Goal: Task Accomplishment & Management: Manage account settings

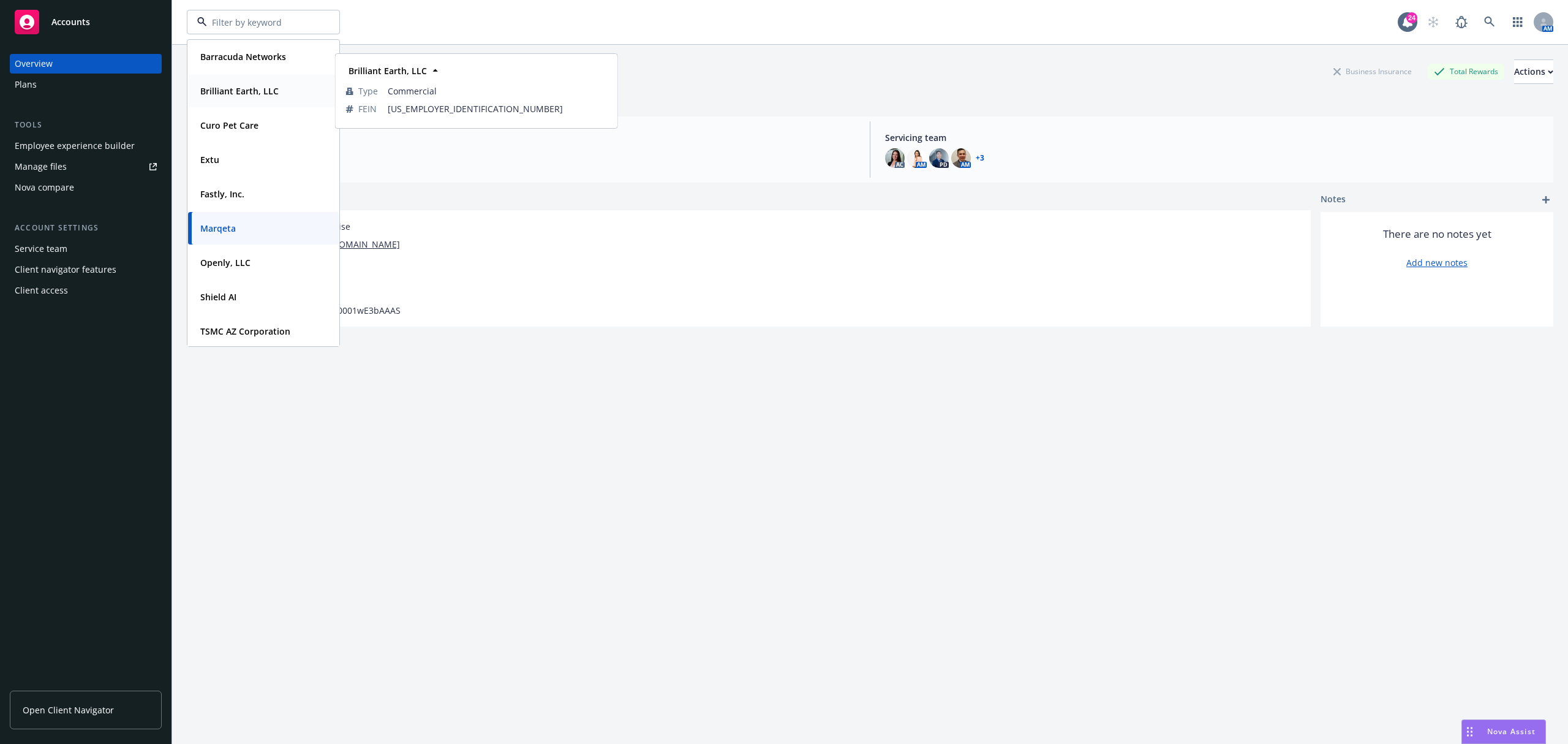
click at [250, 99] on div "Brilliant Earth, LLC" at bounding box center [238, 91] width 86 height 18
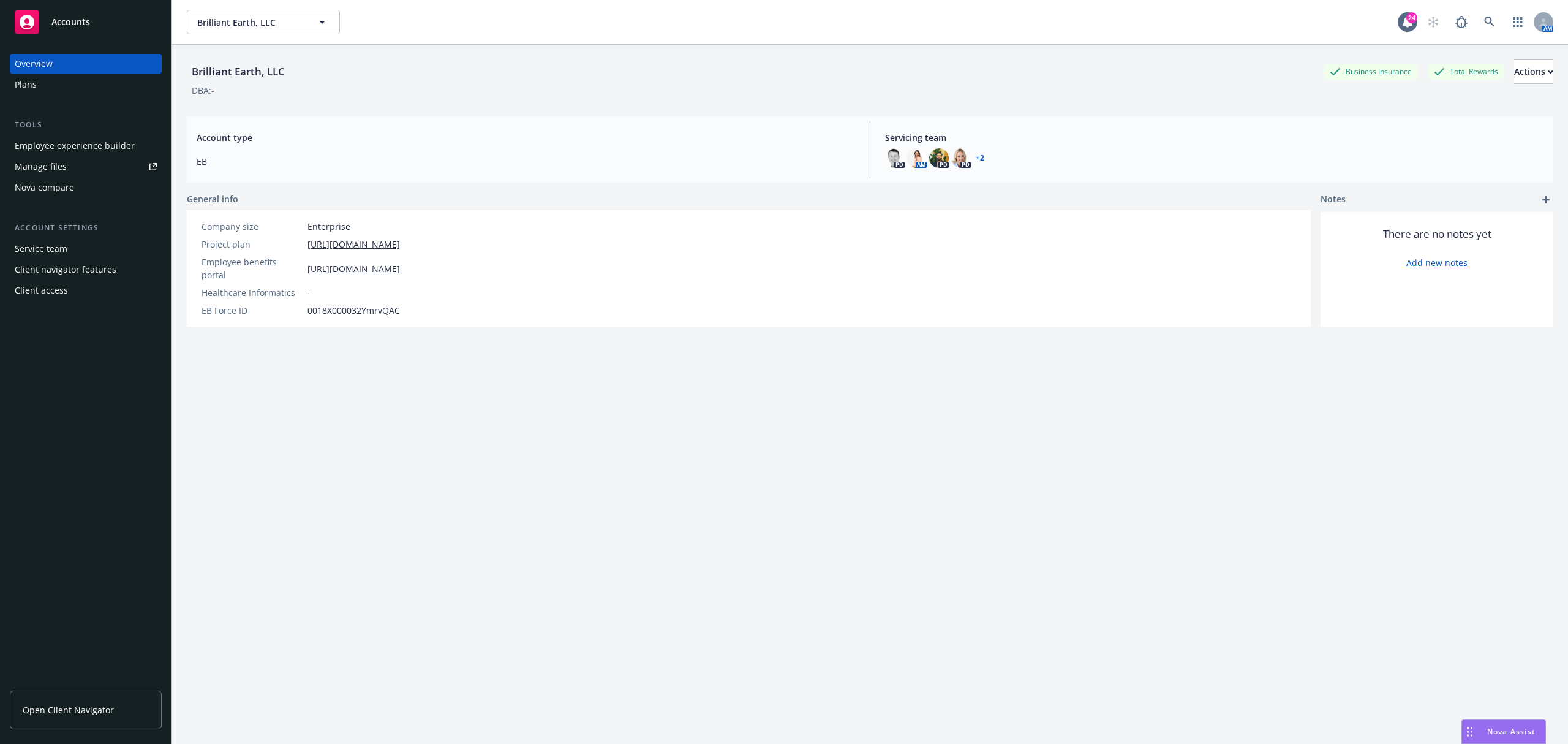
click at [67, 160] on link "Manage files" at bounding box center [86, 167] width 152 height 20
click at [40, 165] on div "Manage files" at bounding box center [40, 167] width 52 height 20
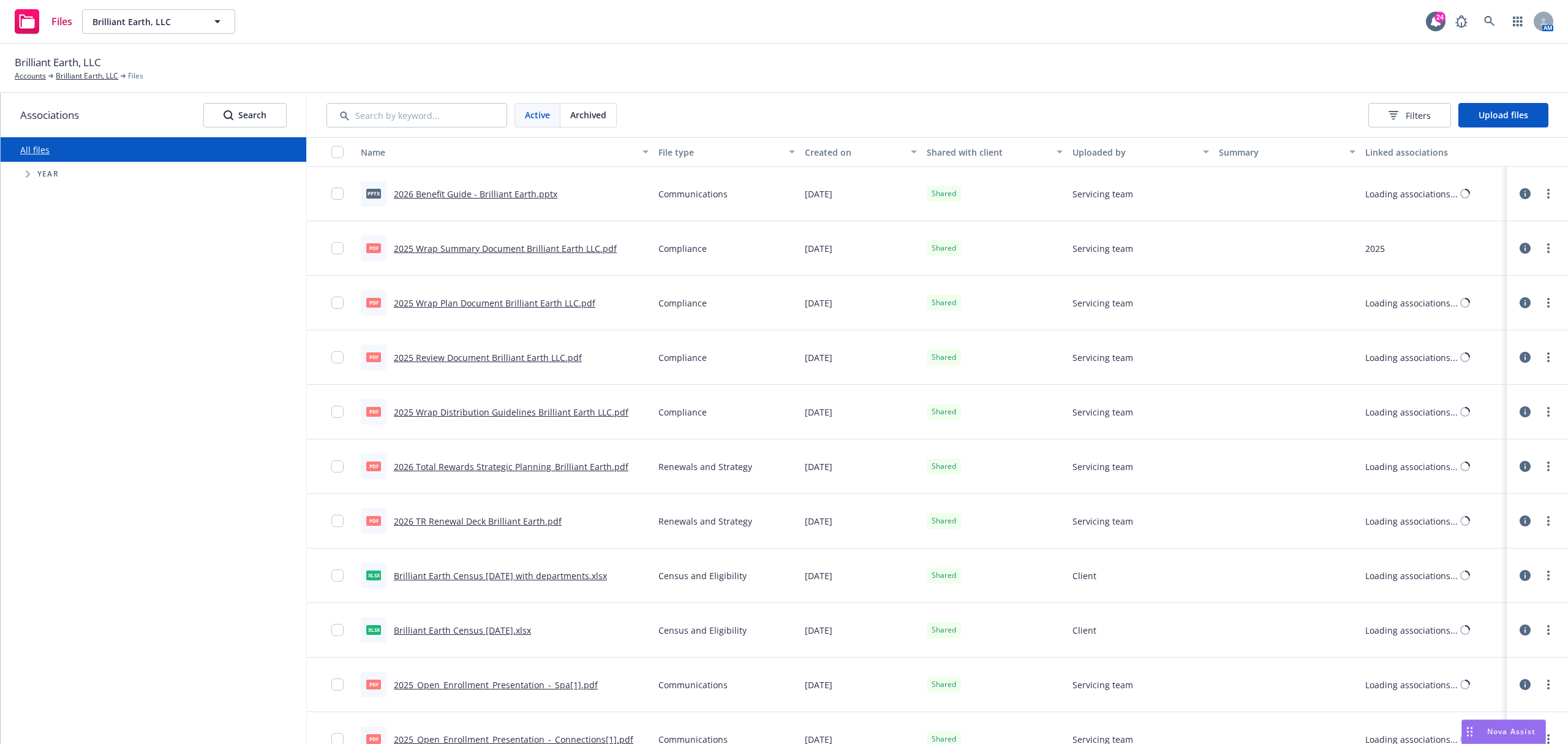
click at [1516, 127] on div "Filters Upload files" at bounding box center [1458, 115] width 180 height 25
click at [1528, 114] on button "Upload files" at bounding box center [1503, 115] width 90 height 25
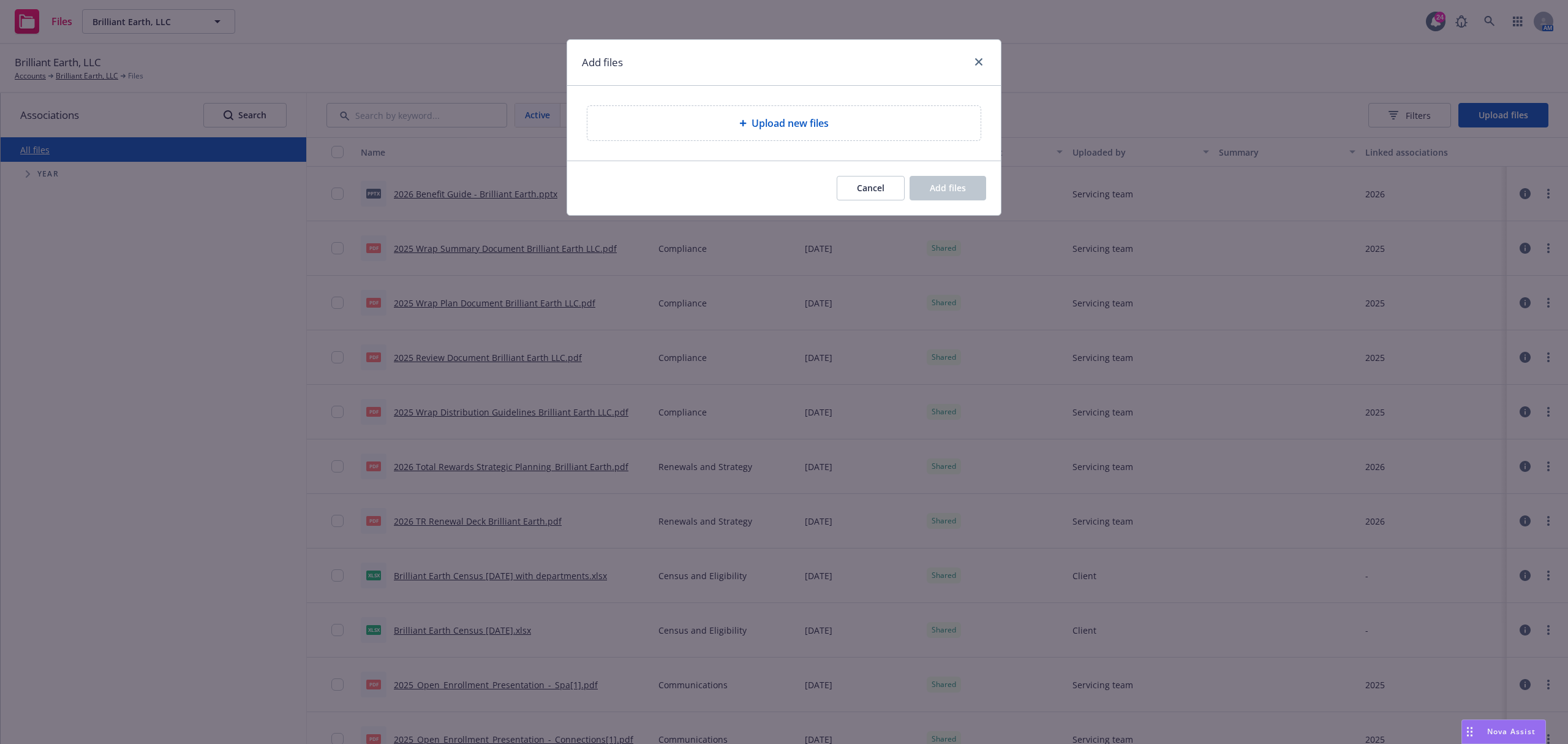
click at [895, 143] on div "Upload new files" at bounding box center [784, 123] width 434 height 74
click at [906, 119] on div "Upload new files" at bounding box center [784, 123] width 373 height 15
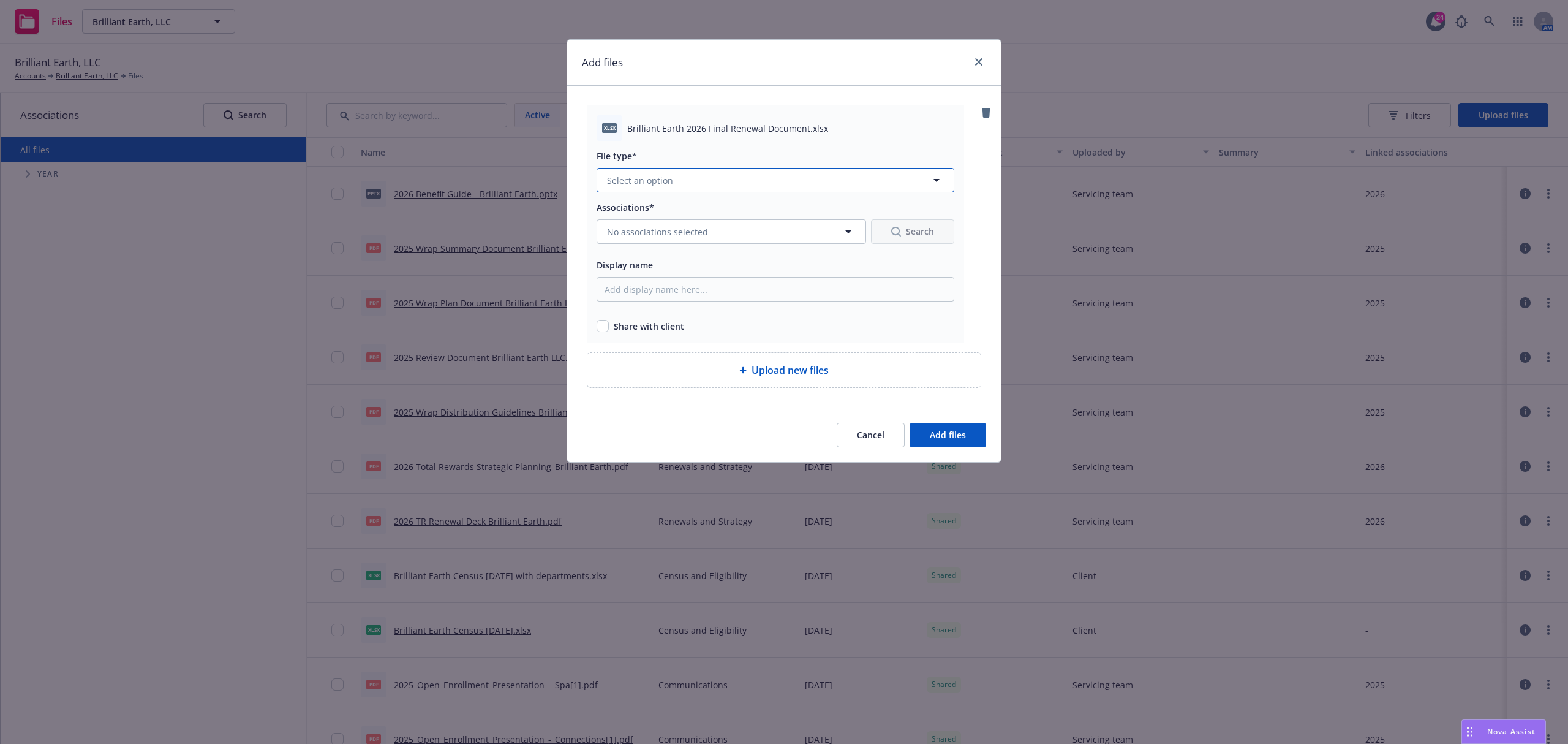
click at [682, 185] on button "Select an option" at bounding box center [775, 180] width 358 height 25
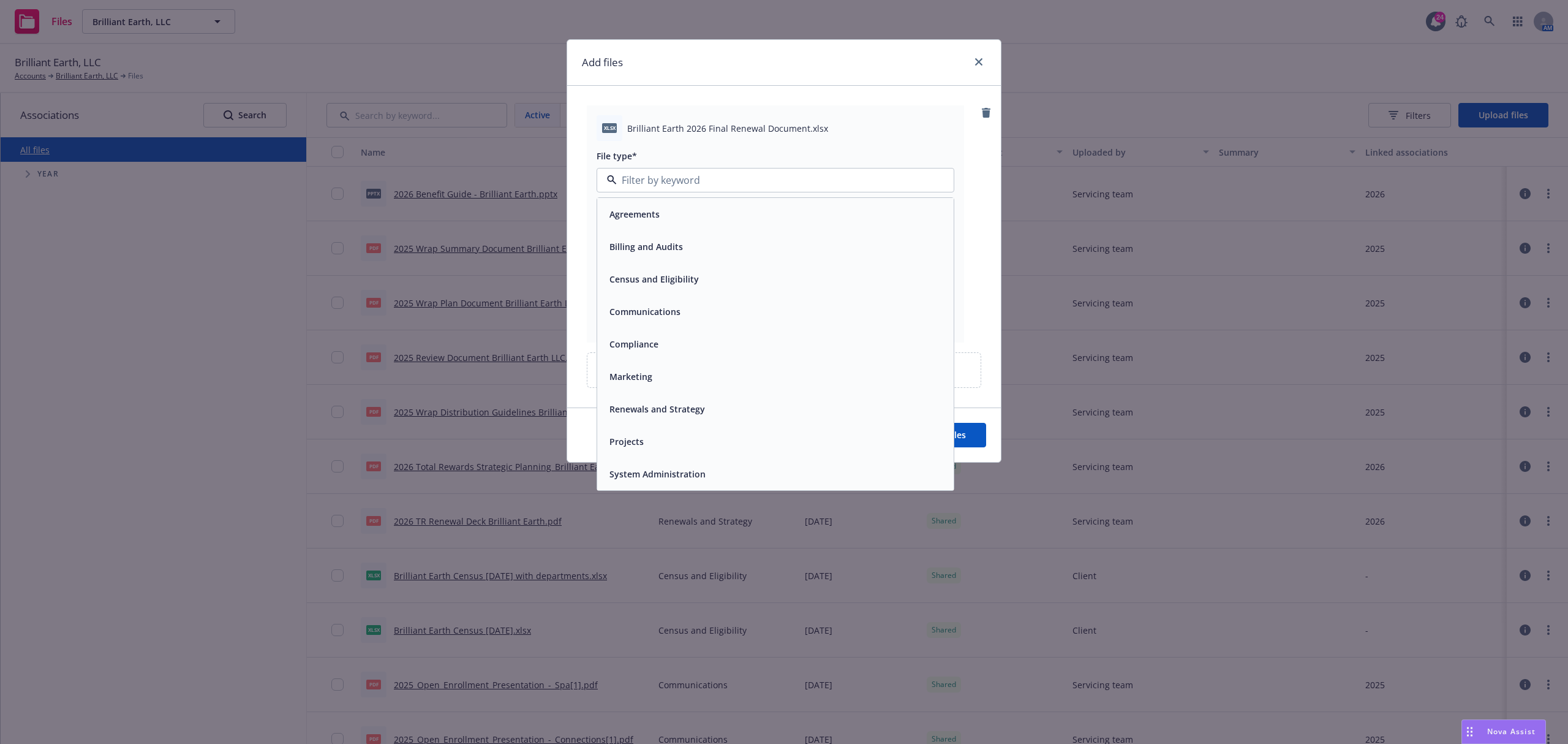
click at [657, 422] on div "Renewals and Strategy" at bounding box center [775, 408] width 356 height 32
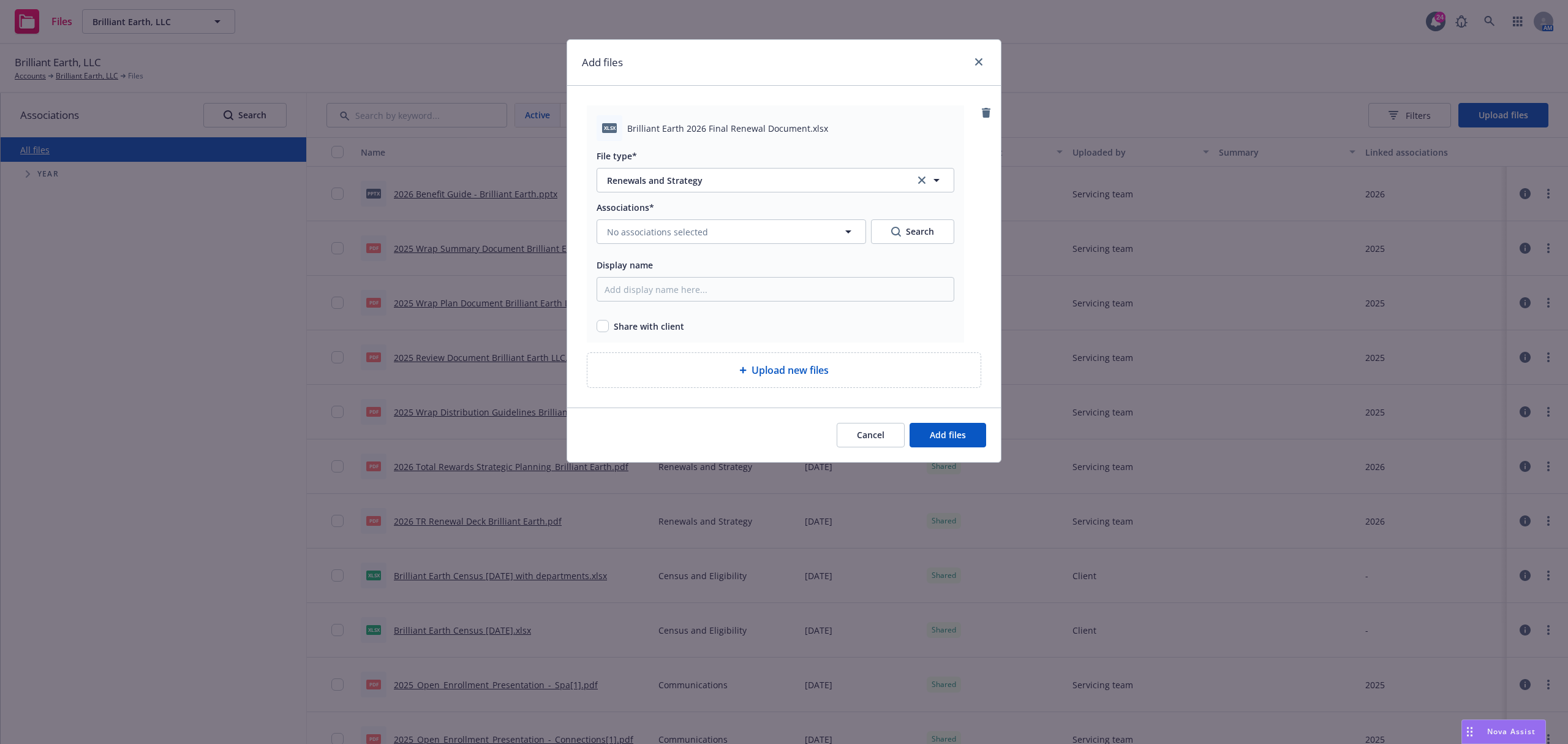
click at [699, 370] on div "Upload new files" at bounding box center [784, 370] width 373 height 15
click at [758, 228] on button "No associations selected" at bounding box center [731, 232] width 269 height 25
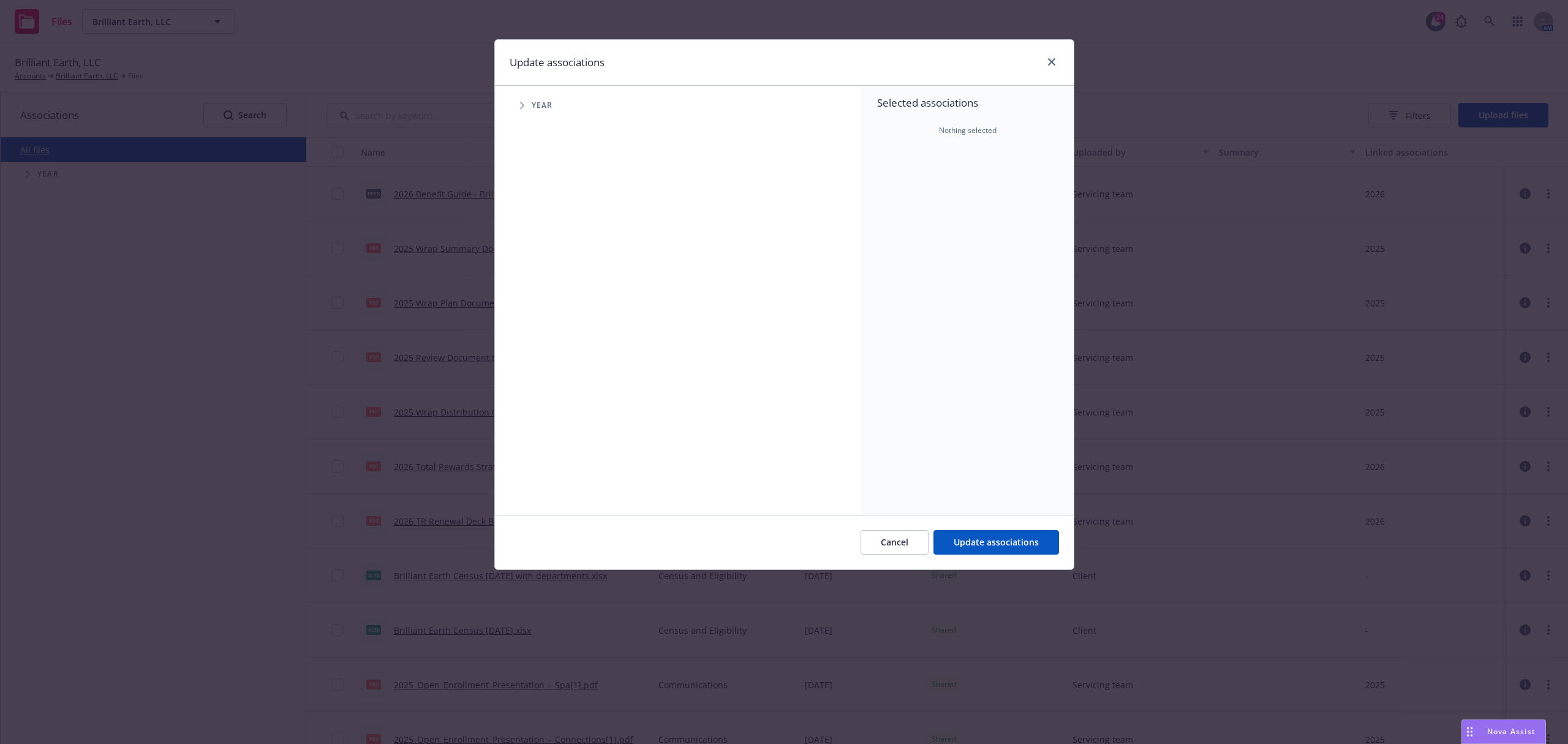
click at [518, 109] on span "Tree Example" at bounding box center [522, 105] width 20 height 20
click at [553, 305] on input "Tree Example" at bounding box center [553, 301] width 12 height 12
checkbox input "true"
click at [1005, 538] on span "Update associations" at bounding box center [996, 542] width 85 height 11
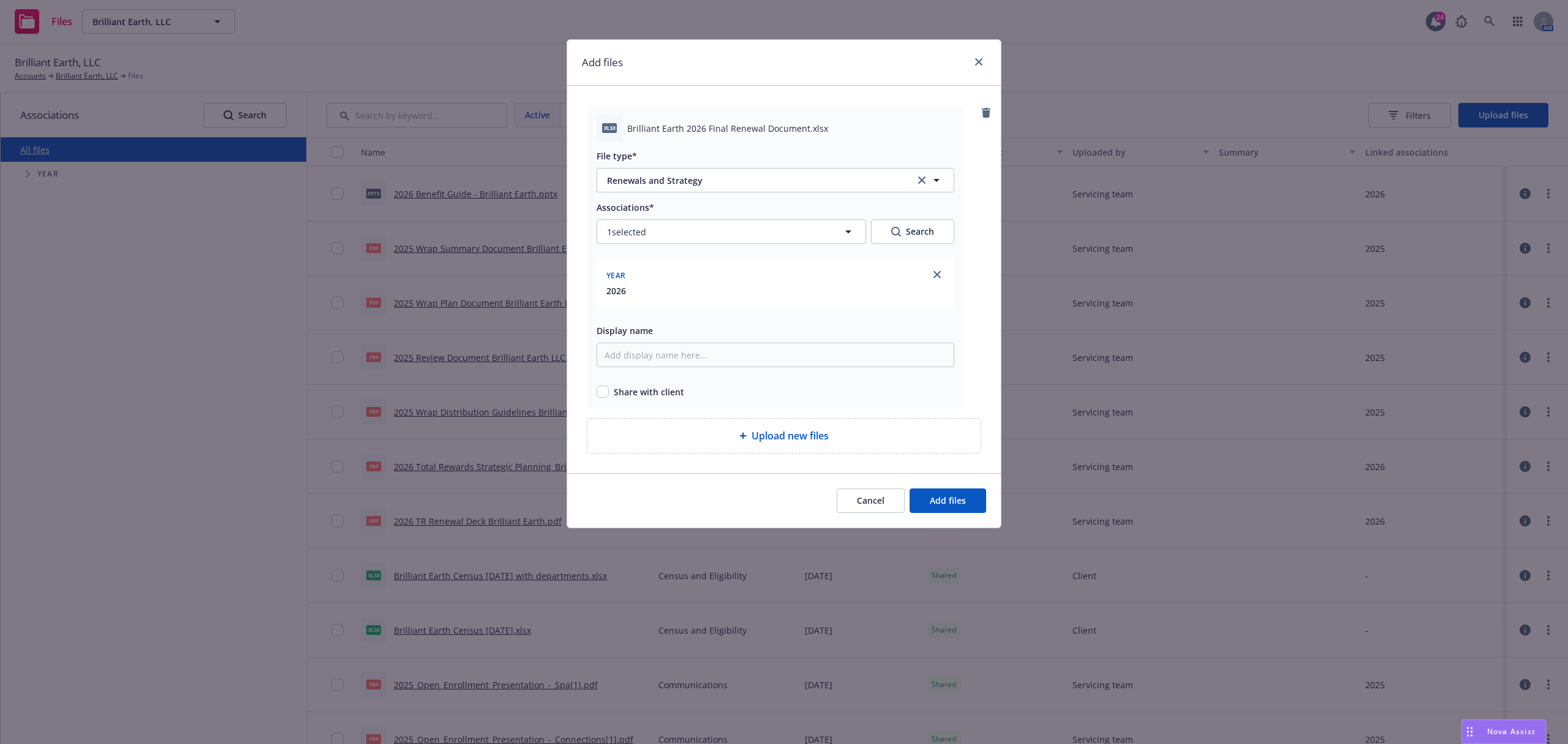
click at [648, 399] on div "xlsx Brilliant Earth 2026 Final Renewal Document.xlsx File type* Renewals and S…" at bounding box center [775, 257] width 377 height 303
click at [614, 396] on span "Share with client" at bounding box center [649, 392] width 71 height 13
click at [606, 396] on input "checkbox" at bounding box center [602, 391] width 12 height 12
checkbox input "true"
click at [939, 502] on span "Add files" at bounding box center [947, 500] width 36 height 11
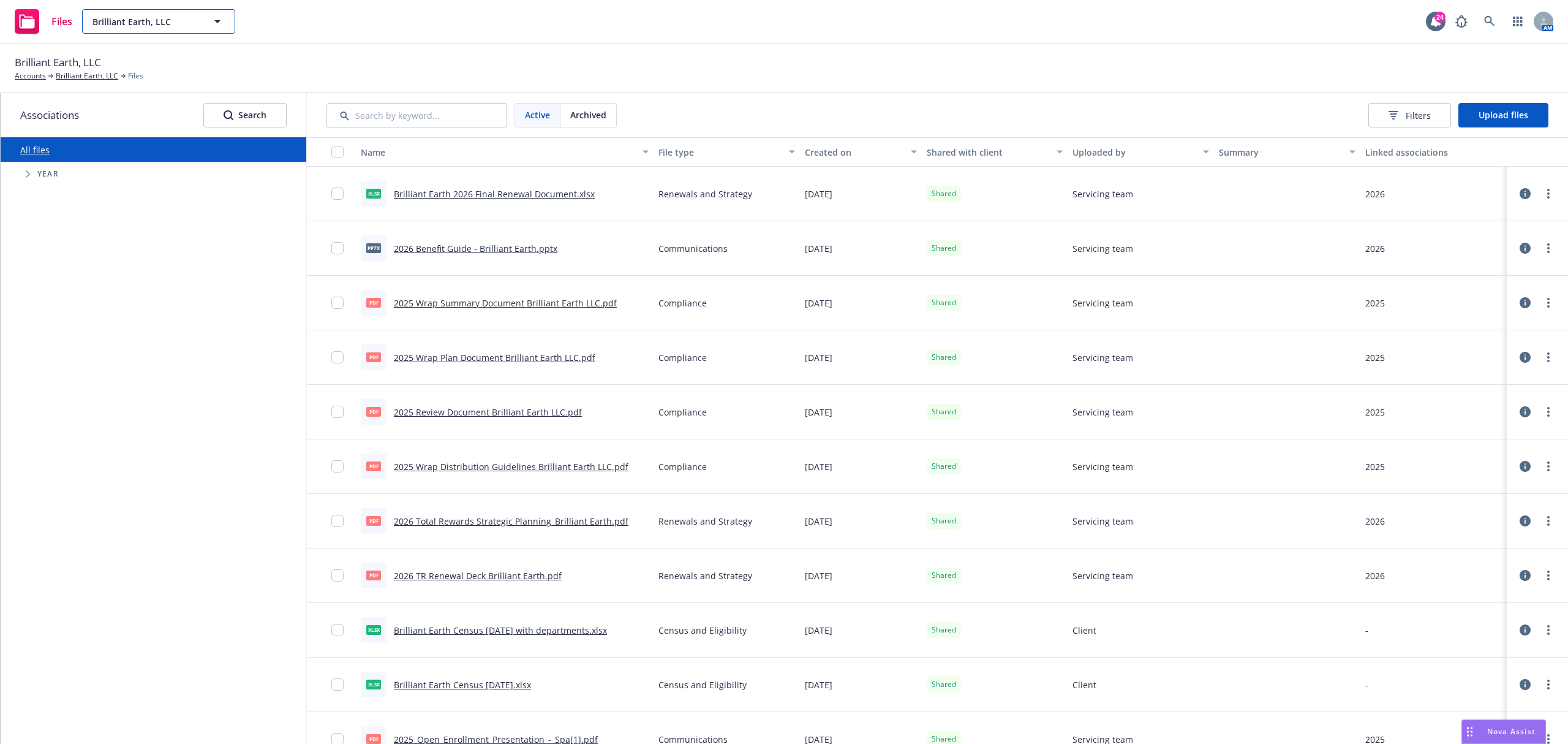
click at [211, 11] on button "Brilliant Earth, LLC" at bounding box center [158, 21] width 153 height 25
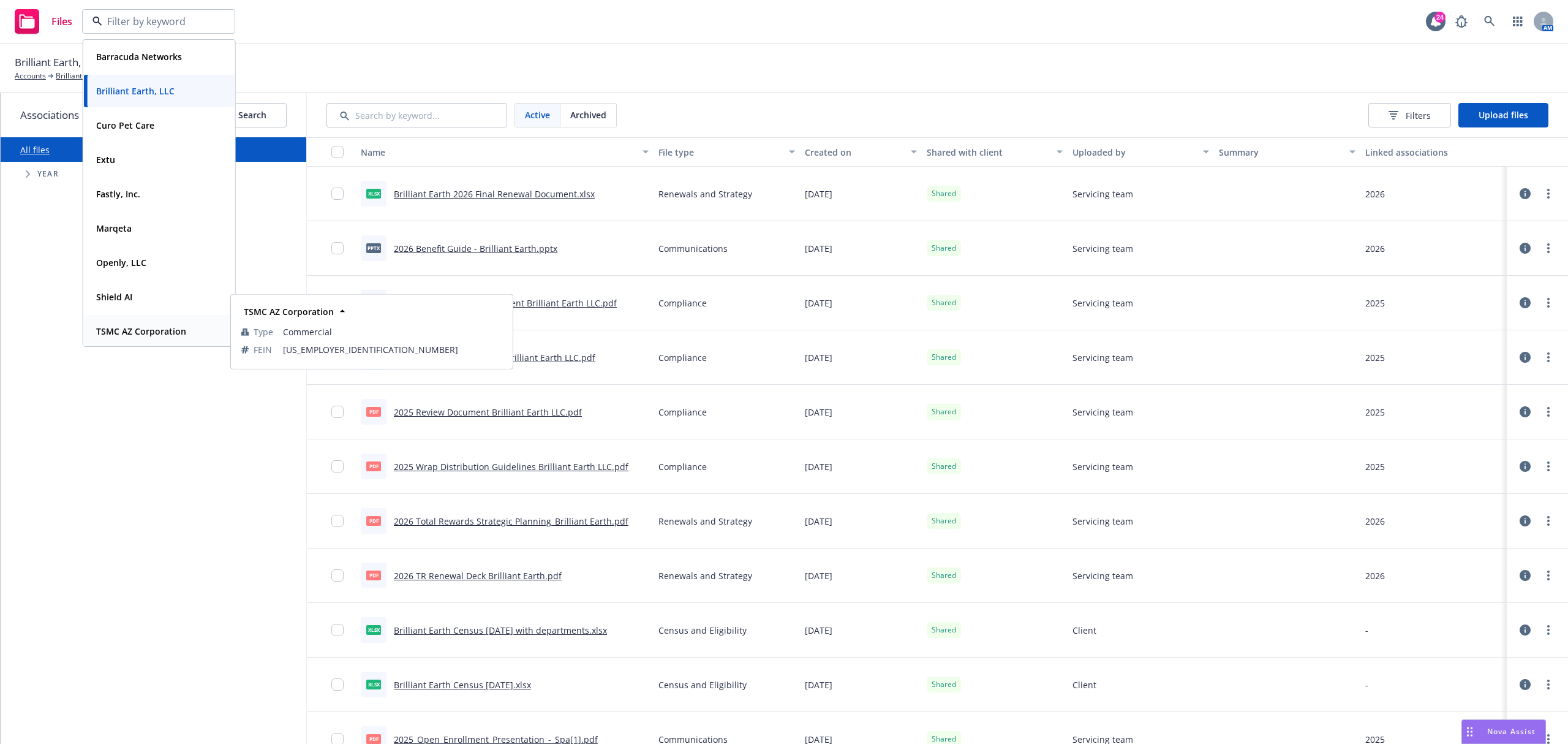
click at [130, 320] on div "TSMC AZ Corporation Type Commercial FEIN 85-3841596" at bounding box center [159, 331] width 151 height 32
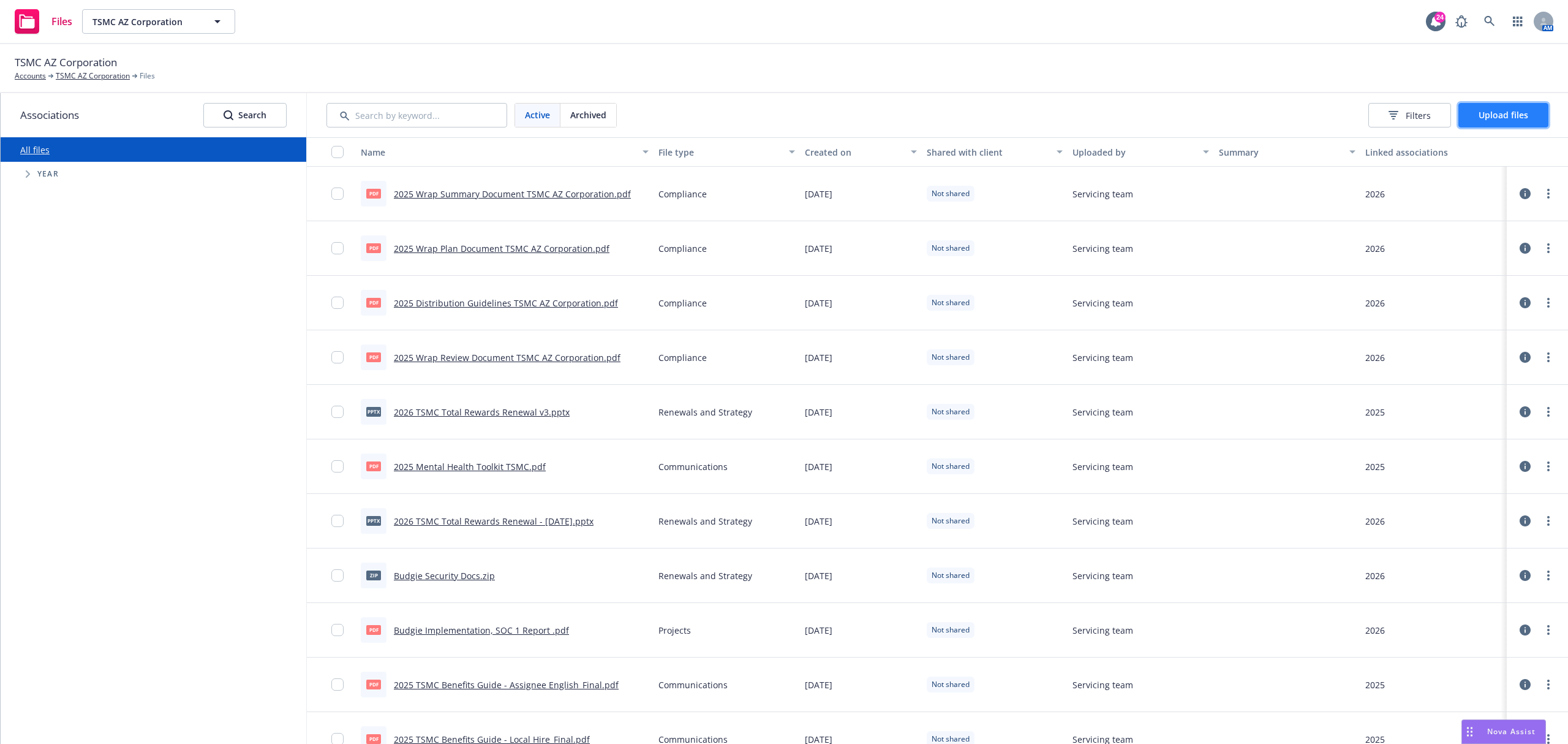
click at [1480, 114] on span "Upload files" at bounding box center [1503, 115] width 50 height 11
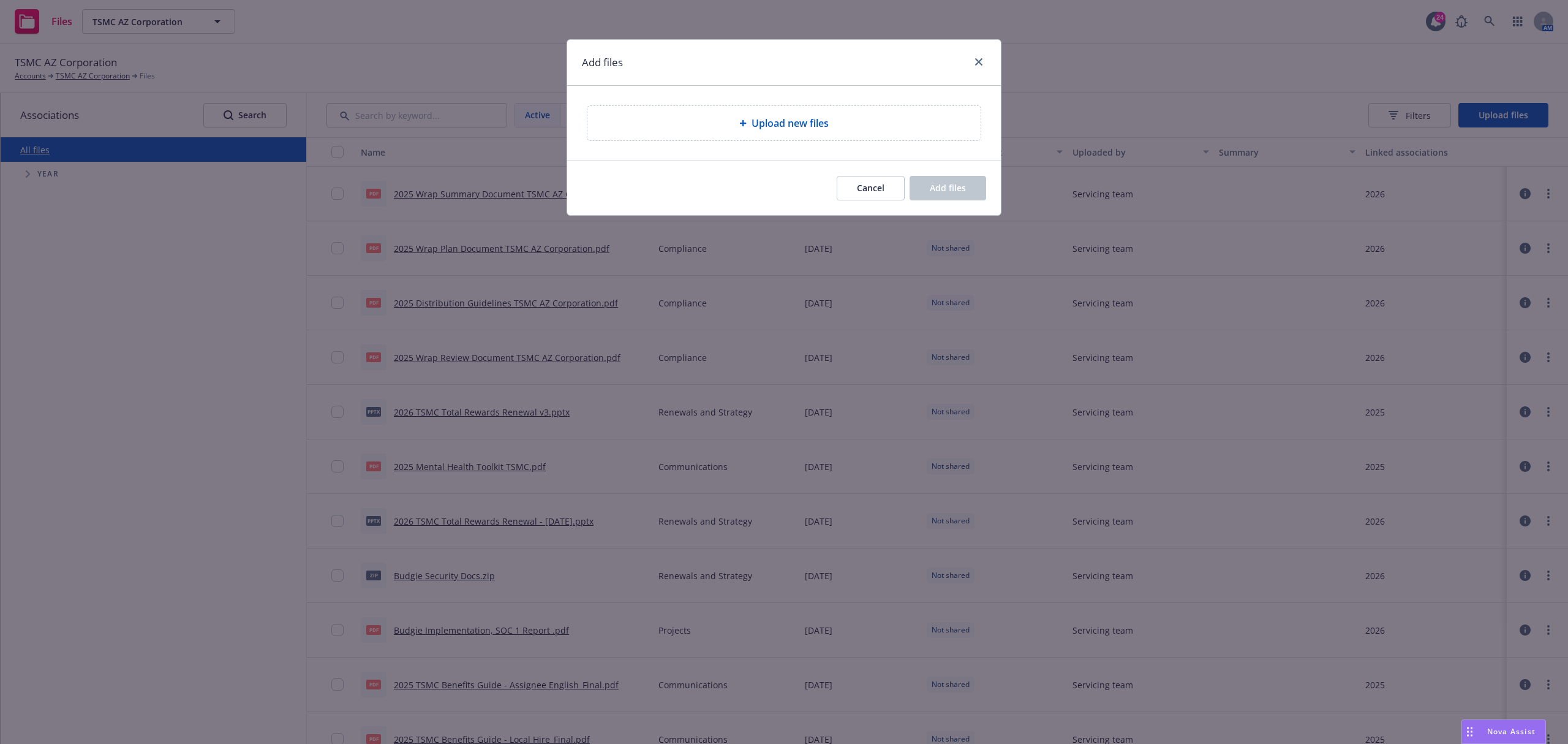
click at [804, 117] on span "Upload new files" at bounding box center [790, 123] width 77 height 15
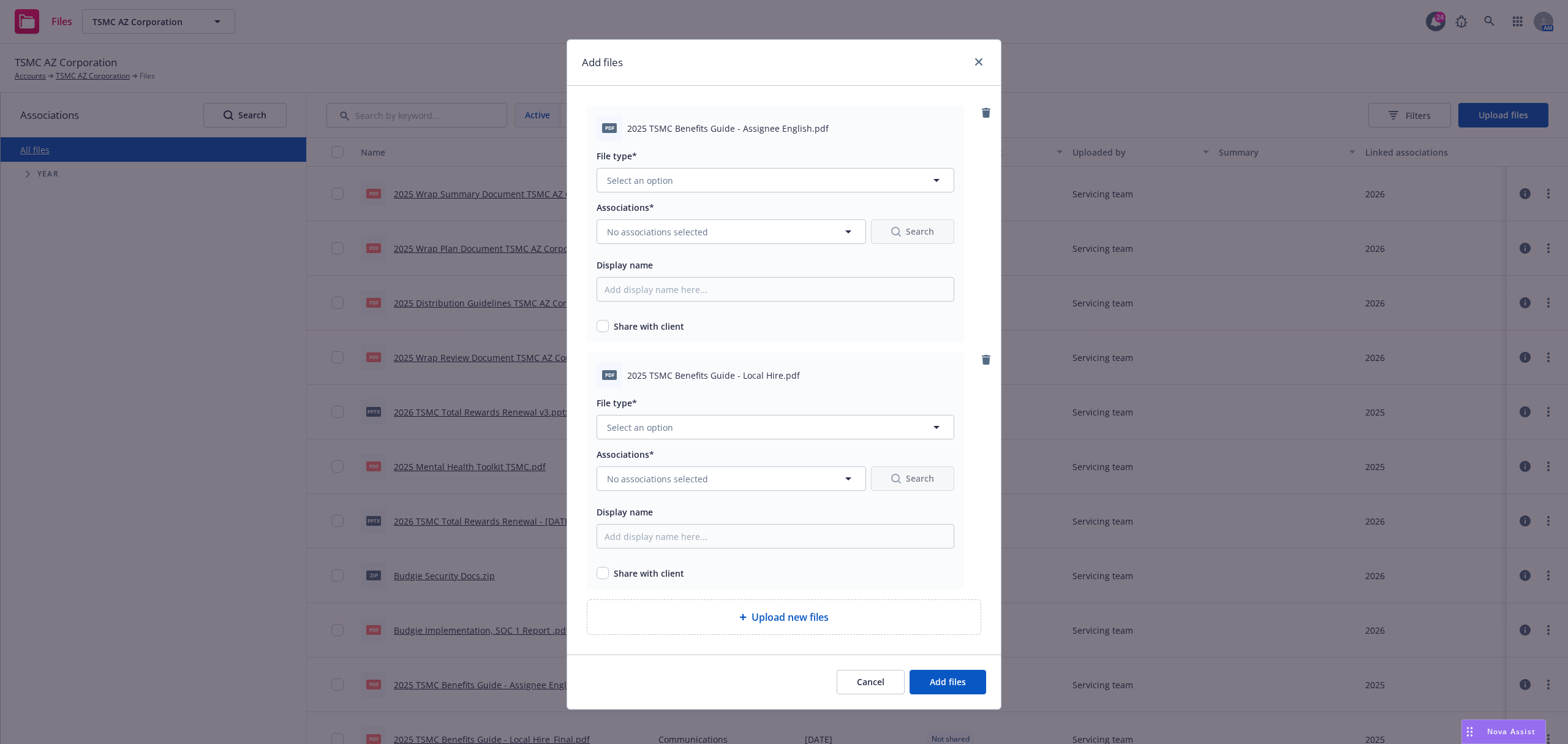
click at [809, 164] on div "File type* Select an option" at bounding box center [775, 170] width 358 height 44
click at [811, 179] on button "Select an option" at bounding box center [775, 180] width 358 height 25
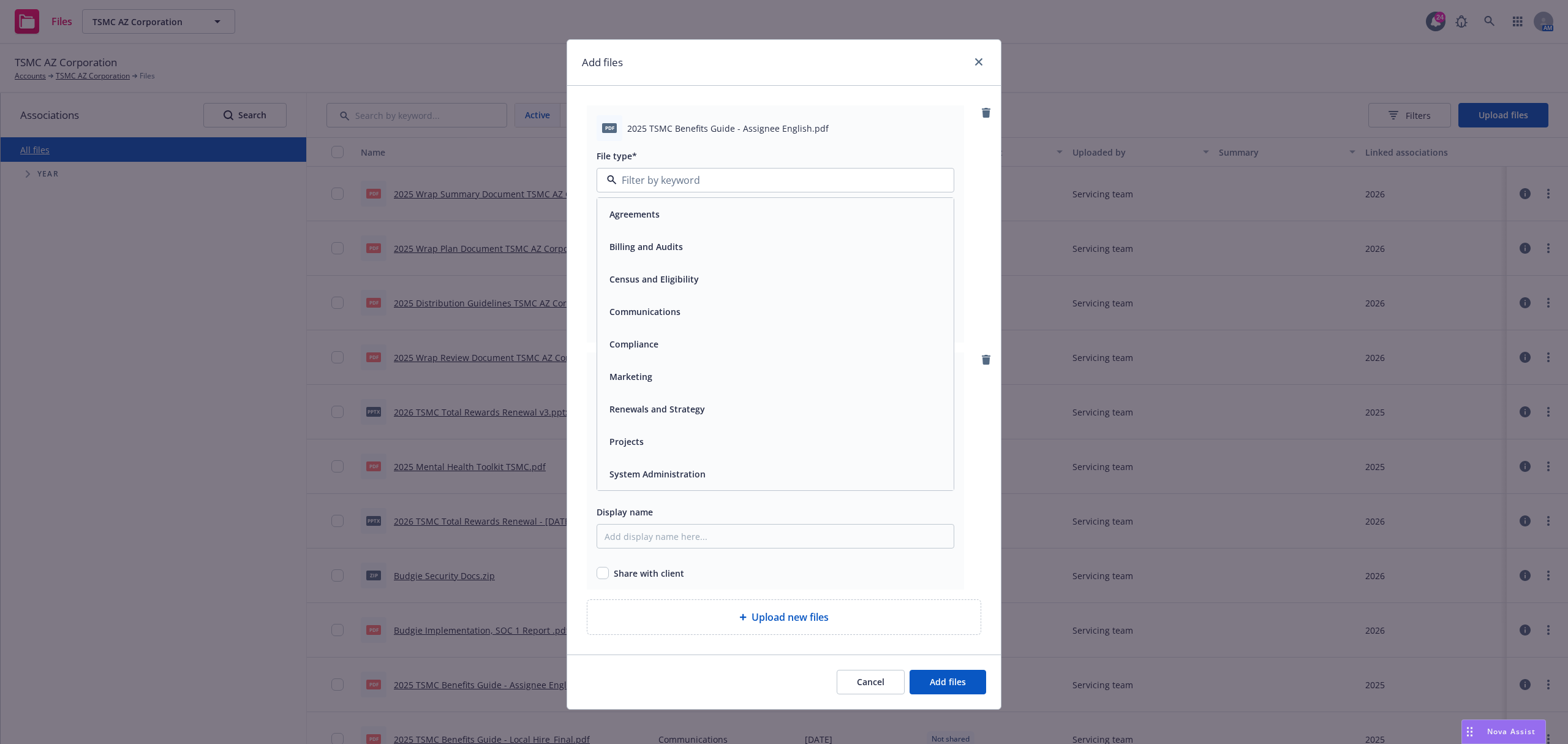
click at [665, 315] on span "Communications" at bounding box center [645, 312] width 71 height 13
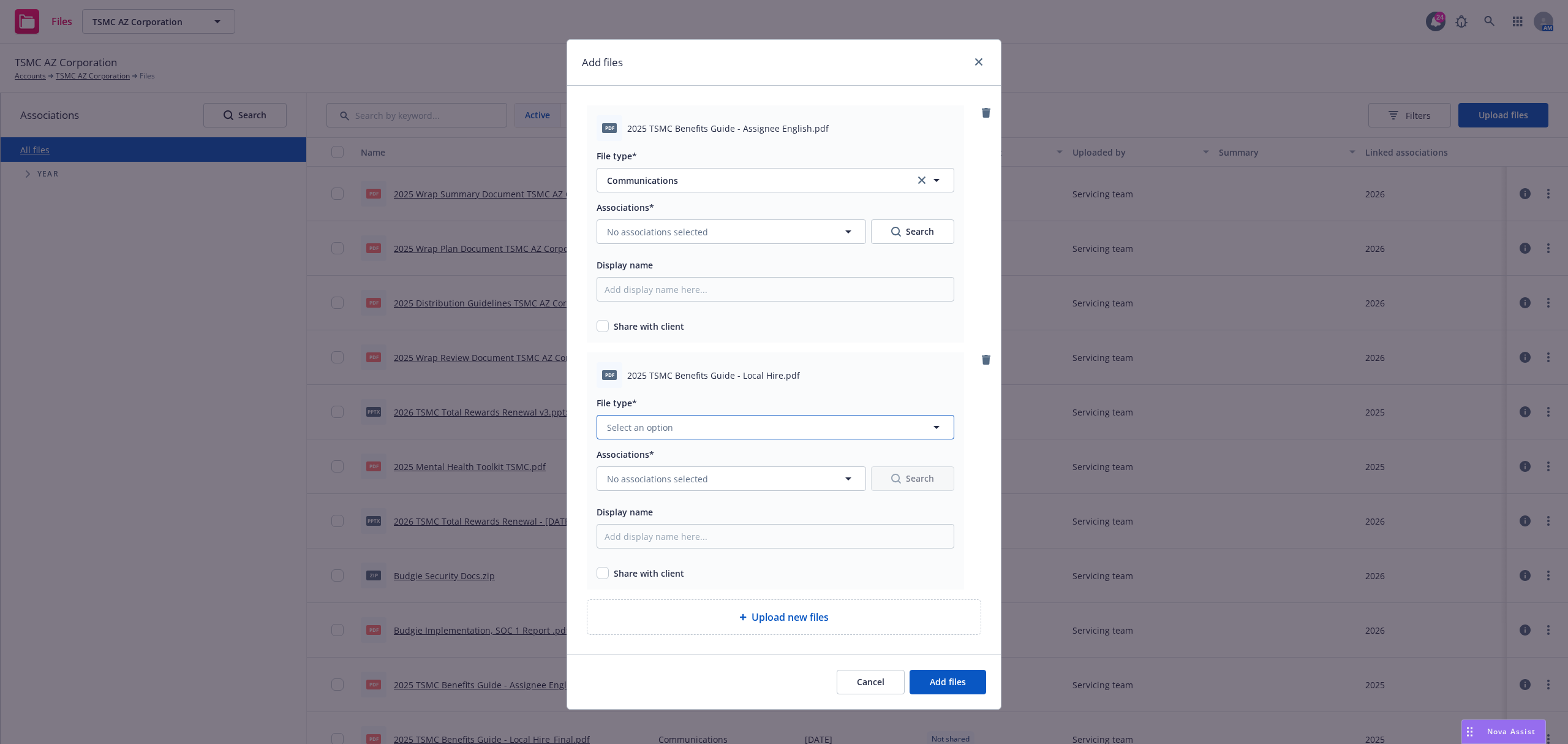
click at [740, 427] on button "Select an option" at bounding box center [775, 427] width 358 height 25
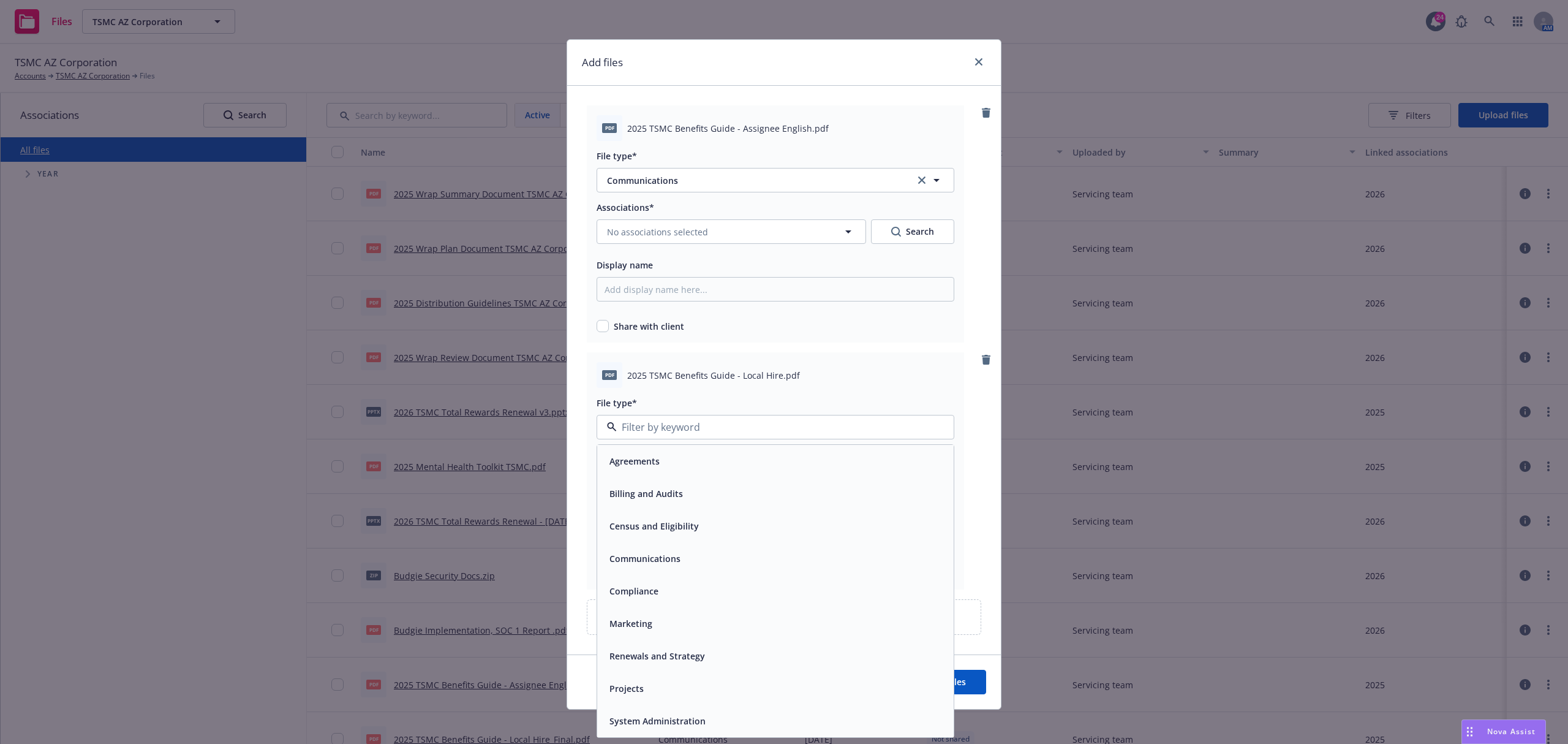
click at [653, 579] on div "Compliance" at bounding box center [775, 591] width 356 height 32
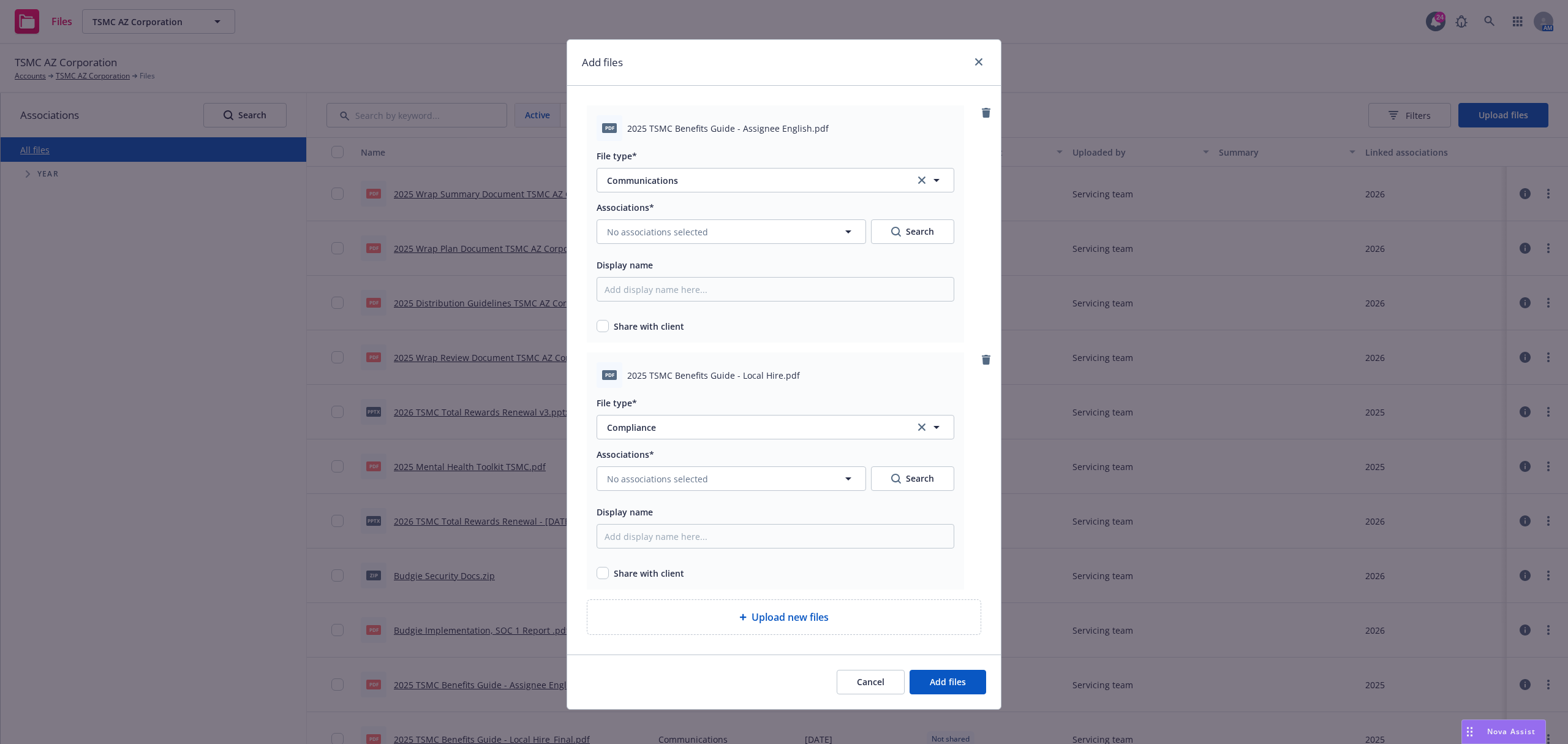
type input "Compliance"
click at [675, 434] on button "Compliance" at bounding box center [775, 427] width 358 height 25
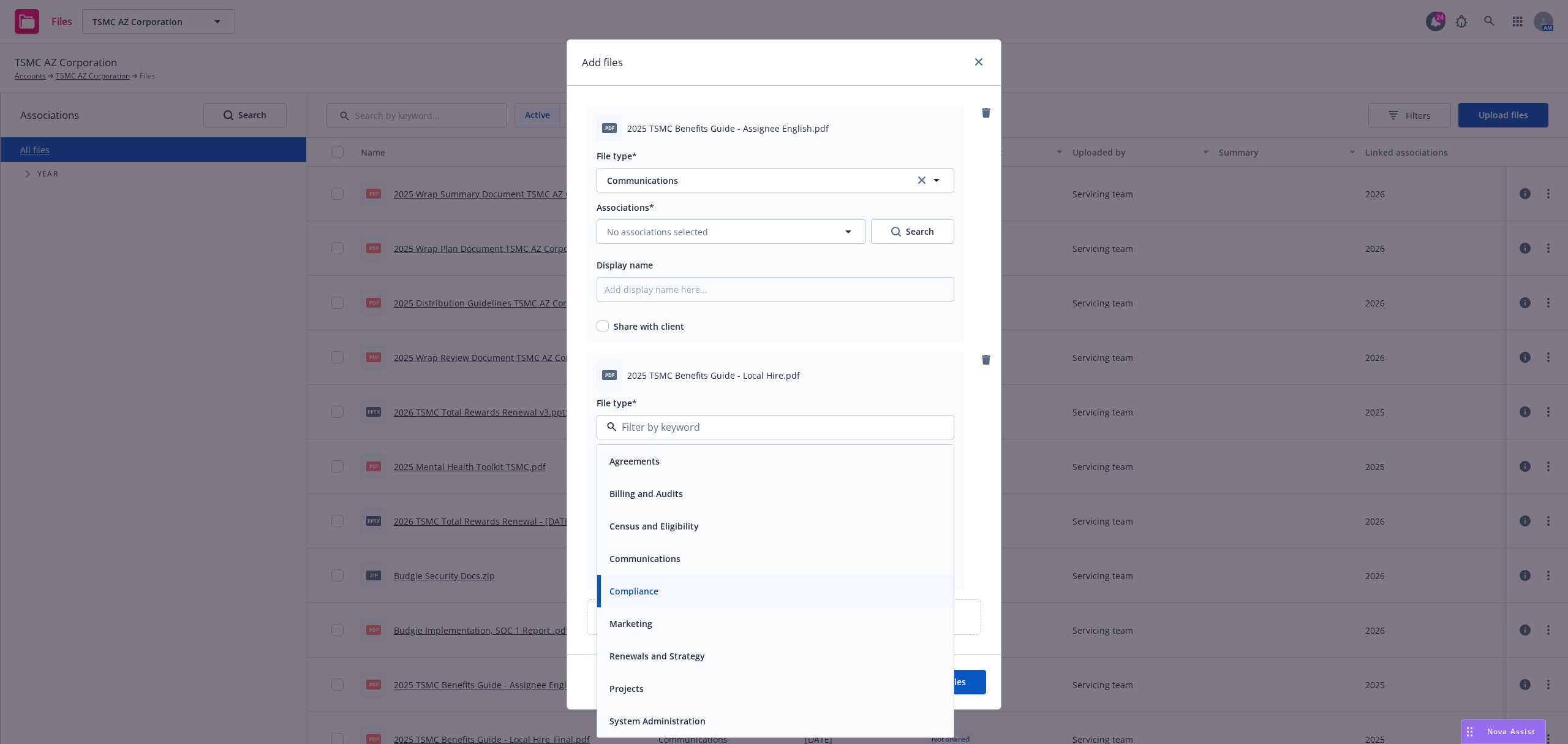
click at [655, 559] on span "Communications" at bounding box center [645, 558] width 71 height 13
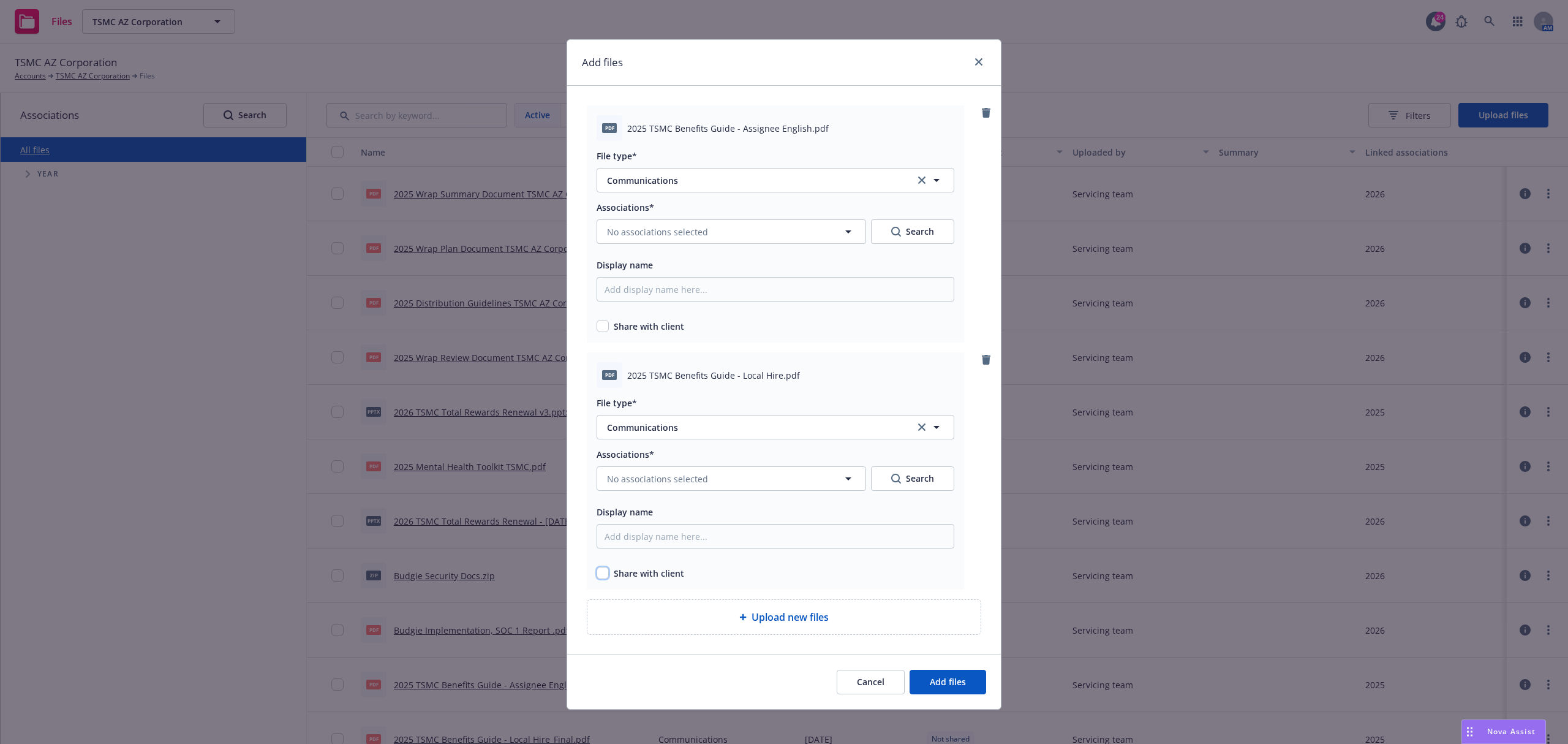
click at [599, 576] on input "checkbox" at bounding box center [602, 572] width 12 height 12
checkbox input "true"
click at [597, 331] on input "checkbox" at bounding box center [602, 326] width 12 height 12
checkbox input "true"
click at [688, 232] on span "No associations selected" at bounding box center [657, 232] width 101 height 13
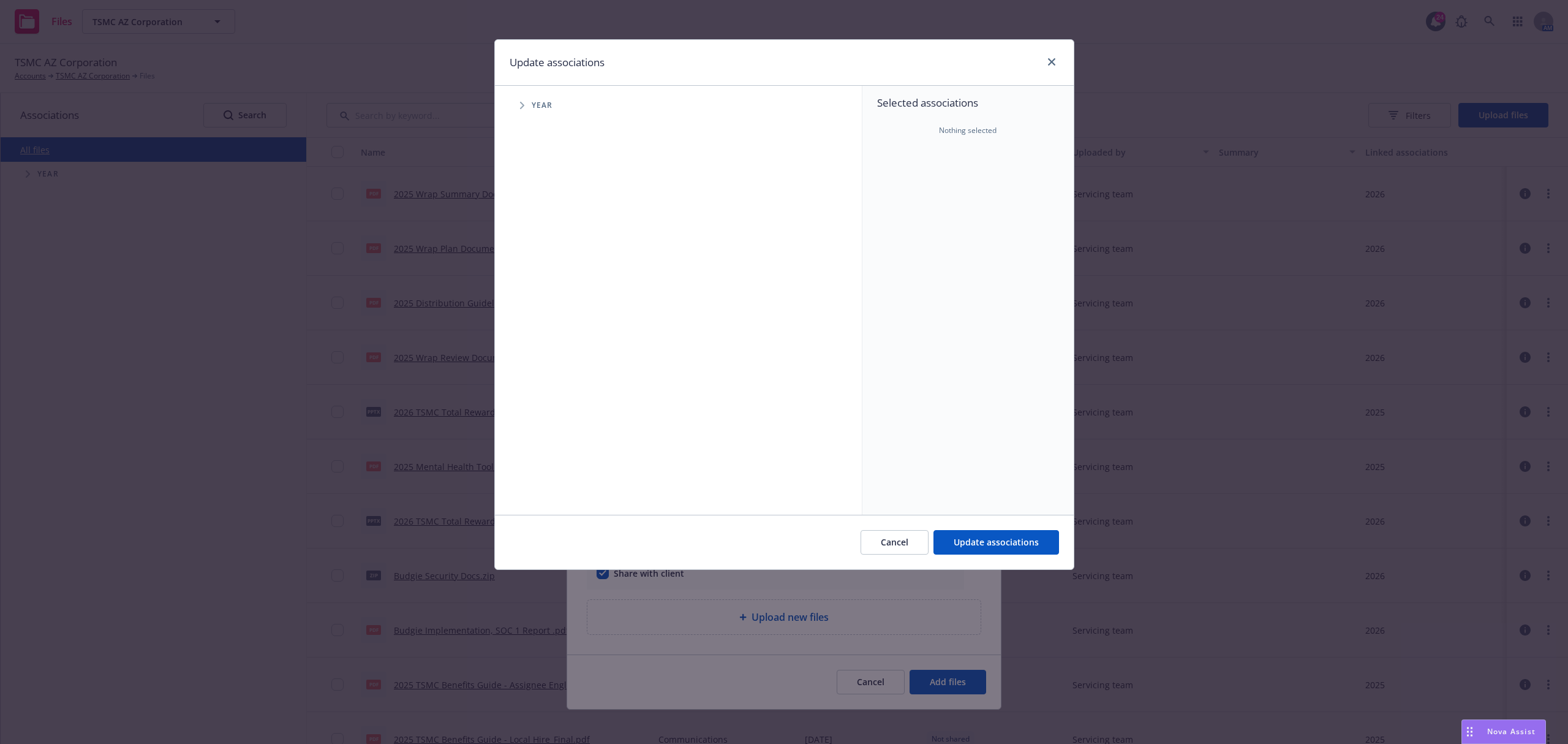
click at [539, 104] on span "Year" at bounding box center [542, 105] width 21 height 8
click at [518, 108] on span "Tree Example" at bounding box center [522, 105] width 20 height 20
click at [556, 278] on input "Tree Example" at bounding box center [553, 273] width 12 height 12
checkbox input "true"
click at [978, 550] on button "Update associations" at bounding box center [996, 542] width 126 height 25
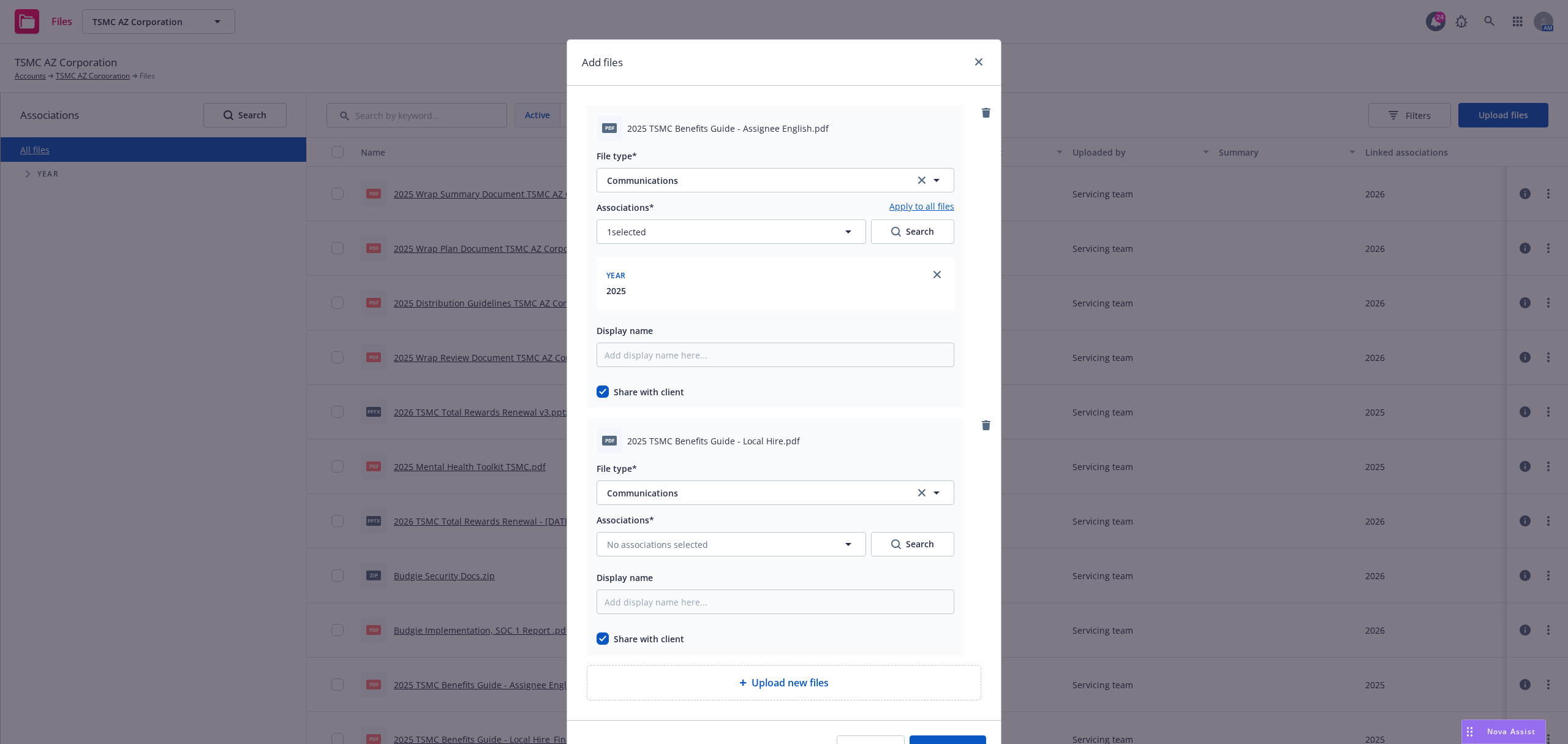
click at [926, 209] on link "Apply to all files" at bounding box center [921, 207] width 65 height 15
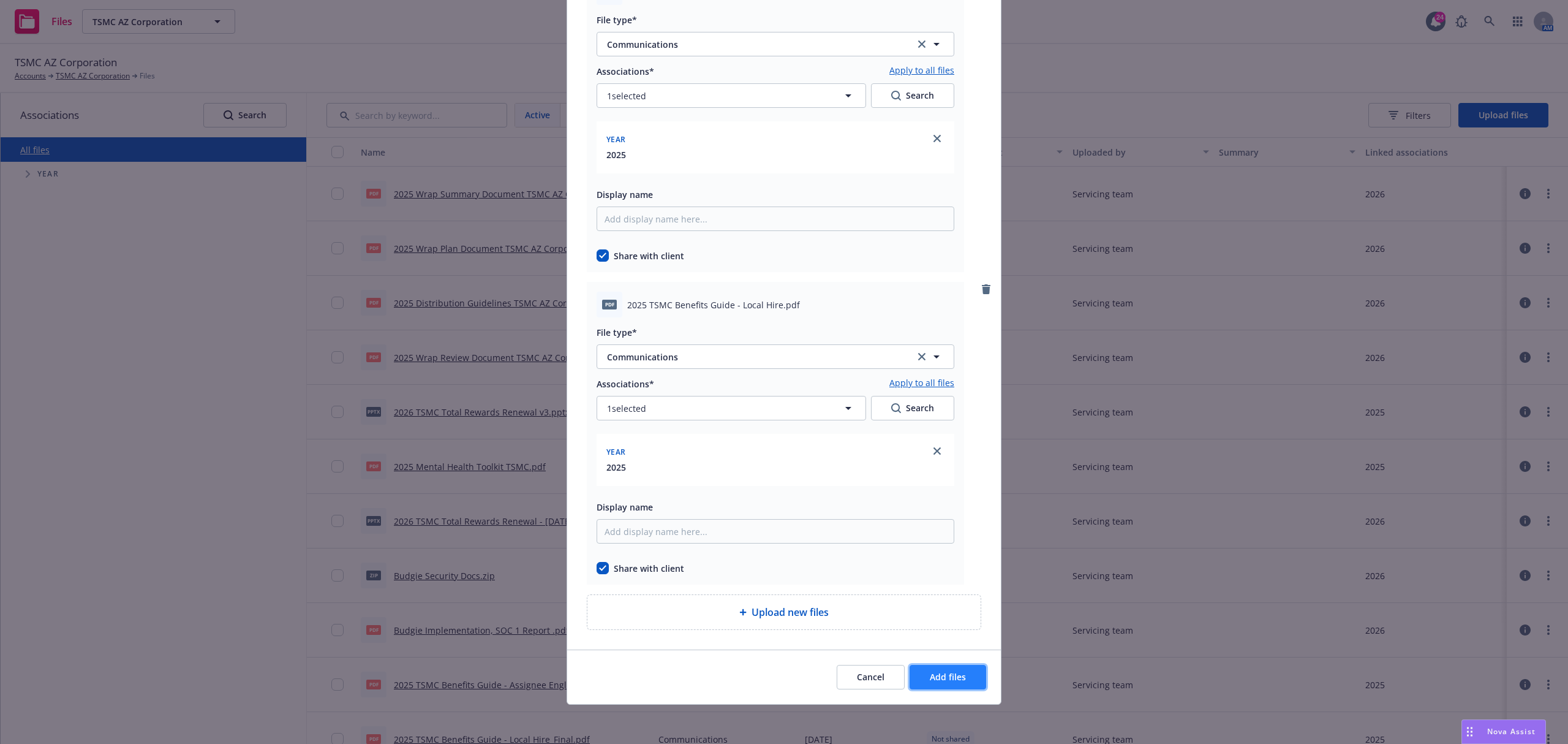
click at [930, 679] on span "Add files" at bounding box center [947, 676] width 36 height 11
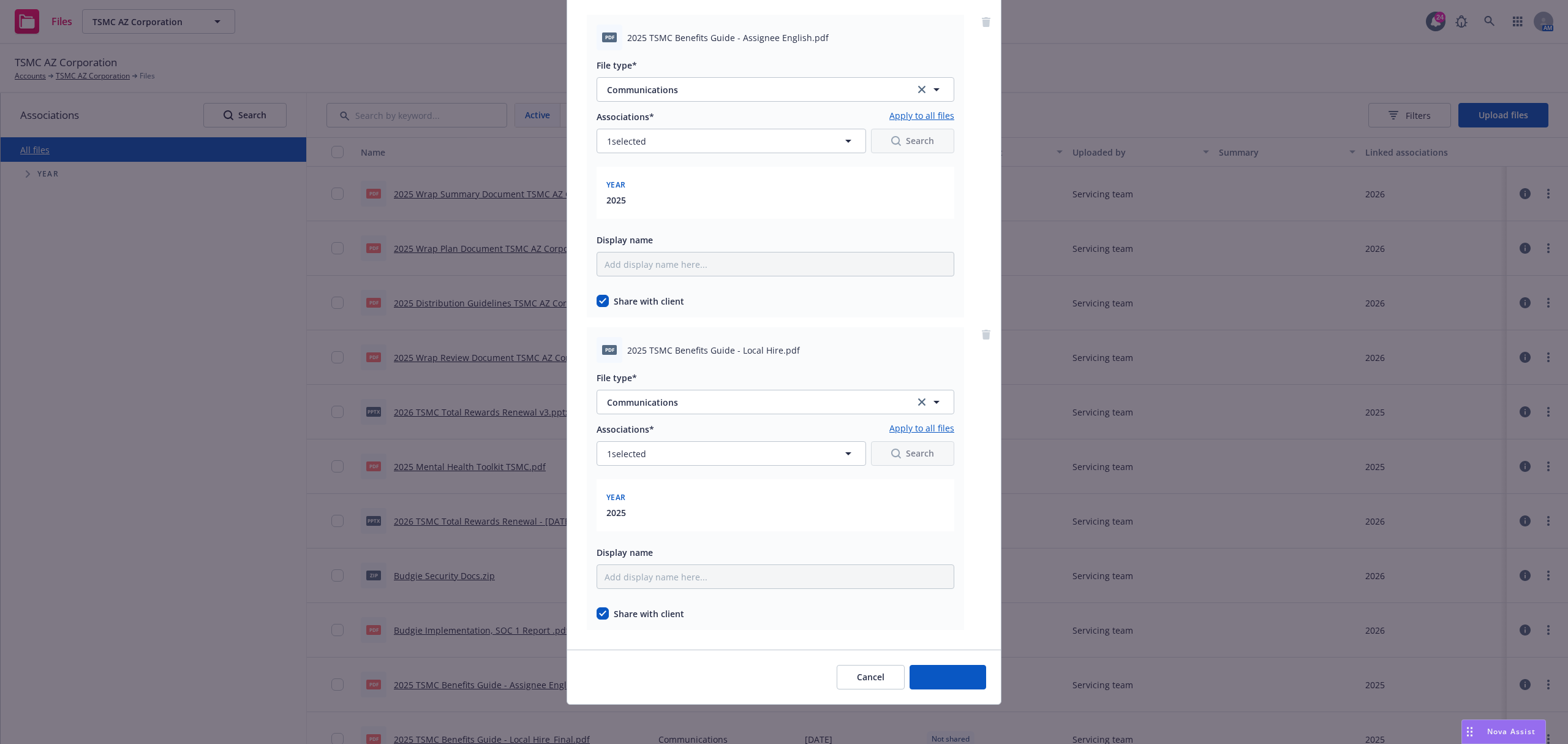
scroll to position [92, 0]
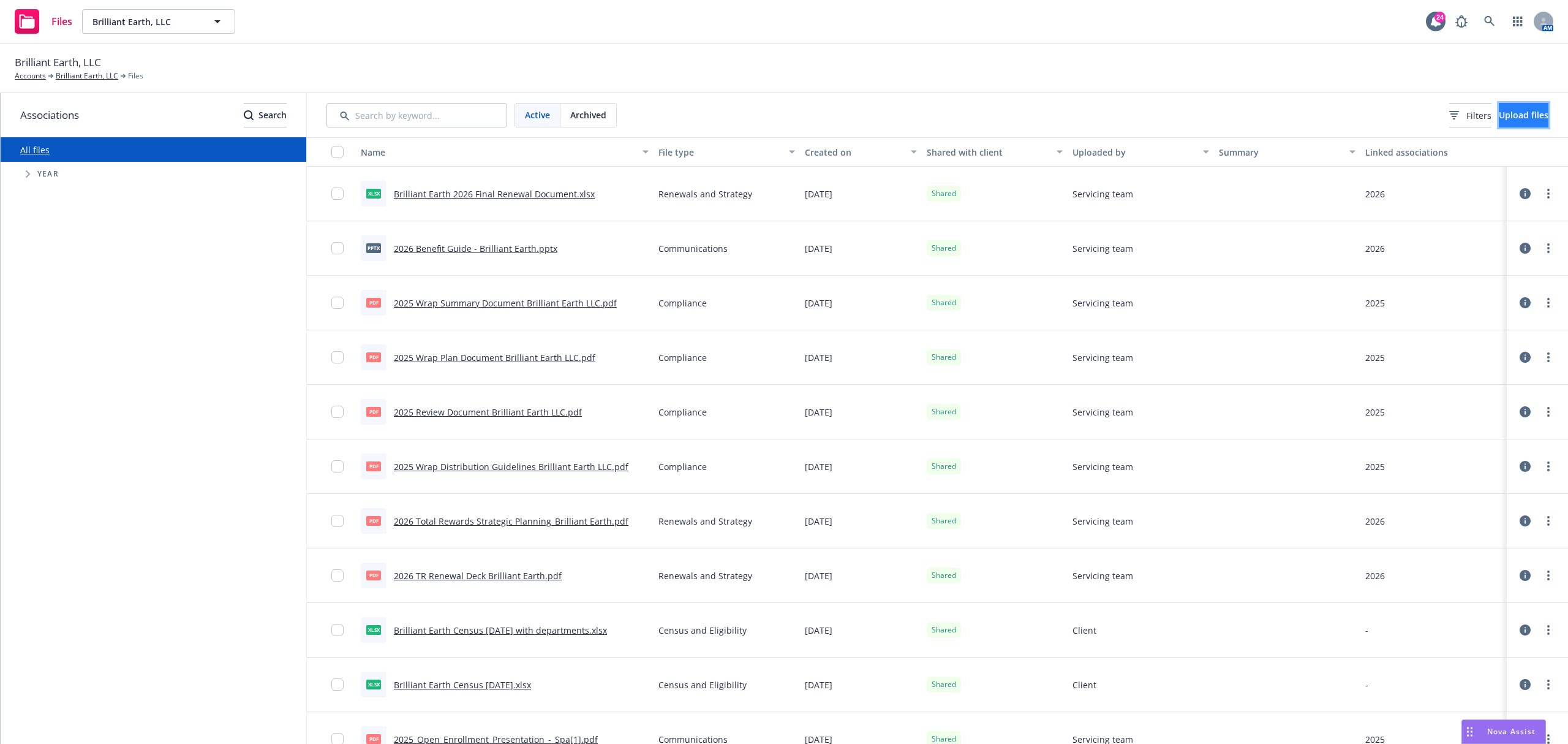
click at [1499, 112] on span "Upload files" at bounding box center [1523, 115] width 50 height 11
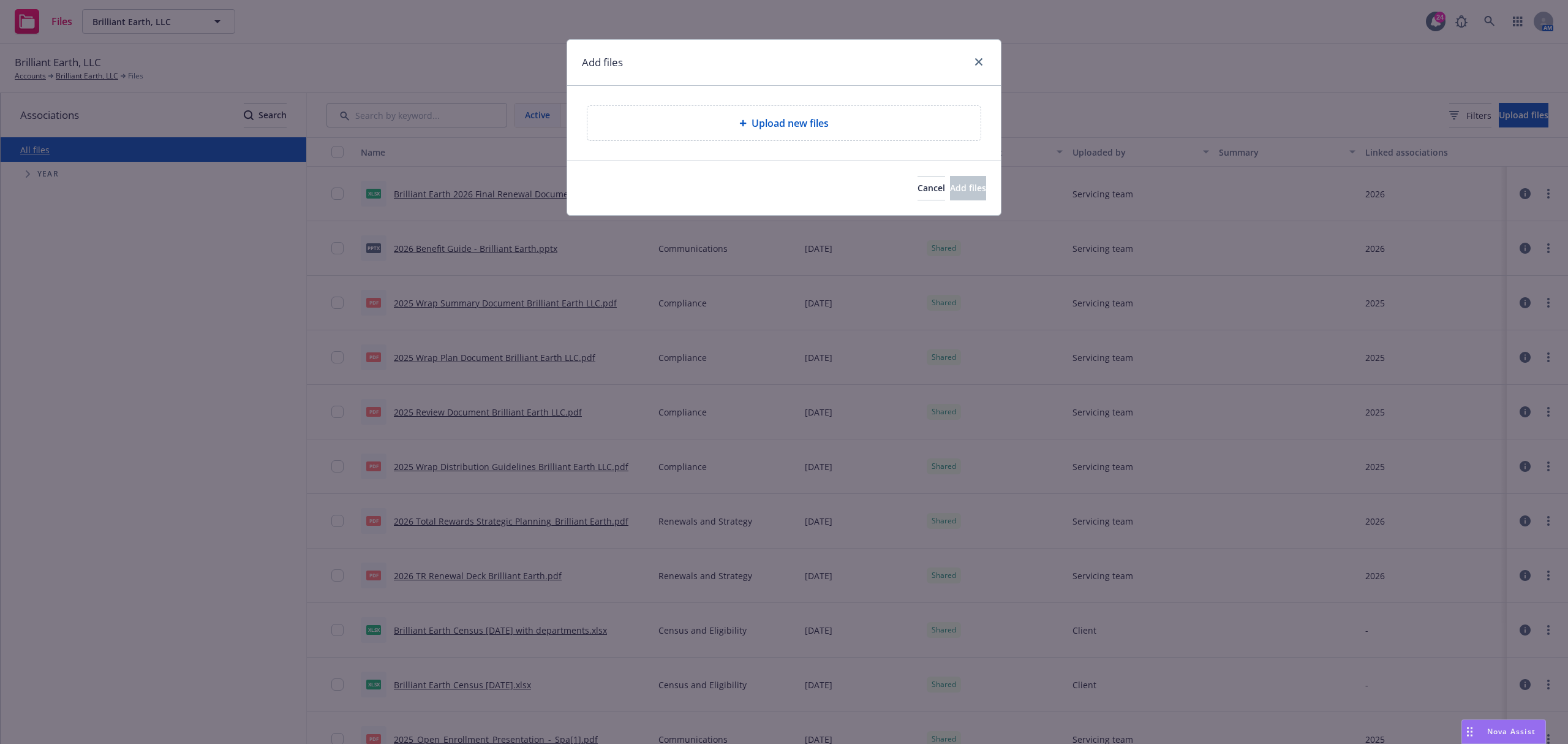
click at [810, 103] on div "Upload new files" at bounding box center [784, 123] width 434 height 74
click at [810, 118] on span "Upload new files" at bounding box center [790, 123] width 77 height 15
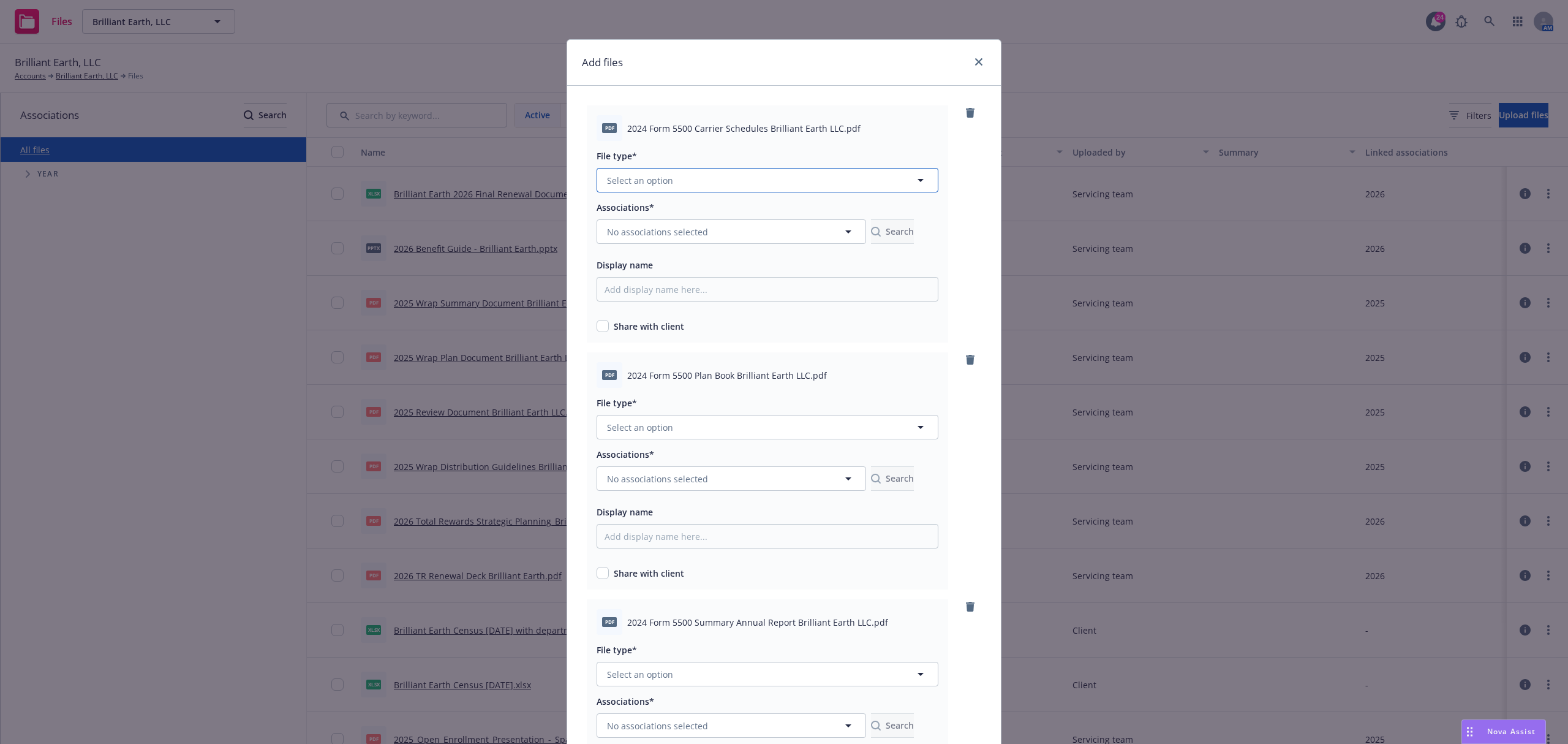
click at [682, 172] on button "Select an option" at bounding box center [768, 180] width 342 height 25
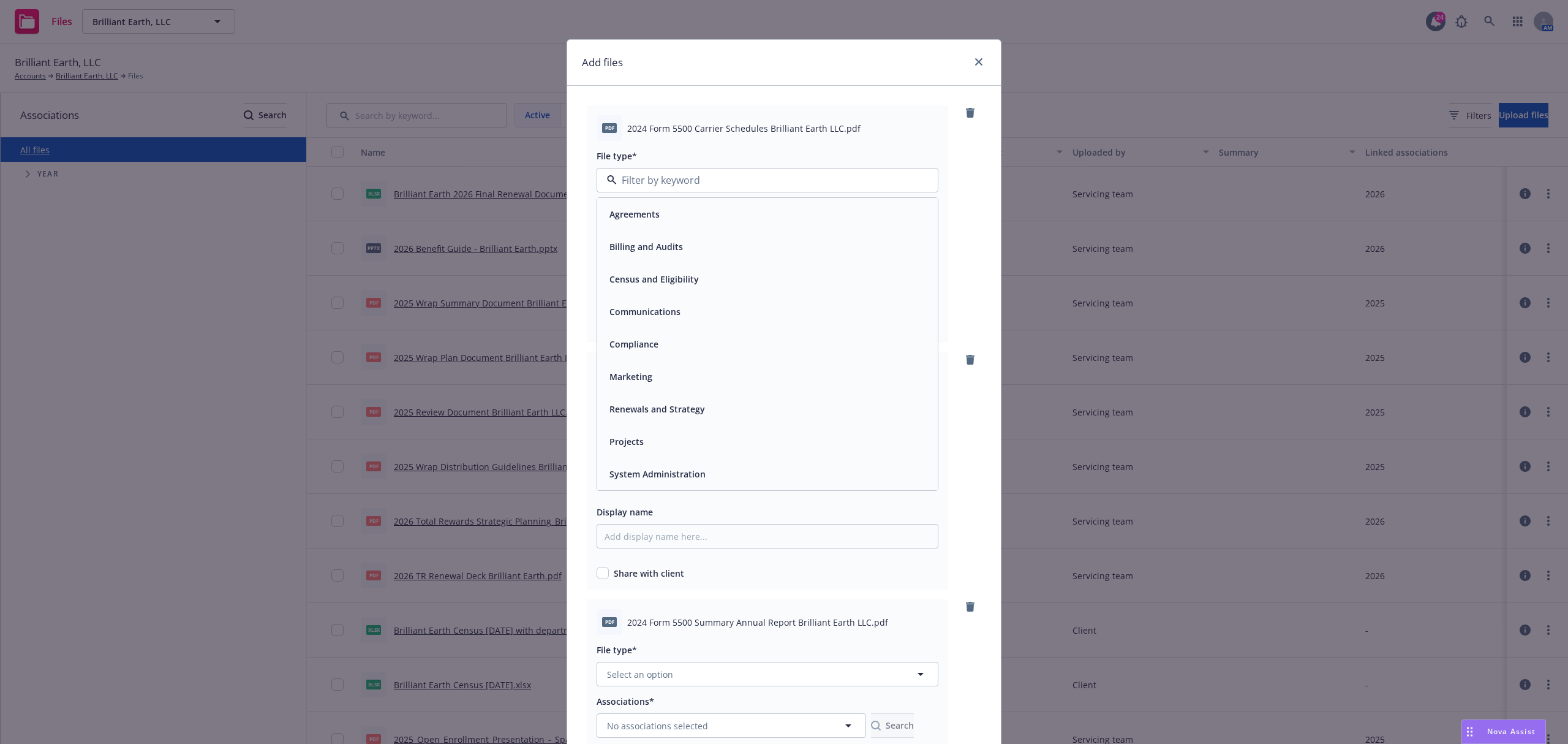
click at [681, 331] on div "Compliance" at bounding box center [768, 344] width 341 height 32
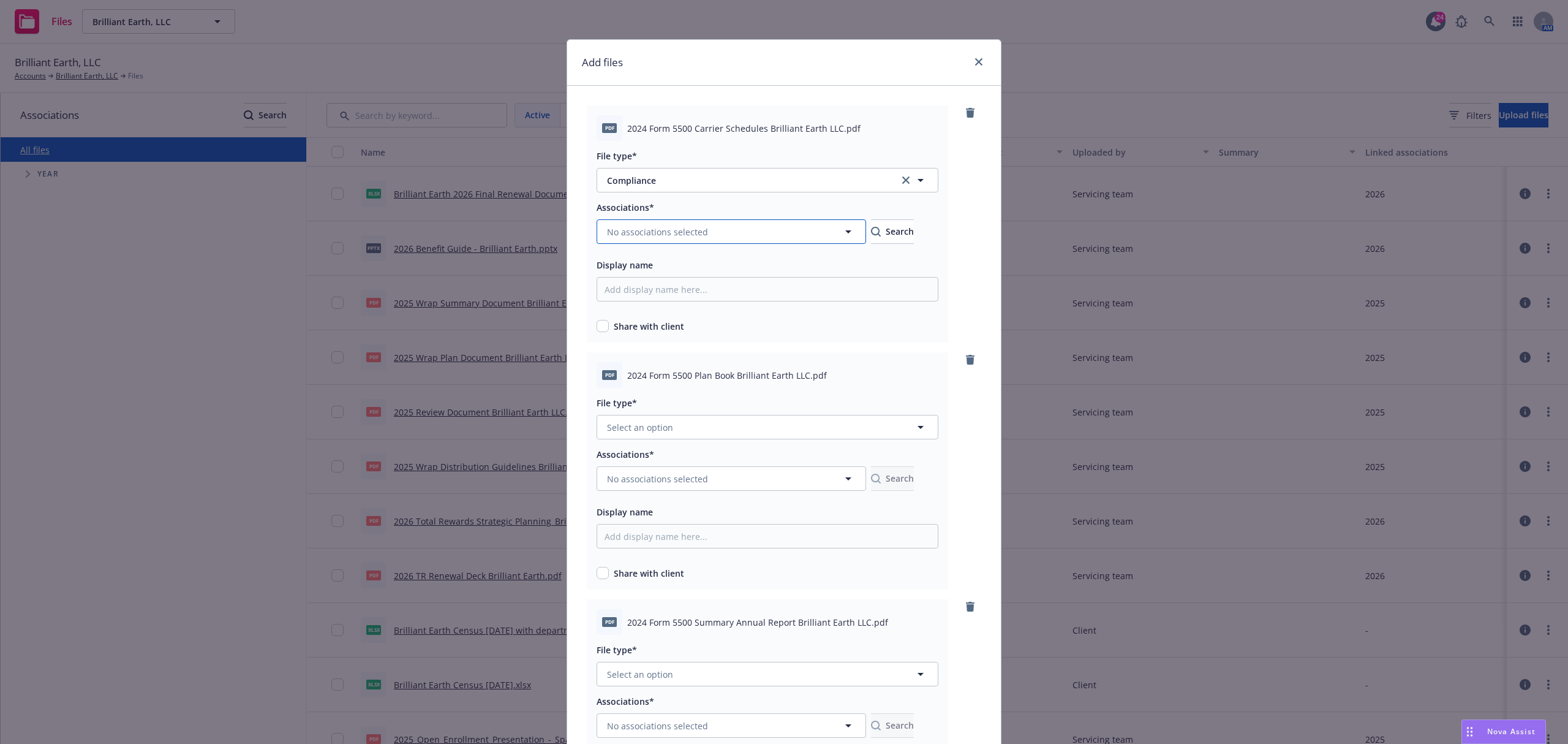
click at [670, 231] on span "No associations selected" at bounding box center [657, 232] width 101 height 13
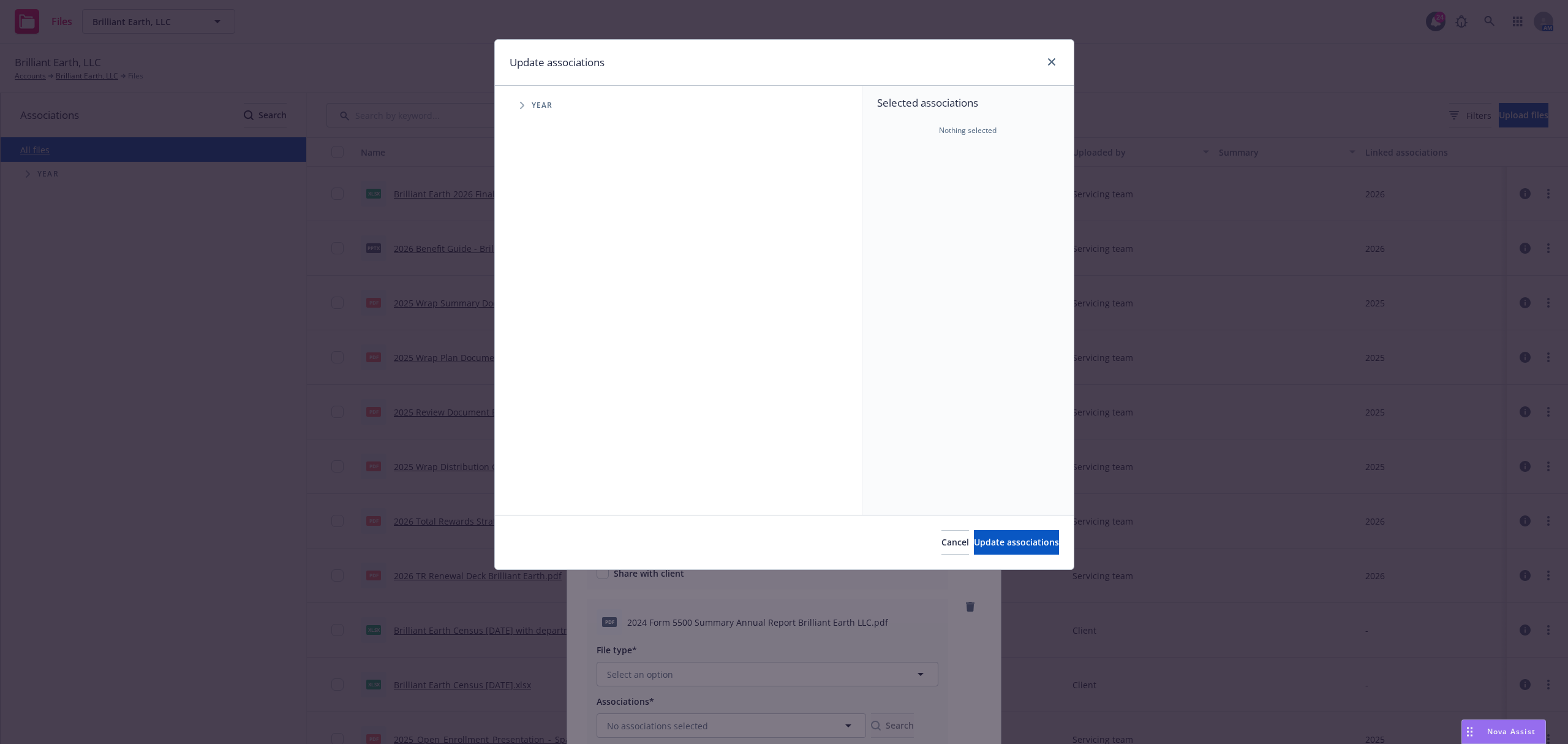
click at [520, 105] on icon "Tree Example" at bounding box center [522, 105] width 5 height 8
click at [549, 280] on div "2025 Year" at bounding box center [565, 273] width 37 height 23
checkbox input "true"
click at [984, 538] on span "Update associations" at bounding box center [1016, 542] width 85 height 11
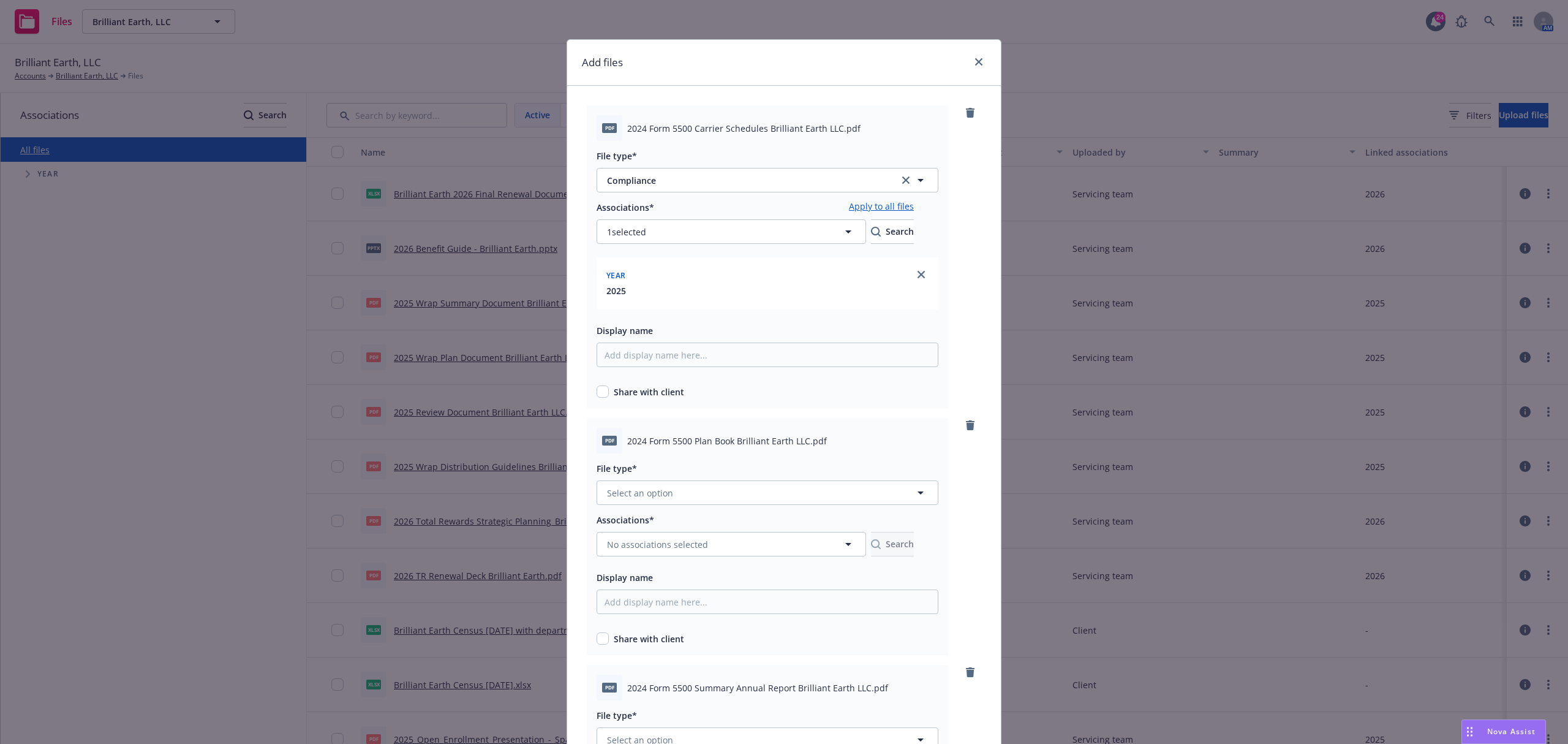
click at [901, 206] on link "Apply to all files" at bounding box center [881, 207] width 65 height 15
click at [671, 481] on button "Select an option" at bounding box center [768, 492] width 342 height 25
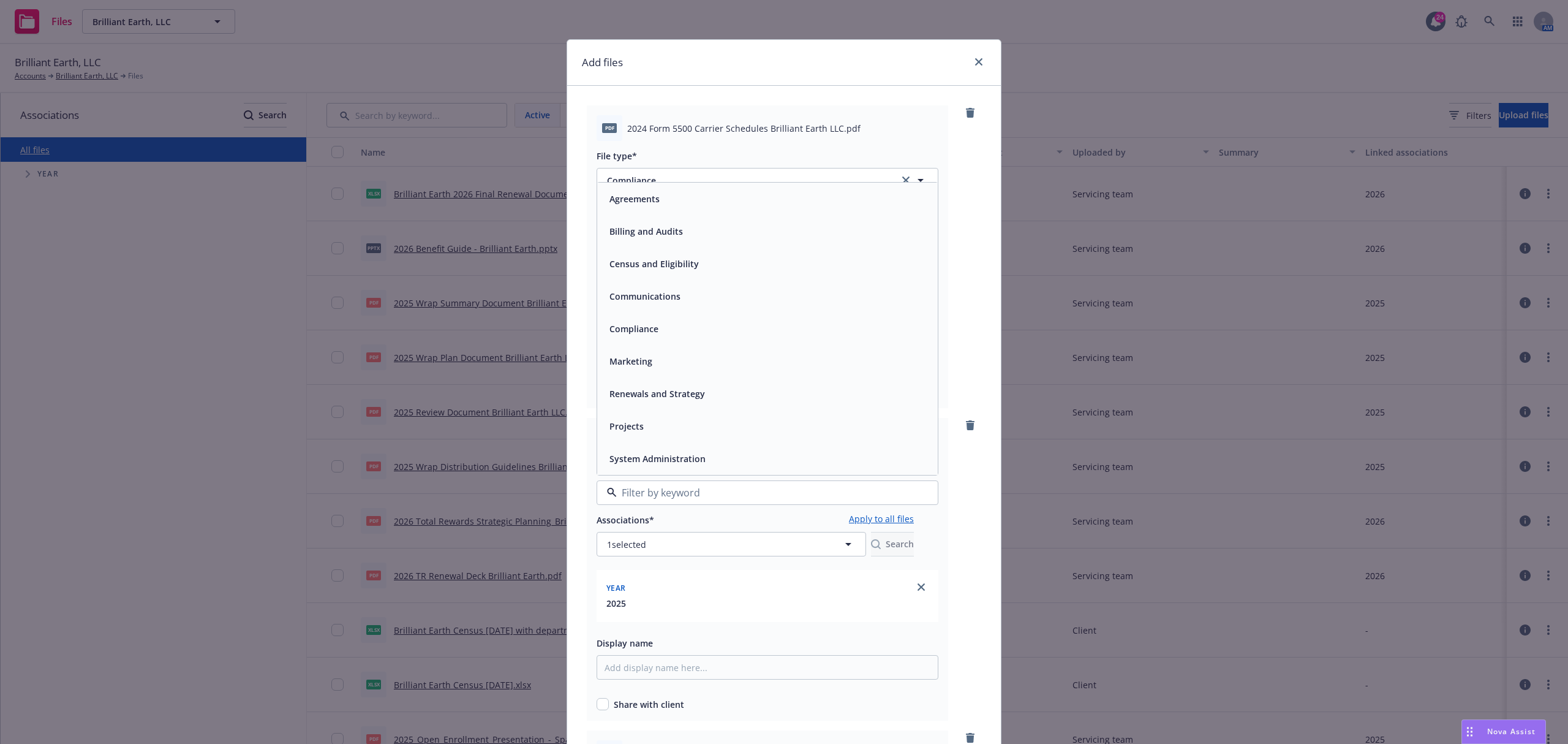
click at [657, 328] on div "Compliance" at bounding box center [767, 329] width 326 height 18
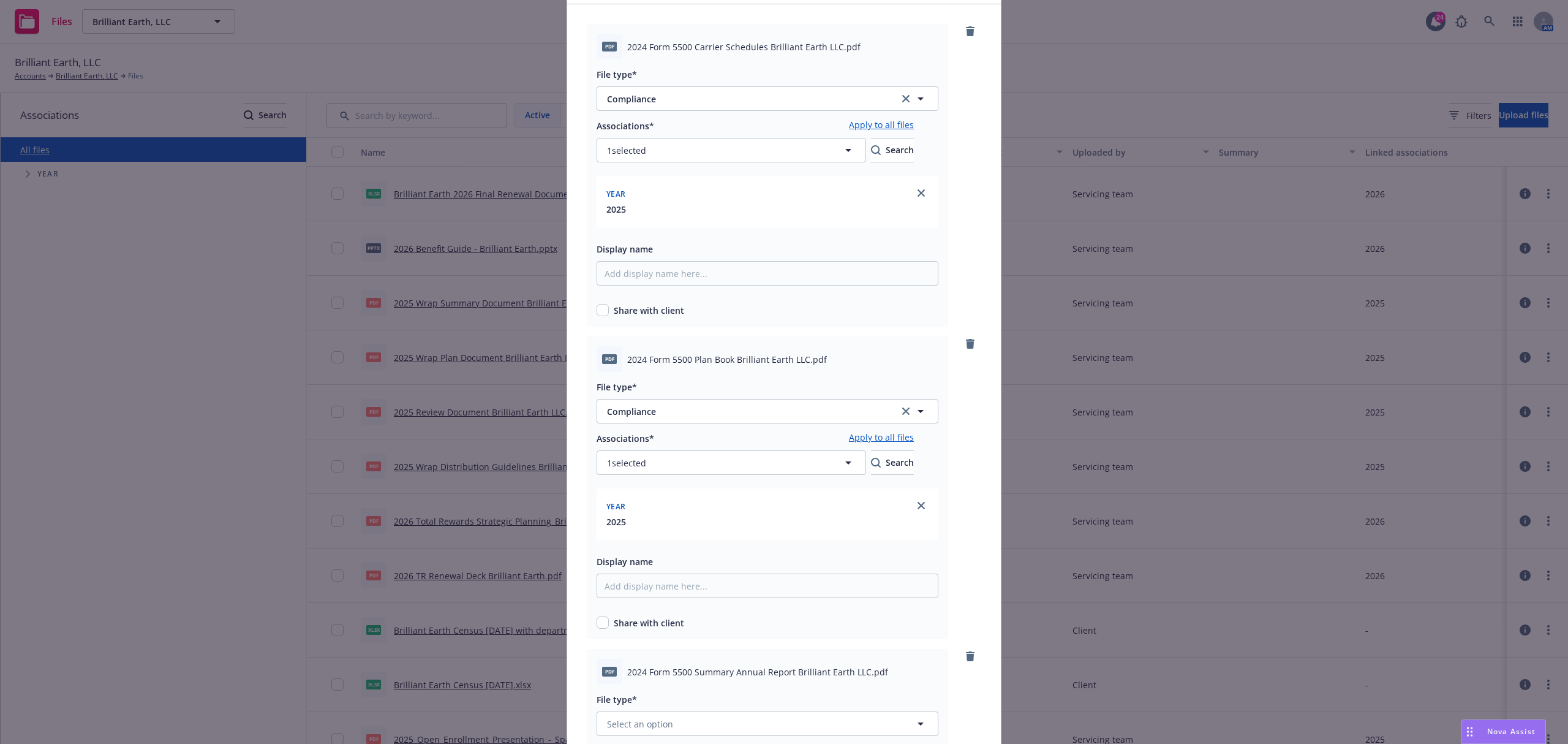
scroll to position [163, 0]
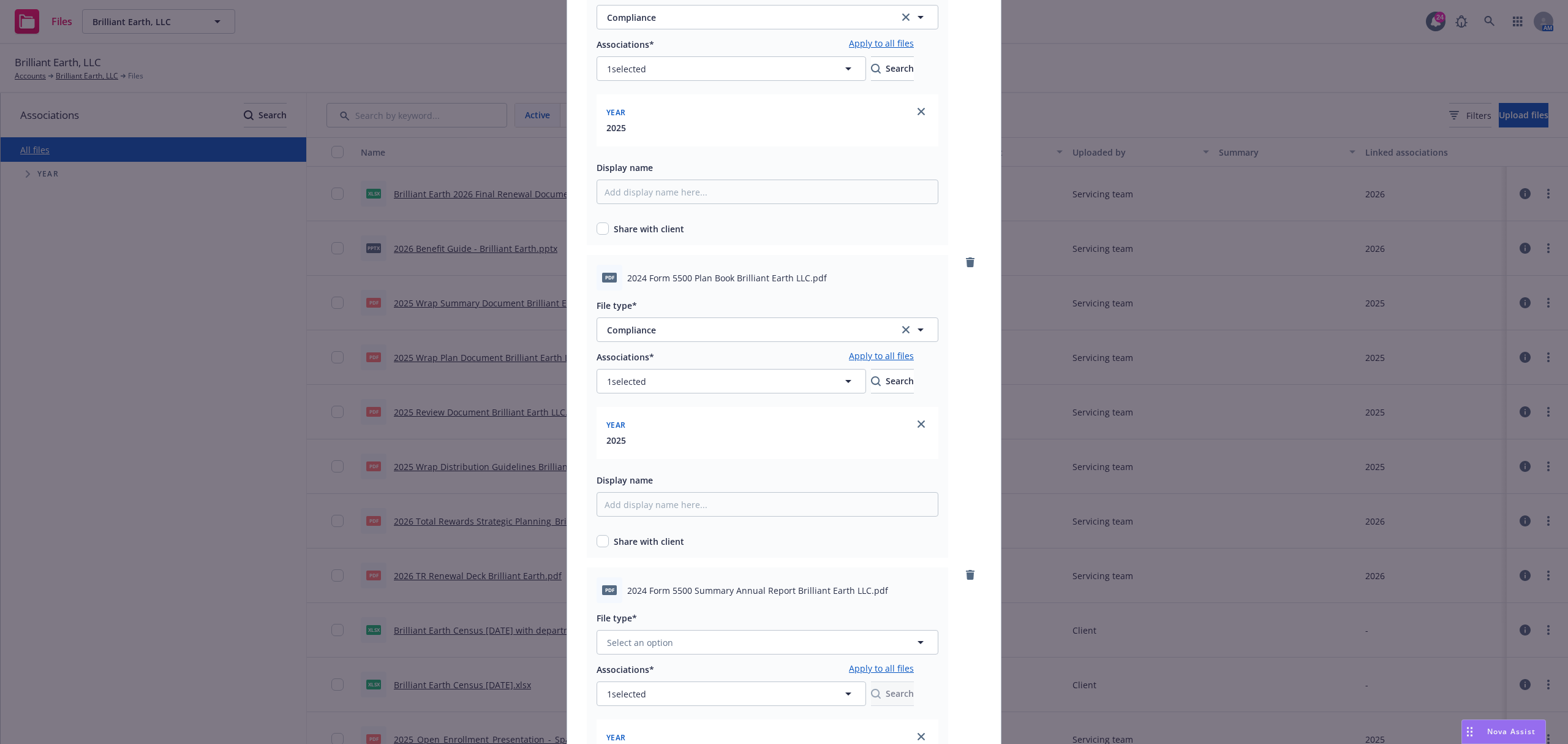
click at [705, 530] on div "Share with client" at bounding box center [768, 539] width 342 height 18
click at [705, 633] on button "Select an option" at bounding box center [768, 642] width 342 height 25
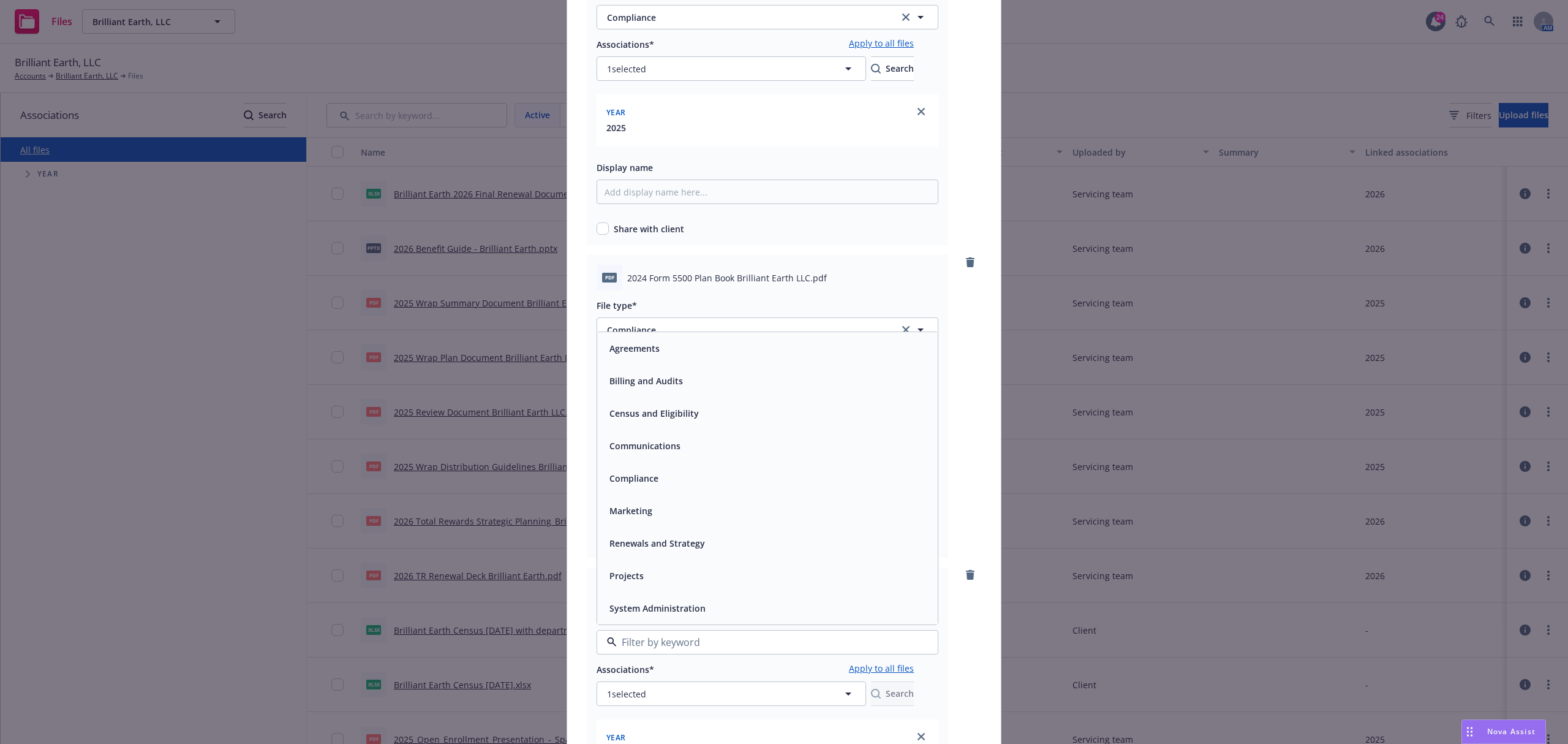
click at [687, 467] on div "Agreements Billing and Audits Census and Eligibility Communications Compliance …" at bounding box center [768, 478] width 341 height 292
click at [687, 467] on div "Compliance" at bounding box center [768, 478] width 341 height 32
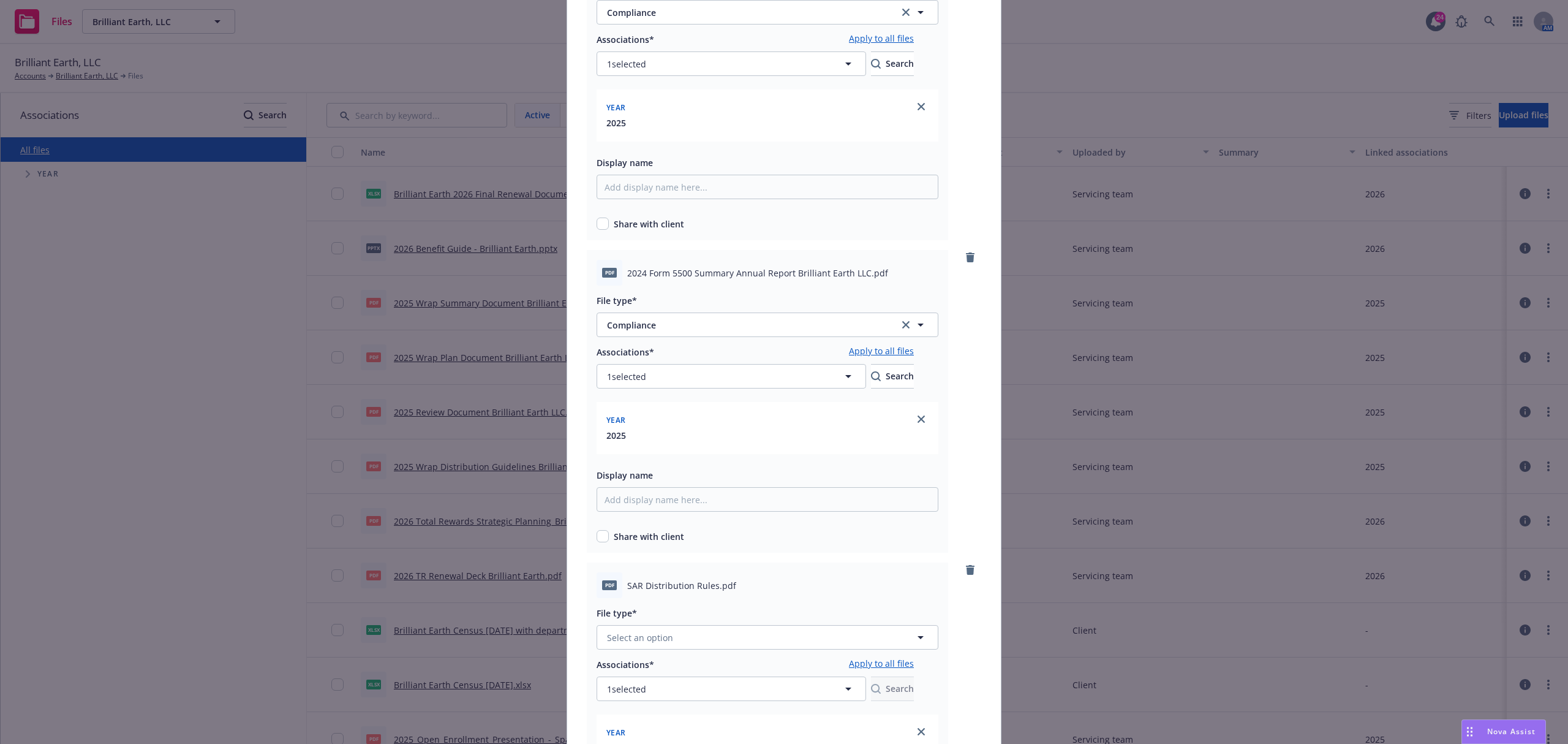
scroll to position [572, 0]
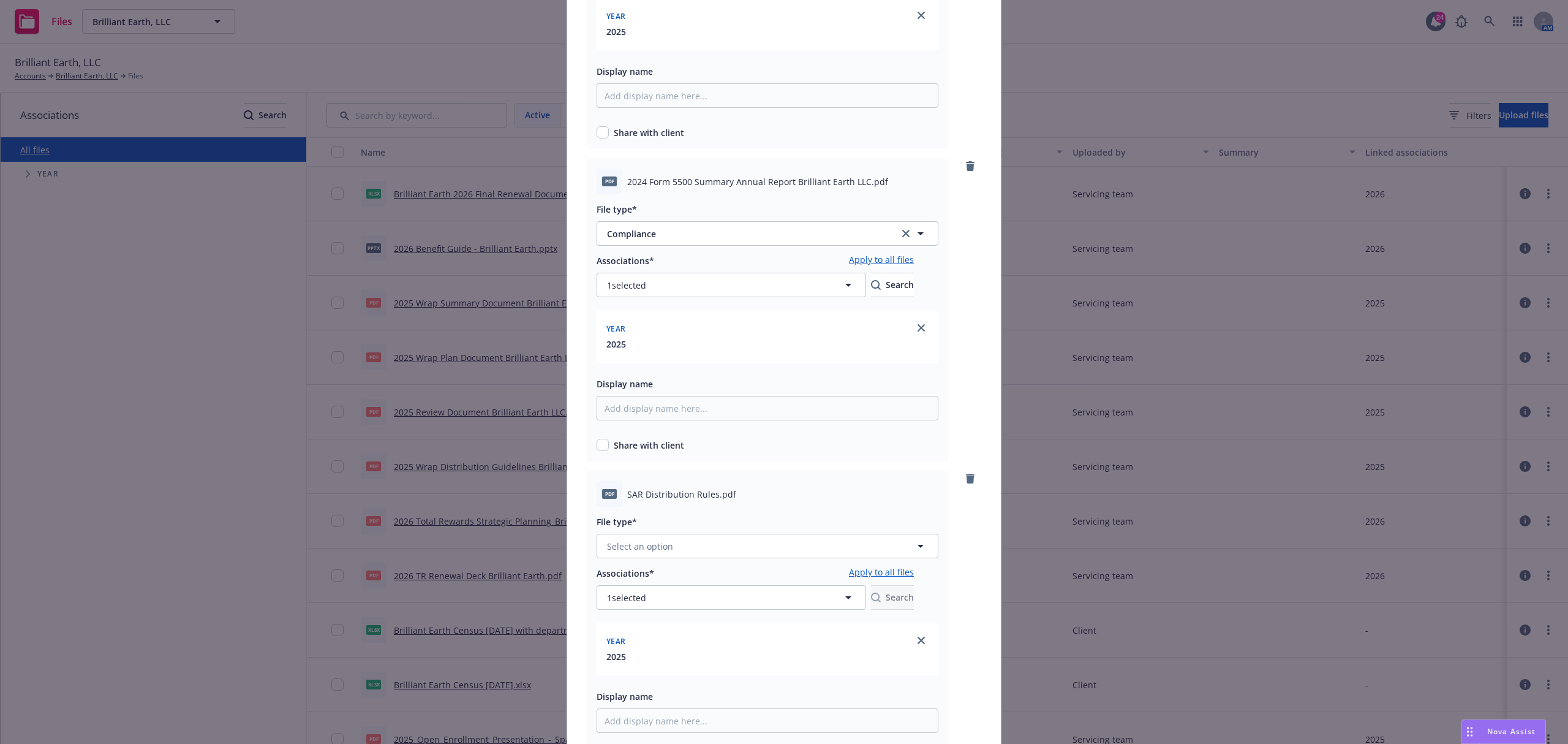
click at [684, 559] on div at bounding box center [768, 562] width 342 height 8
click at [688, 552] on button "Select an option" at bounding box center [768, 546] width 342 height 25
click at [696, 375] on div "Compliance" at bounding box center [767, 382] width 326 height 18
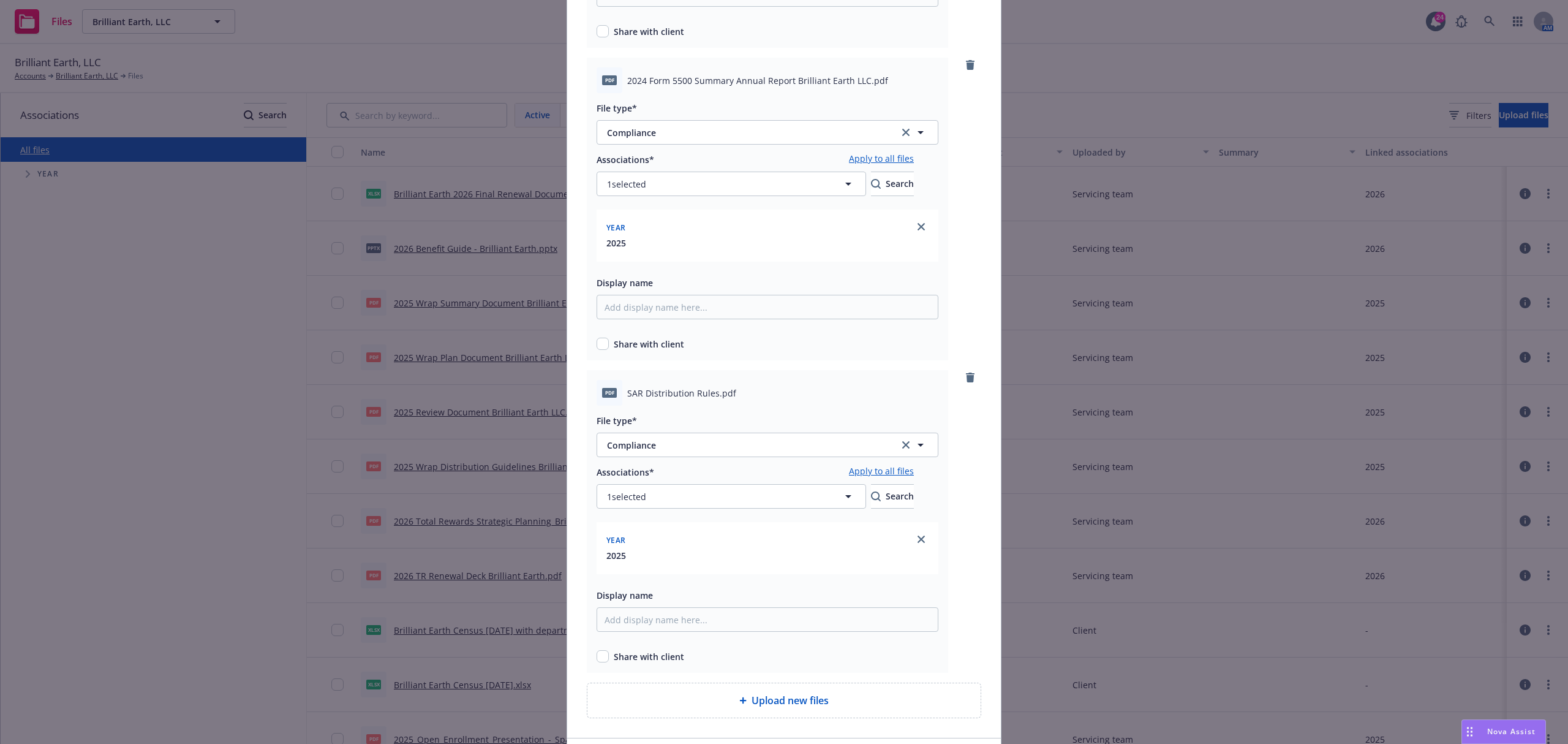
scroll to position [762, 0]
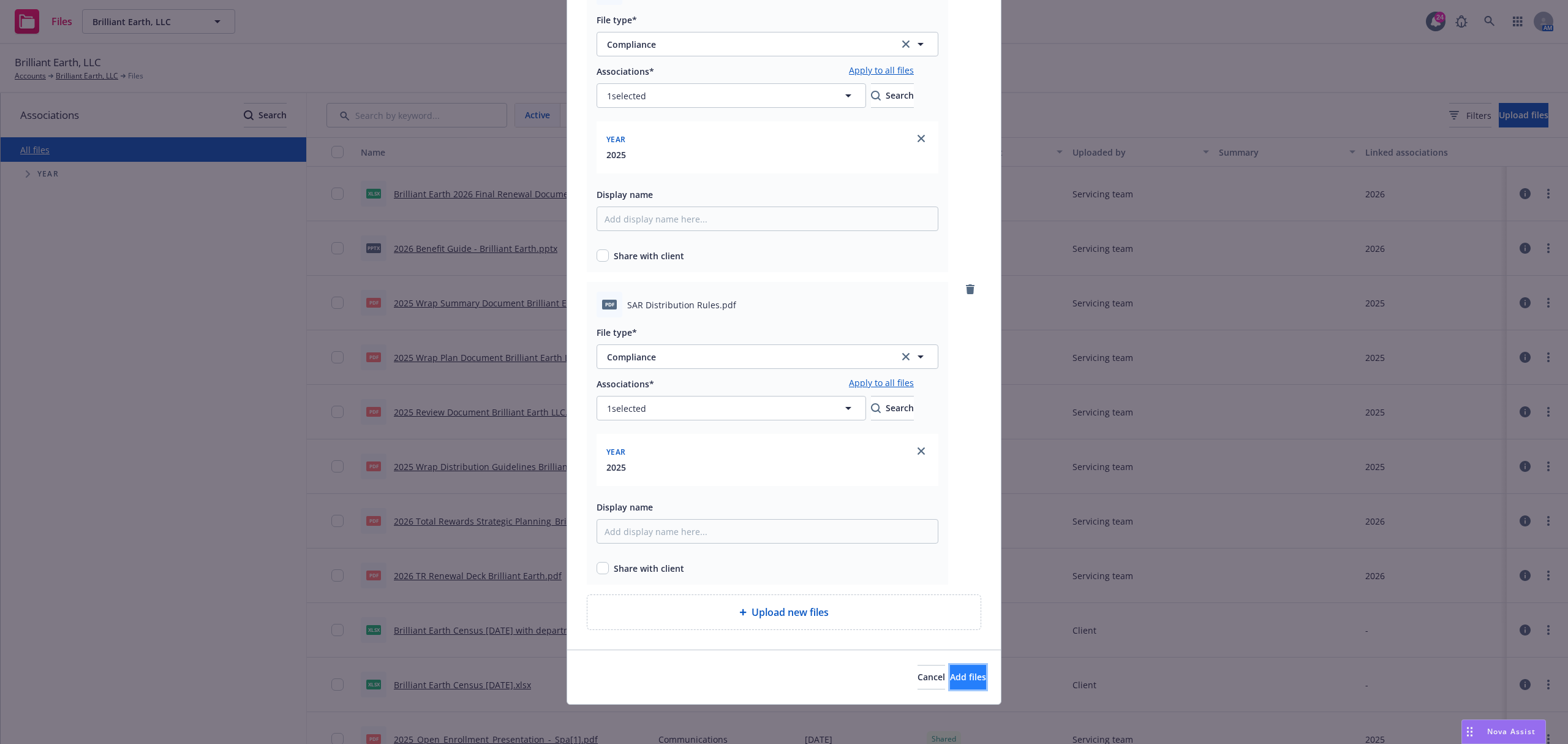
click at [952, 671] on span "Add files" at bounding box center [968, 676] width 36 height 11
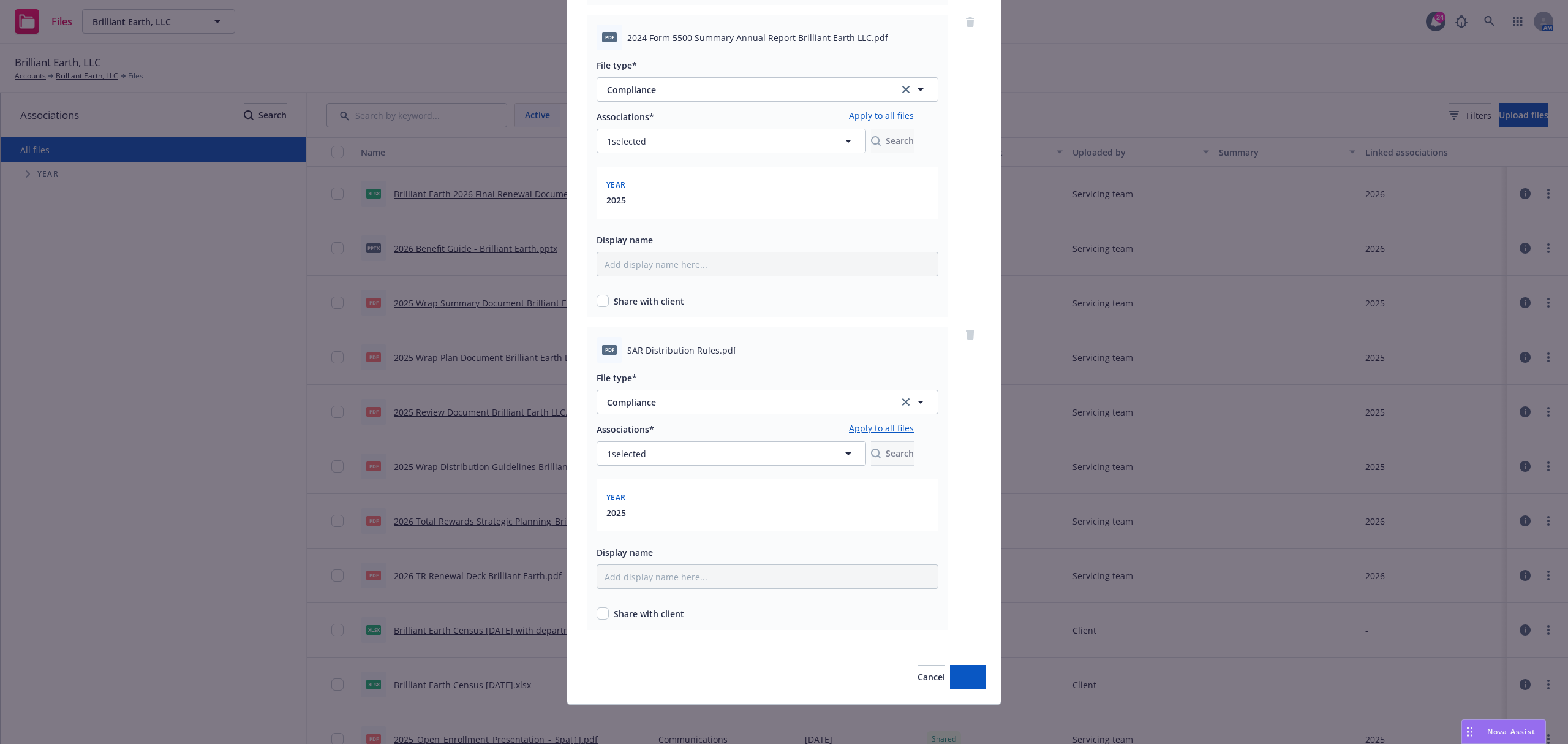
scroll to position [716, 0]
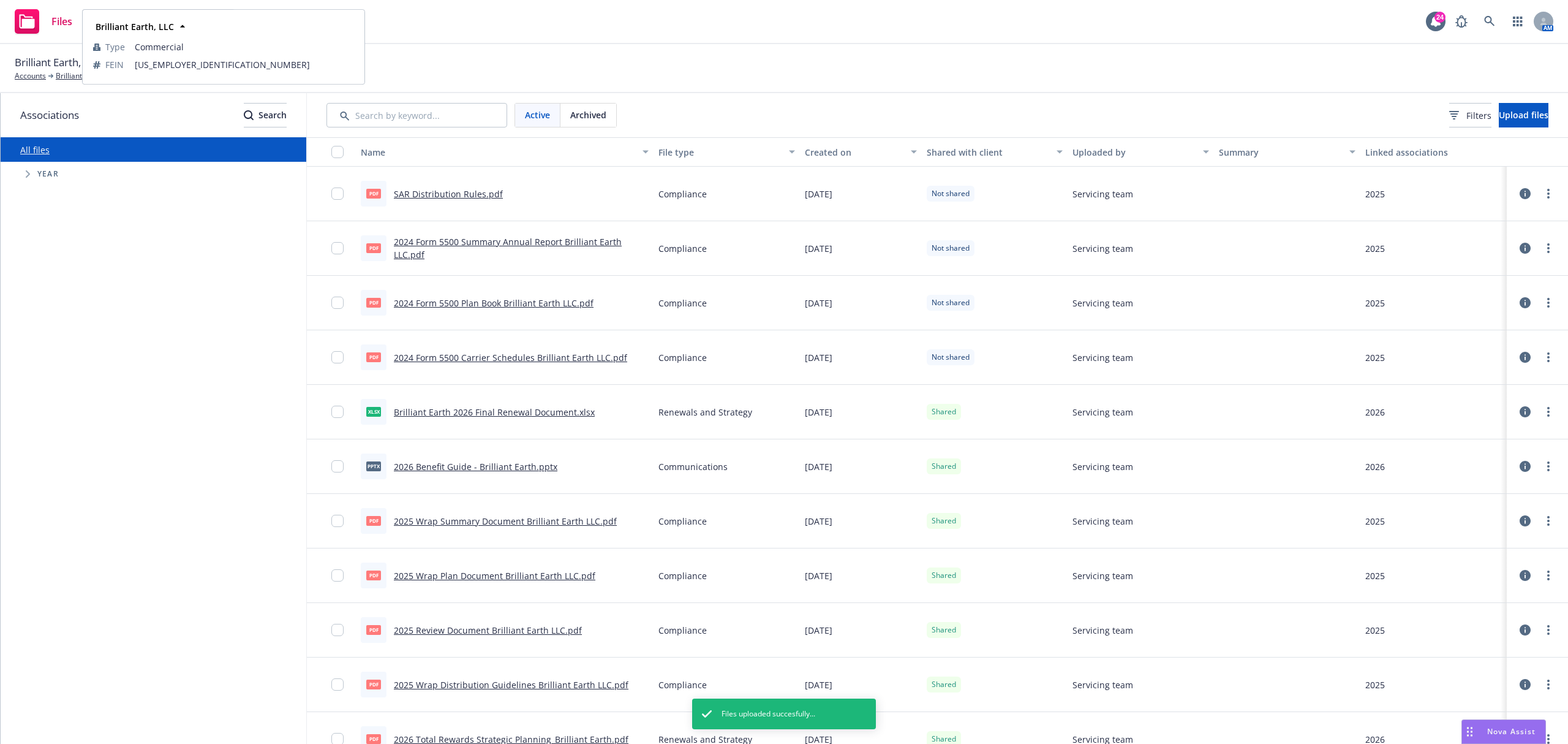
click at [184, 23] on icon at bounding box center [182, 26] width 12 height 12
click at [501, 33] on div "Files Brilliant Earth, LLC Brilliant Earth, LLC 24 AM" at bounding box center [784, 22] width 1568 height 44
click at [336, 355] on input "checkbox" at bounding box center [337, 357] width 12 height 12
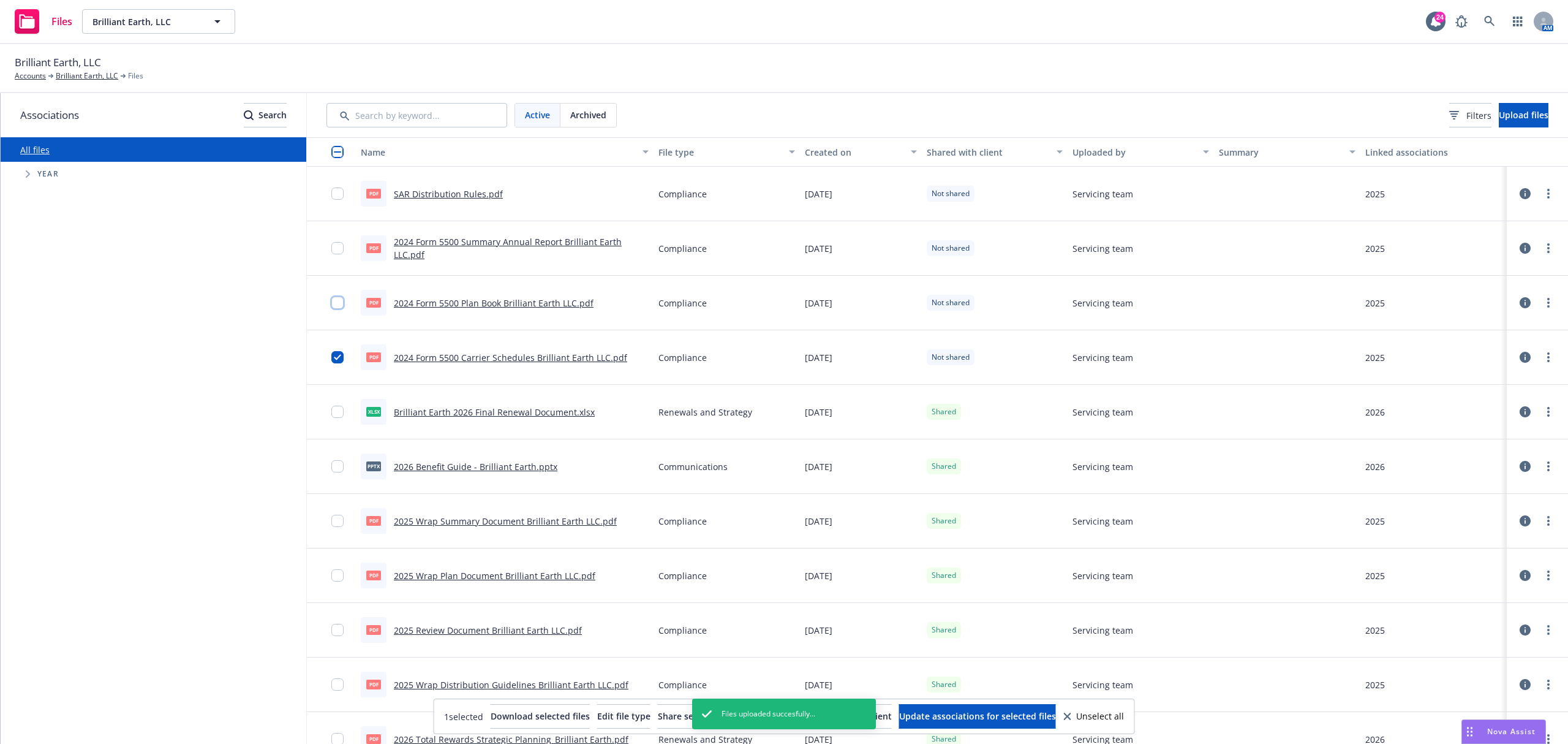
click at [336, 305] on input "checkbox" at bounding box center [337, 302] width 12 height 12
click at [334, 236] on div at bounding box center [341, 248] width 20 height 39
click at [338, 210] on div at bounding box center [341, 194] width 20 height 39
click at [344, 199] on div at bounding box center [341, 194] width 20 height 39
click at [336, 198] on input "checkbox" at bounding box center [337, 193] width 12 height 12
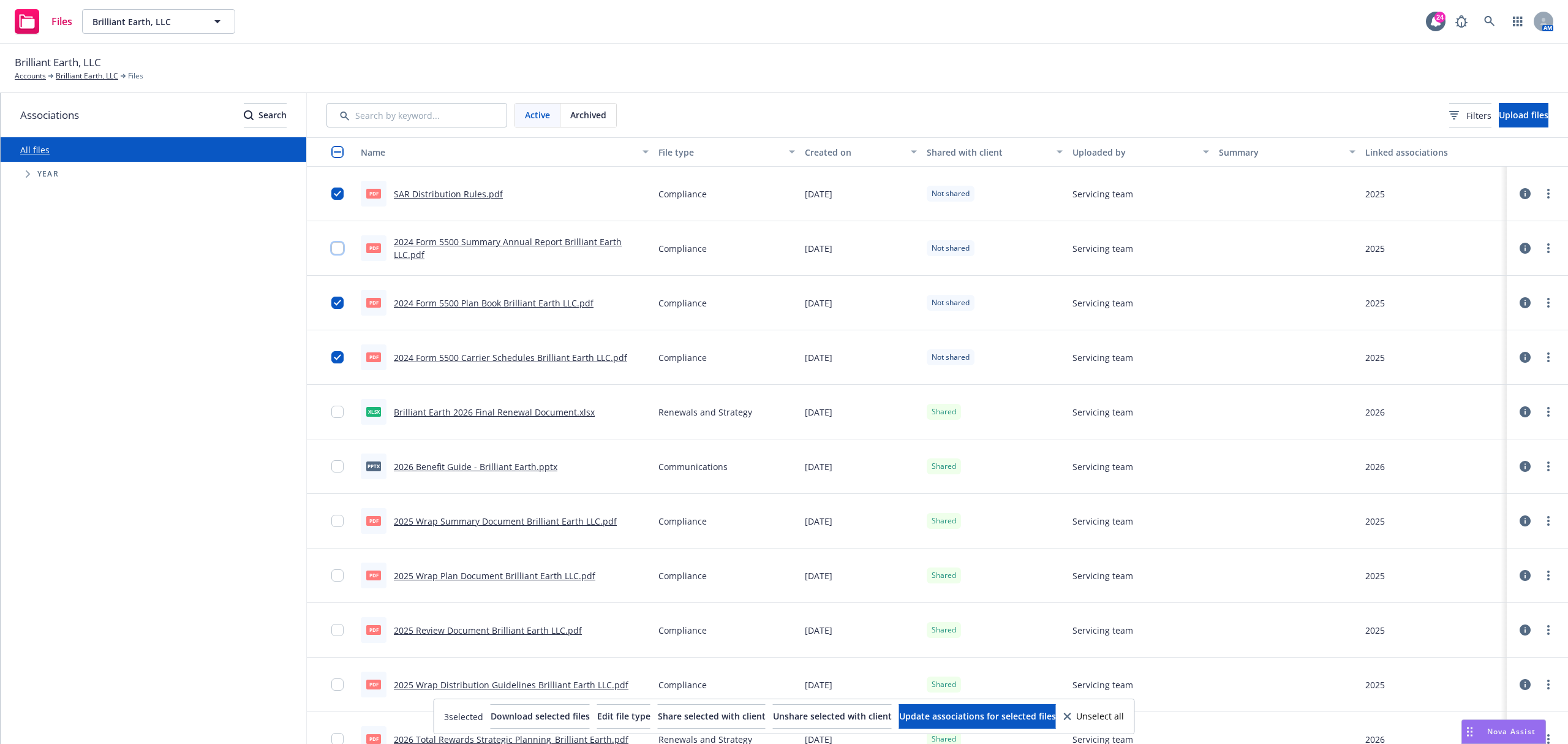
click at [334, 250] on input "checkbox" at bounding box center [337, 248] width 12 height 12
click at [724, 721] on span "Share selected with client" at bounding box center [711, 716] width 108 height 11
click at [142, 22] on span "Brilliant Earth, LLC" at bounding box center [146, 21] width 106 height 13
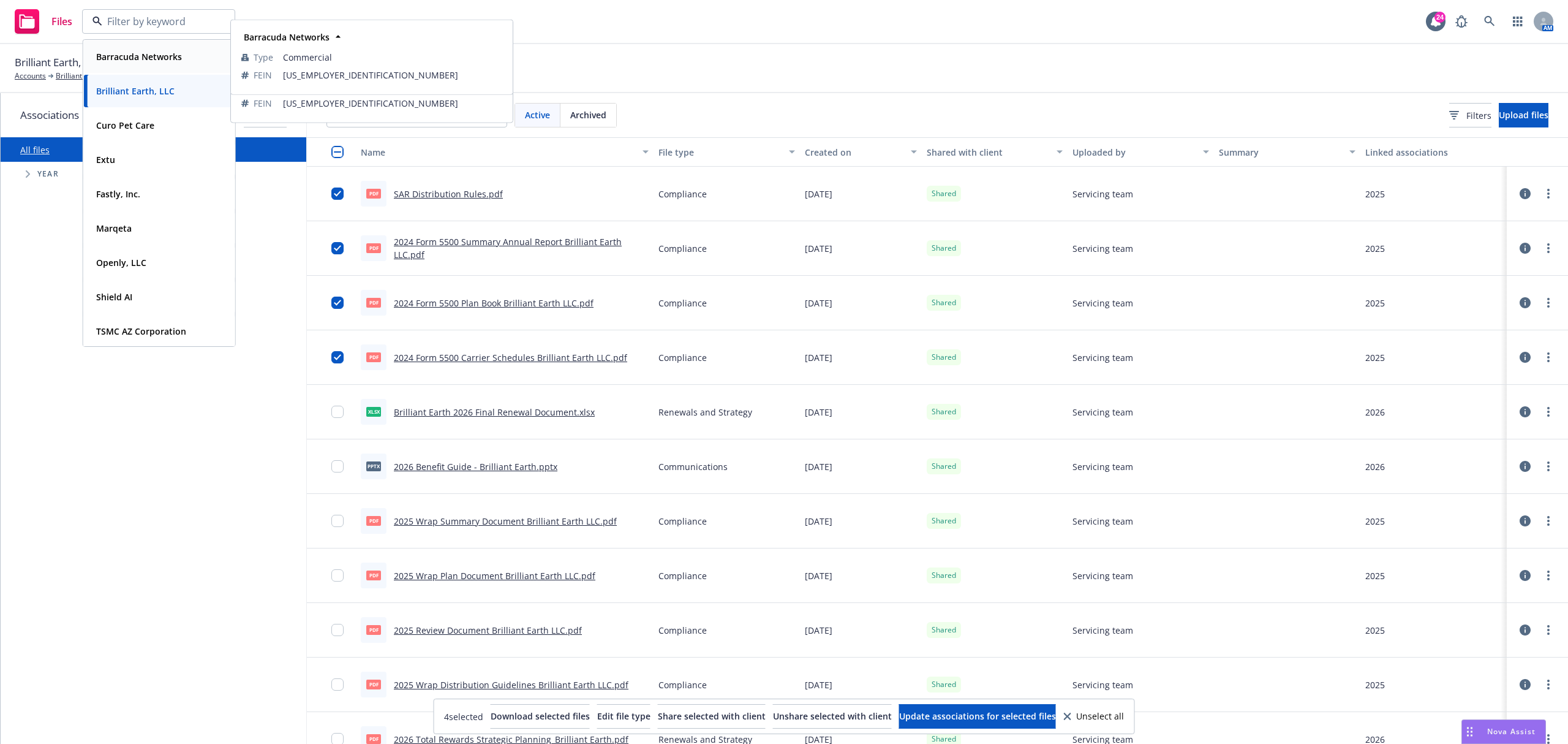
click at [159, 62] on span "Barracuda Networks" at bounding box center [139, 57] width 86 height 13
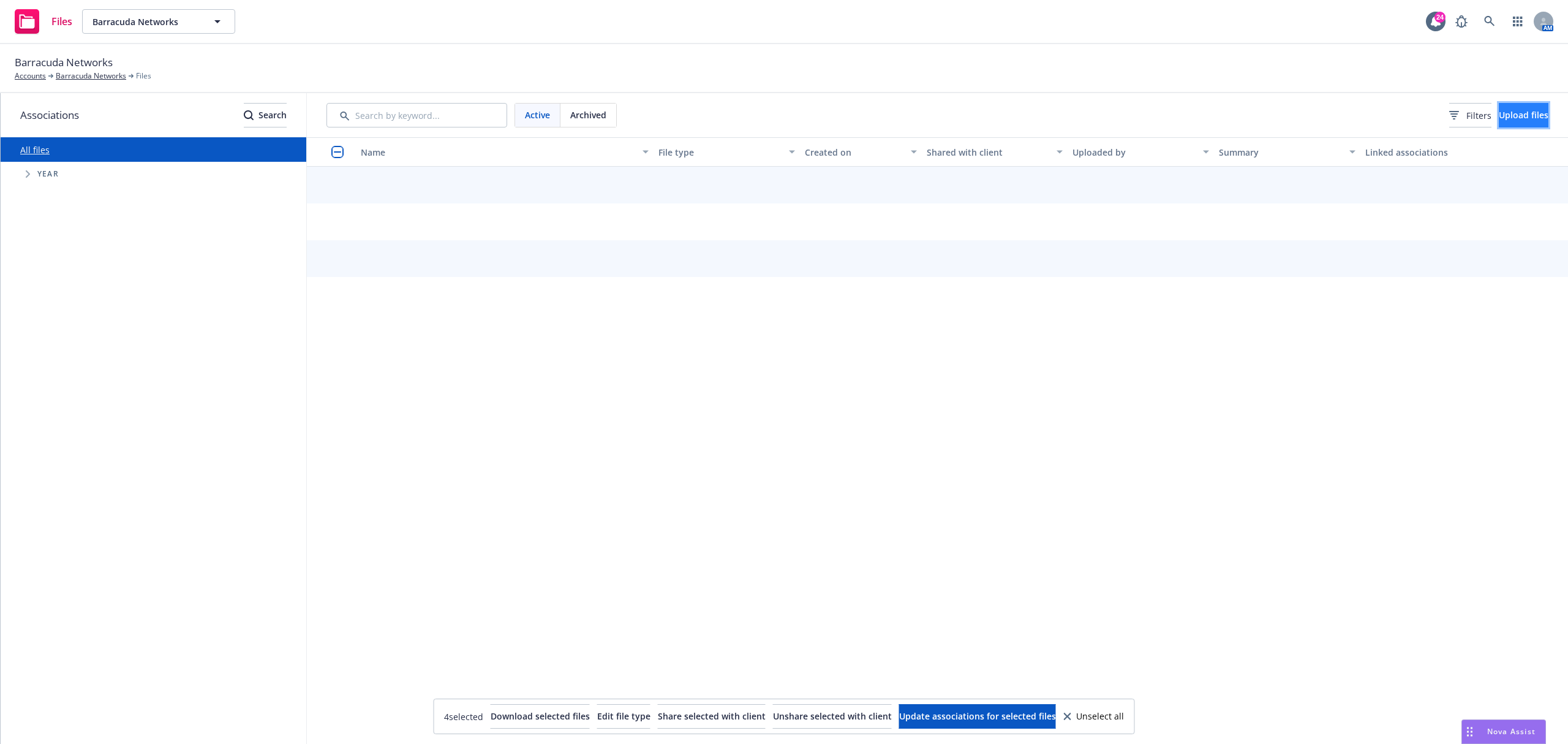
click at [1504, 117] on span "Upload files" at bounding box center [1523, 115] width 50 height 11
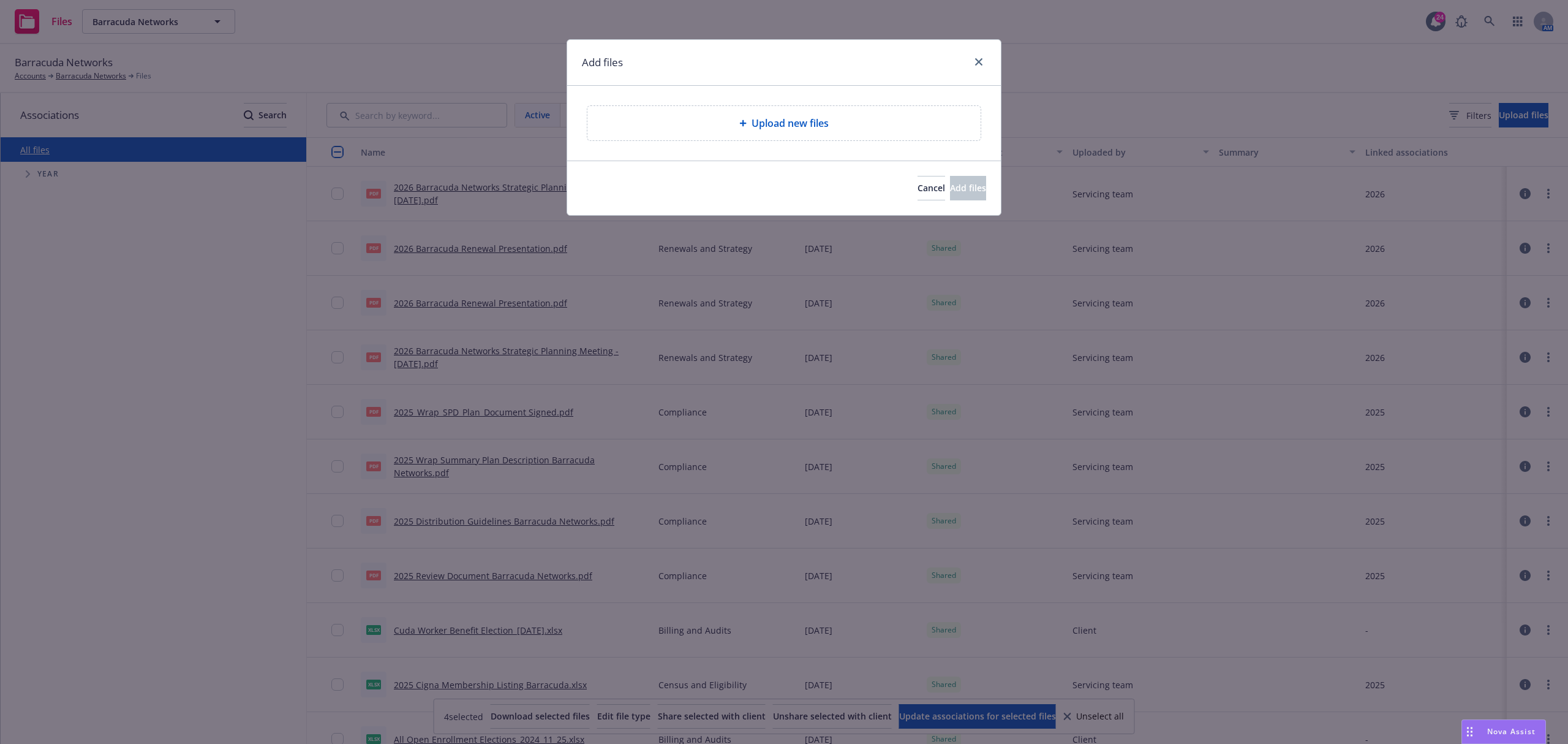
click at [840, 145] on div "Upload new files" at bounding box center [784, 123] width 434 height 74
click at [846, 134] on div "Upload new files" at bounding box center [783, 123] width 393 height 34
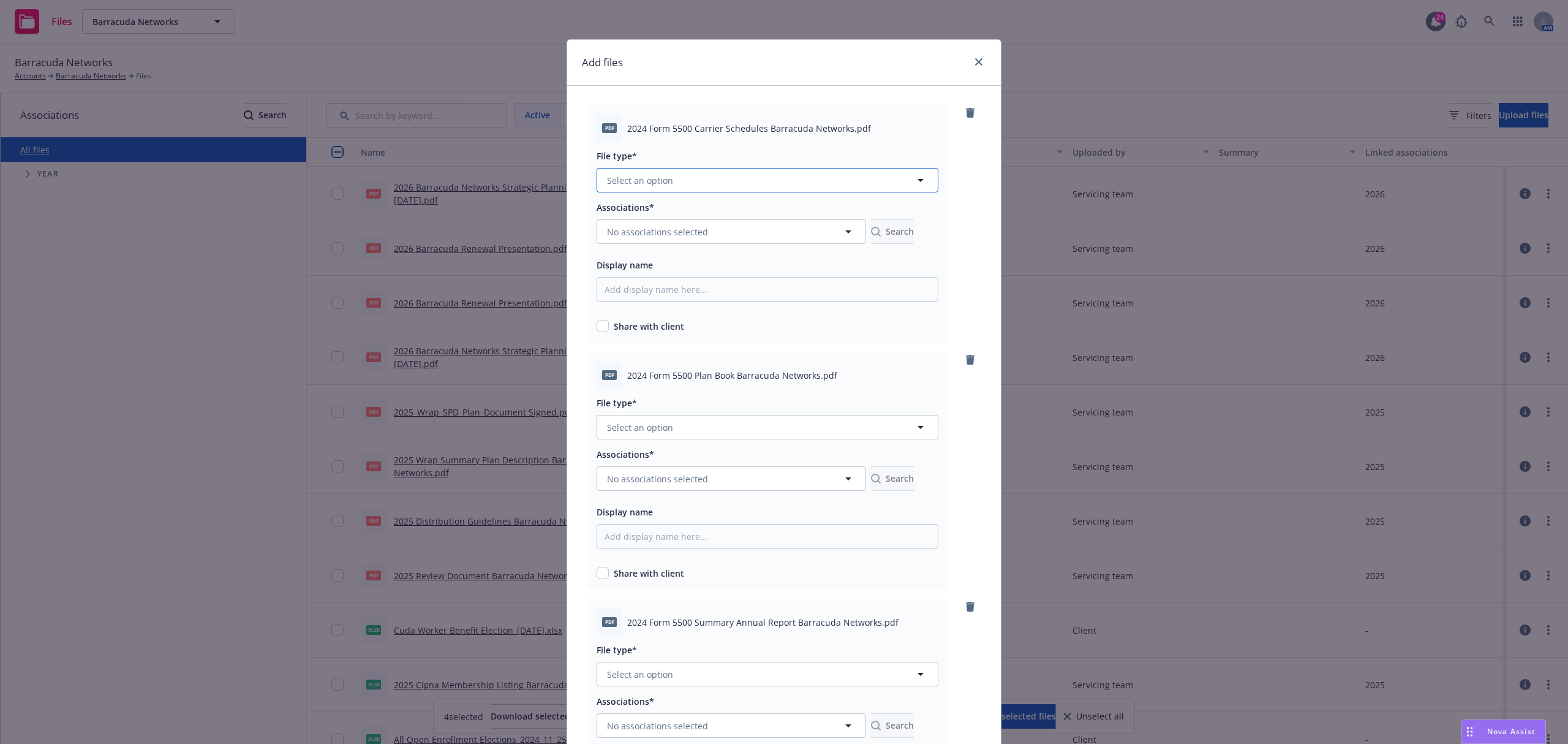
click at [640, 179] on span "Select an option" at bounding box center [640, 180] width 66 height 13
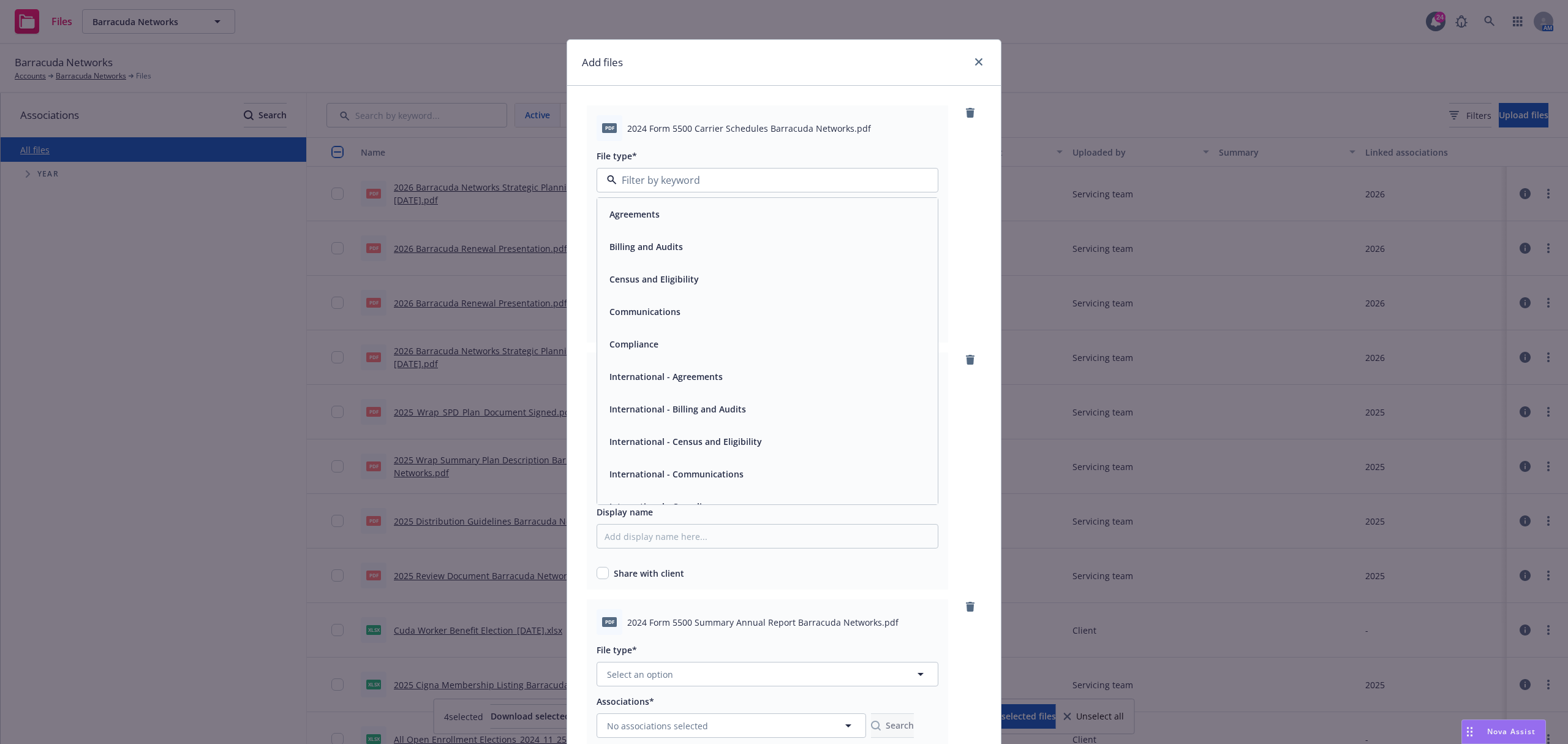
click at [707, 331] on div "Compliance" at bounding box center [768, 344] width 341 height 32
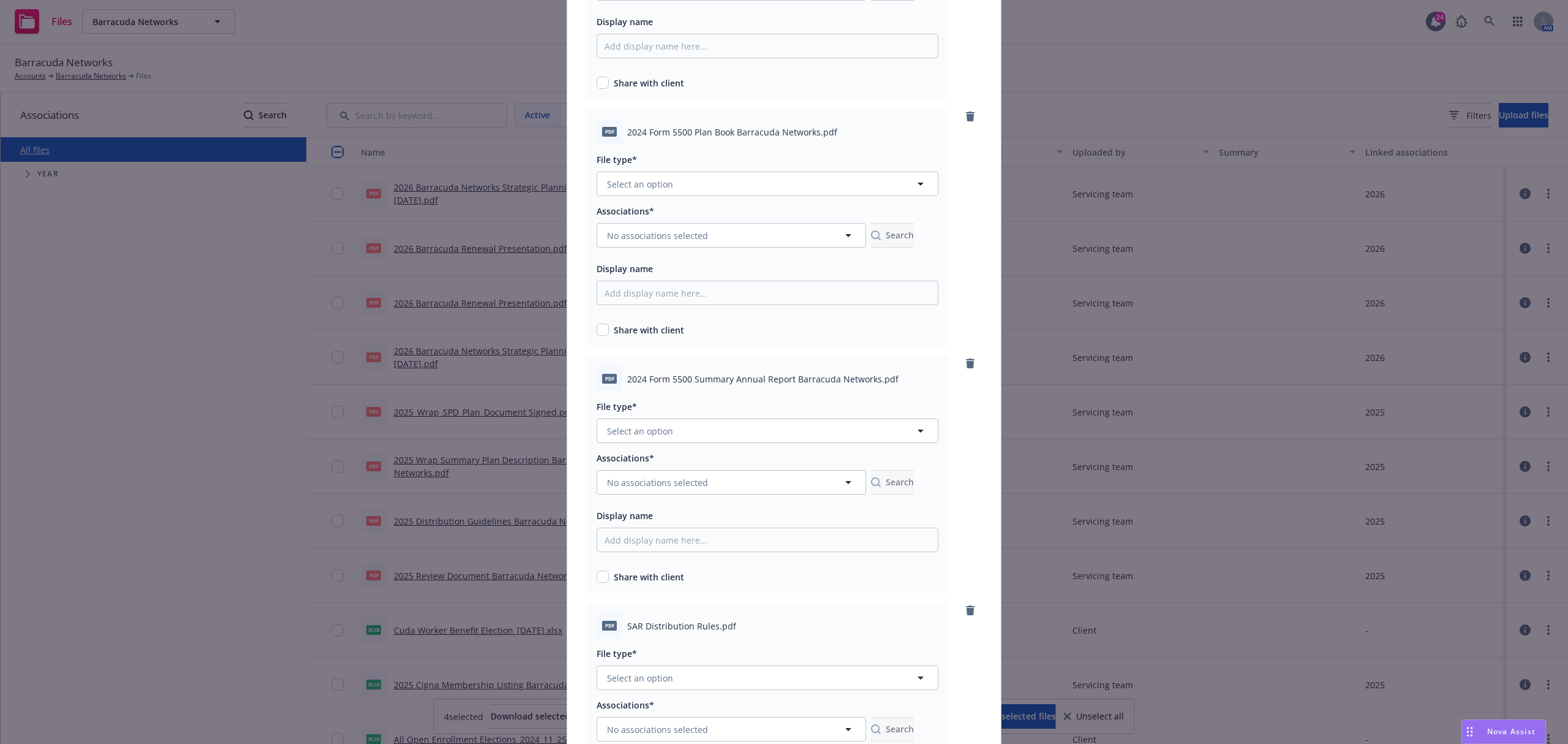
scroll to position [245, 0]
click at [702, 182] on button "Select an option" at bounding box center [768, 182] width 342 height 25
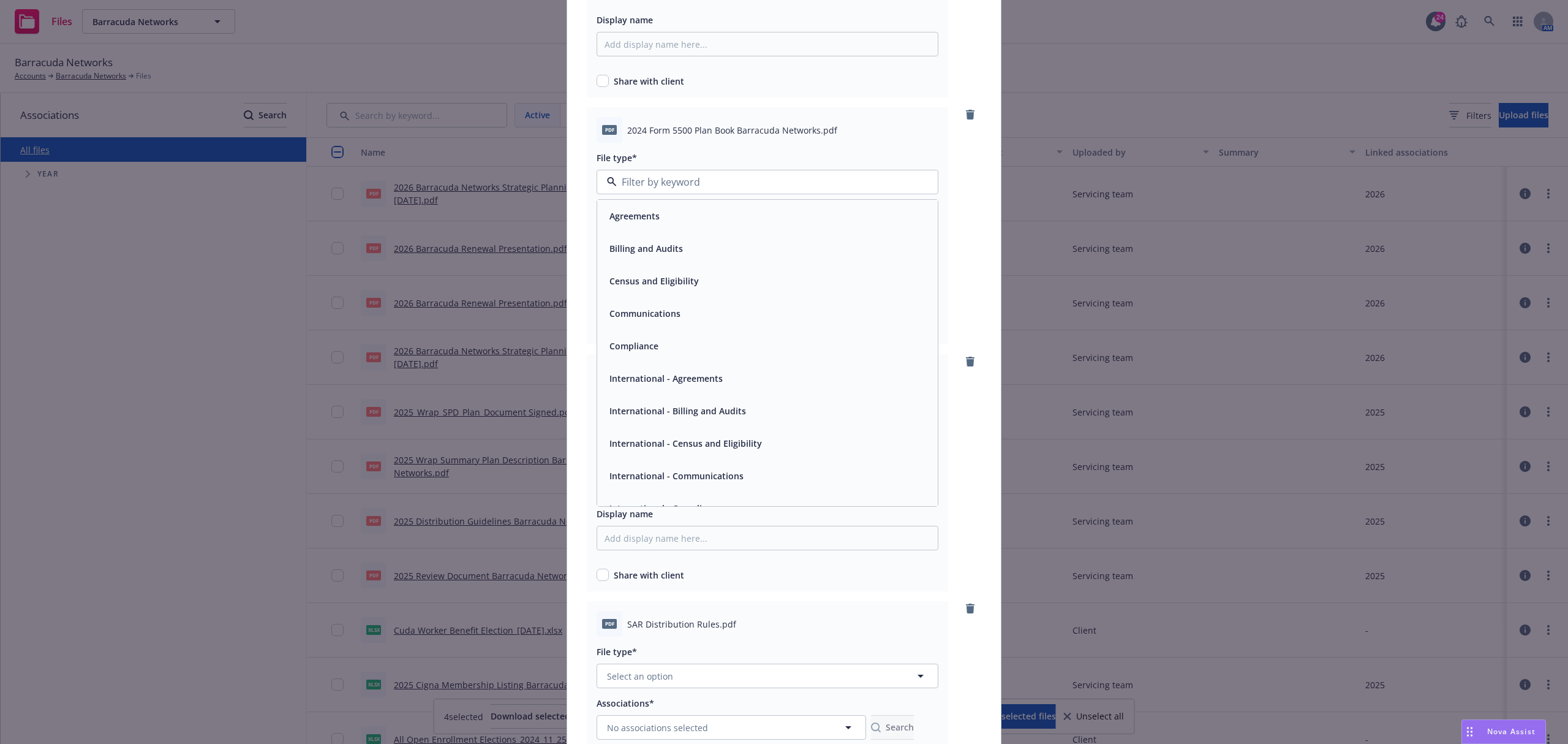
click at [687, 338] on div "Compliance" at bounding box center [767, 346] width 326 height 18
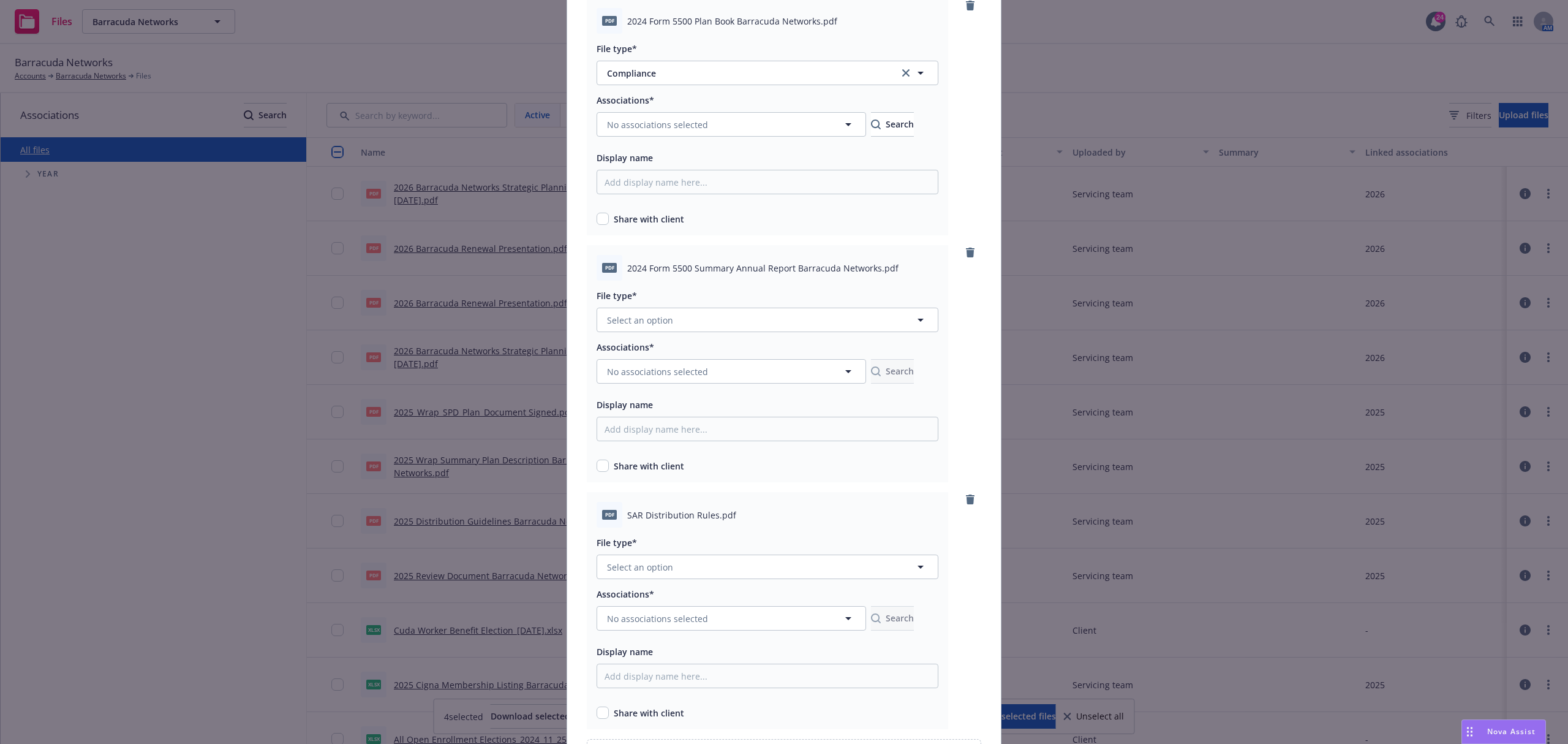
scroll to position [500, 0]
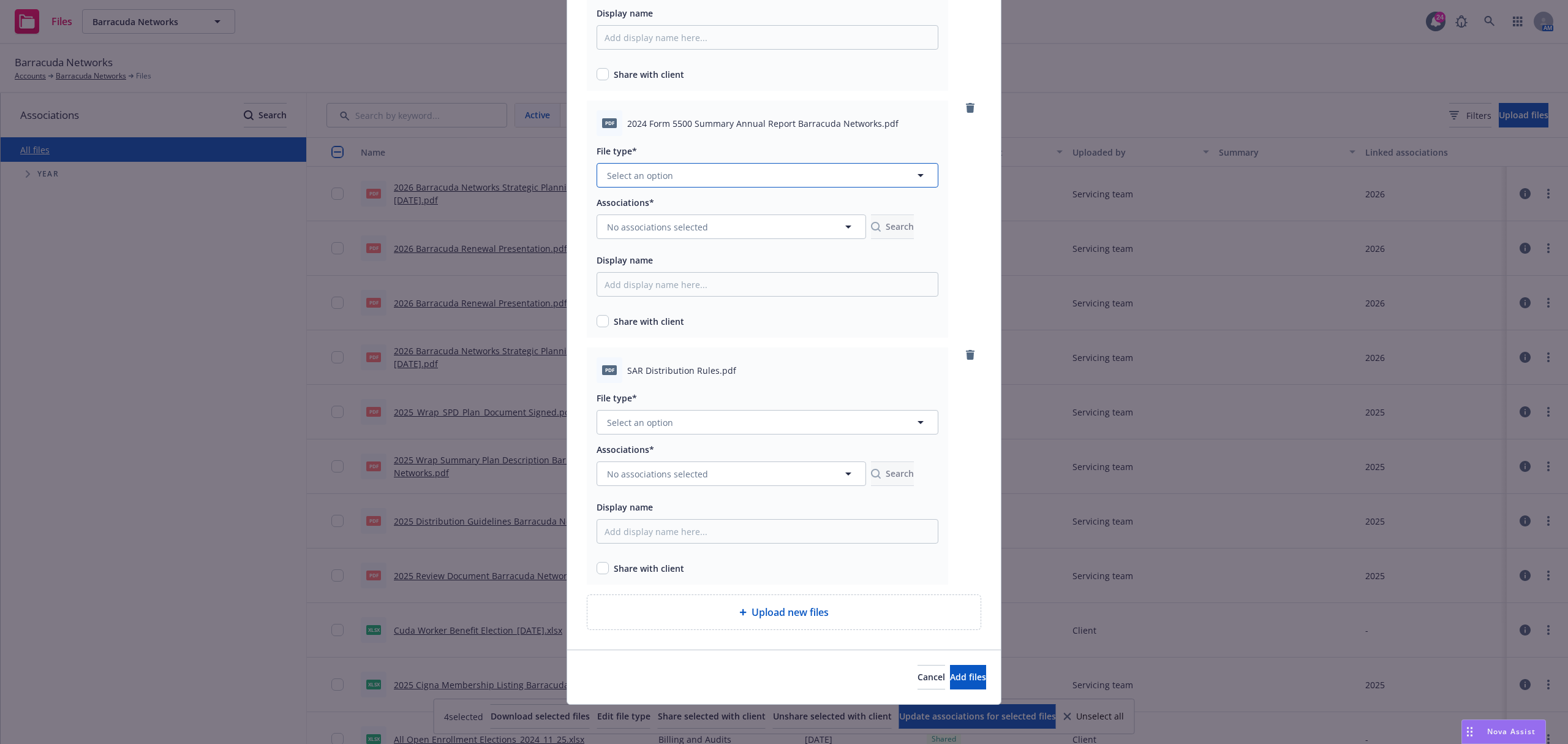
click at [640, 165] on button "Select an option" at bounding box center [768, 175] width 342 height 25
click at [640, 348] on div "Compliance" at bounding box center [768, 339] width 341 height 32
click at [682, 423] on button "Select an option" at bounding box center [768, 422] width 342 height 25
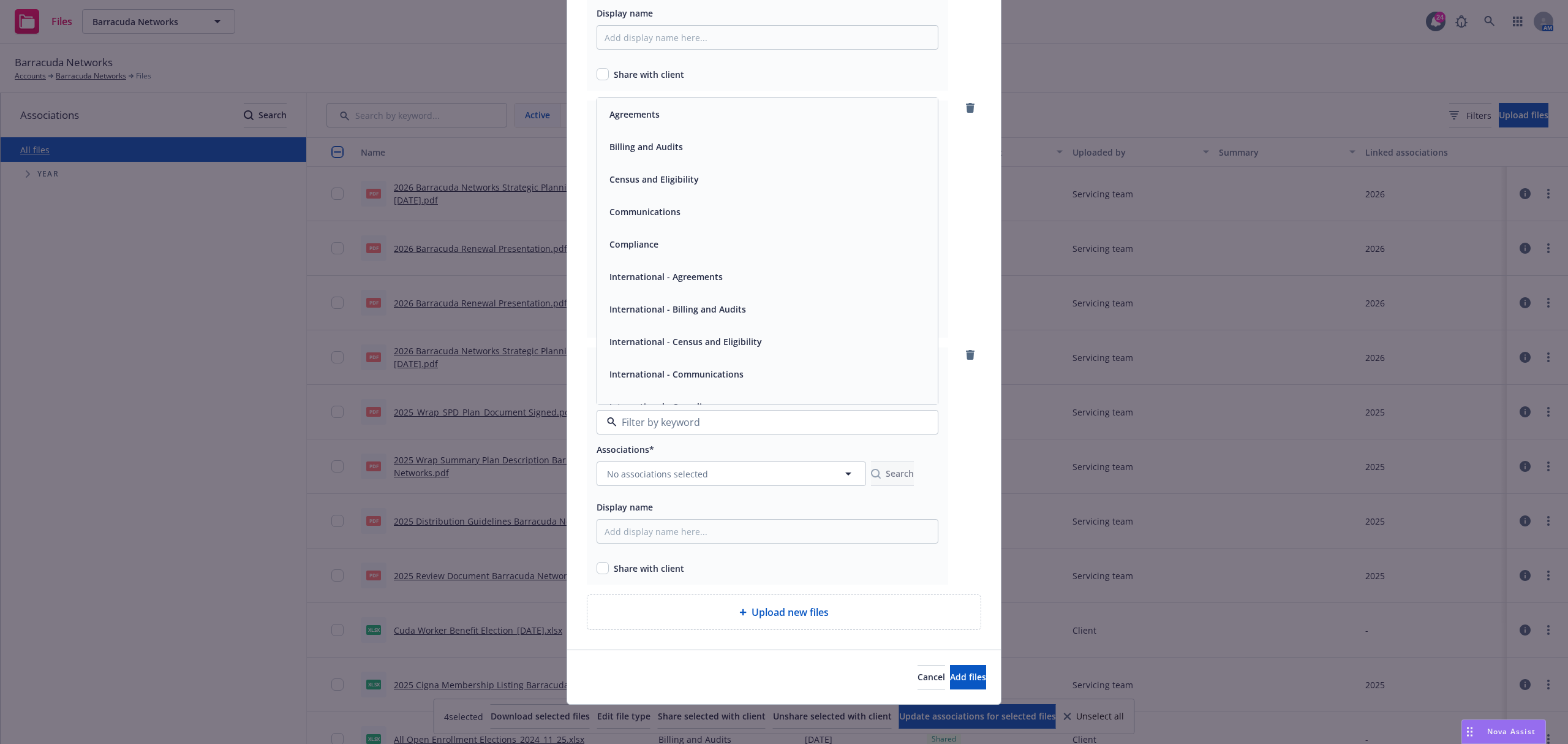
click at [664, 239] on div "Compliance" at bounding box center [767, 244] width 326 height 18
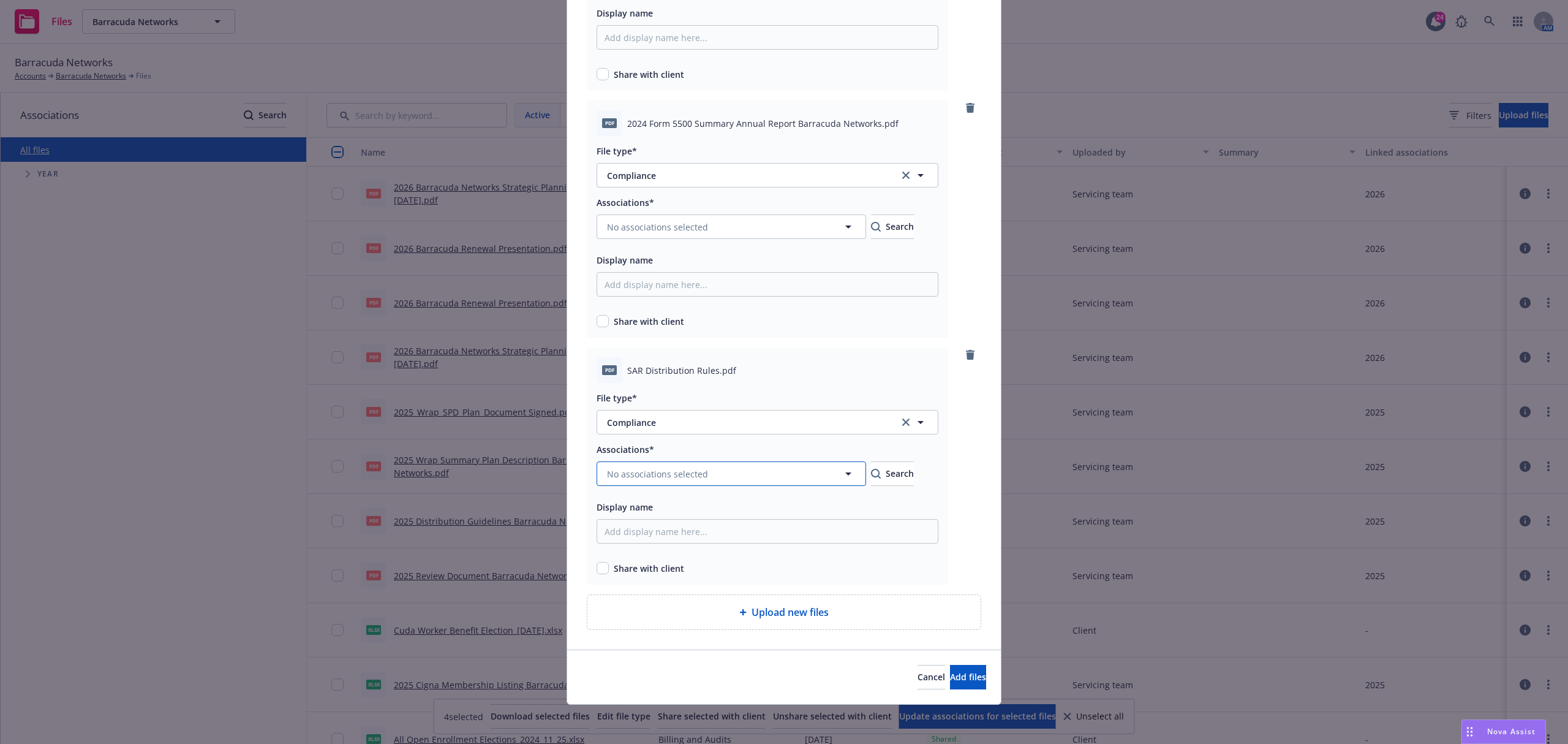
click at [677, 484] on button "No associations selected" at bounding box center [731, 473] width 269 height 25
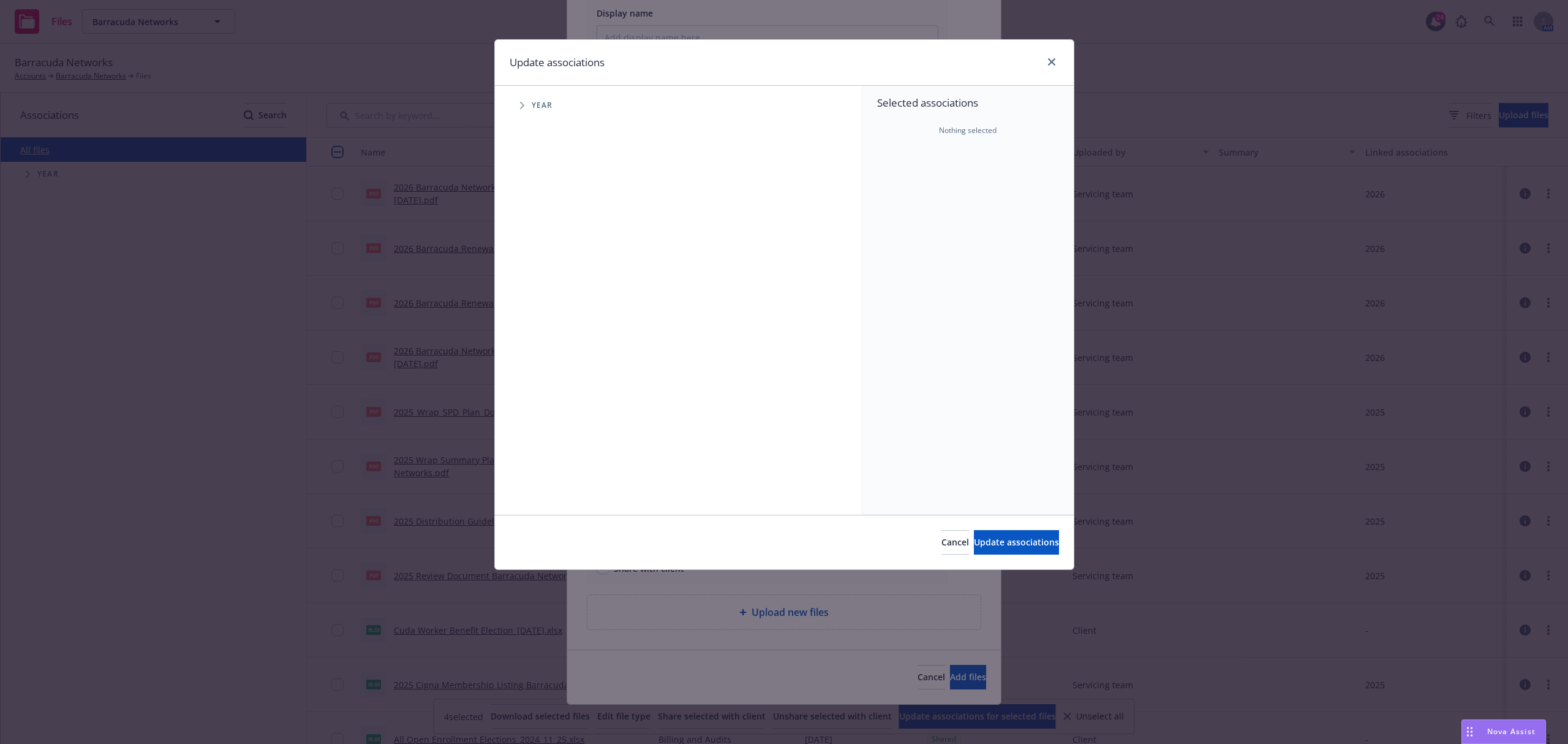
click at [523, 103] on icon "Tree Example" at bounding box center [522, 105] width 5 height 8
click at [558, 273] on input "Tree Example" at bounding box center [553, 273] width 12 height 12
checkbox input "true"
click at [995, 549] on button "Update associations" at bounding box center [1016, 542] width 85 height 25
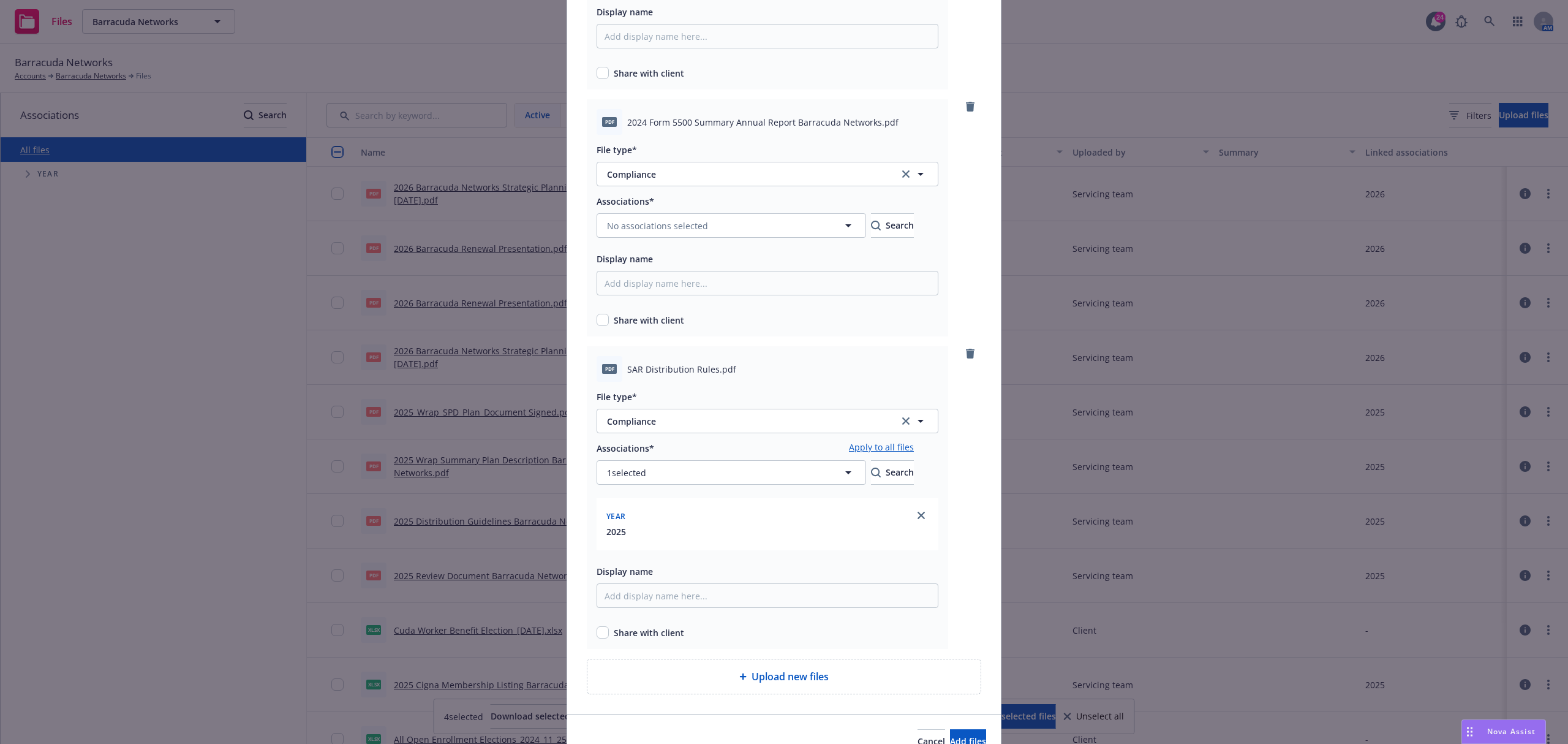
click at [914, 449] on link "Apply to all files" at bounding box center [881, 447] width 65 height 15
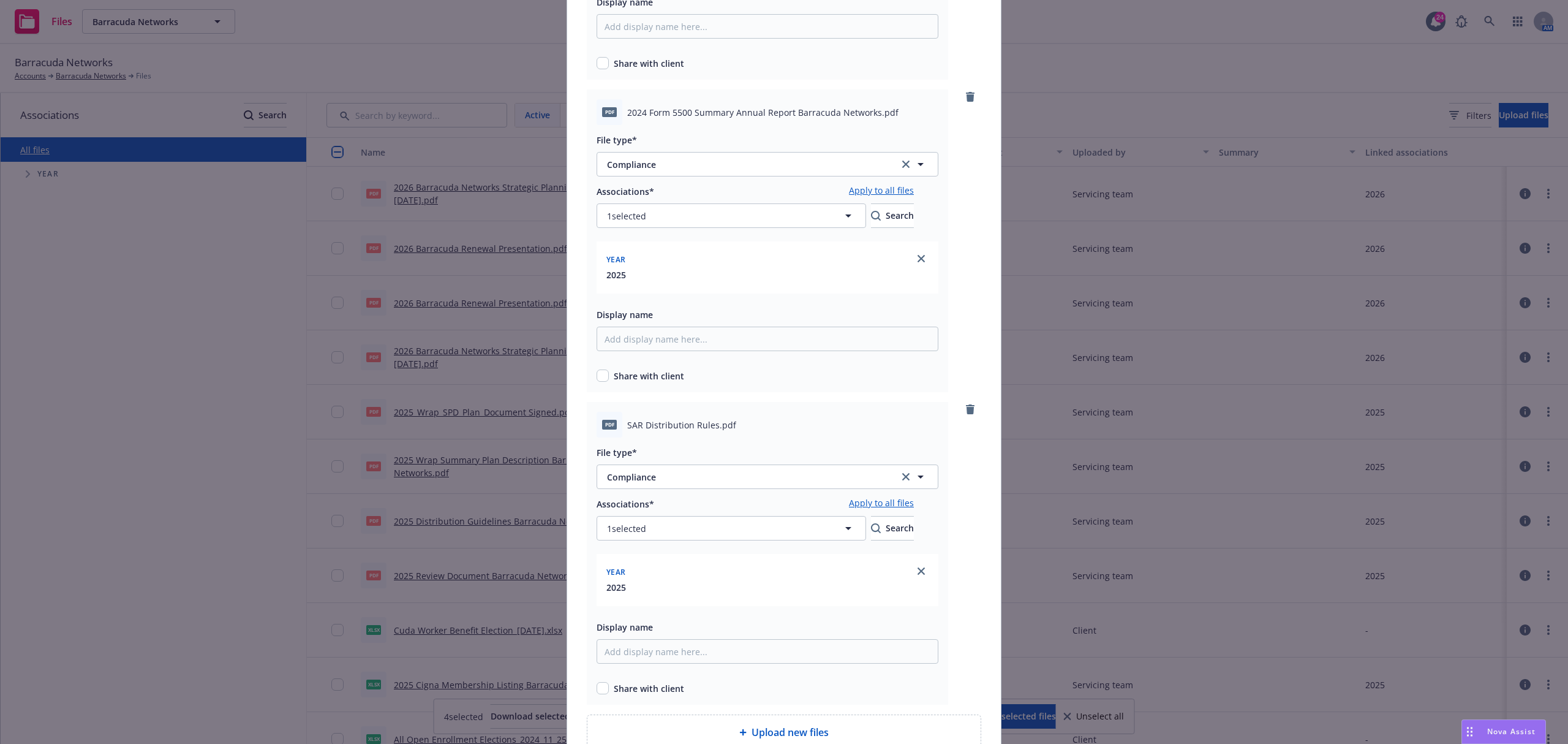
scroll to position [713, 0]
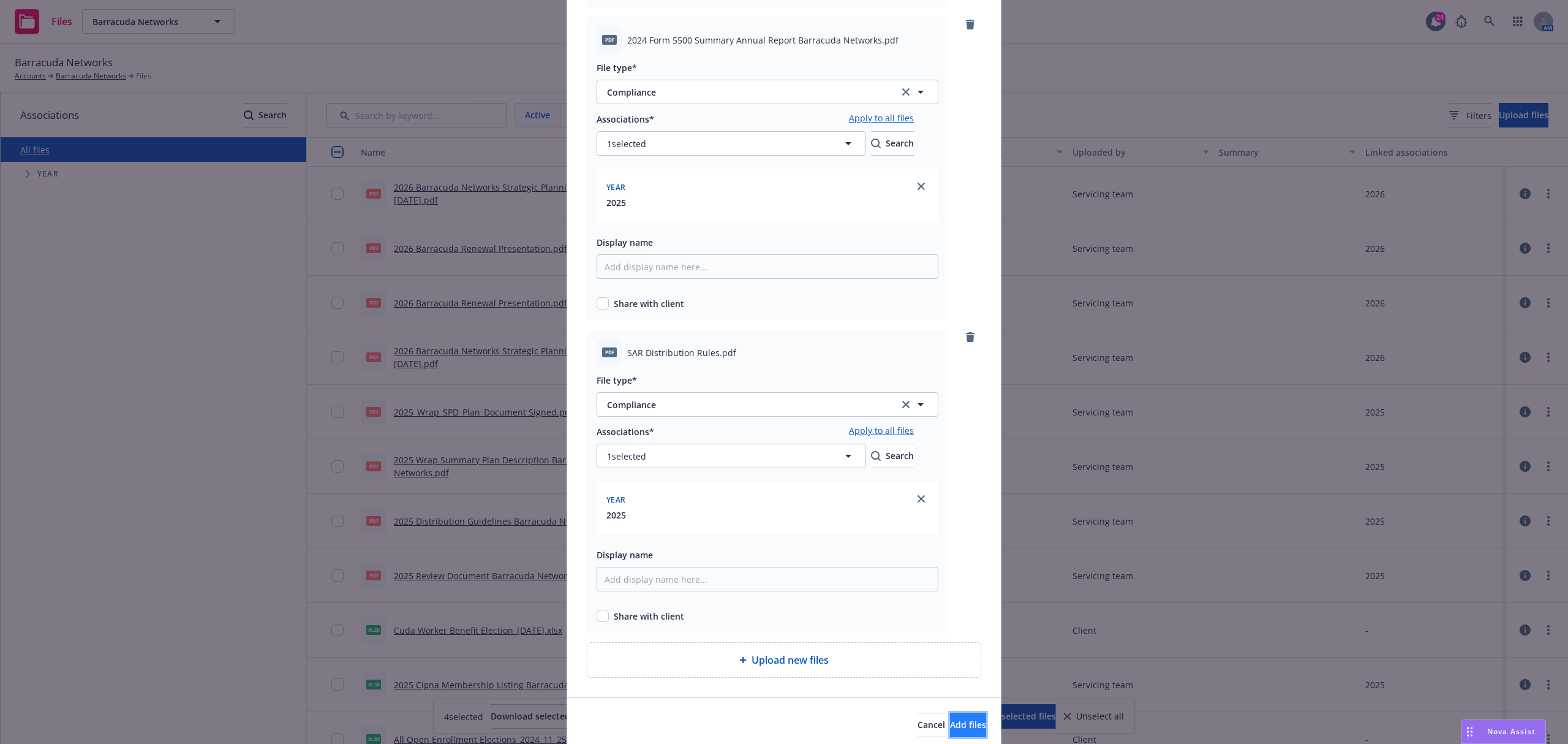
click at [950, 721] on span "Add files" at bounding box center [968, 724] width 36 height 11
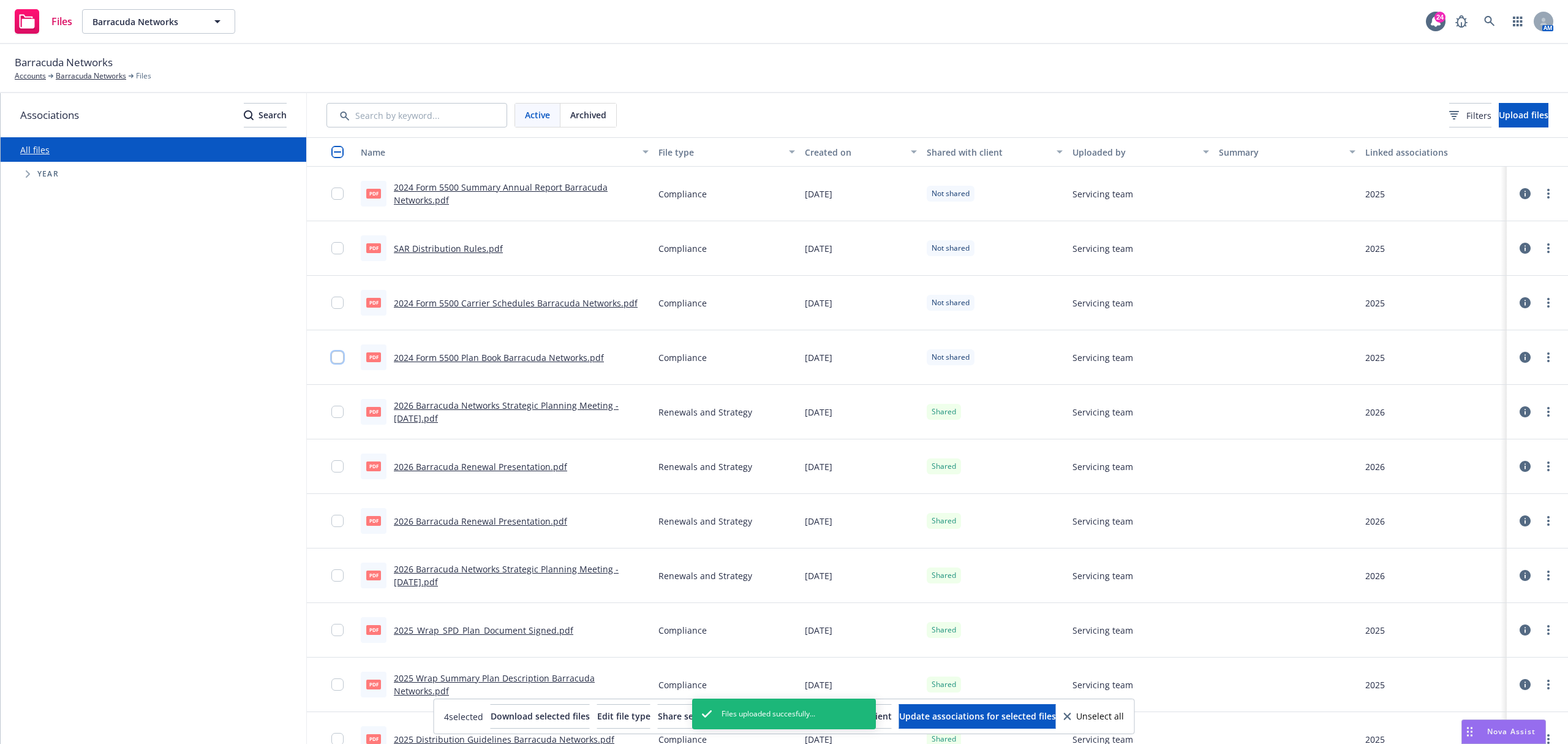
click at [334, 358] on input "checkbox" at bounding box center [337, 357] width 12 height 12
click at [338, 309] on input "checkbox" at bounding box center [337, 302] width 12 height 12
click at [339, 245] on input "checkbox" at bounding box center [337, 248] width 12 height 12
click at [339, 189] on input "checkbox" at bounding box center [337, 193] width 12 height 12
click at [671, 723] on button "Share selected with client" at bounding box center [711, 716] width 108 height 25
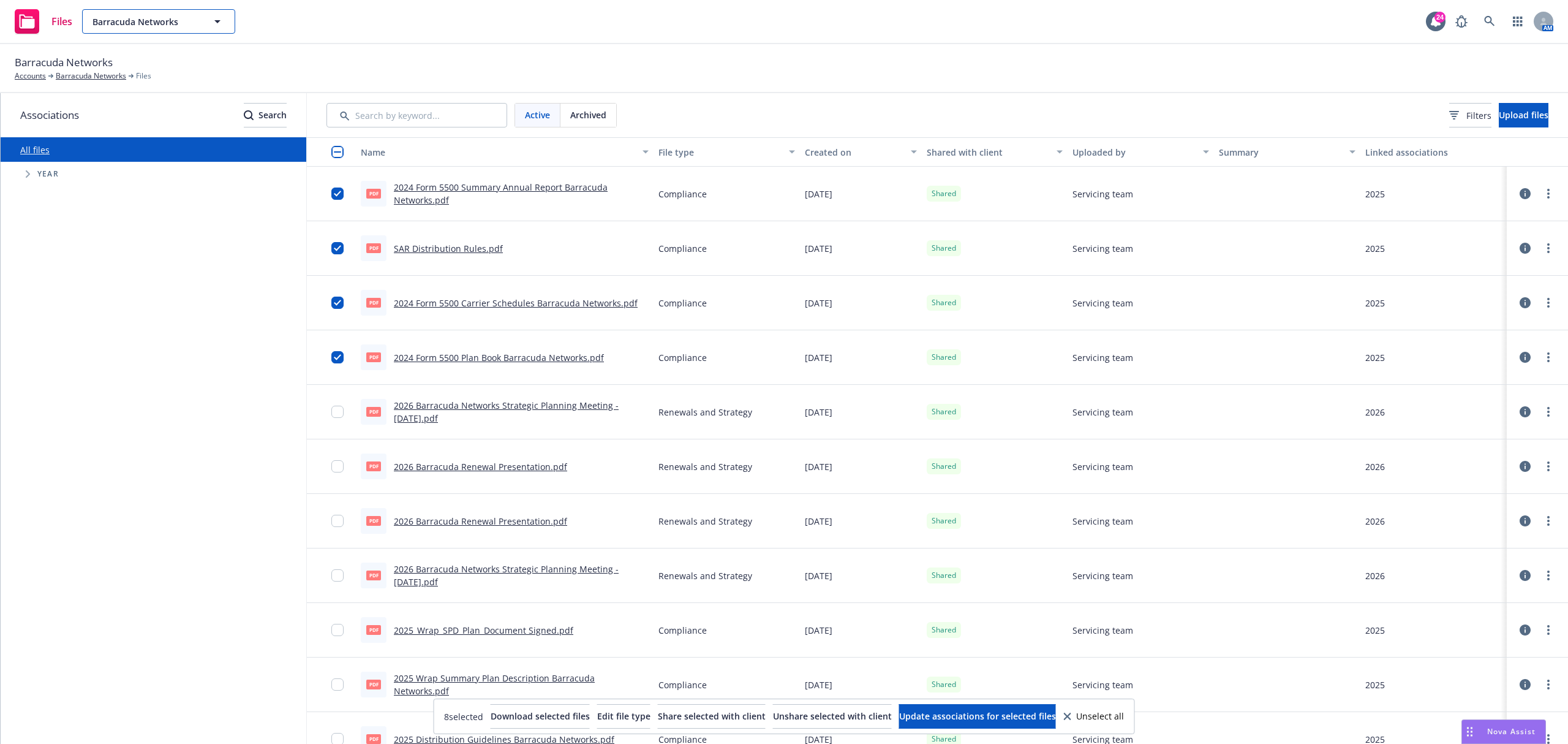
click at [147, 15] on span "Barracuda Networks" at bounding box center [146, 21] width 106 height 13
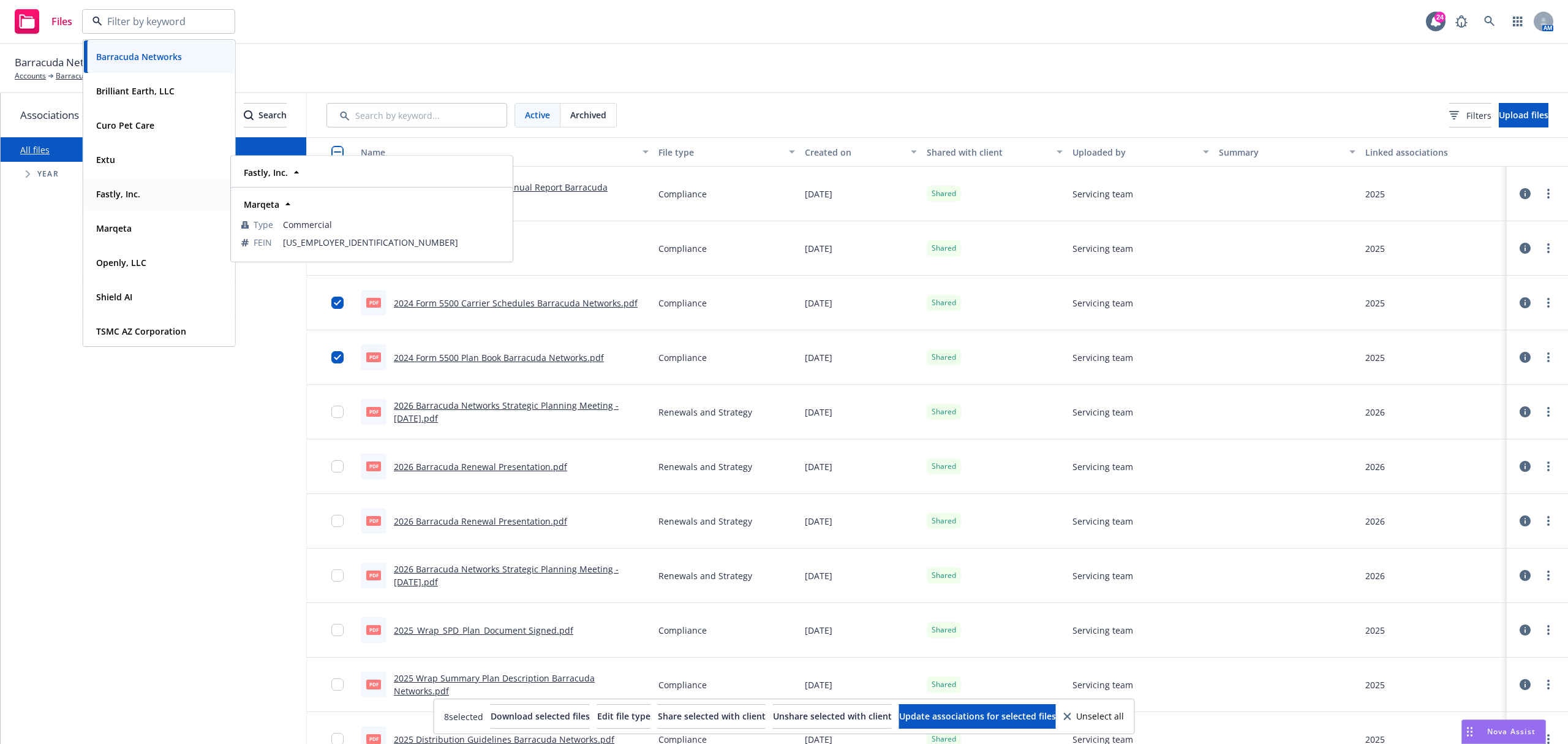
click at [140, 192] on div "Fastly, Inc." at bounding box center [117, 194] width 52 height 18
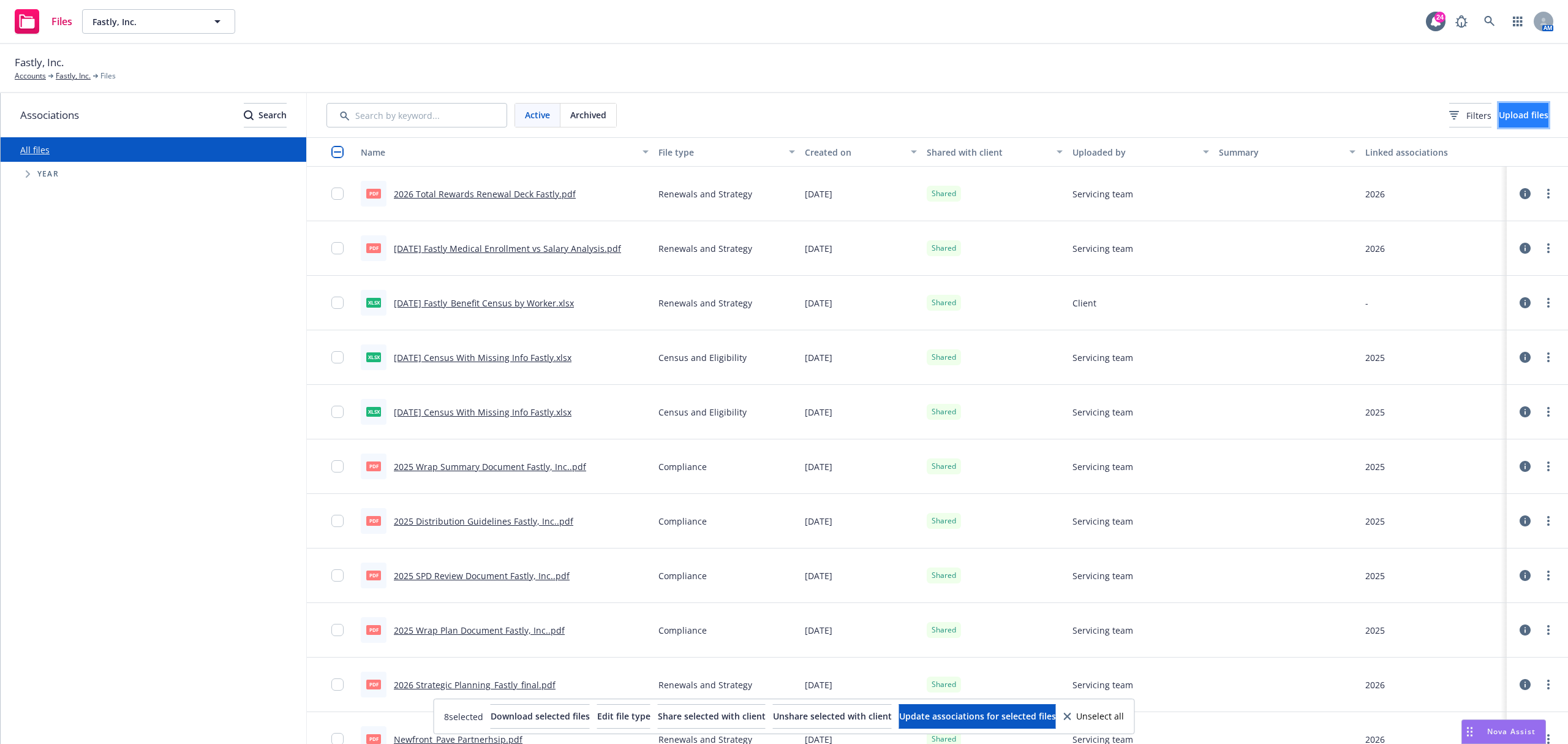
click at [1499, 116] on button "Upload files" at bounding box center [1523, 115] width 50 height 25
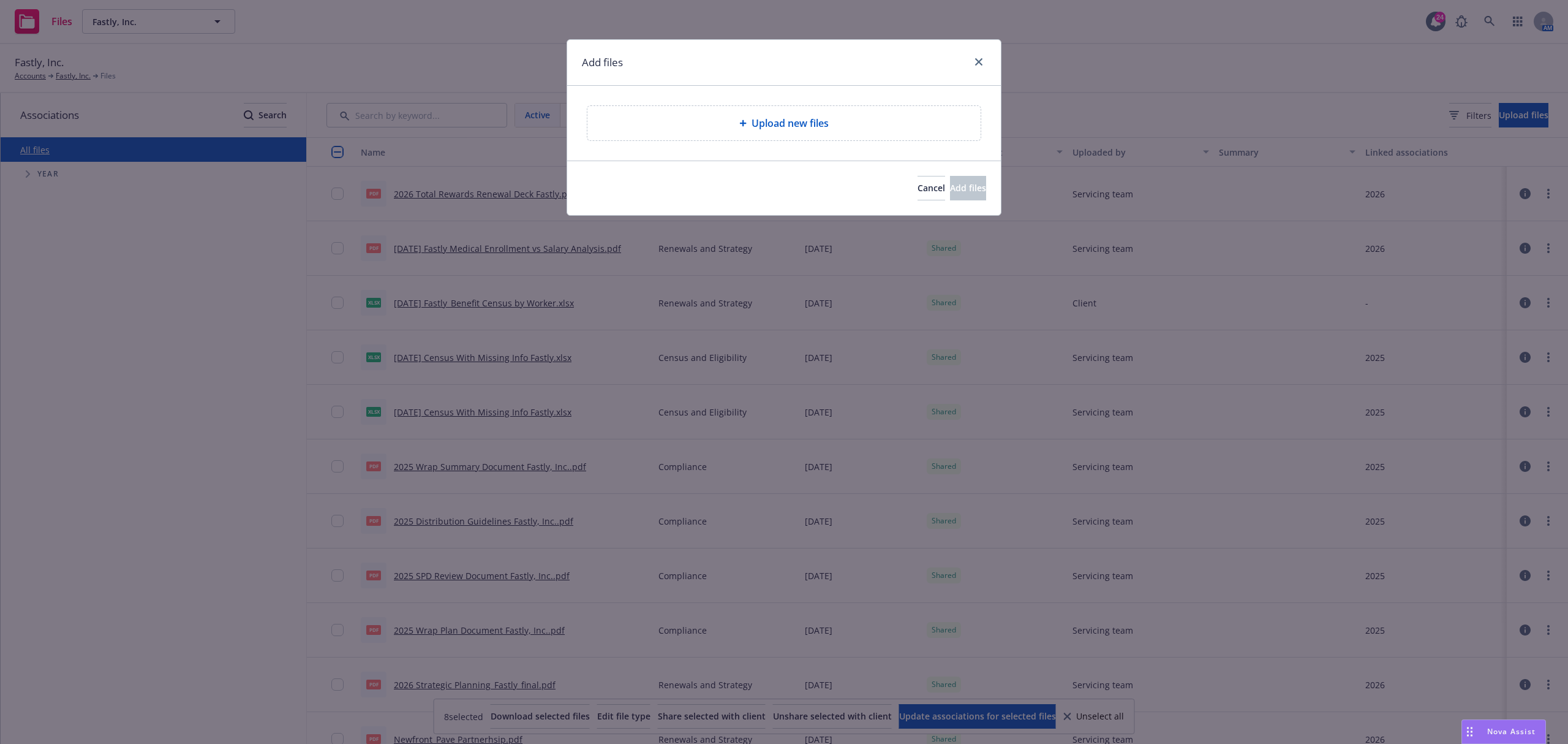
click at [851, 113] on div "Upload new files" at bounding box center [783, 123] width 393 height 34
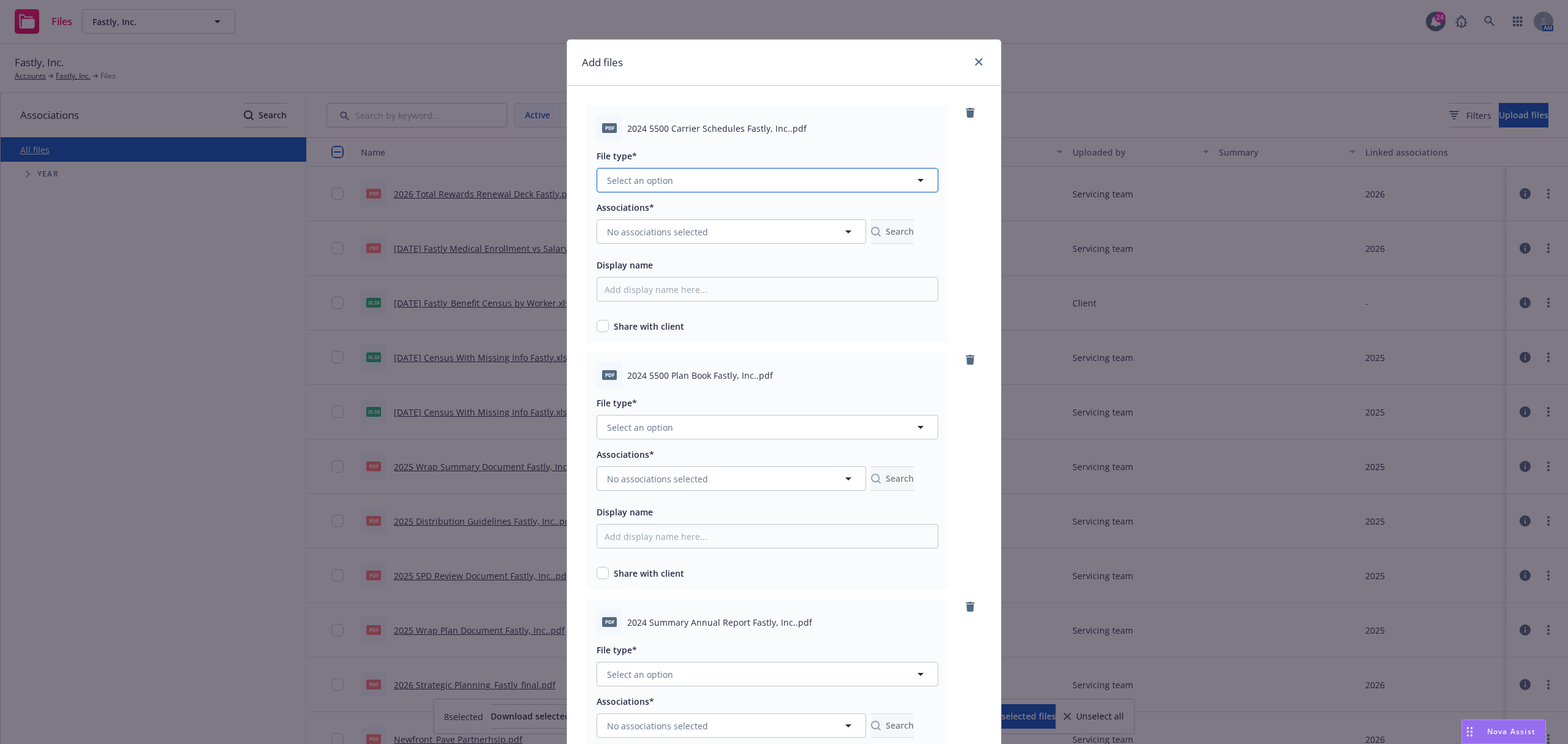
click at [635, 182] on span "Select an option" at bounding box center [640, 180] width 66 height 13
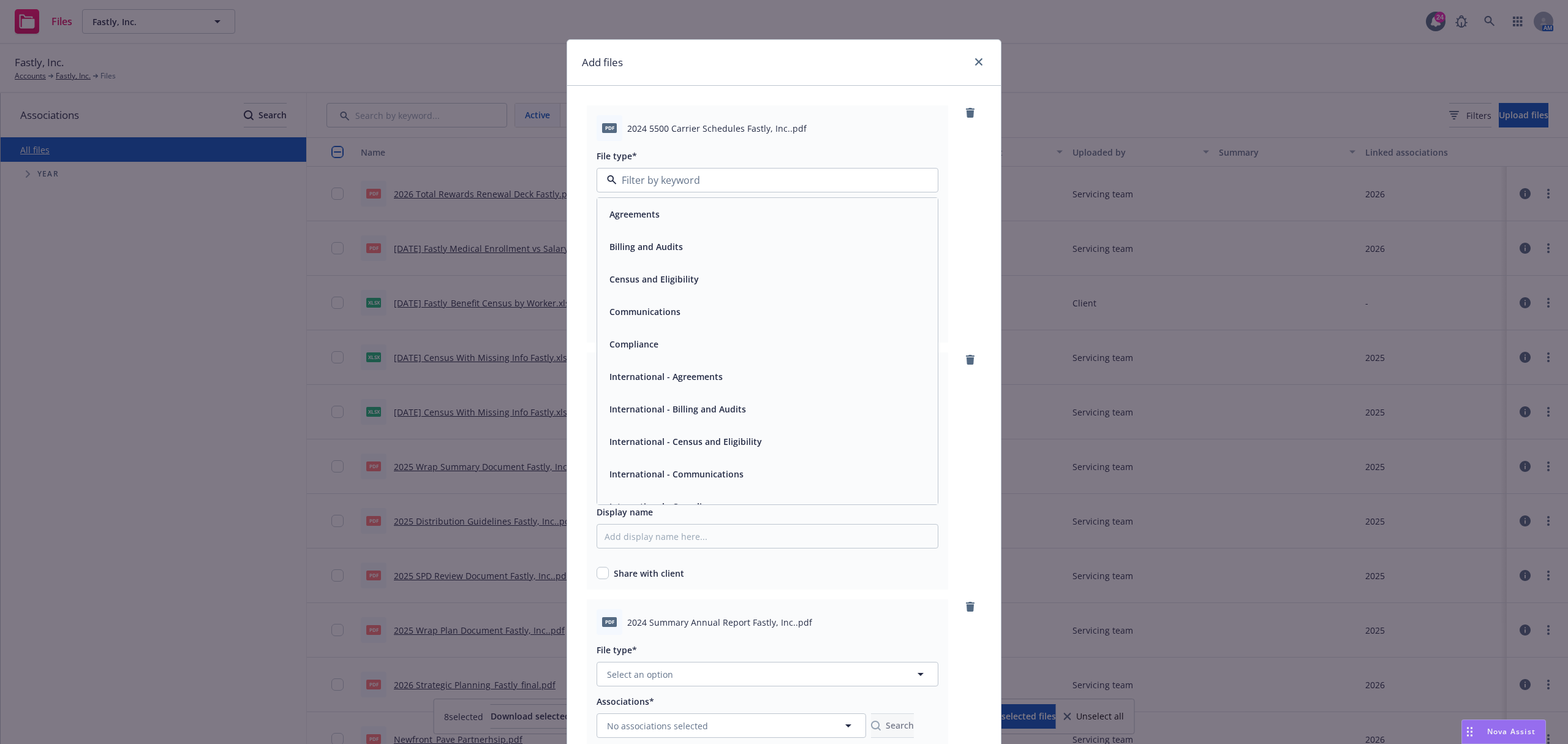
drag, startPoint x: 677, startPoint y: 326, endPoint x: 677, endPoint y: 336, distance: 10.0
click at [677, 336] on div "Agreements Billing and Audits Census and Eligibility Communications Compliance …" at bounding box center [768, 568] width 341 height 740
click at [677, 336] on div "Compliance" at bounding box center [767, 344] width 326 height 18
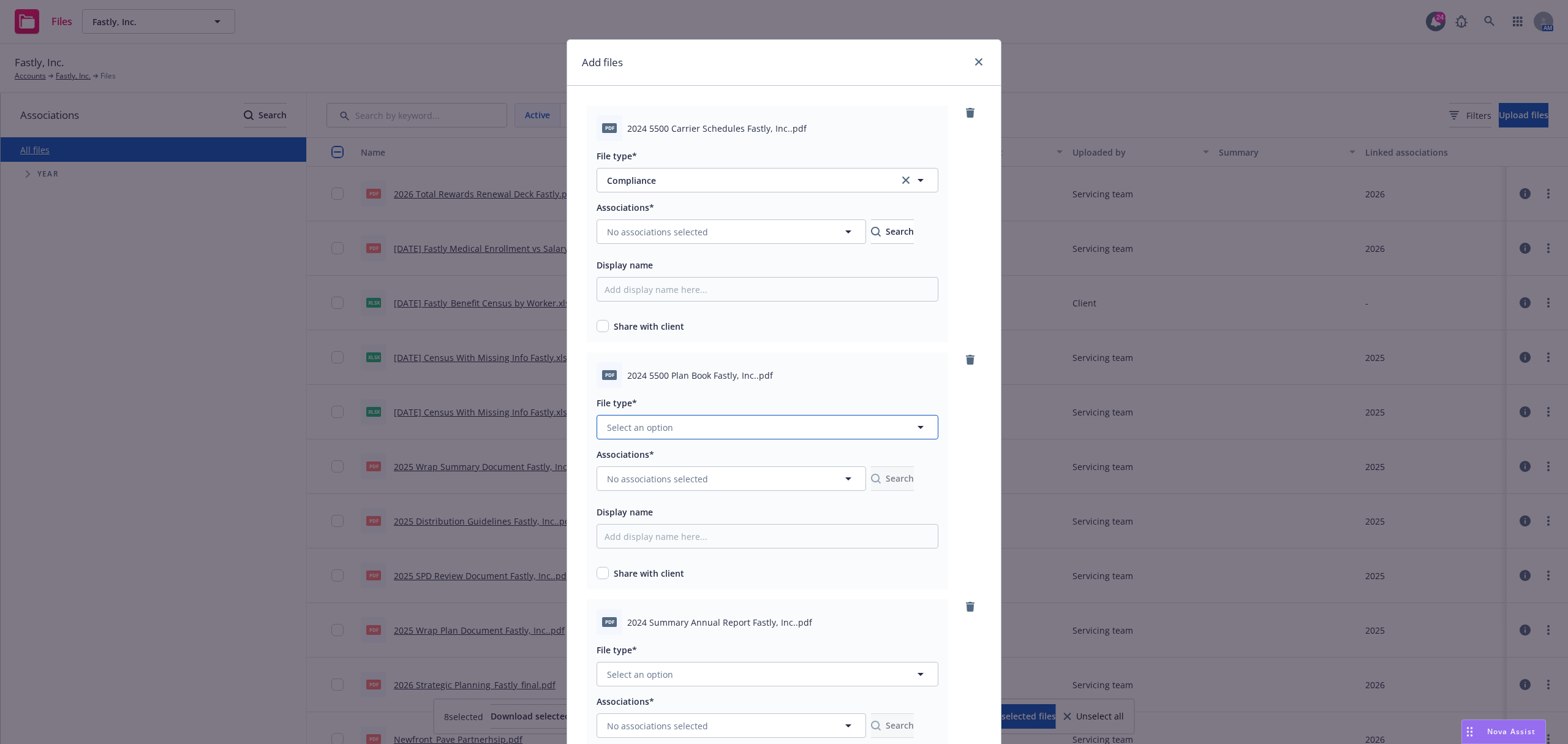
click at [662, 429] on span "Select an option" at bounding box center [640, 427] width 66 height 13
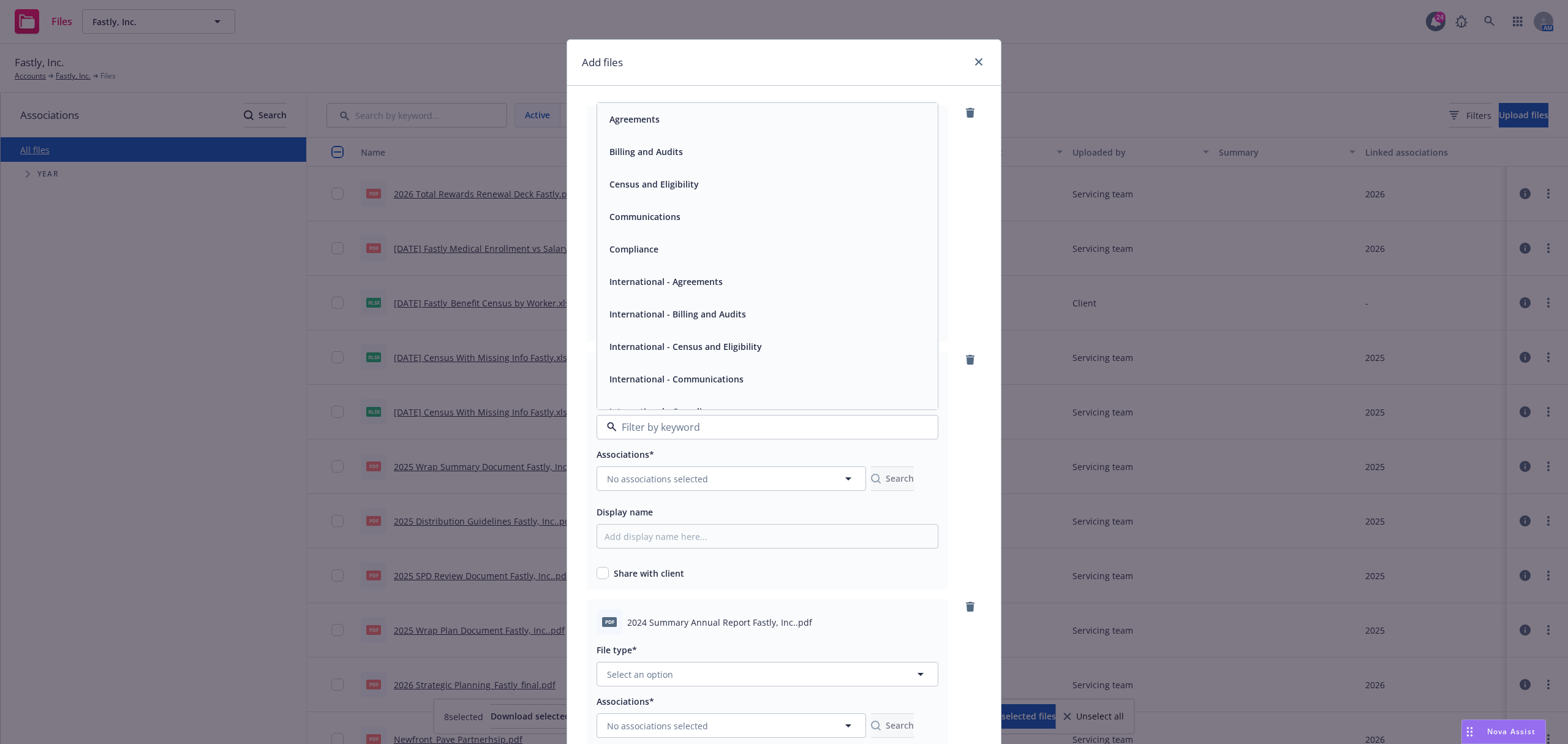
click at [669, 258] on div "Compliance" at bounding box center [767, 249] width 326 height 18
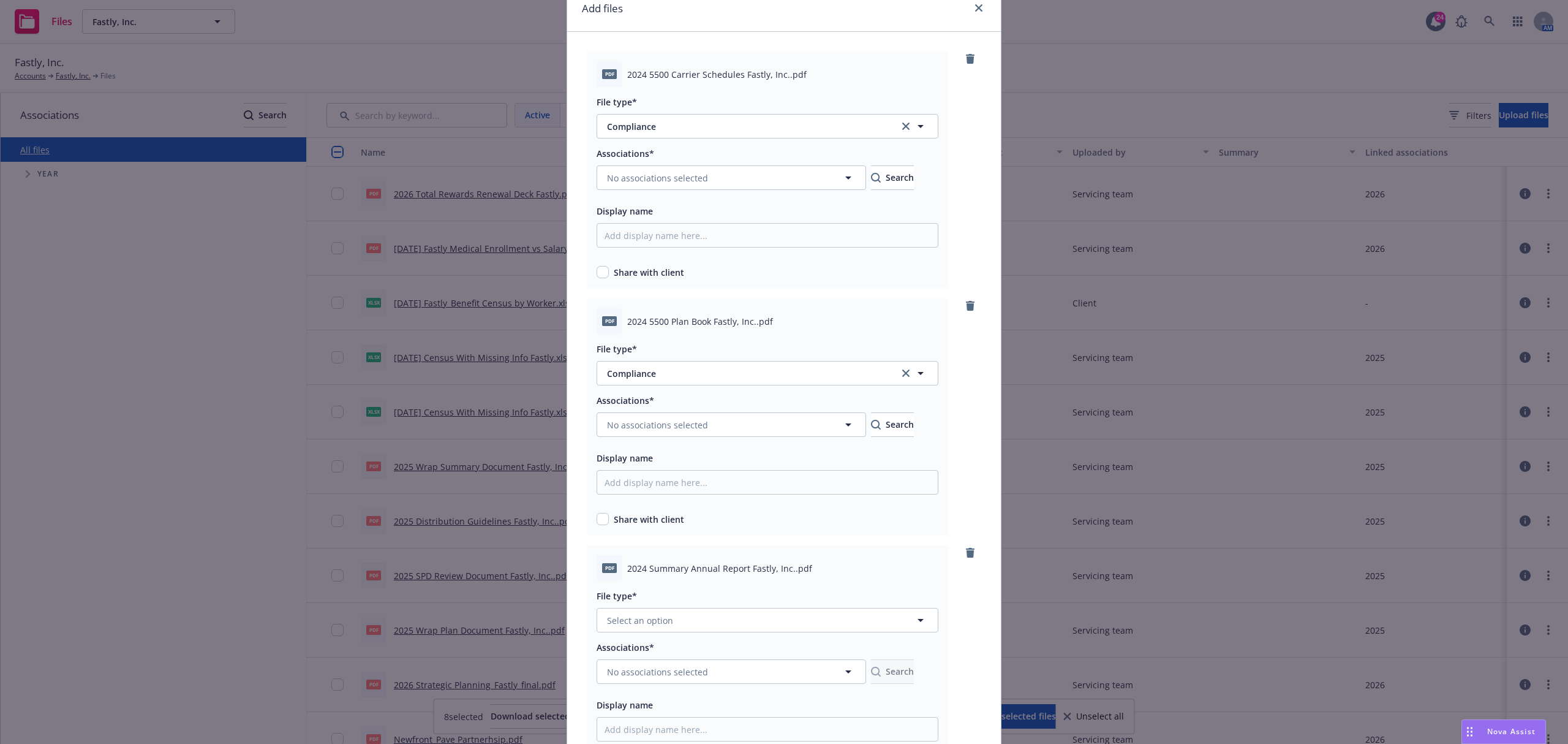
scroll to position [81, 0]
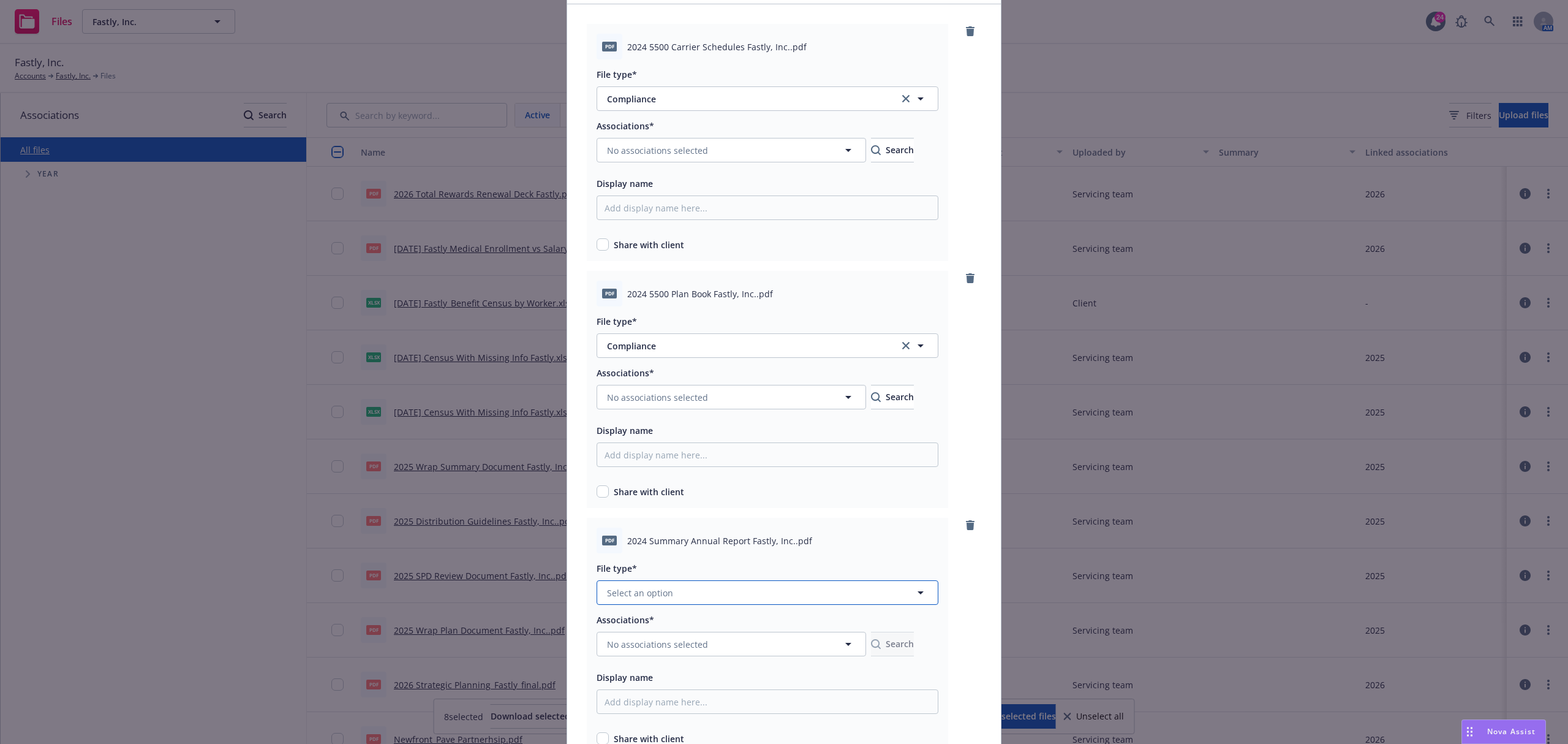
click at [726, 587] on button "Select an option" at bounding box center [768, 593] width 342 height 25
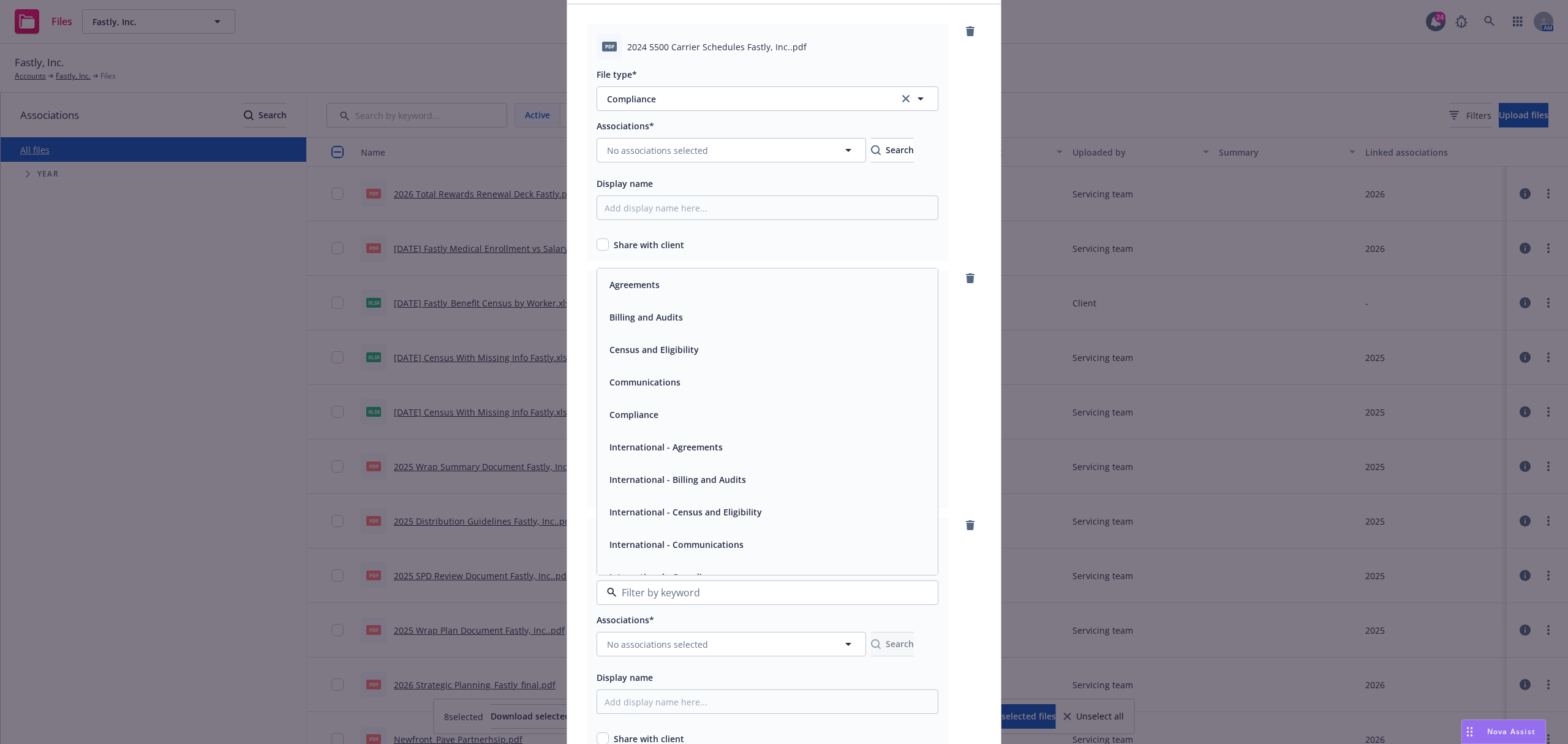
drag, startPoint x: 665, startPoint y: 391, endPoint x: 665, endPoint y: 415, distance: 24.0
click at [665, 415] on div "Agreements Billing and Audits Census and Eligibility Communications Compliance …" at bounding box center [768, 638] width 341 height 740
click at [665, 415] on div "Compliance" at bounding box center [767, 415] width 326 height 18
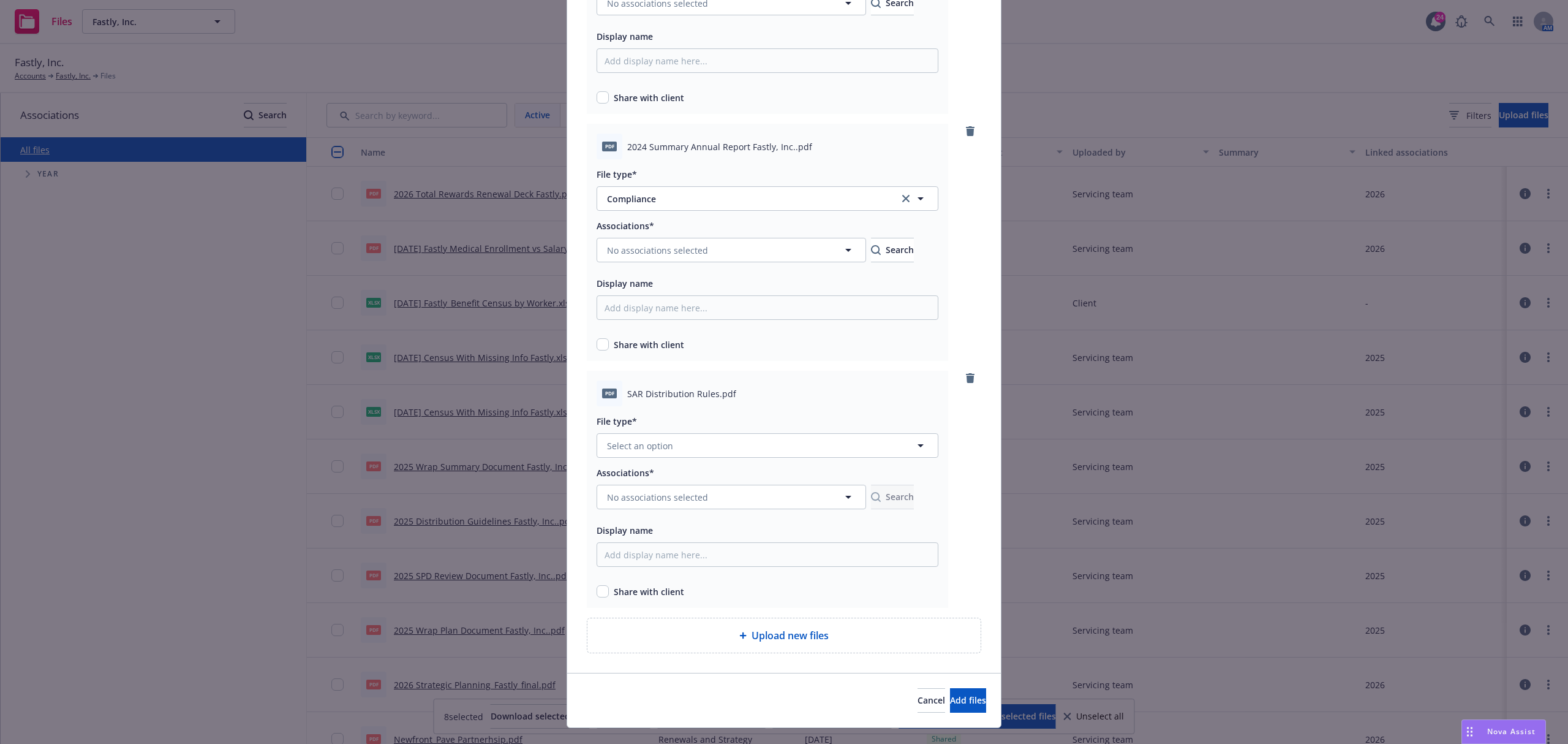
scroll to position [490, 0]
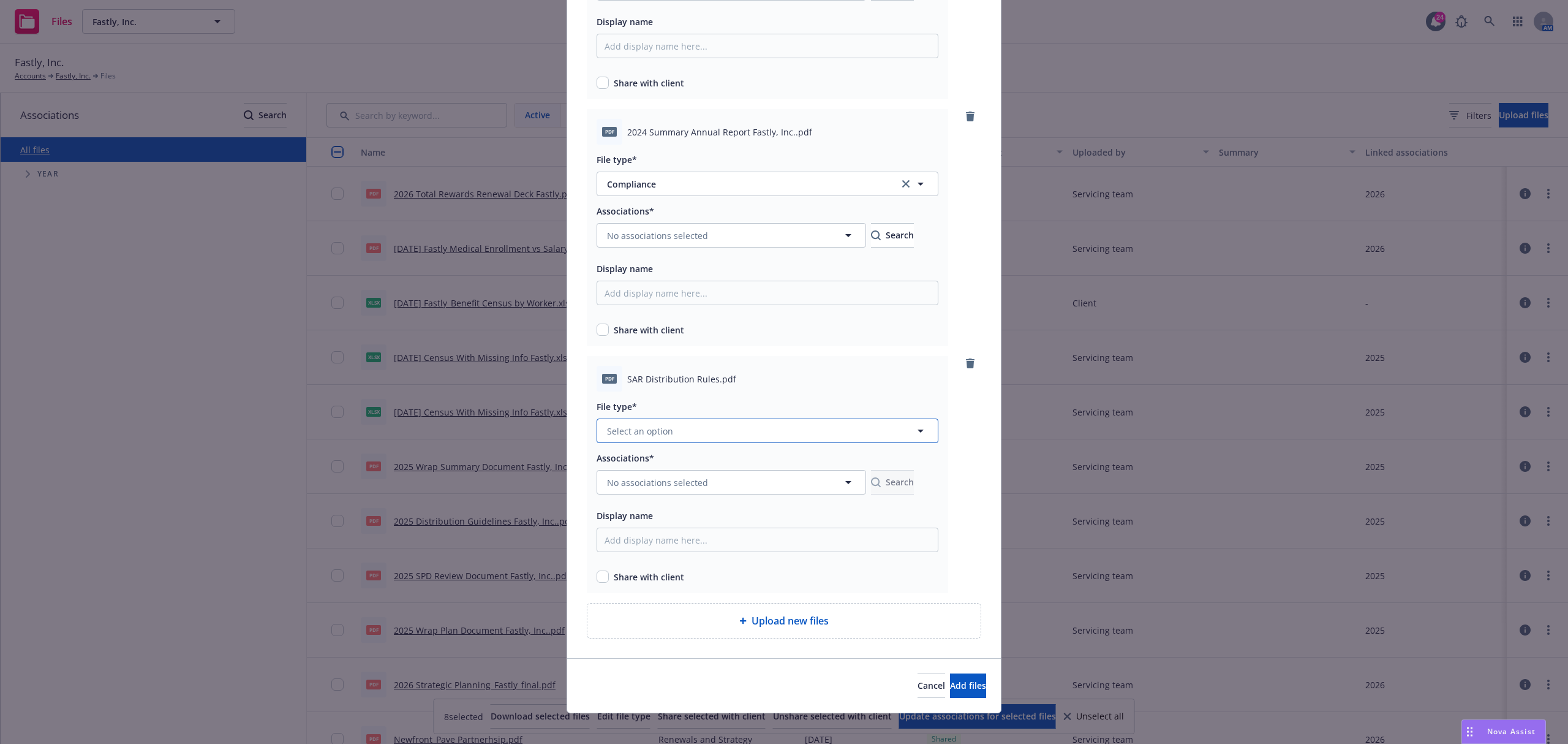
click at [684, 432] on button "Select an option" at bounding box center [768, 430] width 342 height 25
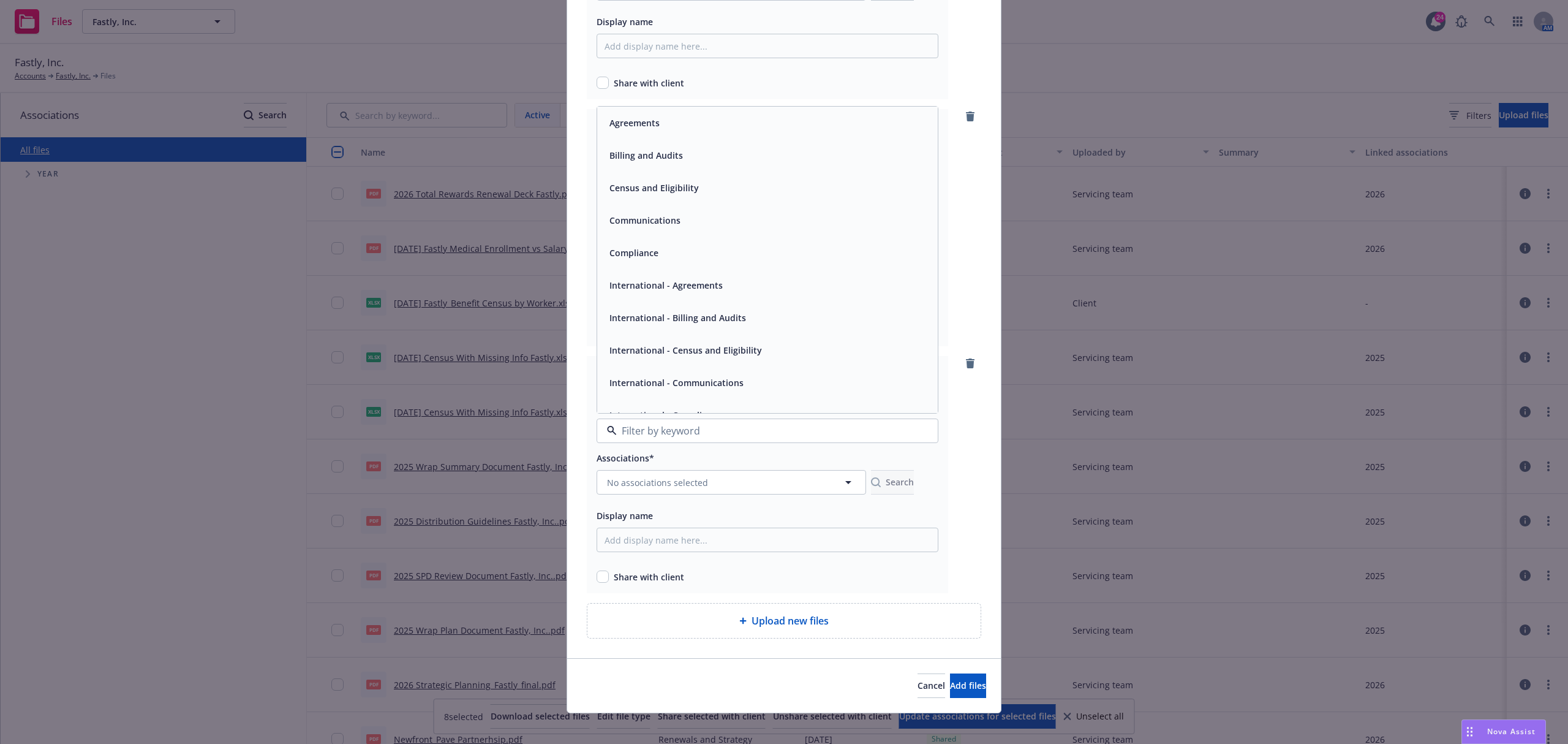
click at [655, 255] on div "Compliance" at bounding box center [767, 252] width 326 height 18
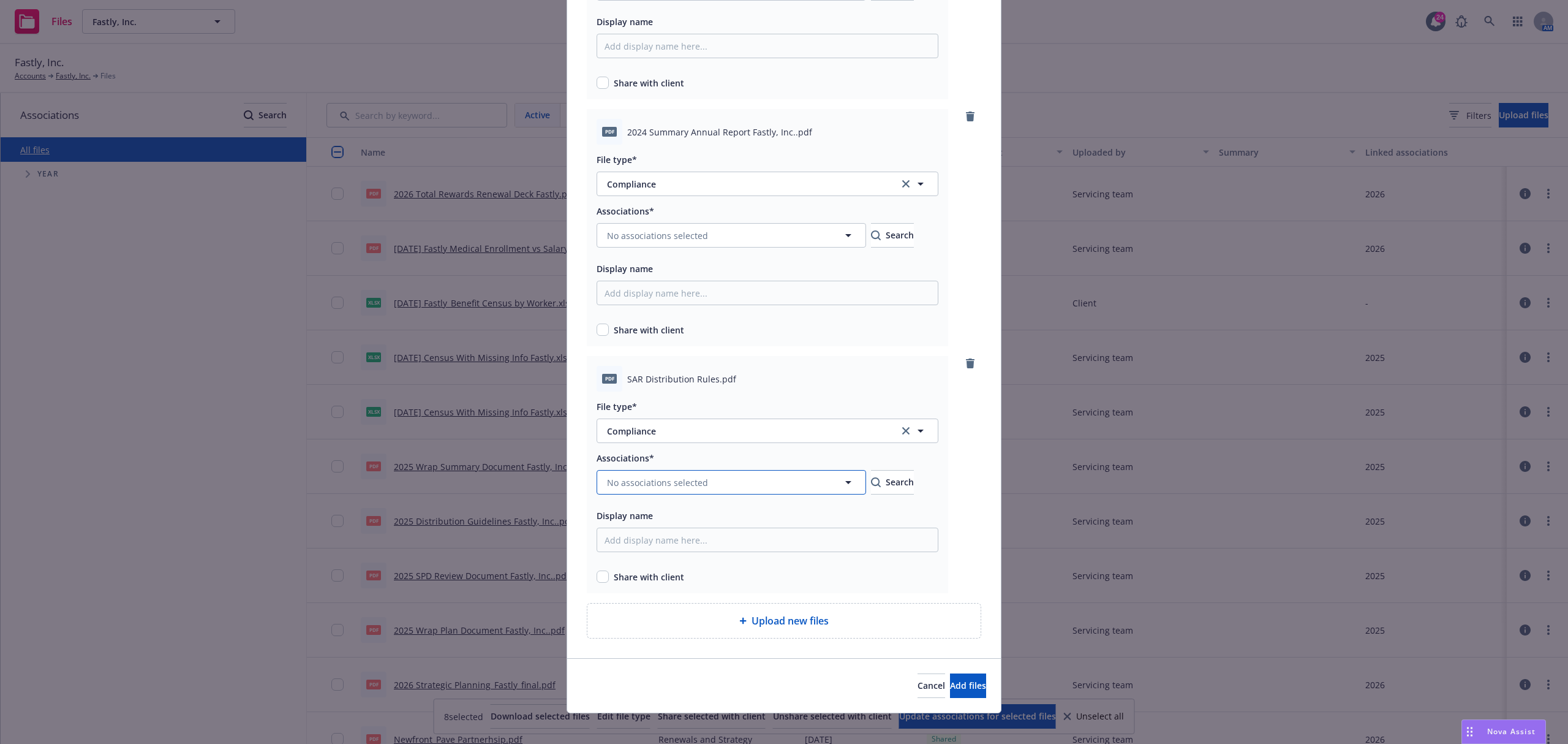
click at [655, 484] on span "No associations selected" at bounding box center [657, 483] width 101 height 13
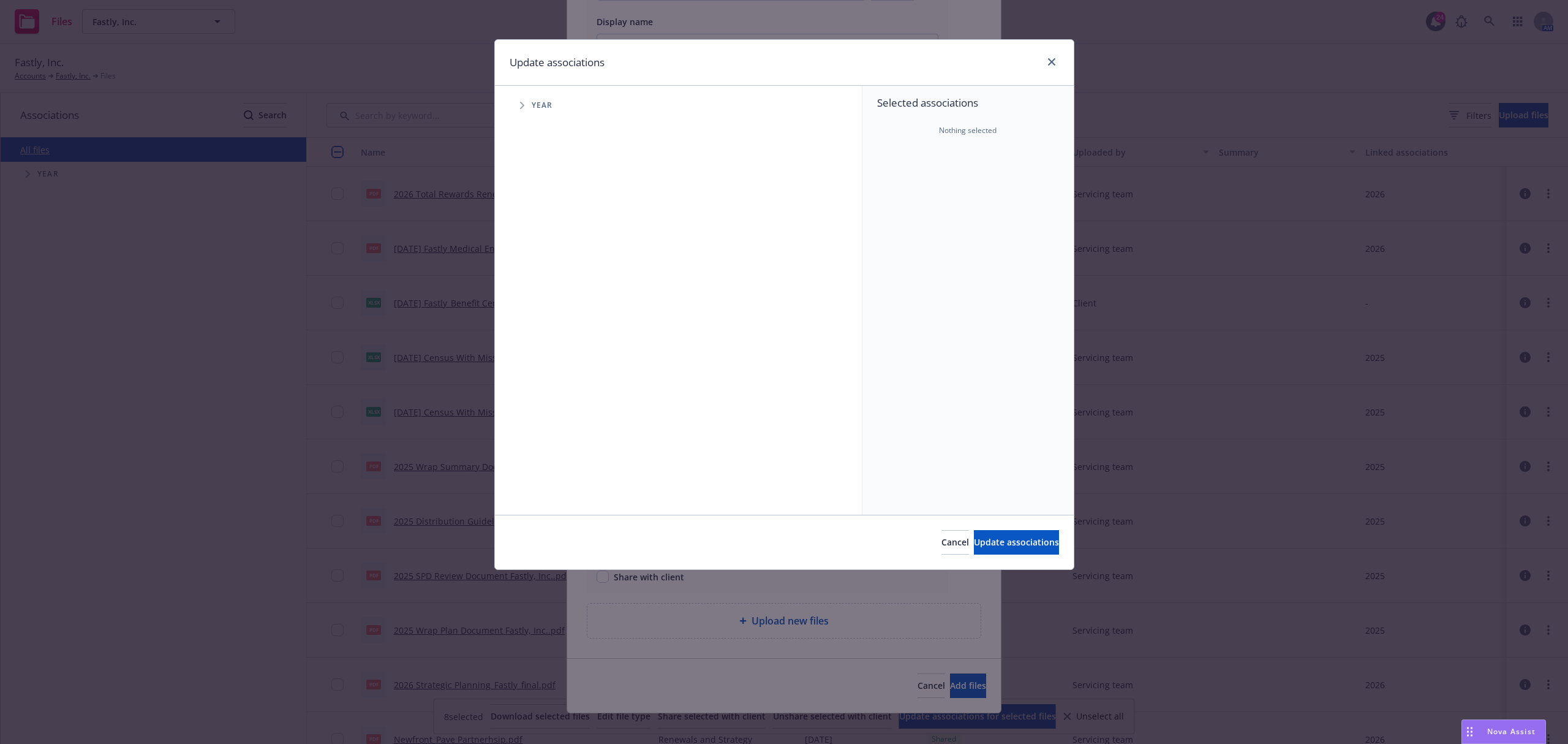
click at [525, 105] on span "Tree Example" at bounding box center [522, 105] width 20 height 20
click at [552, 269] on input "Tree Example" at bounding box center [553, 273] width 12 height 12
checkbox input "true"
click at [1009, 547] on span "Update associations" at bounding box center [1016, 542] width 85 height 11
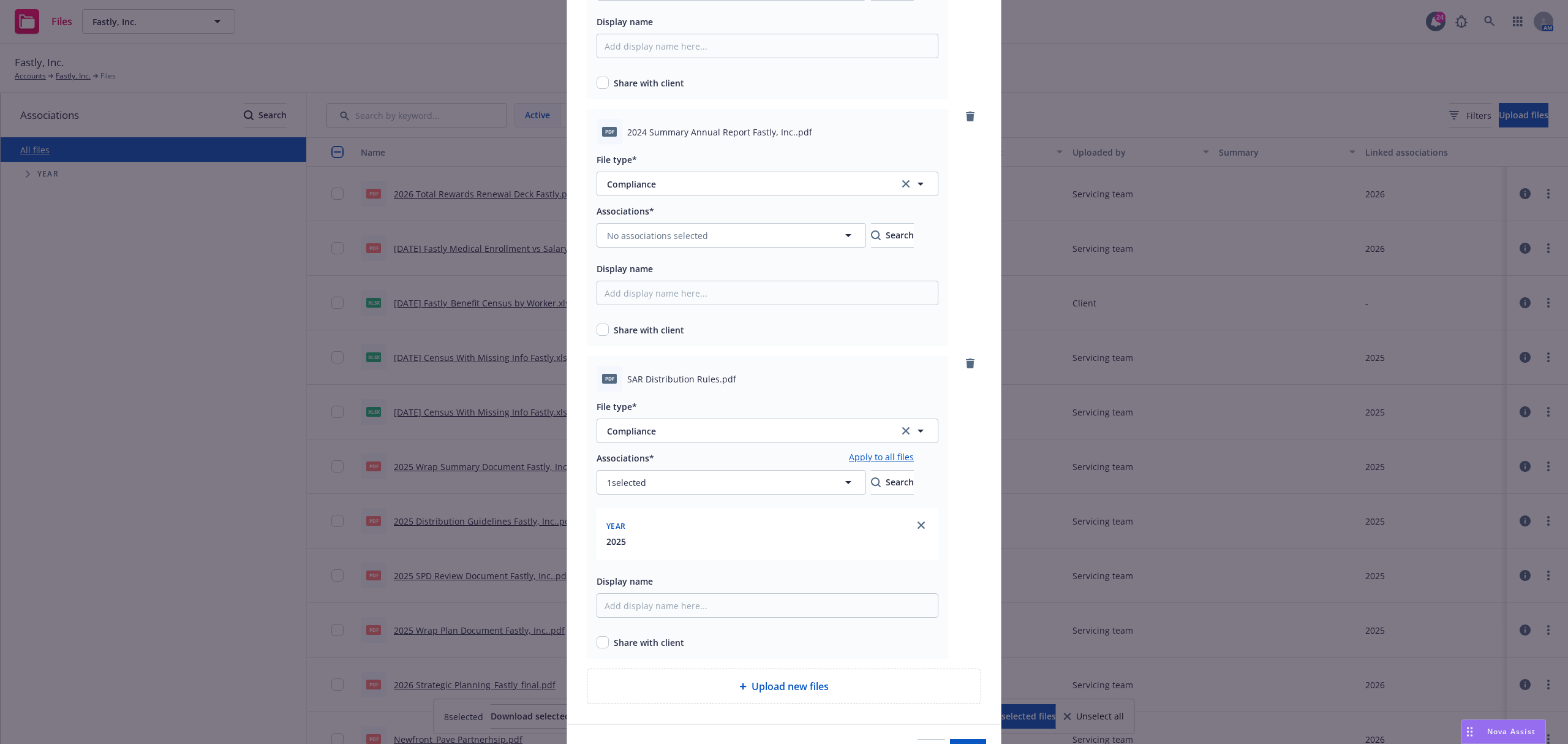
click at [914, 454] on link "Apply to all files" at bounding box center [881, 458] width 65 height 15
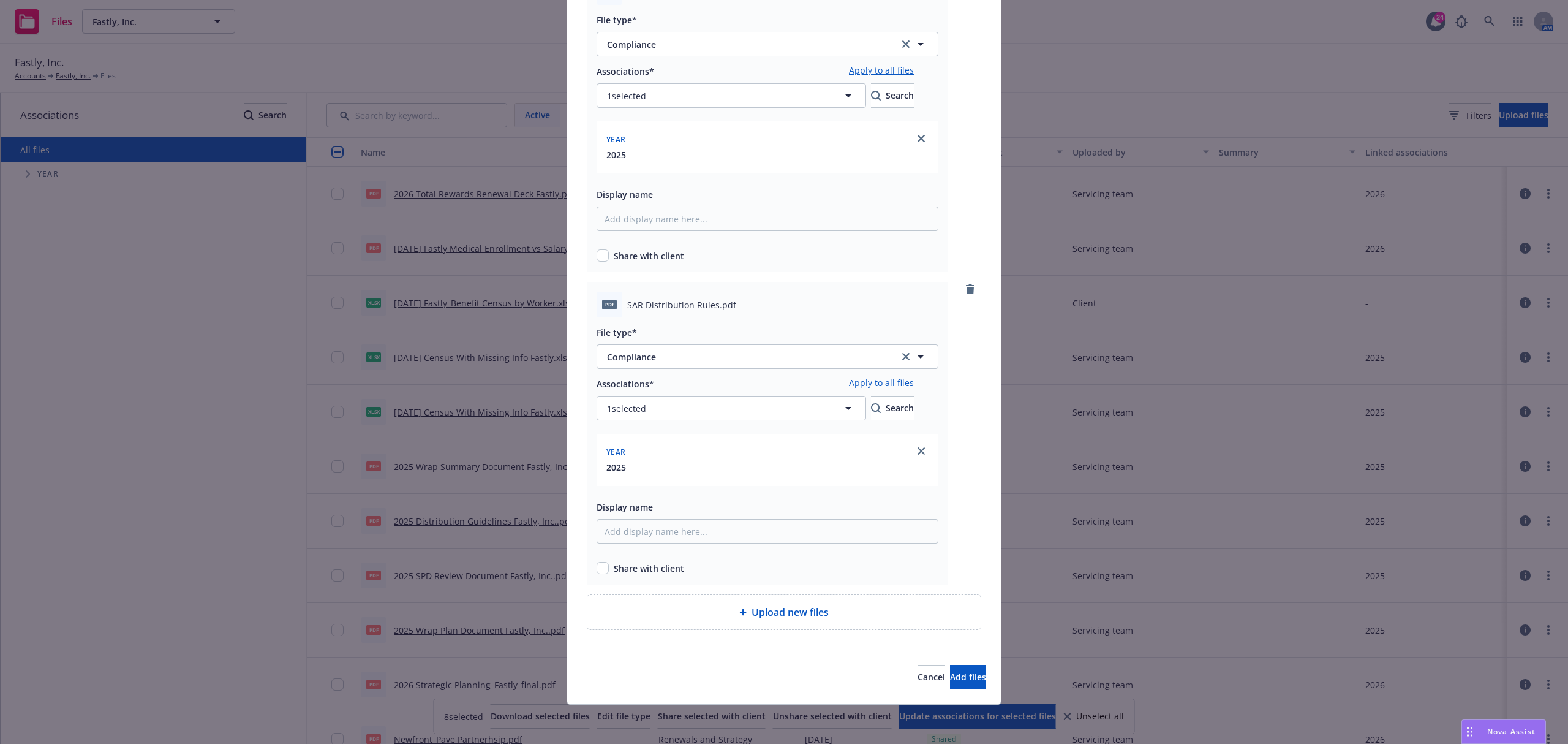
click at [926, 656] on div "Cancel Add files" at bounding box center [784, 676] width 434 height 54
click at [950, 674] on span "Add files" at bounding box center [968, 676] width 36 height 11
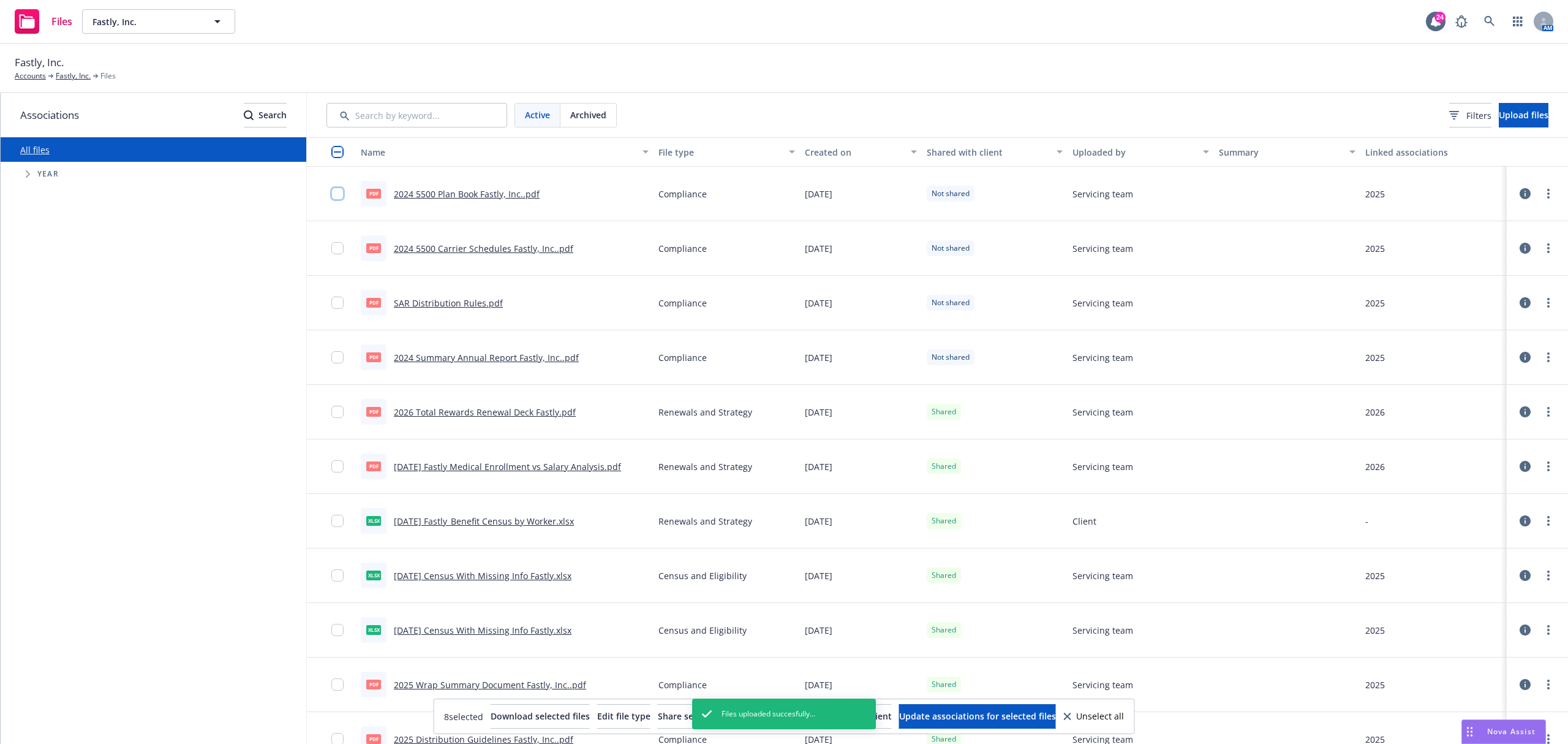
click at [337, 192] on input "checkbox" at bounding box center [337, 193] width 12 height 12
click at [341, 244] on input "checkbox" at bounding box center [337, 248] width 12 height 12
click at [337, 305] on input "checkbox" at bounding box center [337, 302] width 12 height 12
click at [337, 362] on input "checkbox" at bounding box center [337, 357] width 12 height 12
click at [660, 712] on button "Share selected with client" at bounding box center [714, 716] width 108 height 25
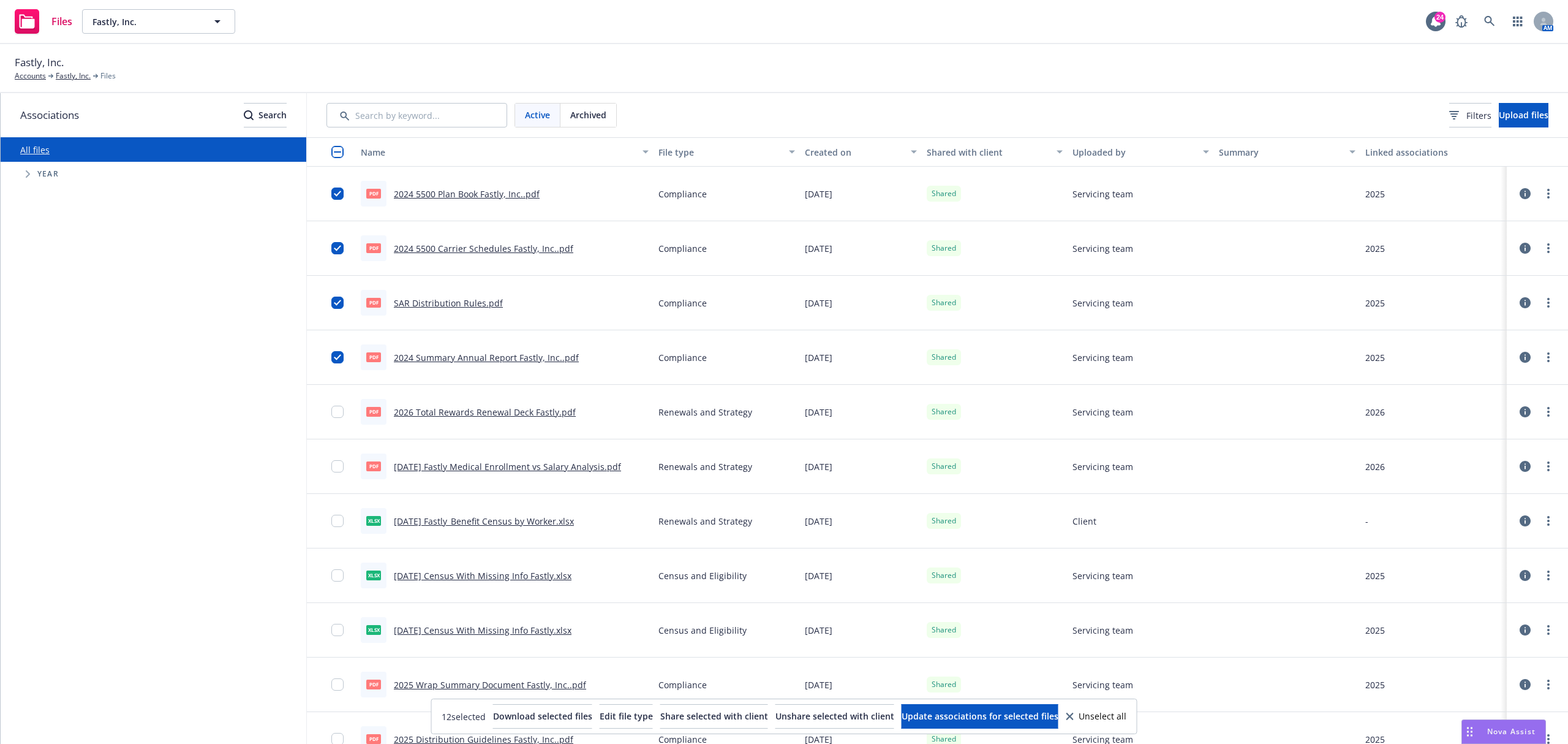
click at [170, 40] on div "Files Fastly, Inc. Fastly, Inc. 24 AM" at bounding box center [784, 22] width 1568 height 44
click at [177, 25] on span "Fastly, Inc." at bounding box center [146, 21] width 106 height 13
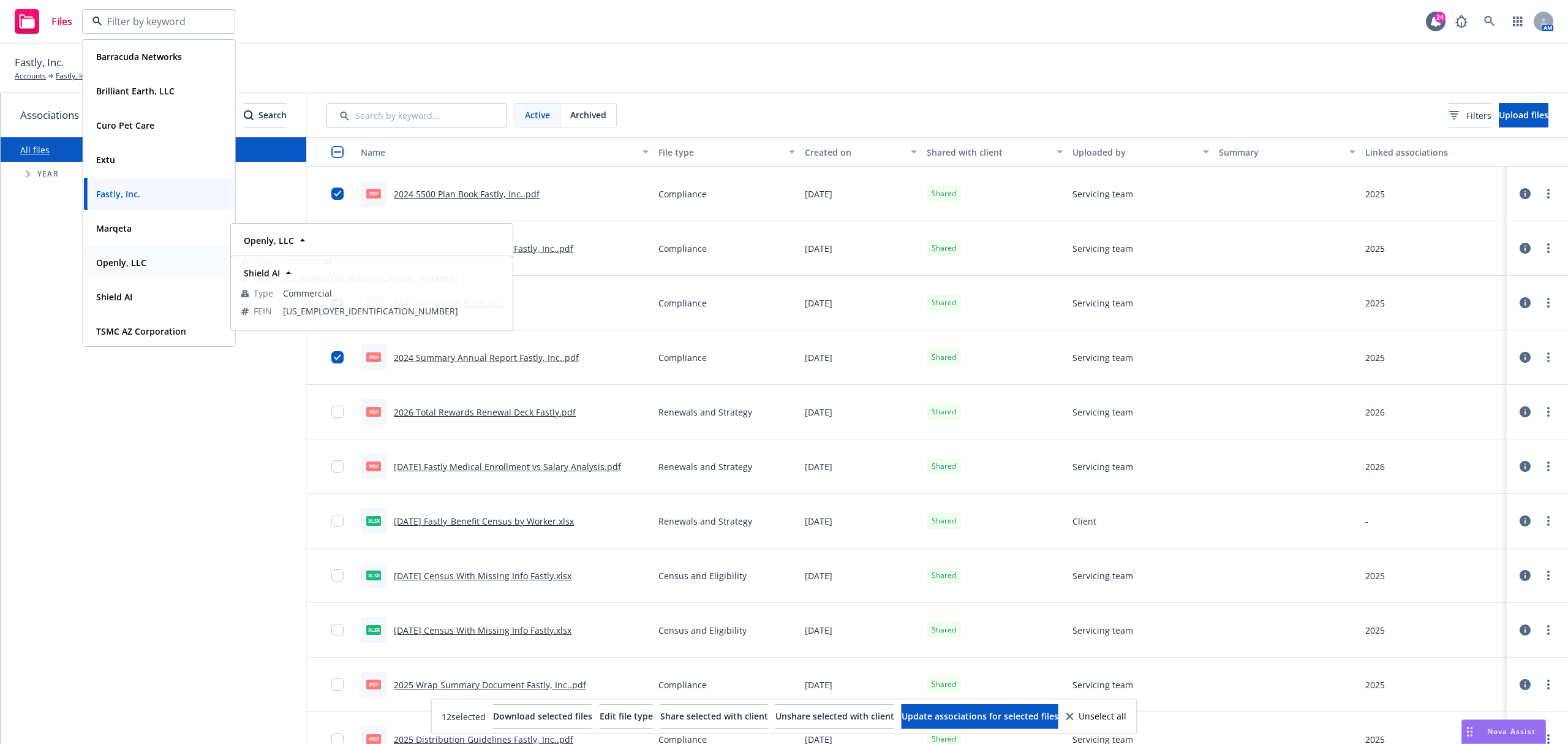
click at [161, 265] on div "Openly, LLC" at bounding box center [160, 263] width 136 height 18
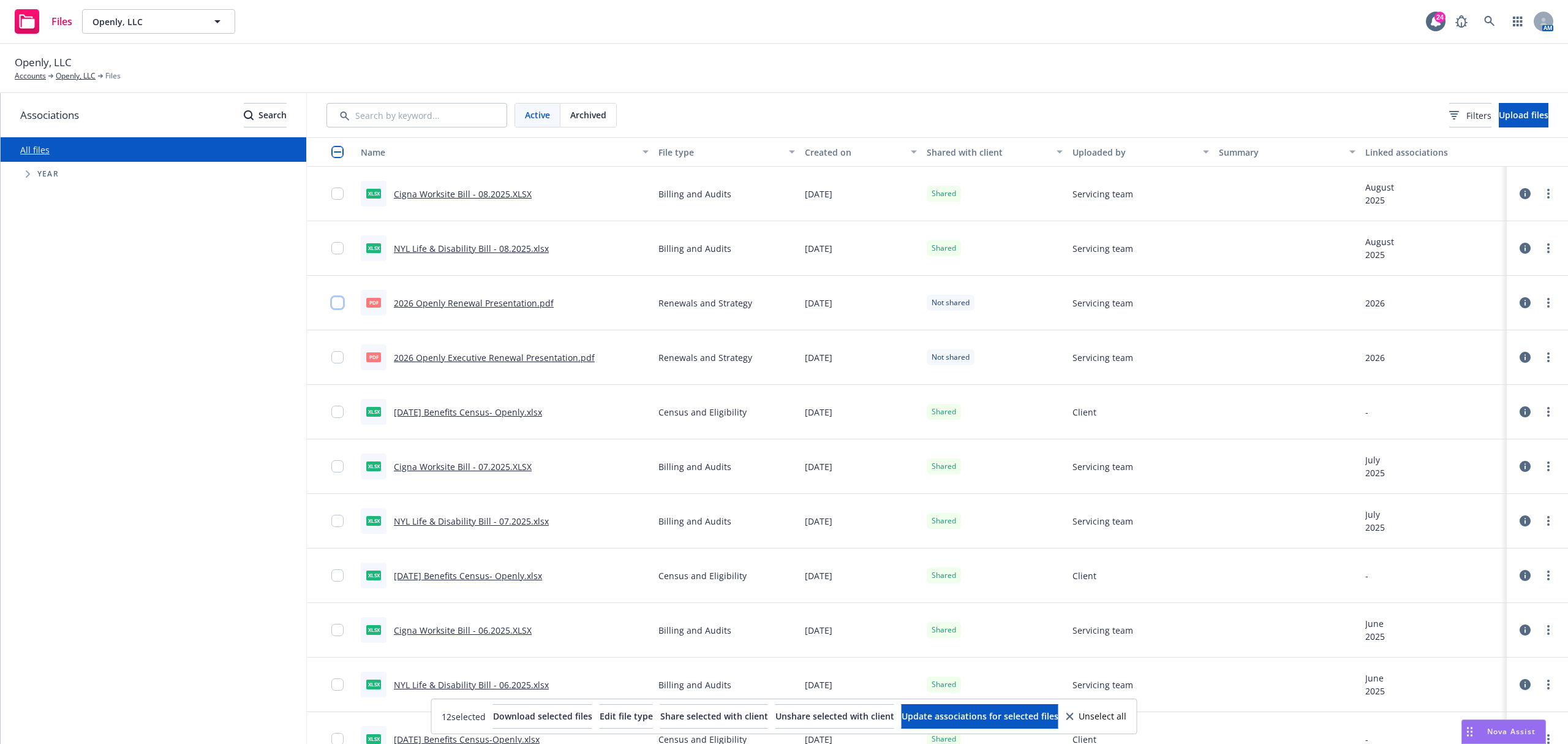
click at [331, 305] on input "checkbox" at bounding box center [337, 302] width 12 height 12
click at [338, 364] on div at bounding box center [341, 357] width 20 height 39
click at [339, 358] on input "checkbox" at bounding box center [337, 357] width 12 height 12
click at [696, 721] on span "Share selected with client" at bounding box center [714, 716] width 108 height 11
click at [249, 264] on div "All files Accessibility guide for tree Tree Example. Navigate the tree with the…" at bounding box center [153, 440] width 306 height 606
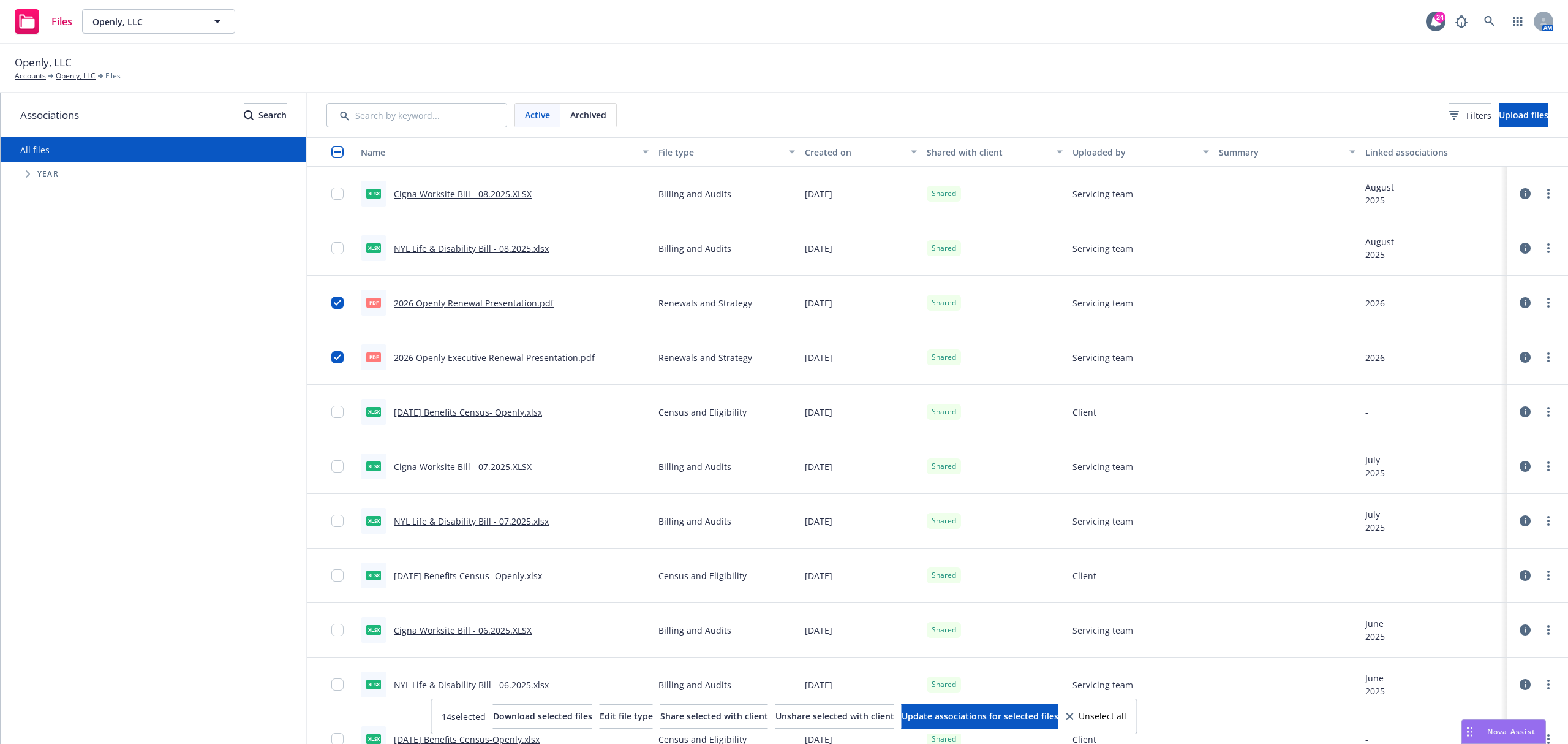
click at [1502, 102] on div "Active Archived Filters Upload files" at bounding box center [937, 115] width 1261 height 44
click at [1505, 113] on span "Upload files" at bounding box center [1523, 115] width 50 height 11
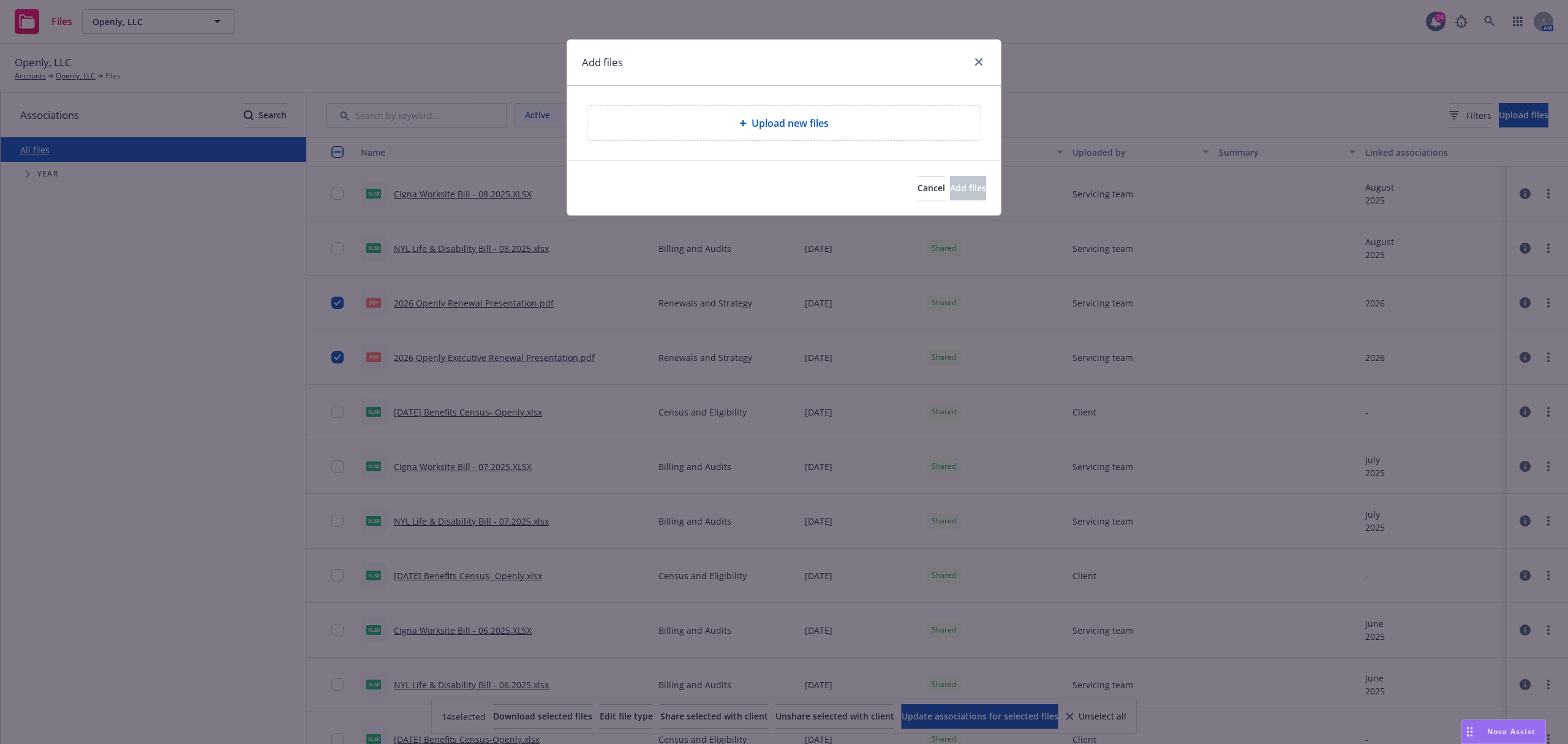
click at [766, 111] on div "Upload new files" at bounding box center [783, 123] width 393 height 34
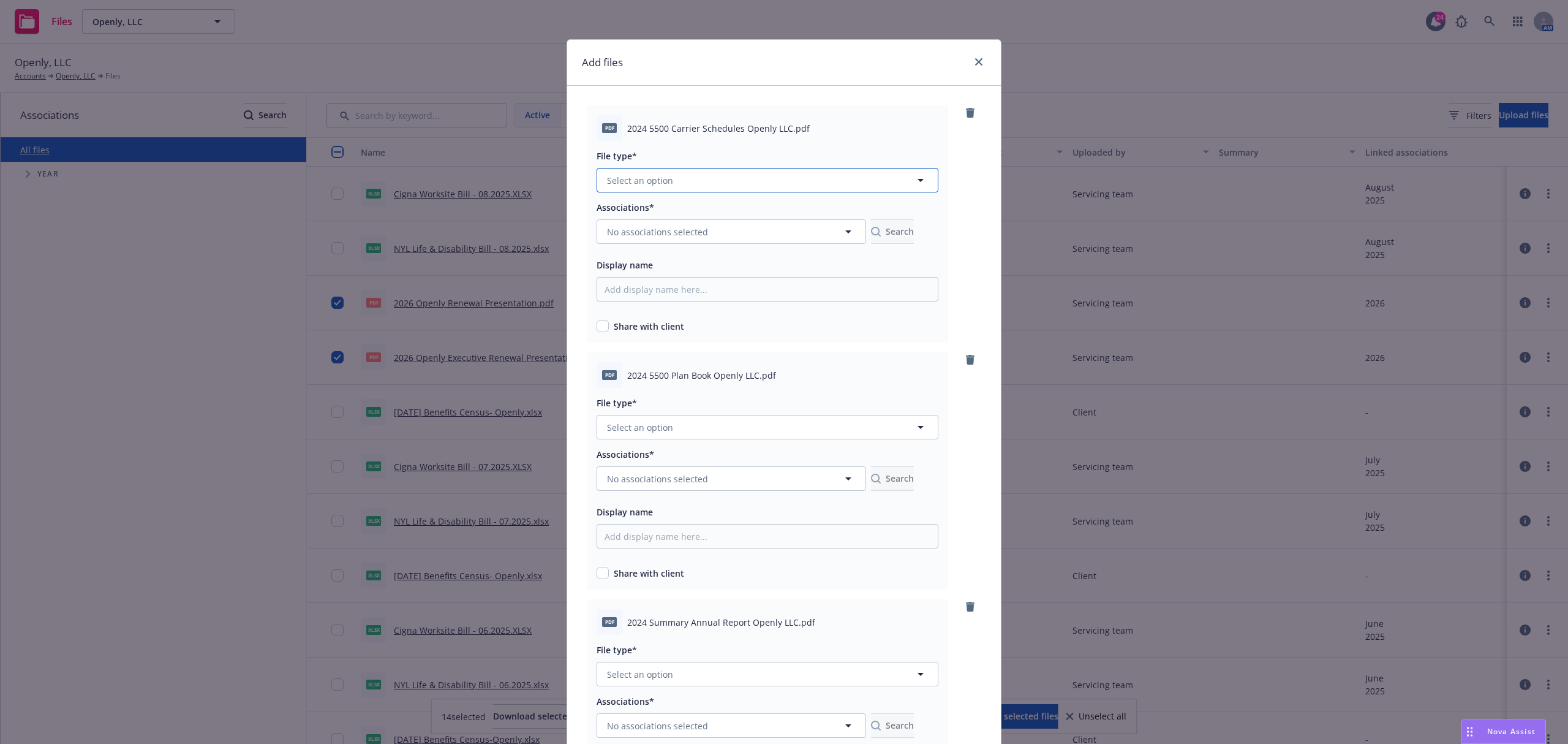
click at [663, 170] on button "Select an option" at bounding box center [768, 180] width 342 height 25
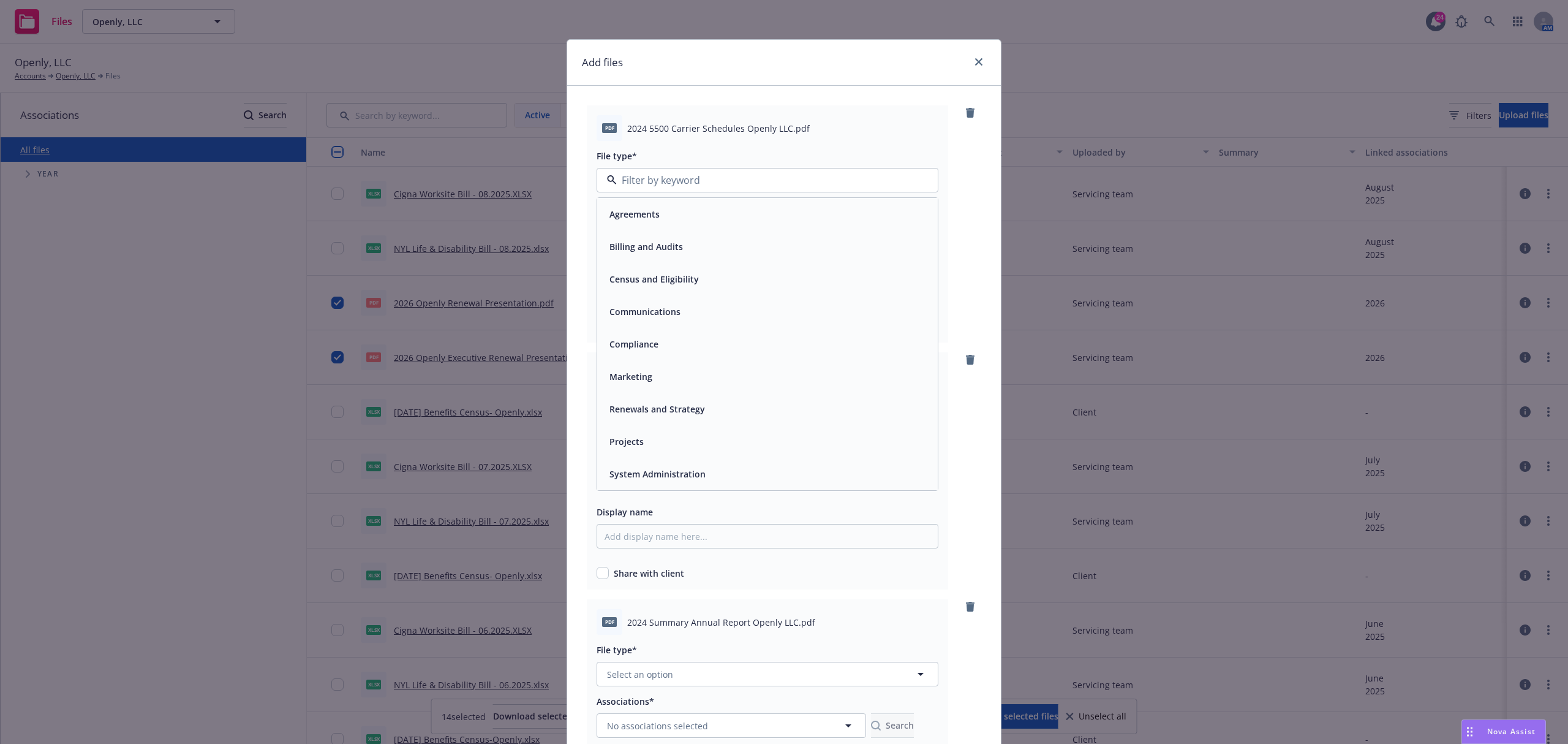
click at [676, 346] on div "Compliance" at bounding box center [767, 344] width 326 height 18
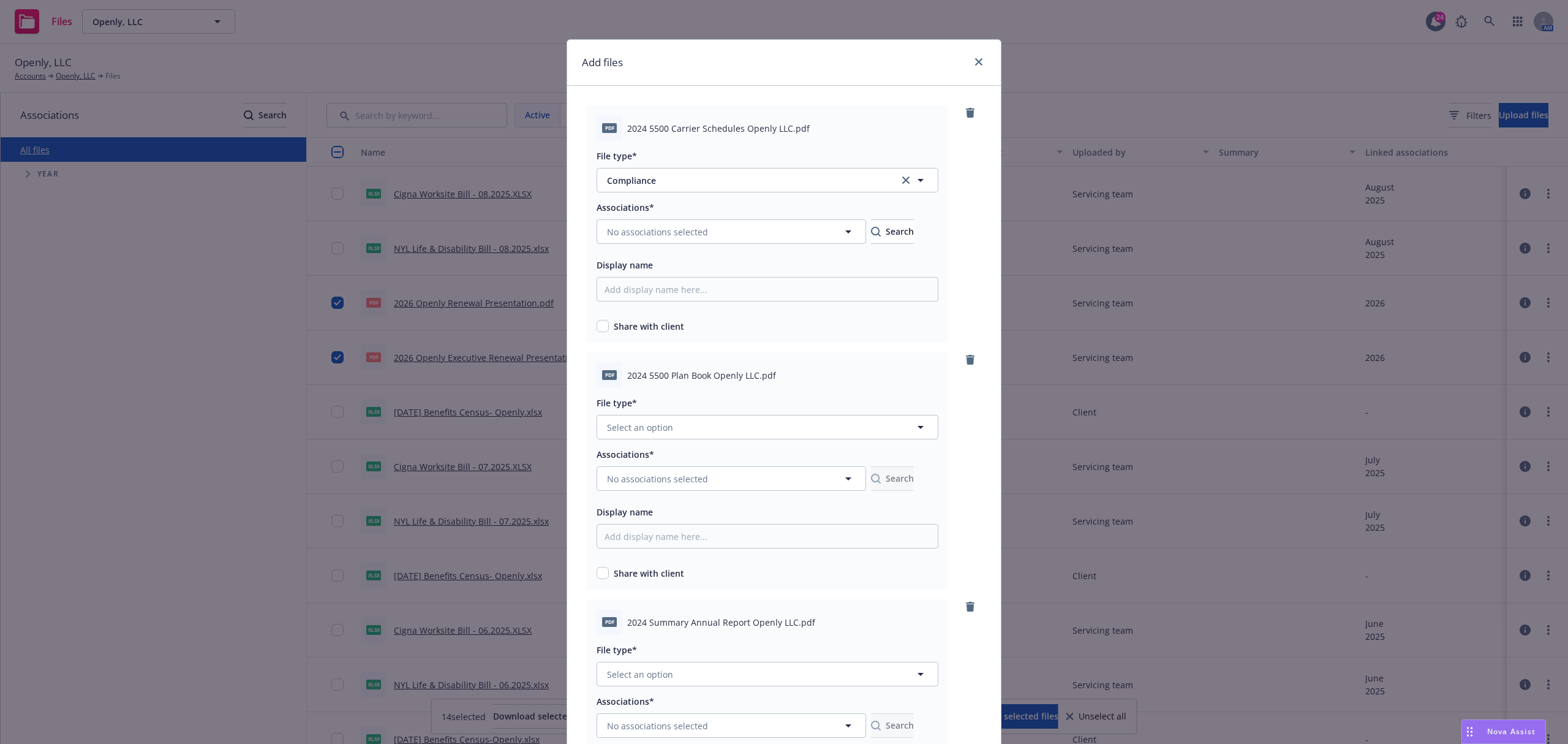
scroll to position [408, 0]
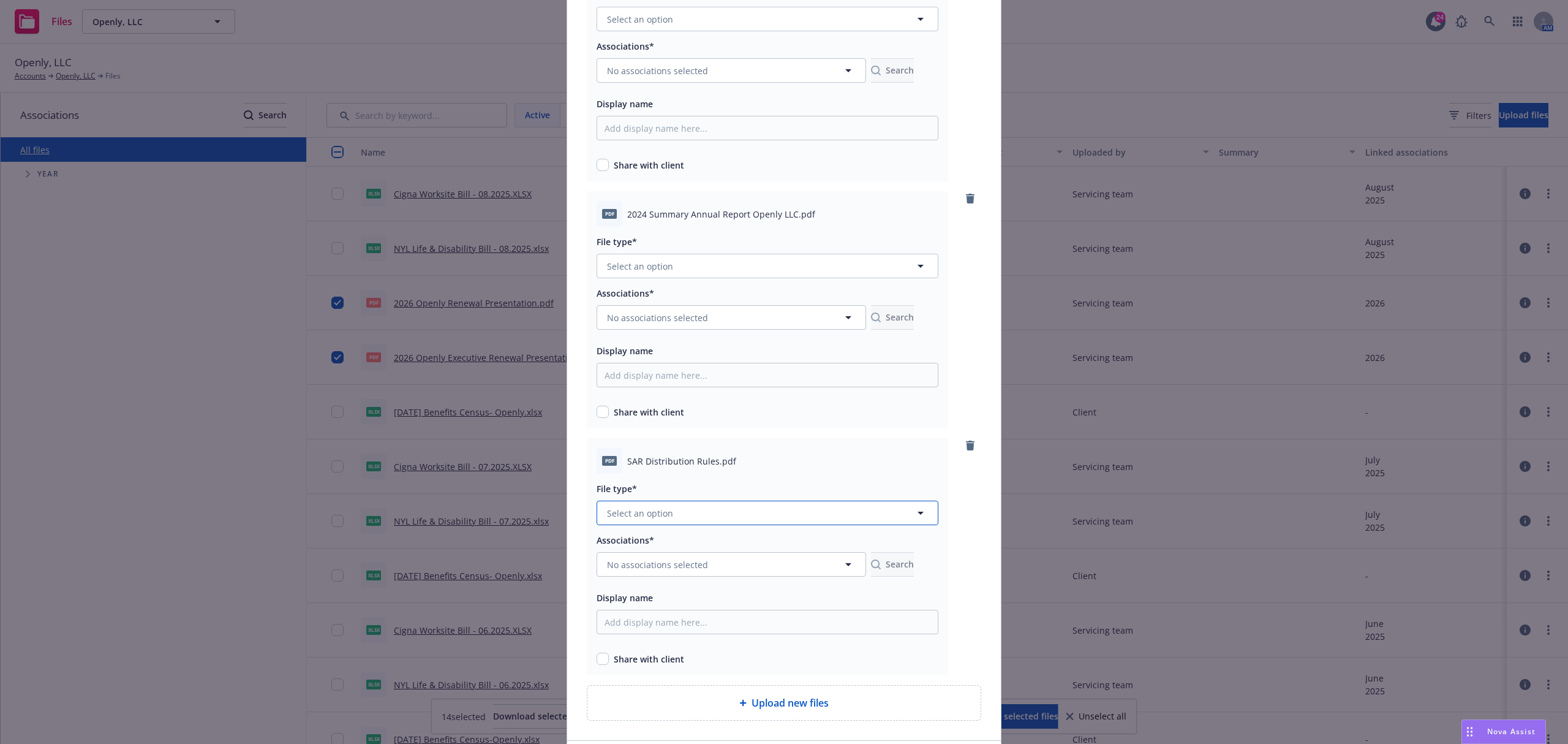
click at [704, 516] on button "Select an option" at bounding box center [768, 512] width 342 height 25
click at [676, 351] on div "Compliance" at bounding box center [767, 349] width 326 height 18
click at [689, 264] on button "Select an option" at bounding box center [768, 266] width 342 height 25
click at [684, 421] on div "Compliance" at bounding box center [767, 430] width 326 height 18
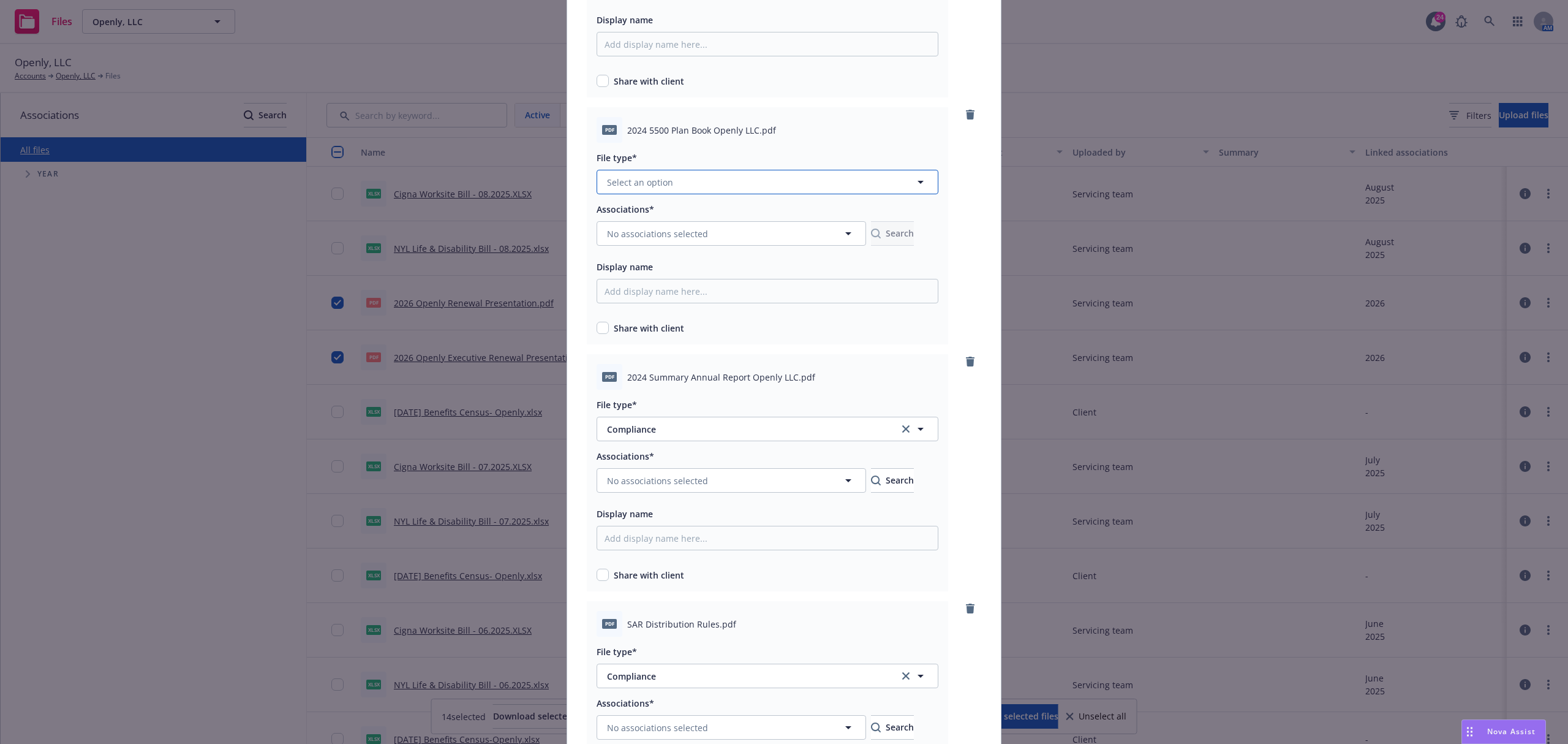
click at [711, 189] on button "Select an option" at bounding box center [768, 182] width 342 height 25
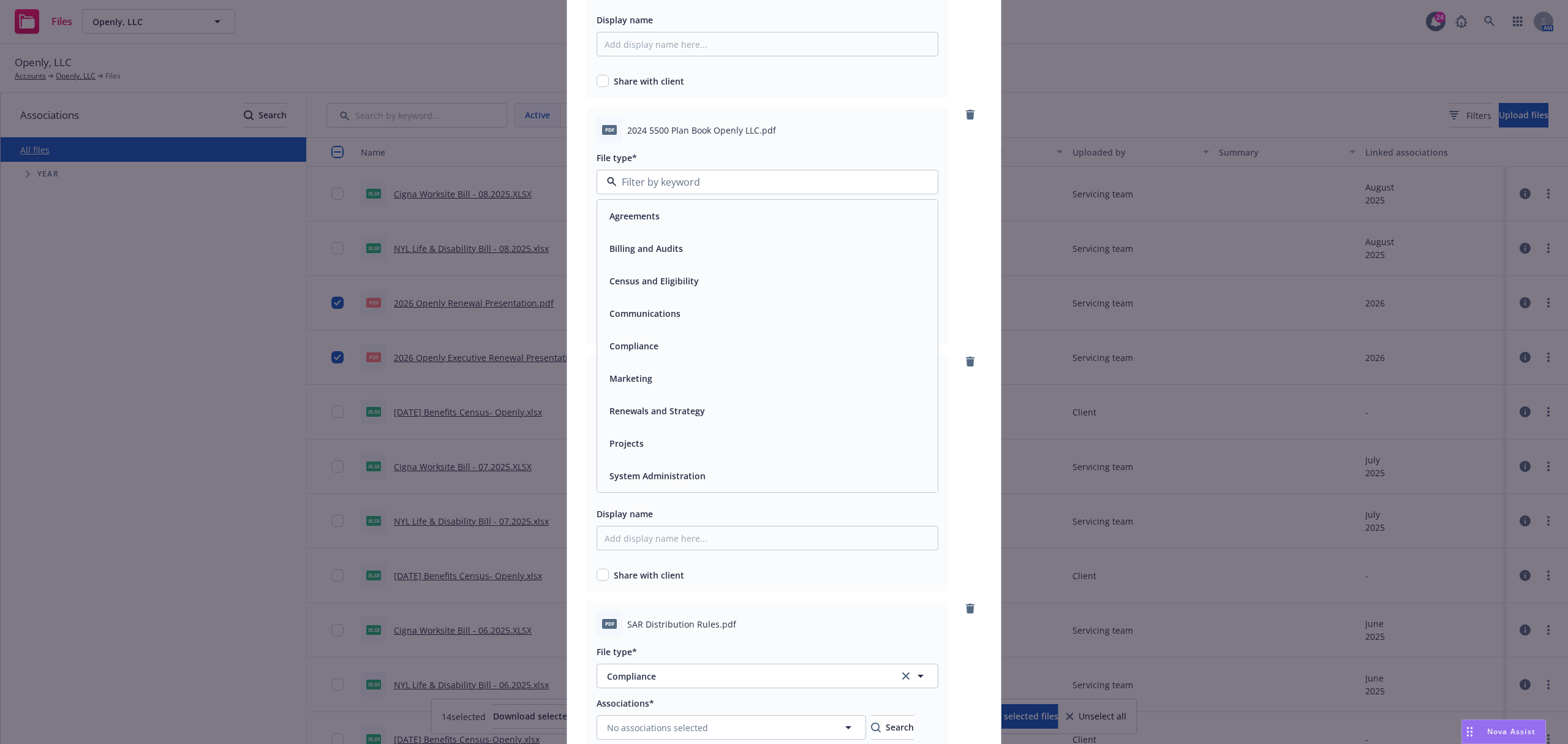
drag, startPoint x: 677, startPoint y: 312, endPoint x: 670, endPoint y: 338, distance: 26.9
click at [670, 338] on div "Agreements Billing and Audits Census and Eligibility Communications Compliance …" at bounding box center [768, 346] width 341 height 292
click at [670, 338] on div "Compliance" at bounding box center [767, 346] width 326 height 18
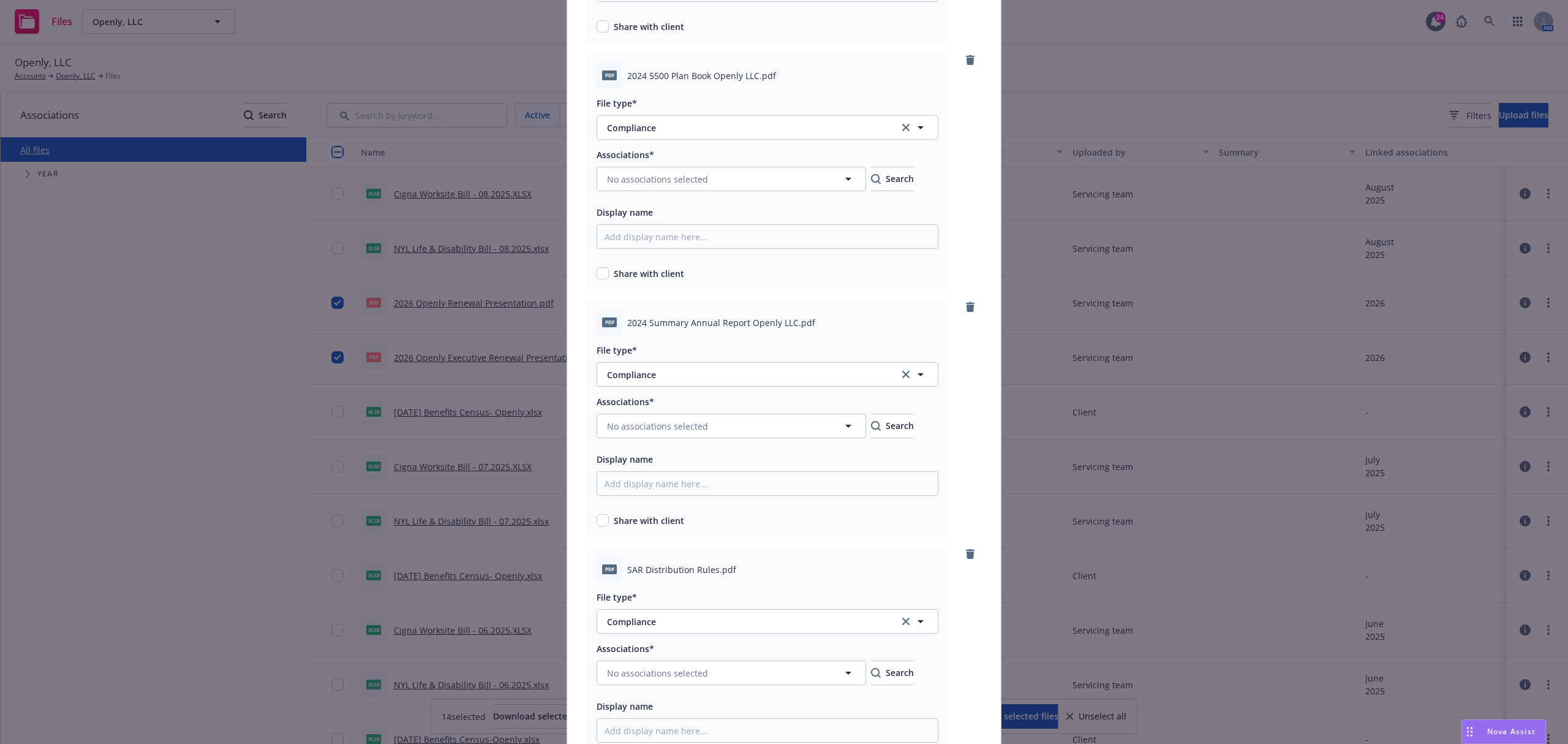
scroll to position [327, 0]
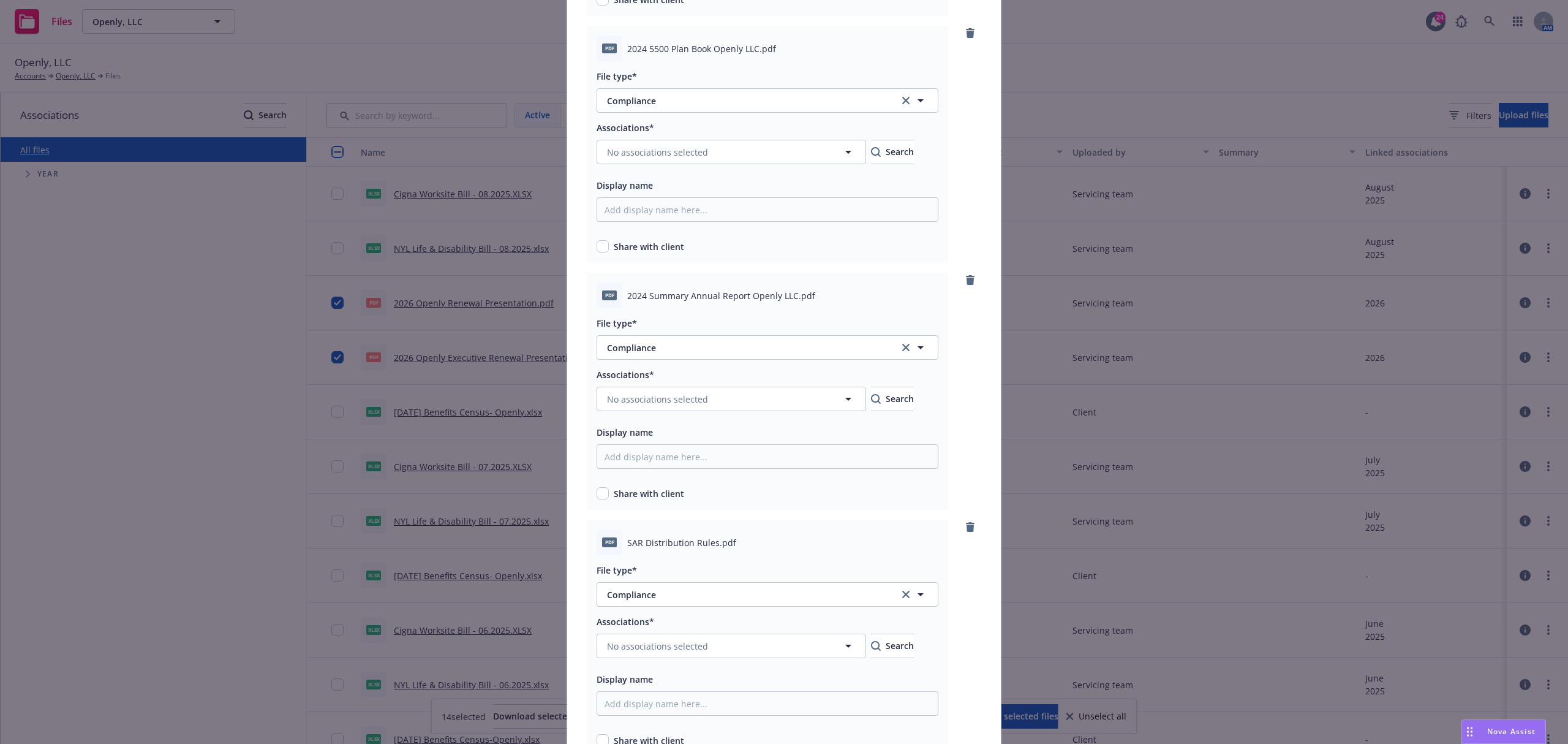
click at [746, 167] on div "Associations* No associations selected Search Display name Share with client" at bounding box center [768, 186] width 342 height 133
click at [750, 163] on button "No associations selected" at bounding box center [731, 151] width 269 height 25
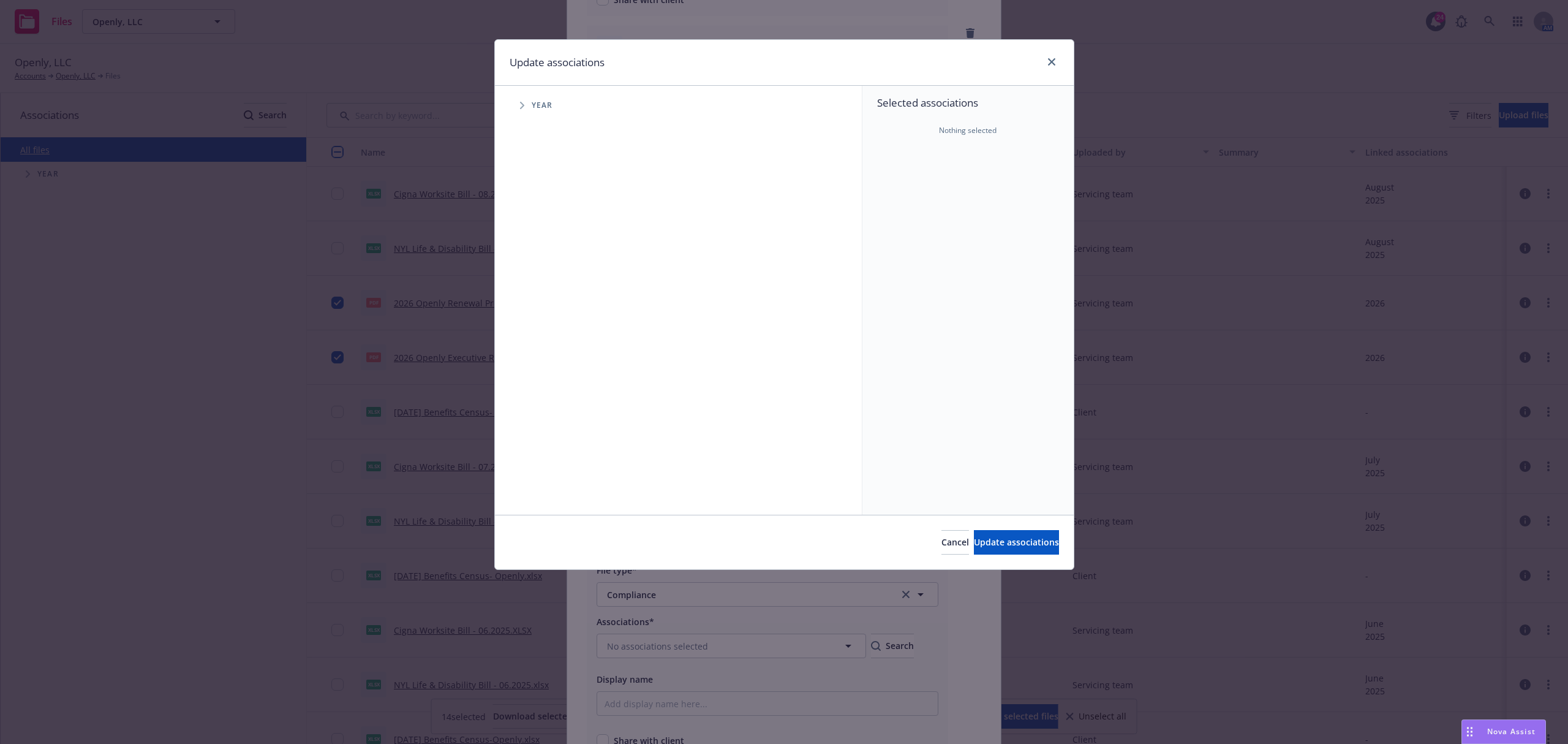
click at [525, 104] on span "Tree Example" at bounding box center [522, 105] width 20 height 20
click at [557, 276] on input "Tree Example" at bounding box center [553, 273] width 12 height 12
click at [554, 275] on input "Tree Example" at bounding box center [553, 273] width 12 height 12
click at [557, 278] on input "Tree Example" at bounding box center [553, 273] width 12 height 12
checkbox input "true"
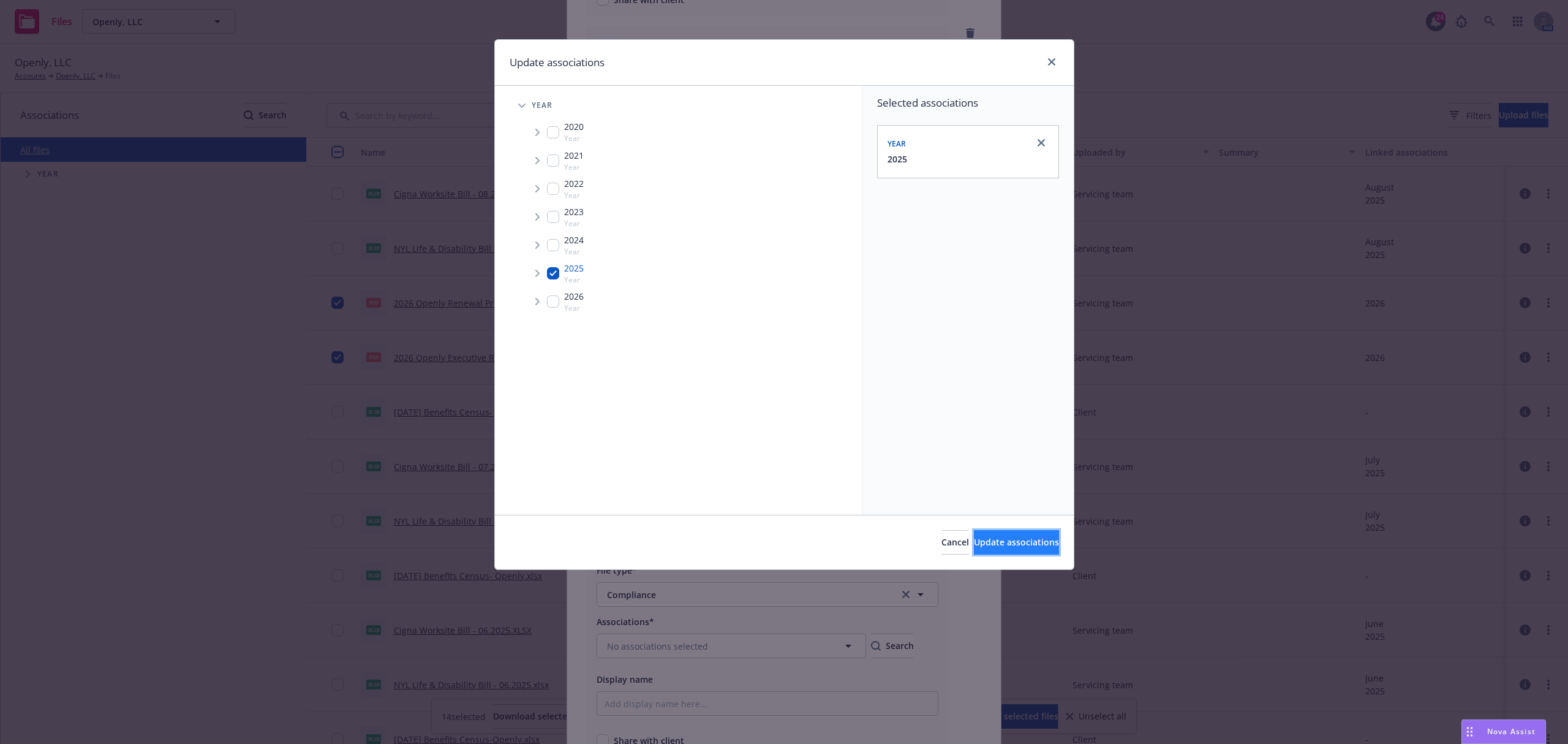
click at [976, 540] on span "Update associations" at bounding box center [1016, 542] width 85 height 11
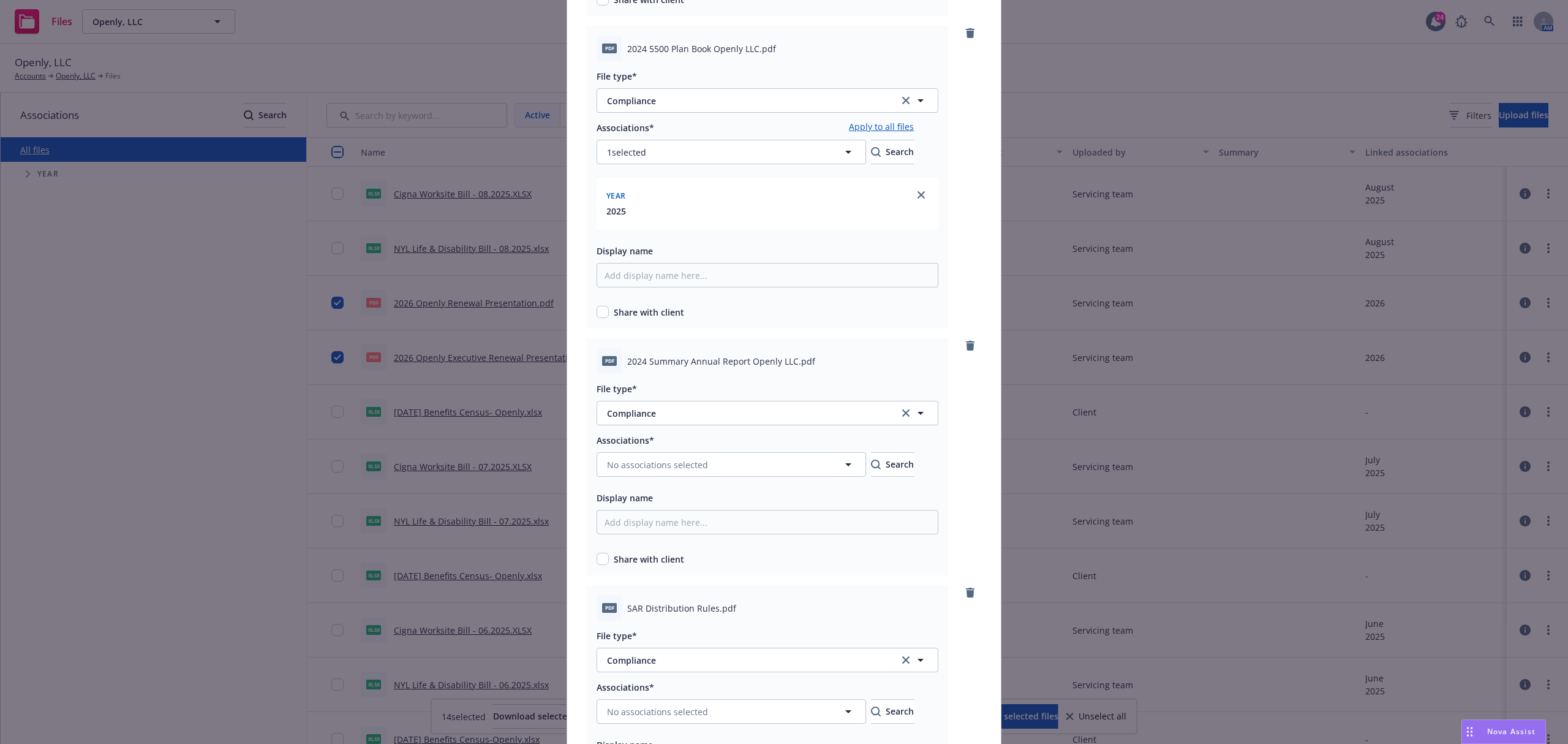
click at [925, 116] on div at bounding box center [768, 117] width 342 height 8
click at [904, 127] on link "Apply to all files" at bounding box center [881, 127] width 65 height 15
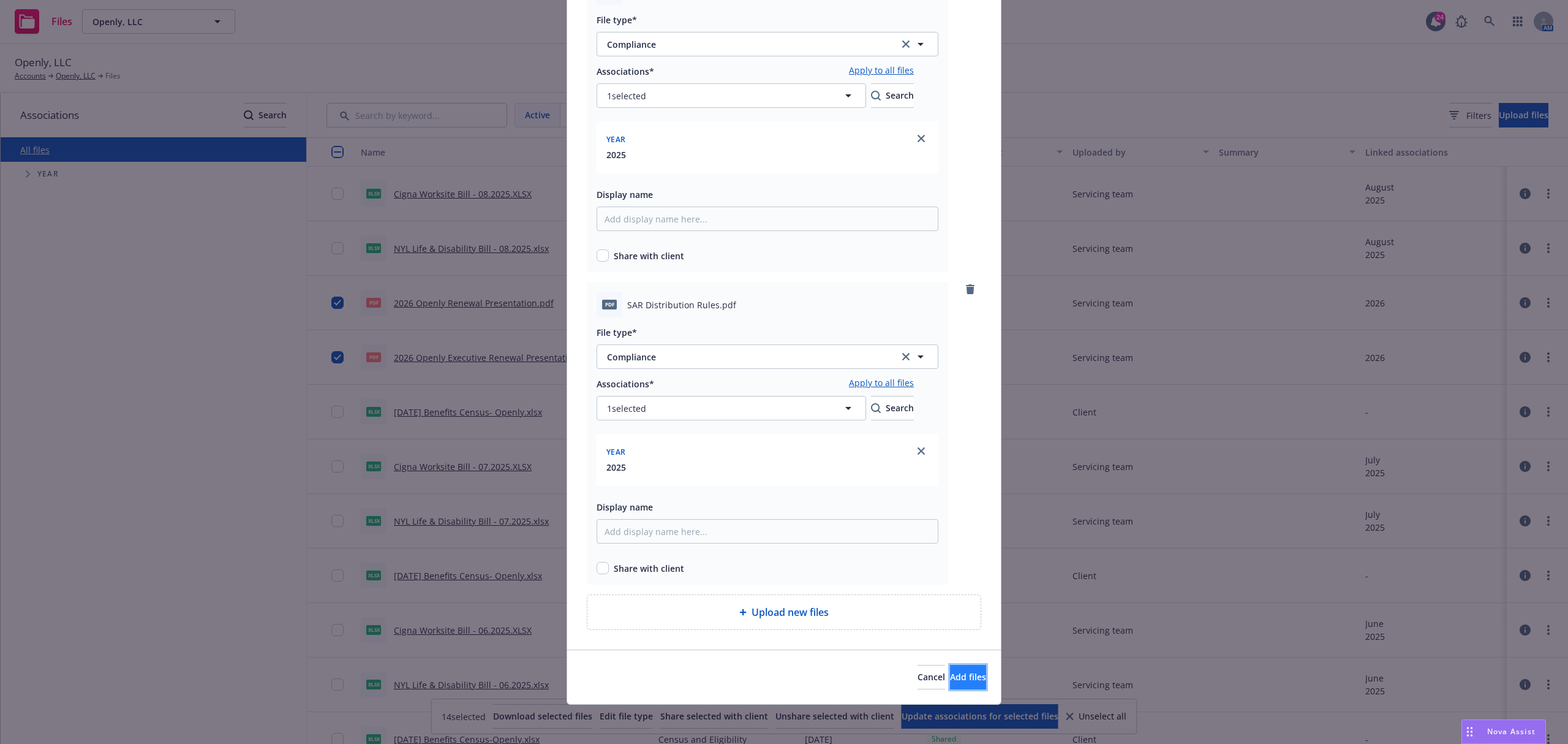
click at [950, 682] on span "Add files" at bounding box center [968, 676] width 36 height 11
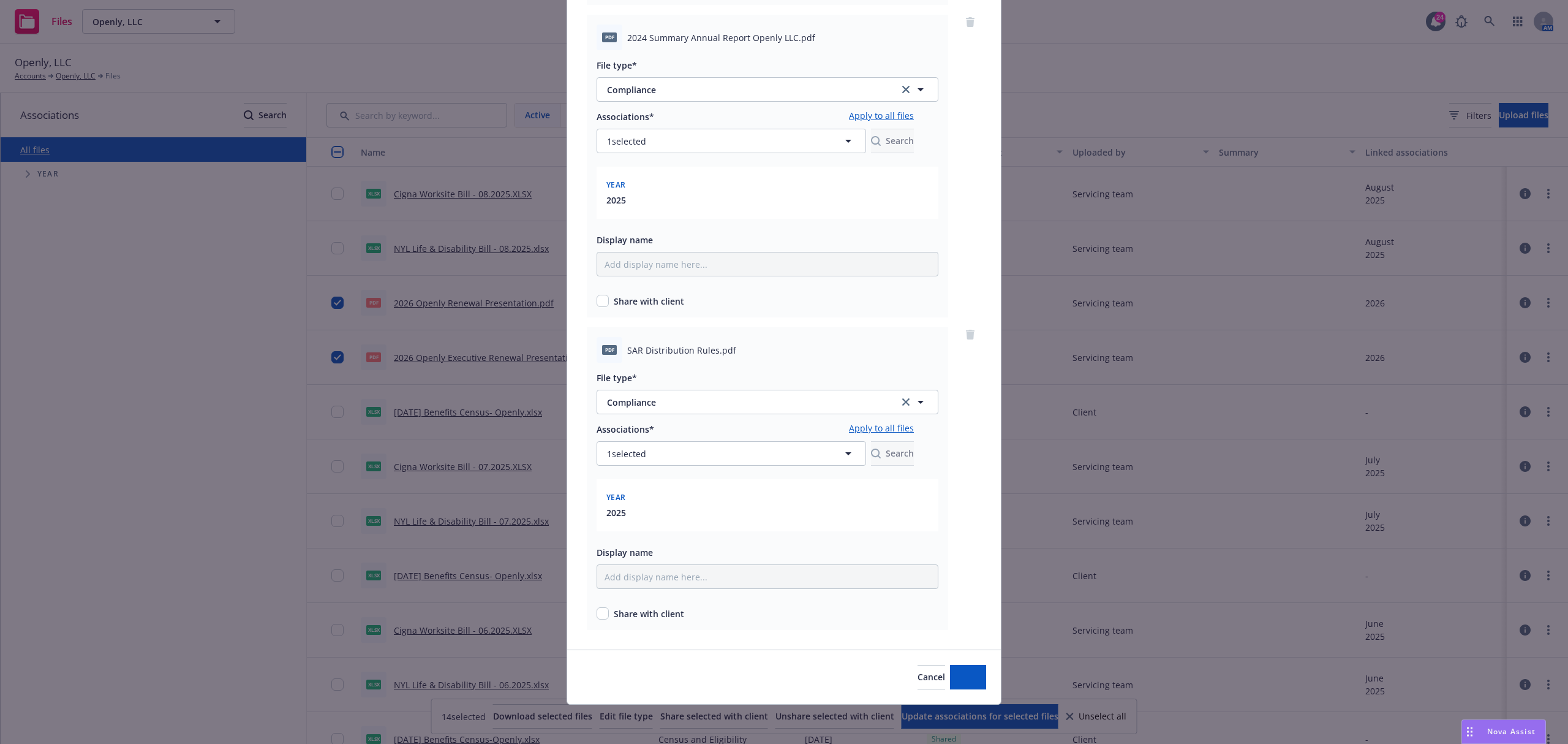
scroll to position [716, 0]
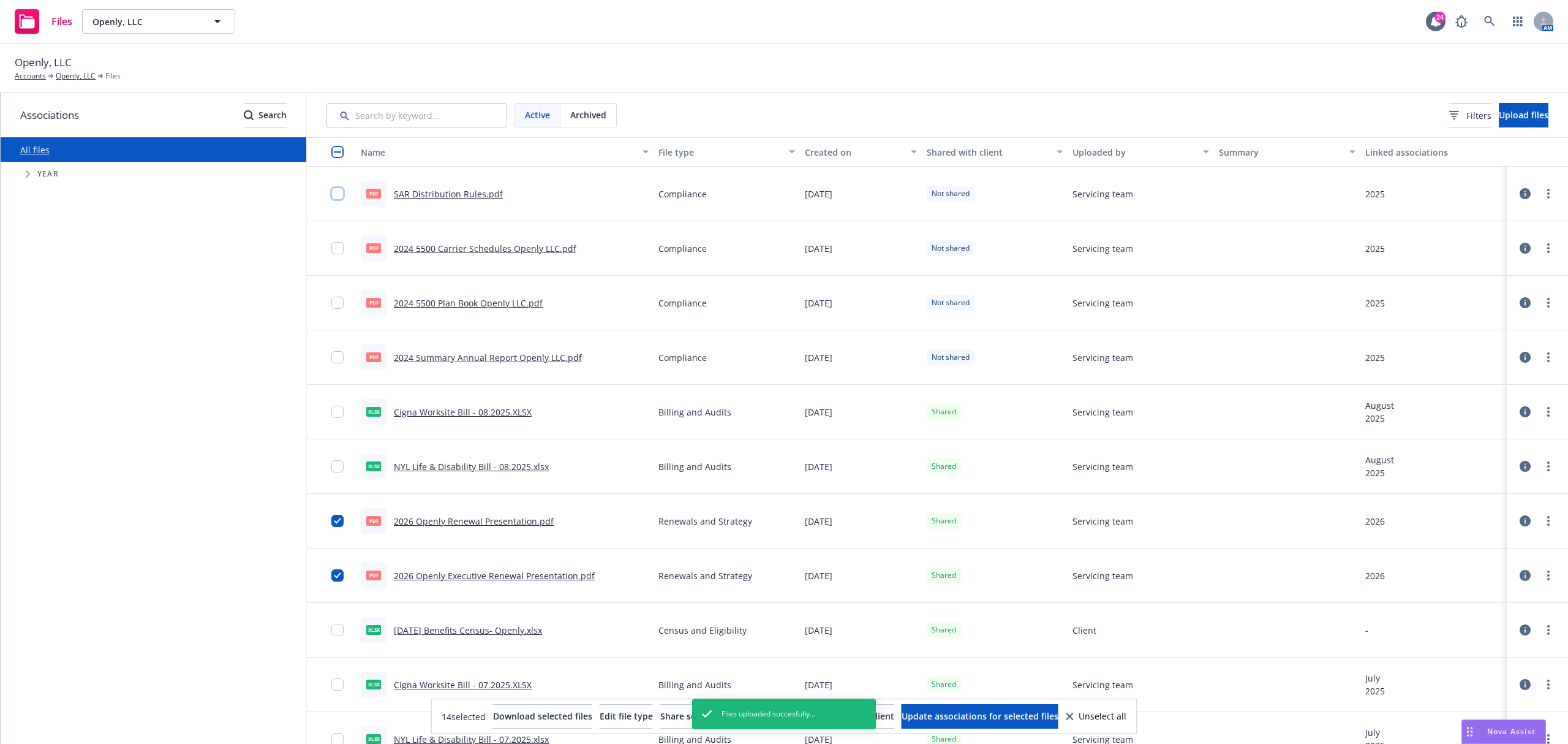
click at [339, 189] on input "checkbox" at bounding box center [337, 193] width 12 height 12
click at [336, 245] on input "checkbox" at bounding box center [337, 248] width 12 height 12
click at [336, 304] on input "checkbox" at bounding box center [337, 302] width 12 height 12
click at [334, 369] on div at bounding box center [341, 357] width 20 height 39
click at [338, 353] on input "checkbox" at bounding box center [337, 357] width 12 height 12
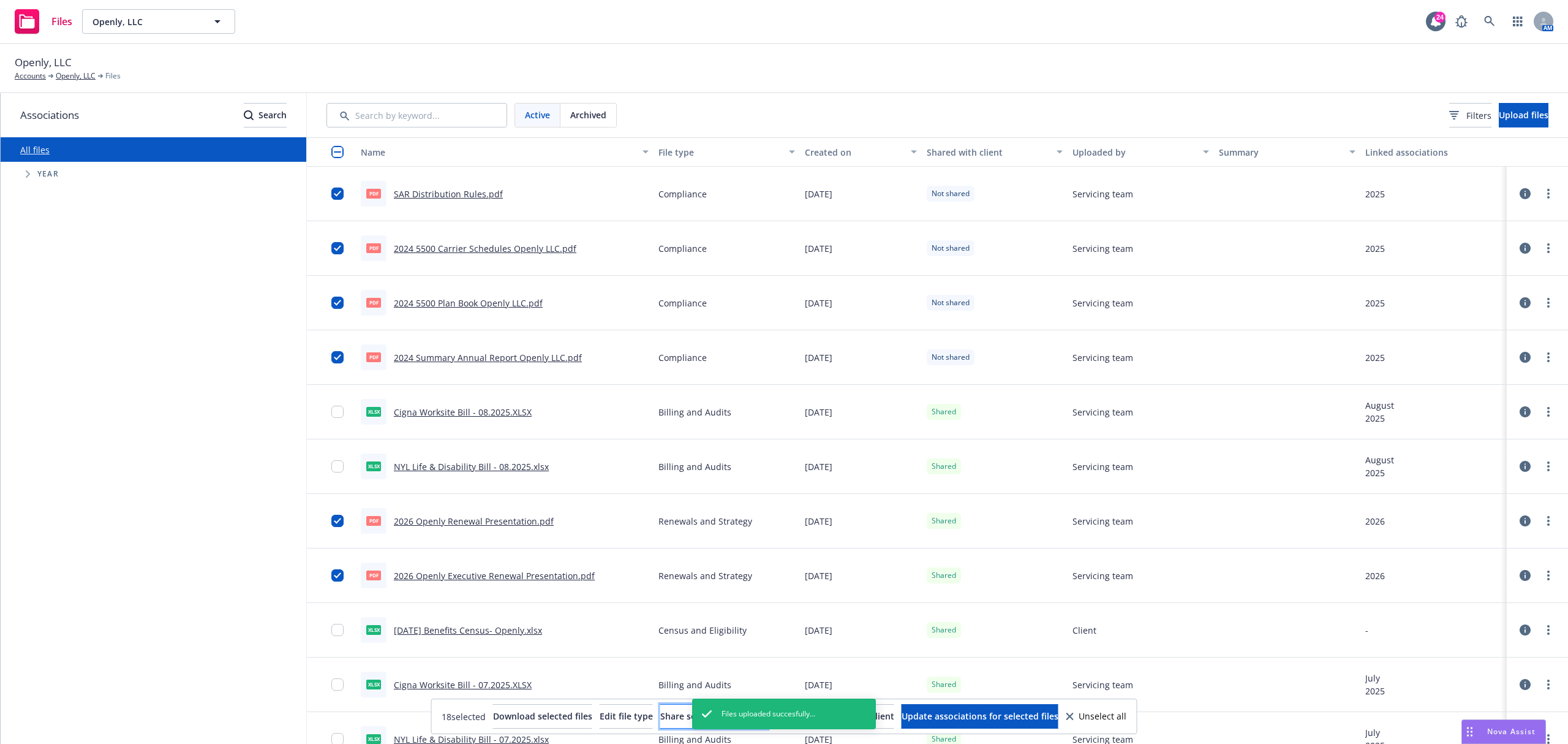
drag, startPoint x: 674, startPoint y: 721, endPoint x: 675, endPoint y: 714, distance: 7.1
click at [674, 719] on span "Share selected with client" at bounding box center [714, 716] width 108 height 11
click at [156, 23] on span "Openly, LLC" at bounding box center [146, 21] width 106 height 13
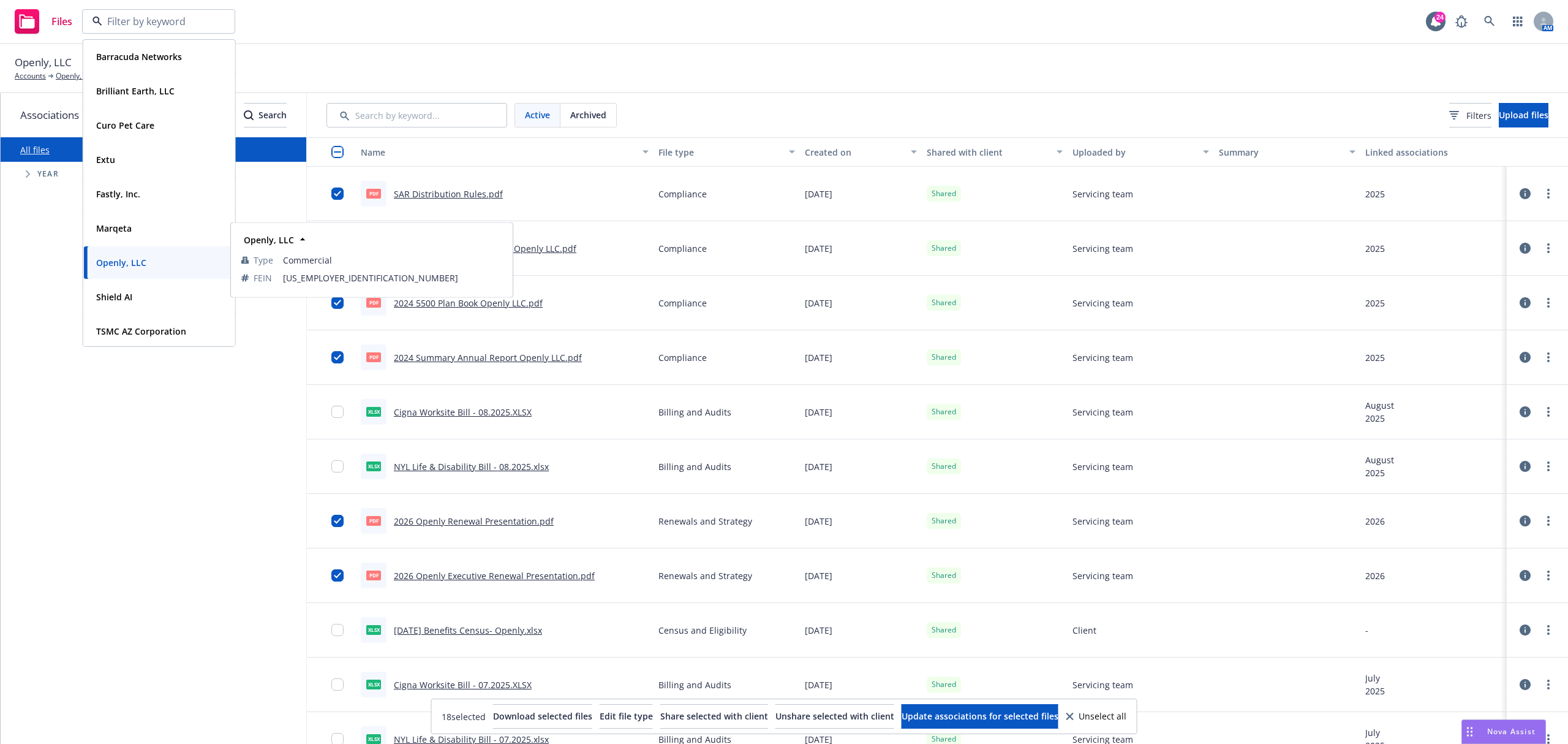
scroll to position [37, 0]
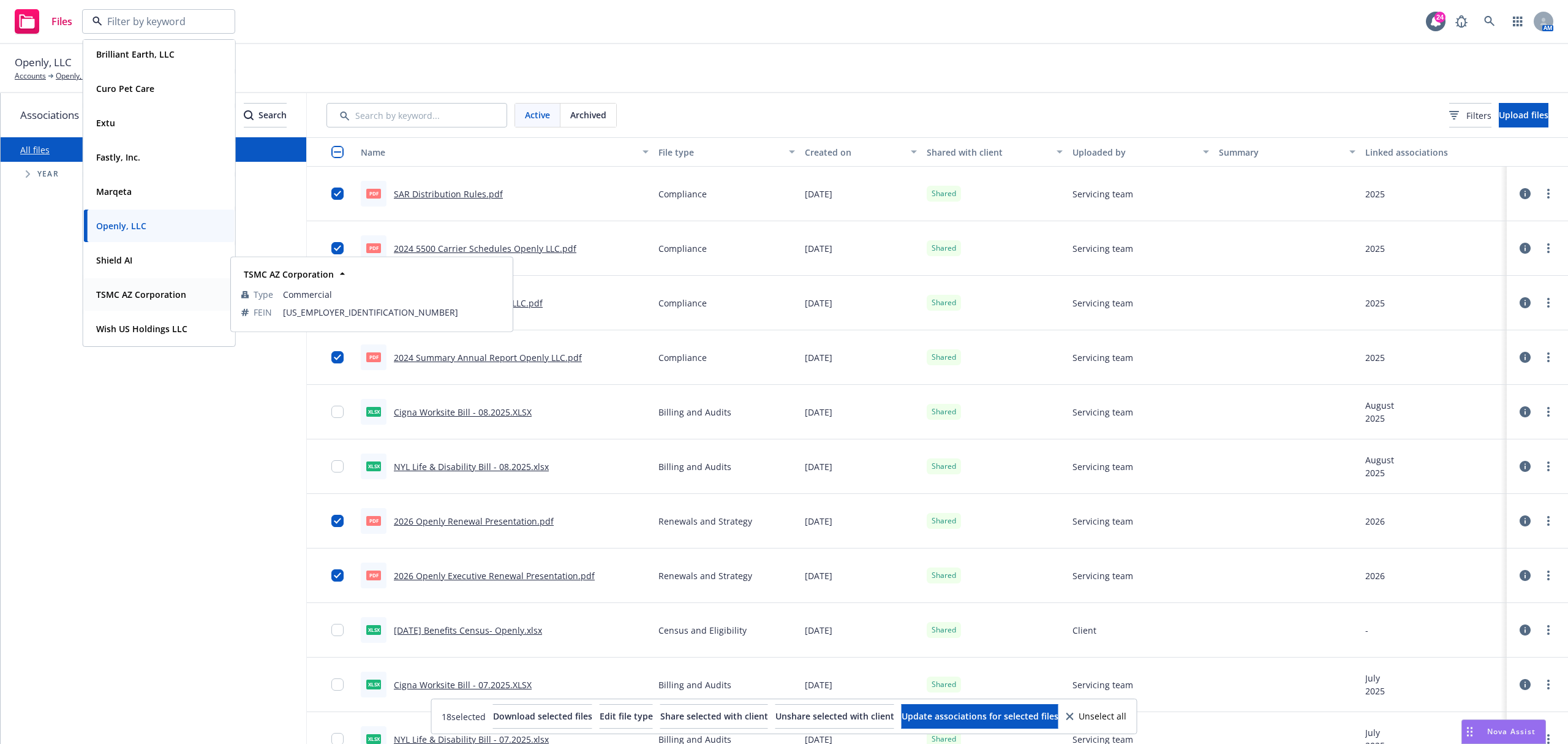
click at [155, 300] on span "TSMC AZ Corporation" at bounding box center [141, 294] width 90 height 13
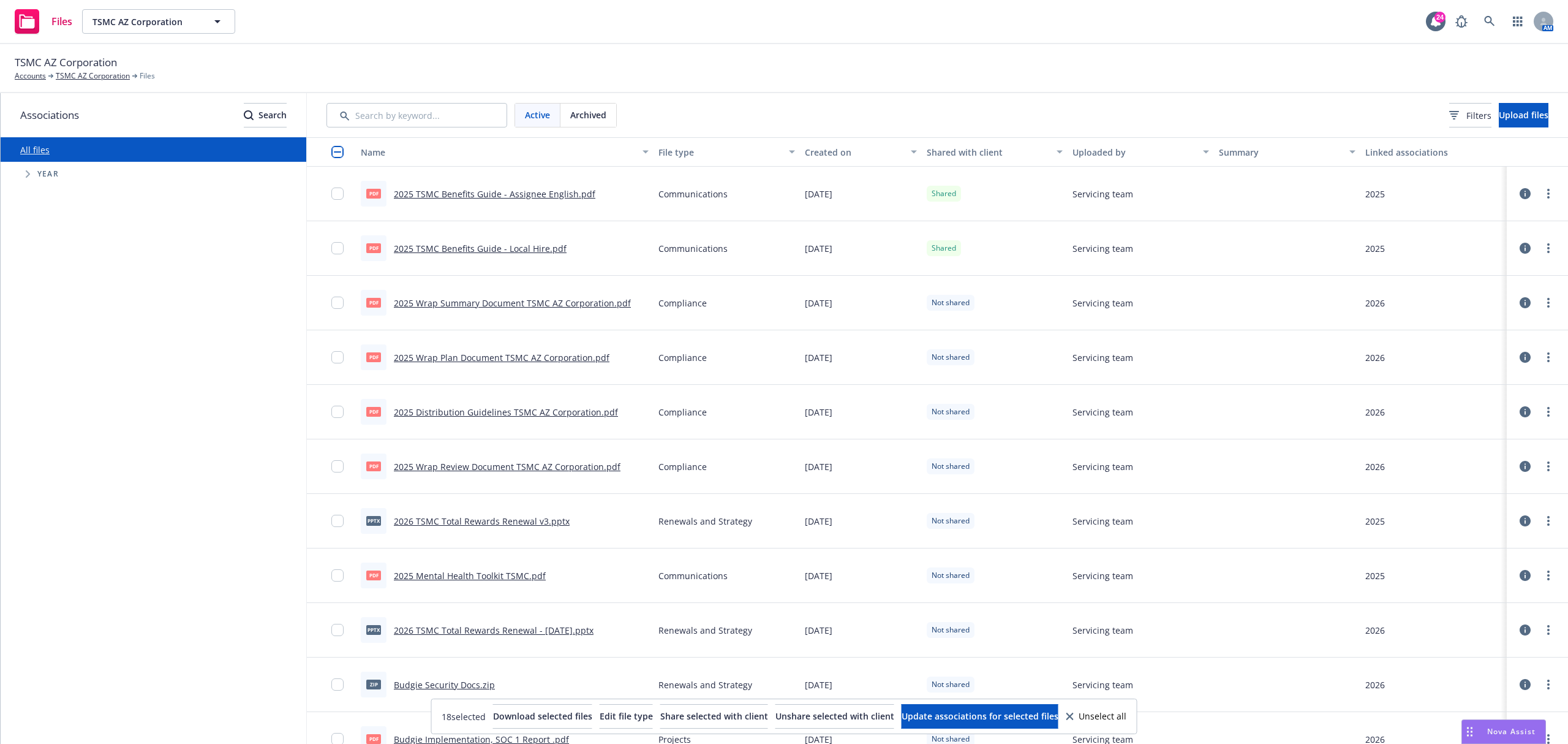
click at [338, 148] on input "checkbox" at bounding box center [337, 151] width 12 height 12
click at [667, 716] on span "Share selected with client" at bounding box center [714, 716] width 108 height 11
click at [167, 21] on span "TSMC AZ Corporation" at bounding box center [146, 21] width 106 height 13
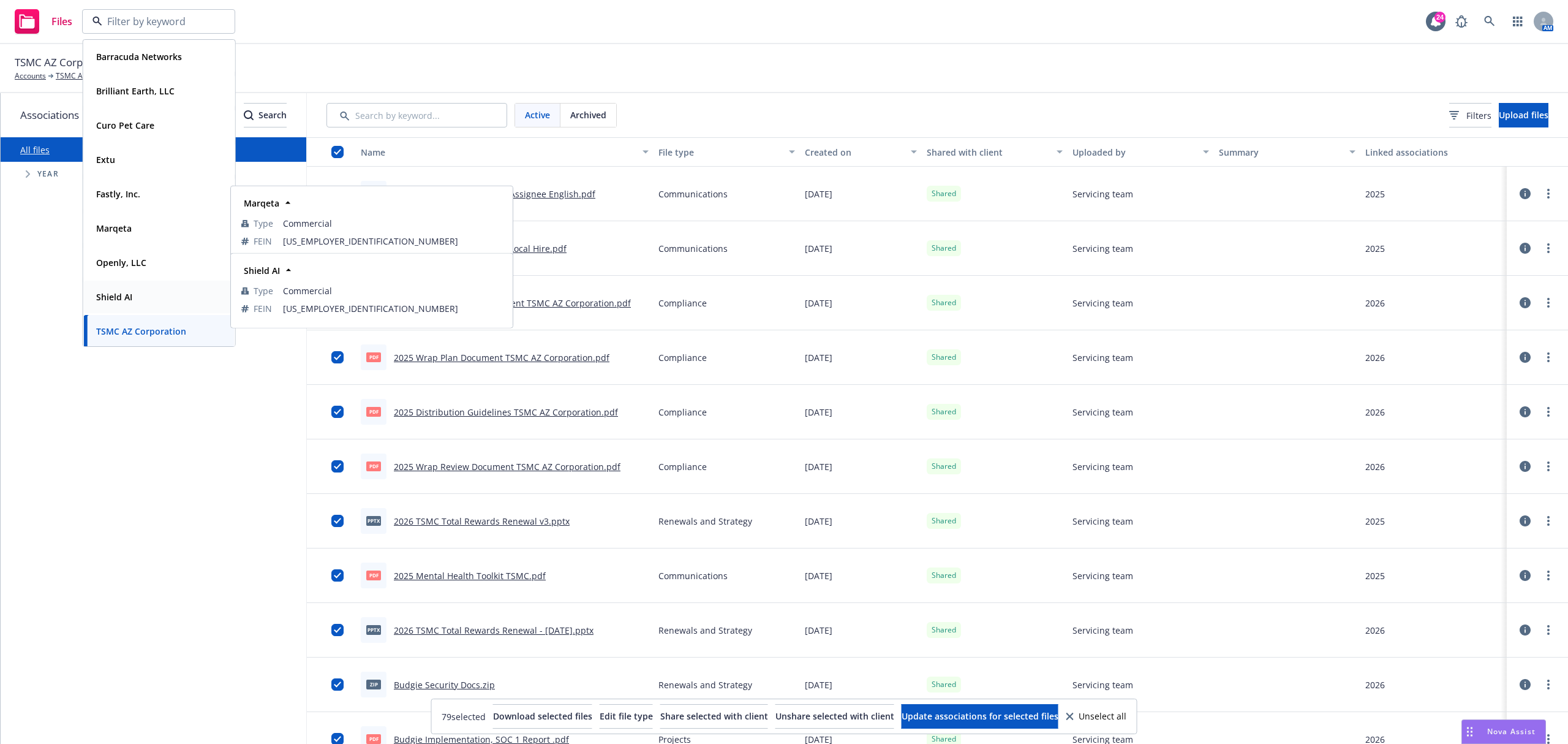
click at [138, 292] on div "Shield AI" at bounding box center [160, 297] width 136 height 18
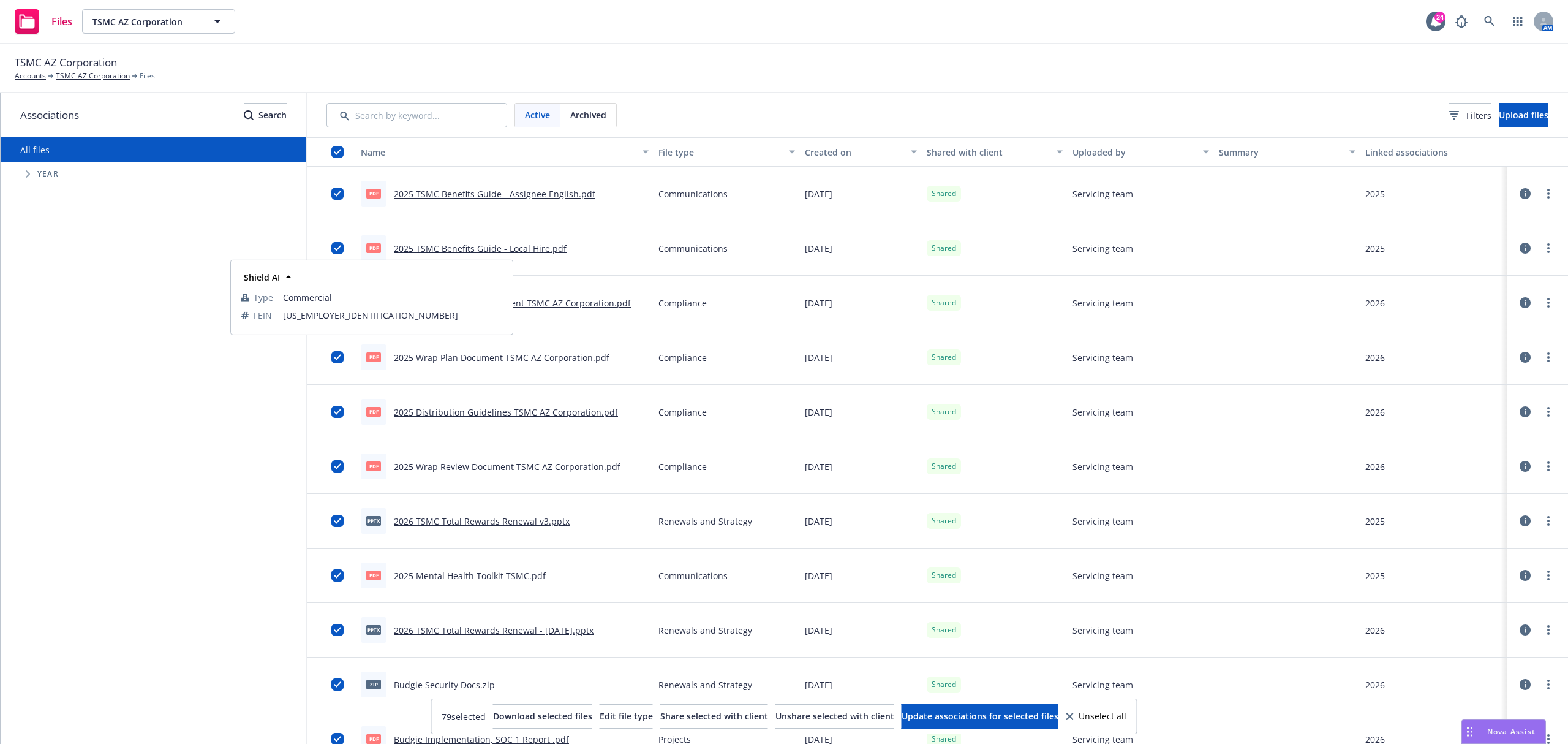
type input "TSMC AZ Corporation"
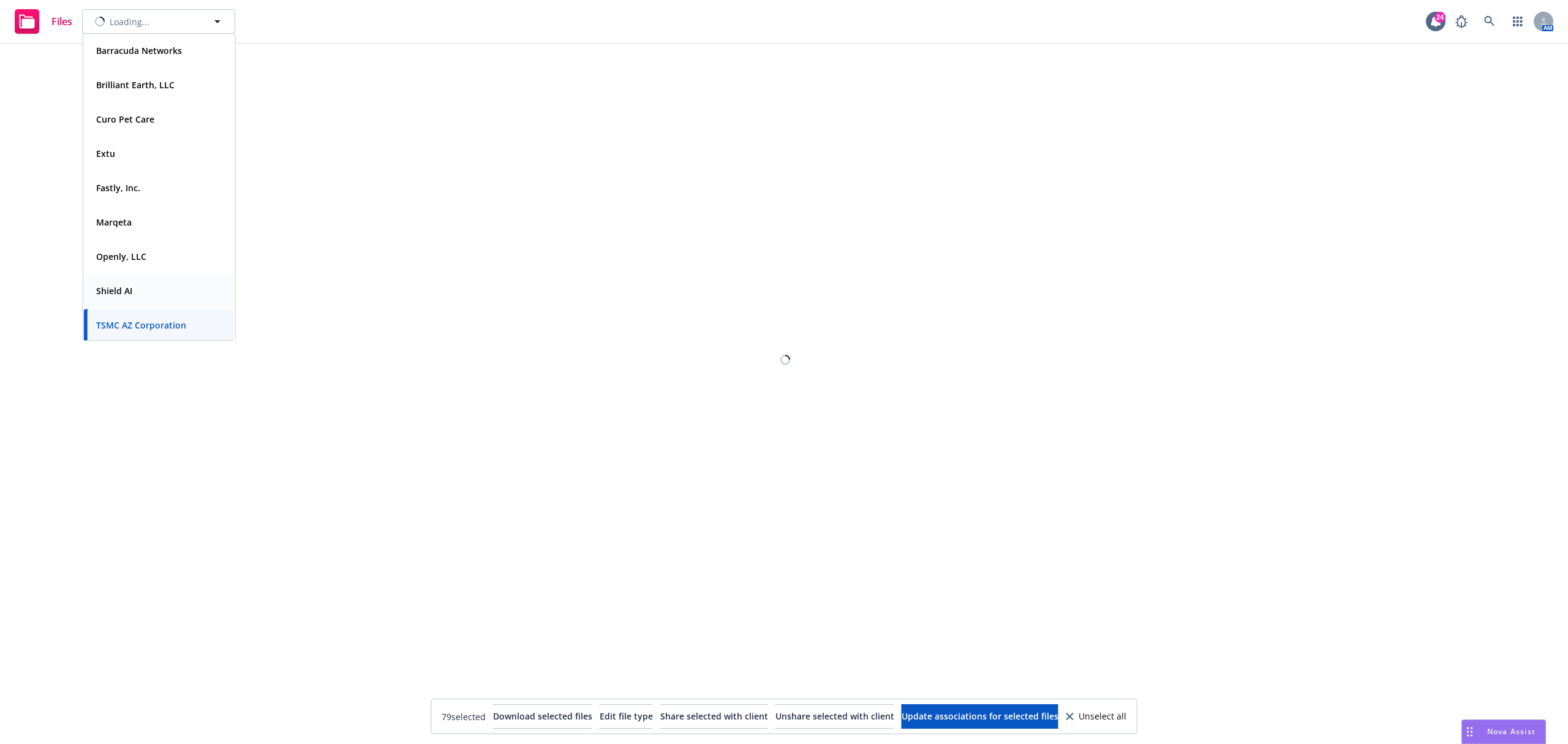
type input "Shield AI"
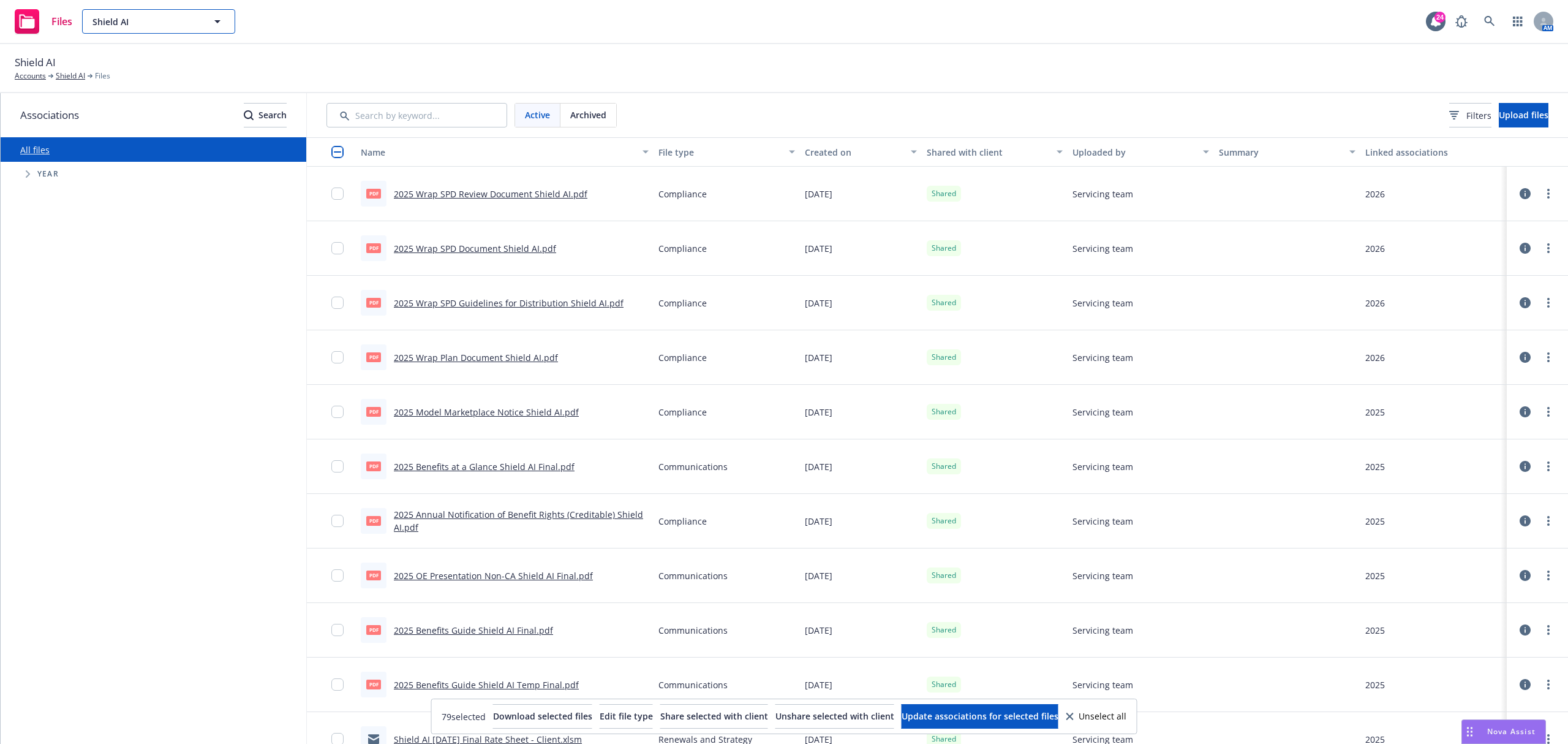
click at [174, 31] on button "Shield AI" at bounding box center [158, 21] width 153 height 25
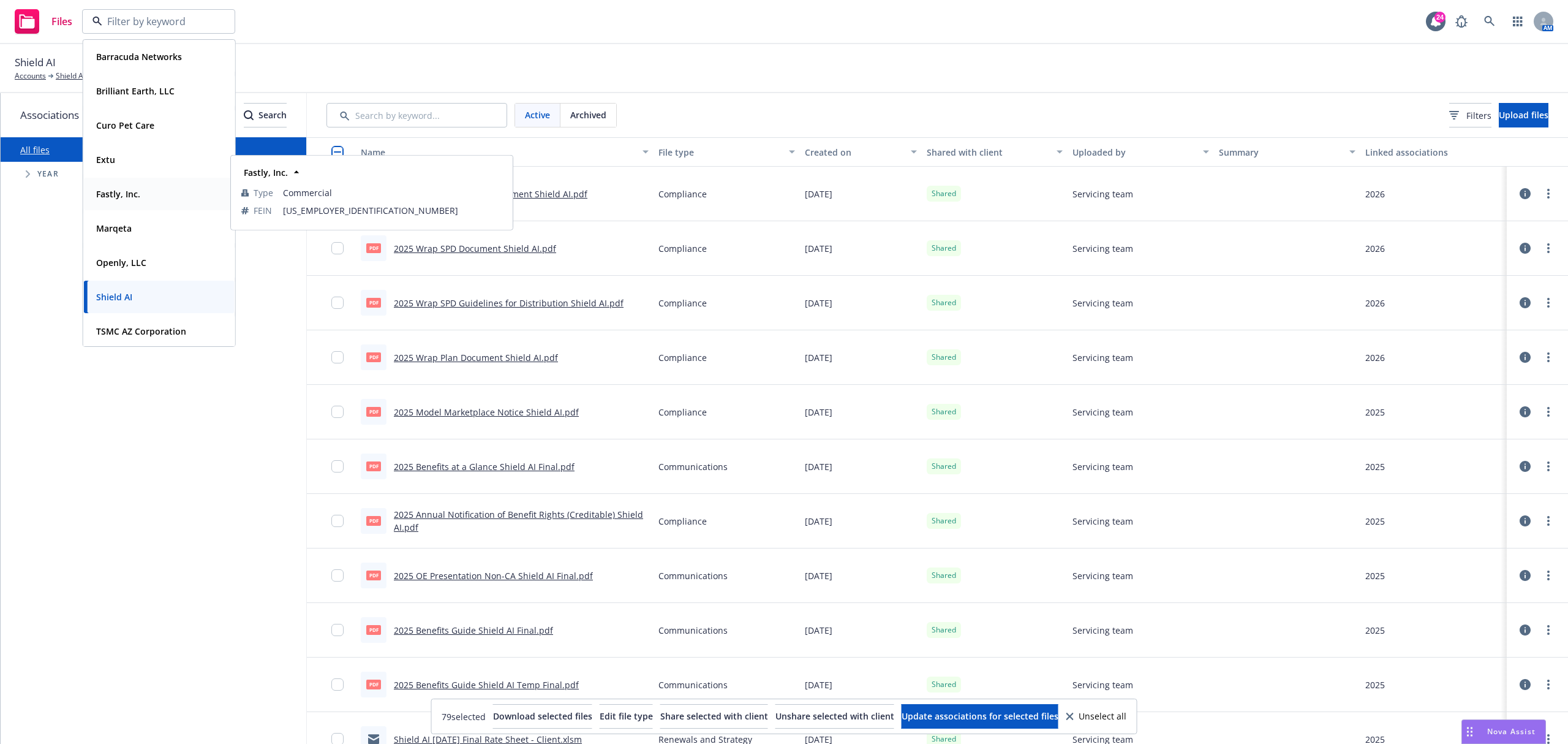
click at [137, 189] on strong "Fastly, Inc." at bounding box center [118, 194] width 44 height 11
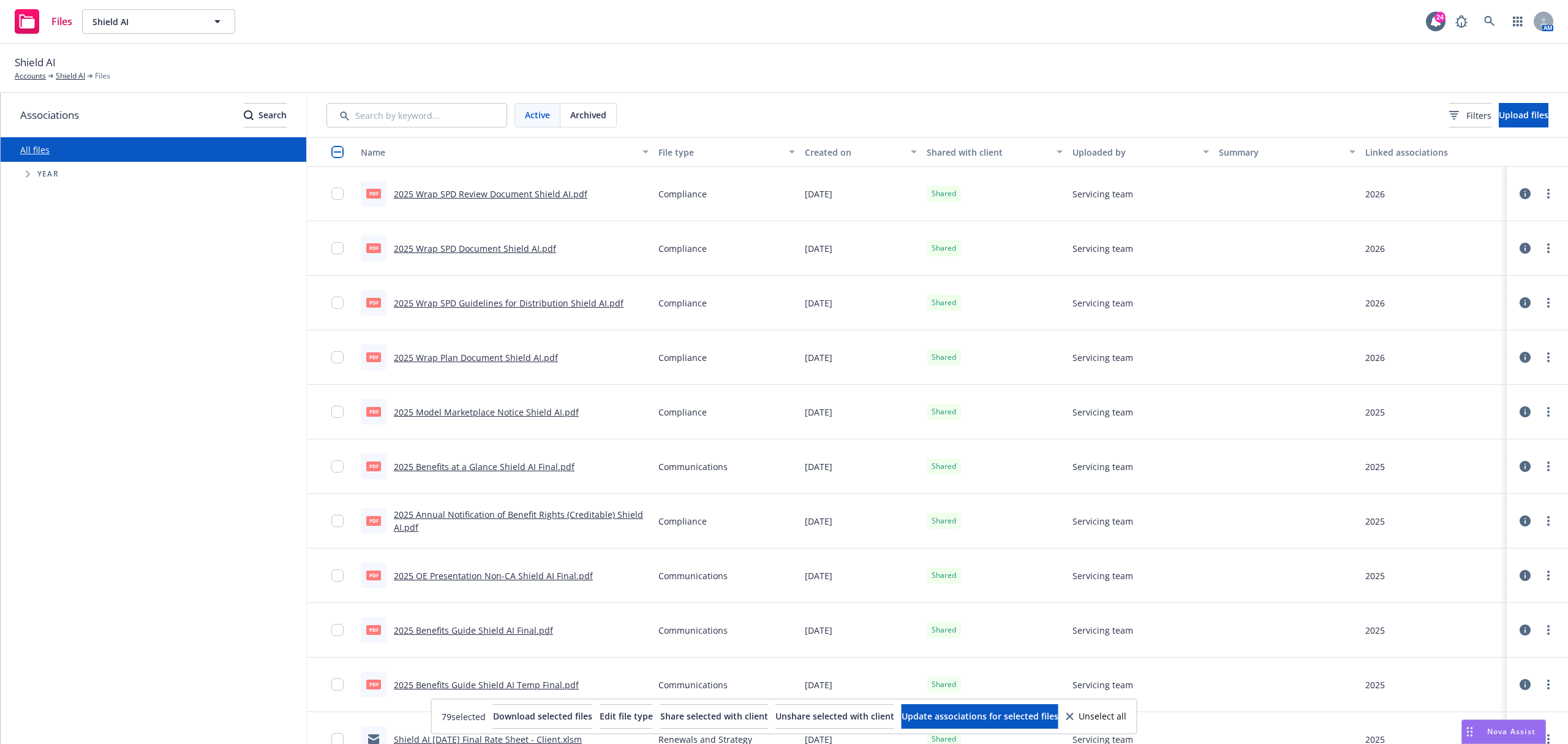
type input "Fastly, Inc."
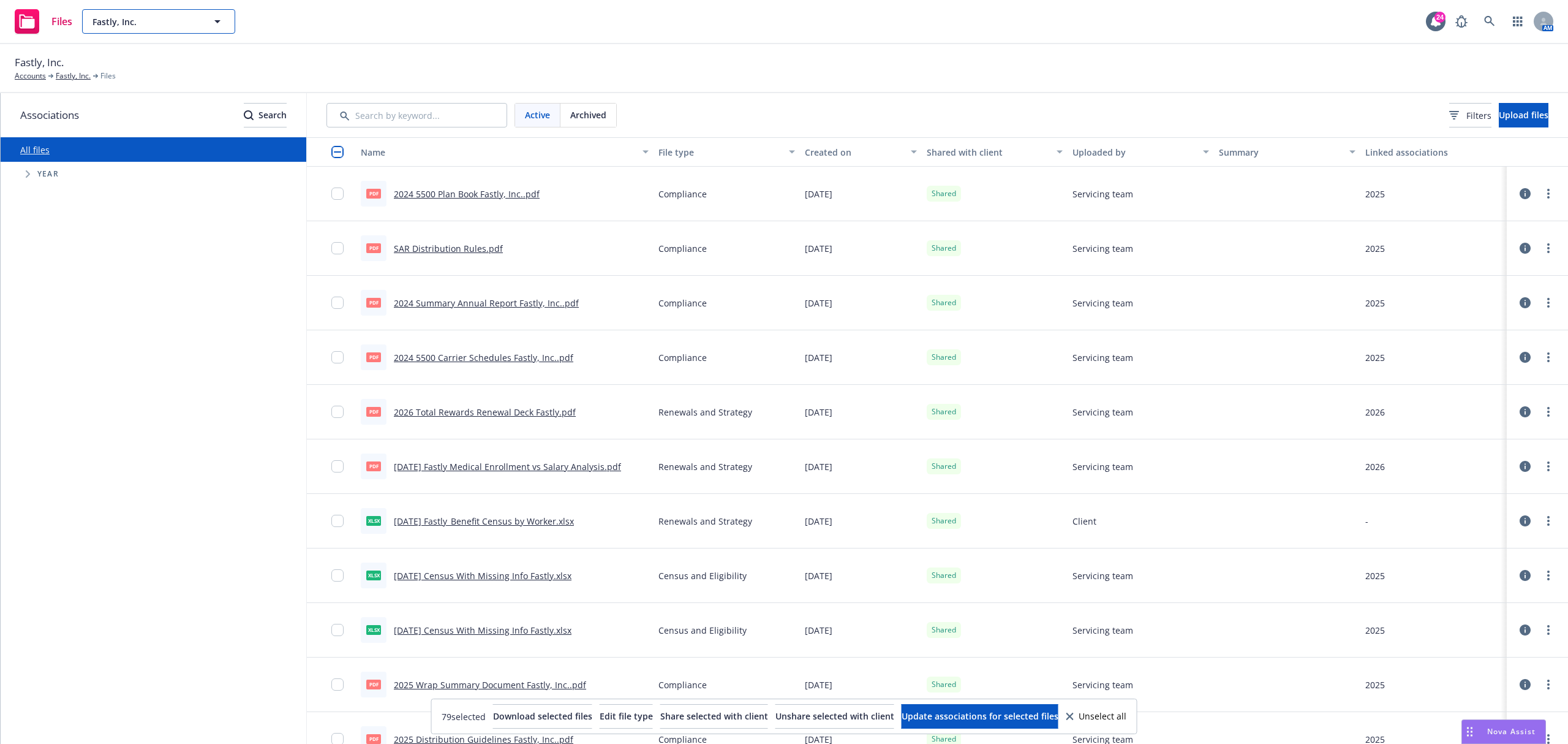
click at [135, 21] on span "Fastly, Inc." at bounding box center [146, 21] width 106 height 13
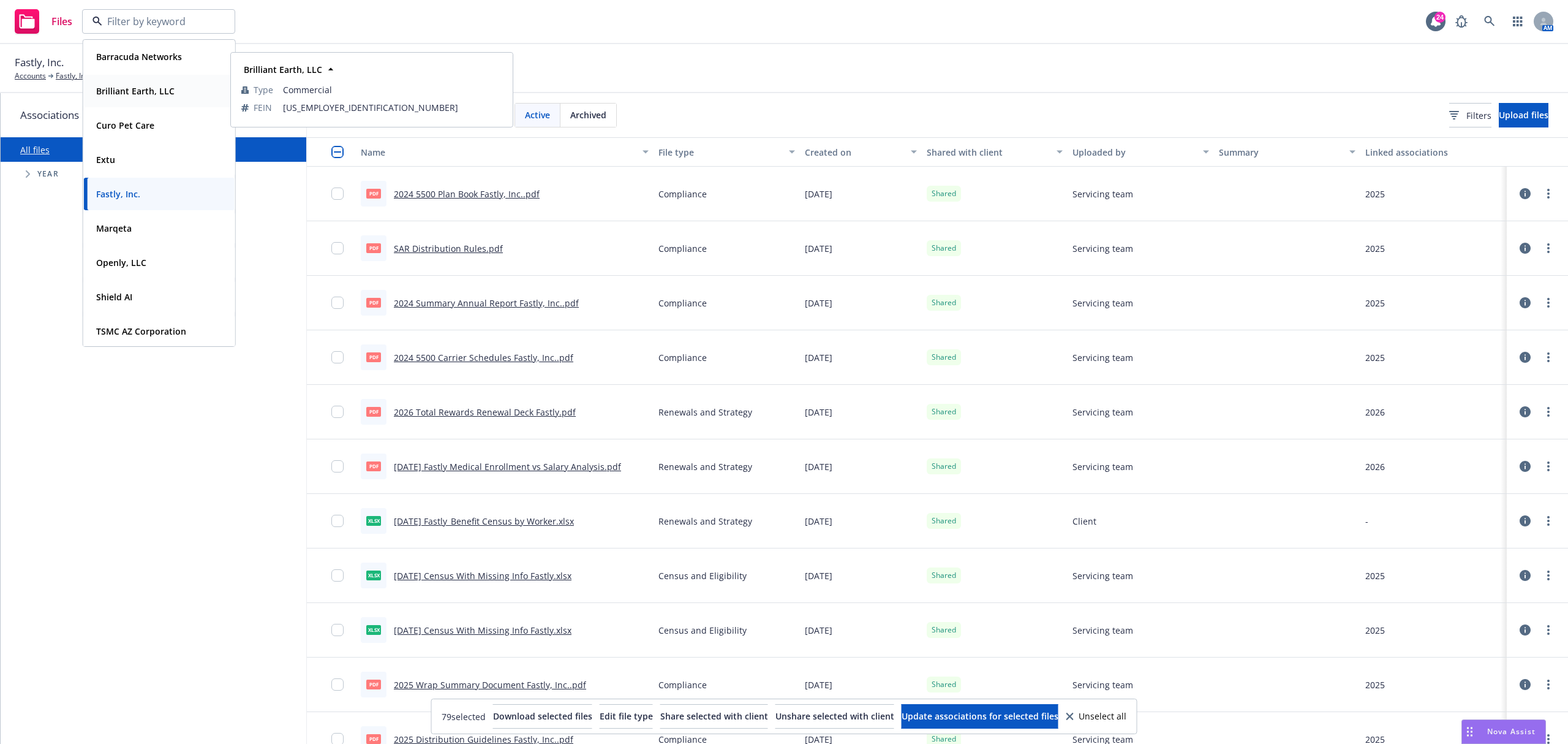
click at [158, 98] on div "Brilliant Earth, LLC" at bounding box center [134, 91] width 86 height 18
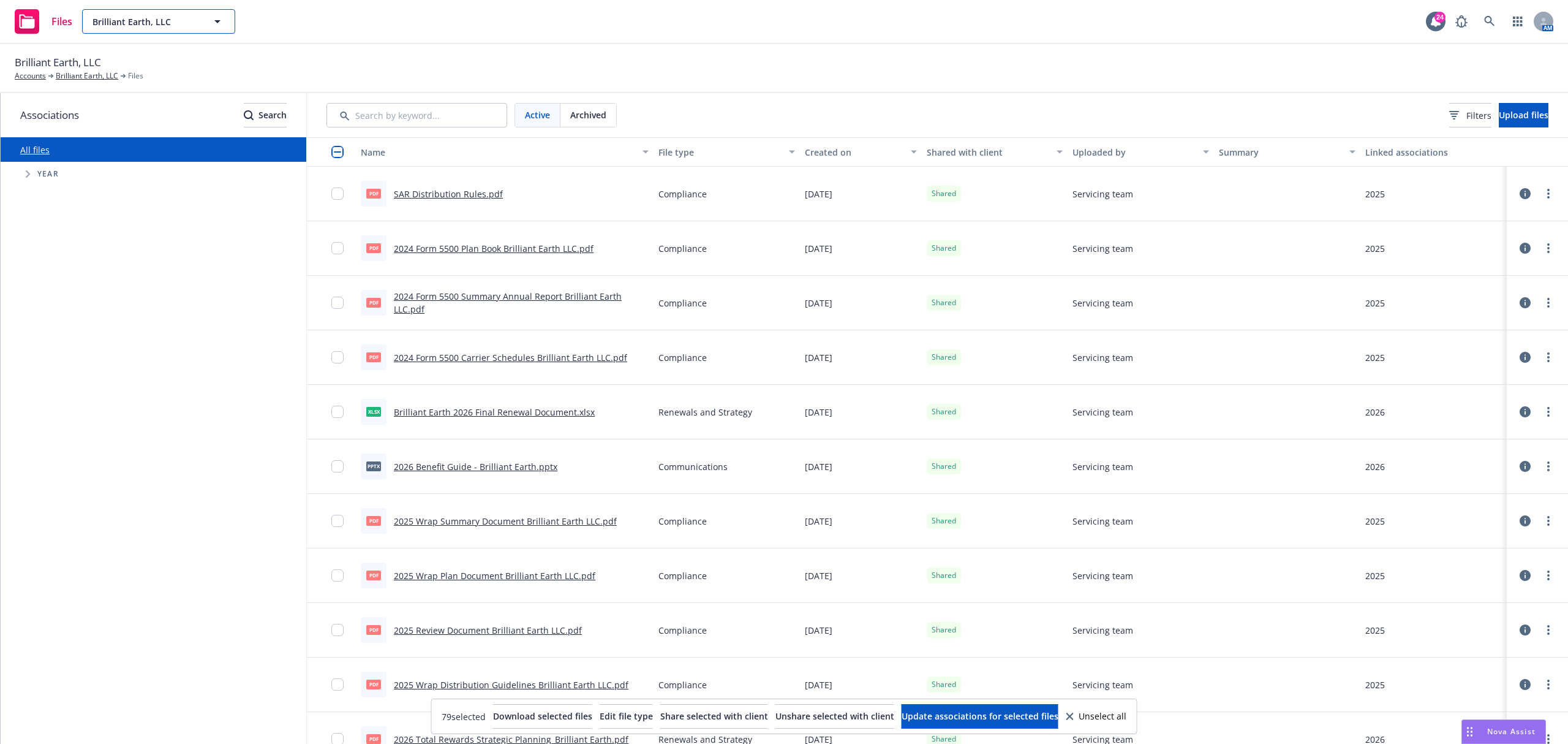
click at [216, 20] on icon "button" at bounding box center [217, 21] width 15 height 15
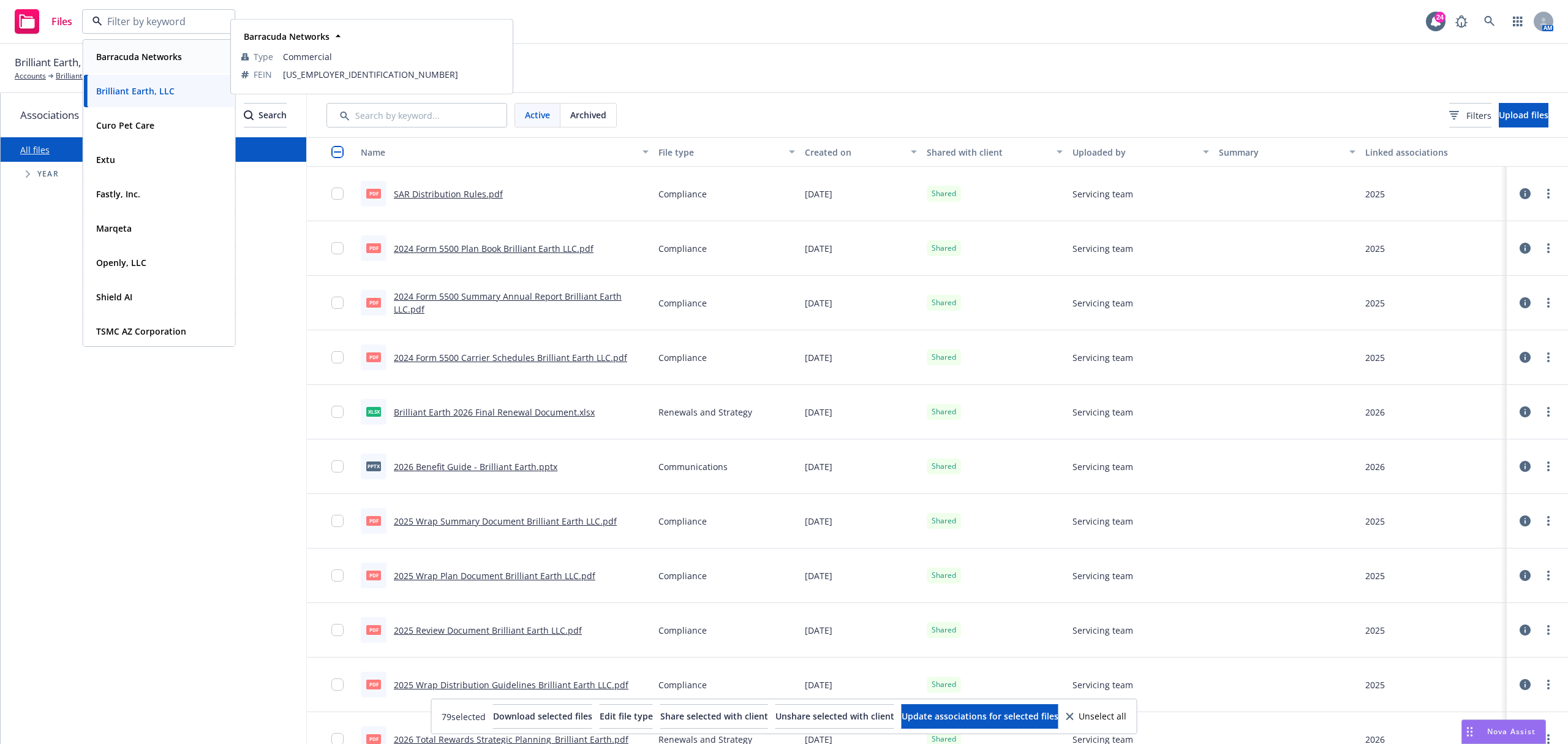
click at [184, 53] on div "Barracuda Networks" at bounding box center [138, 57] width 93 height 18
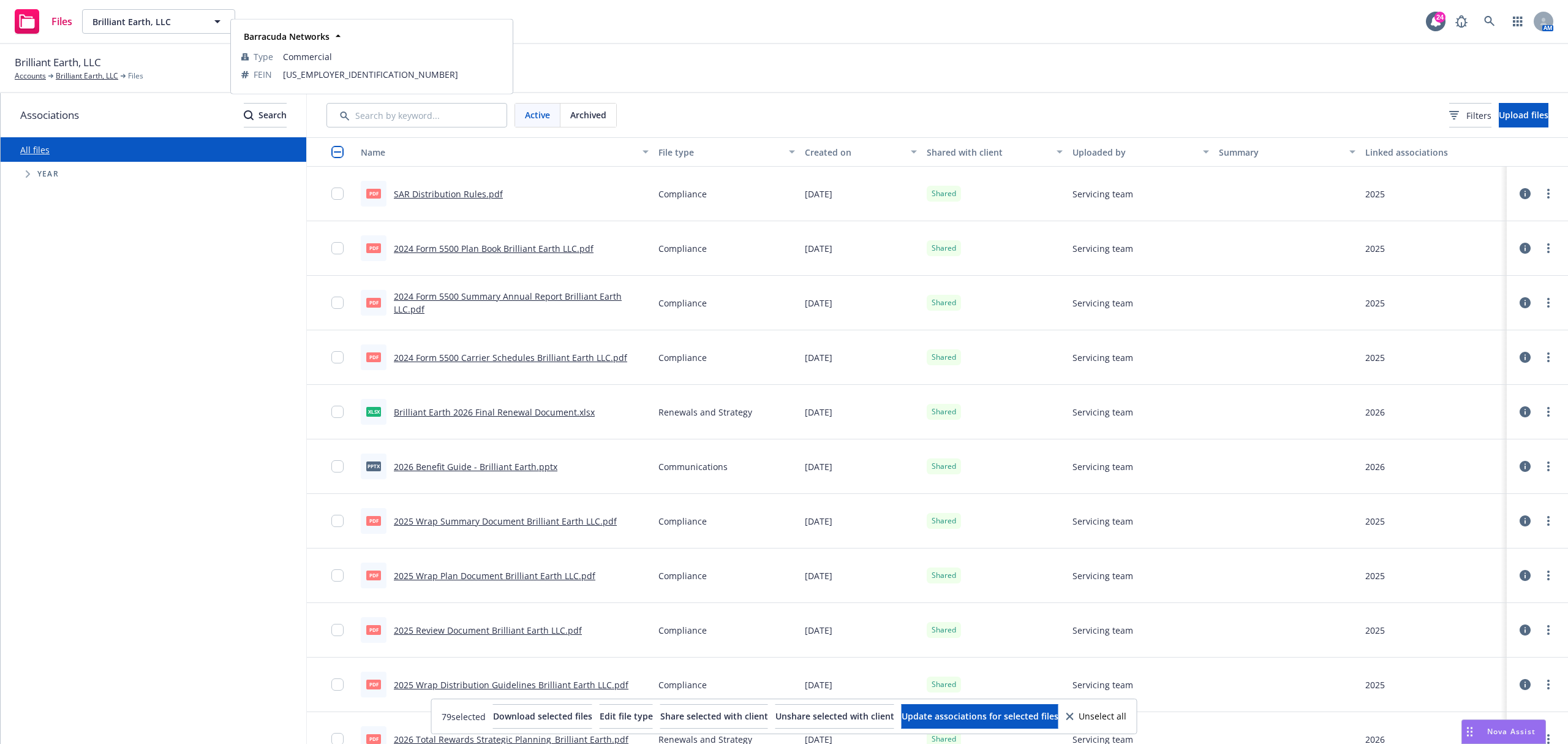
type input "Barracuda Networks"
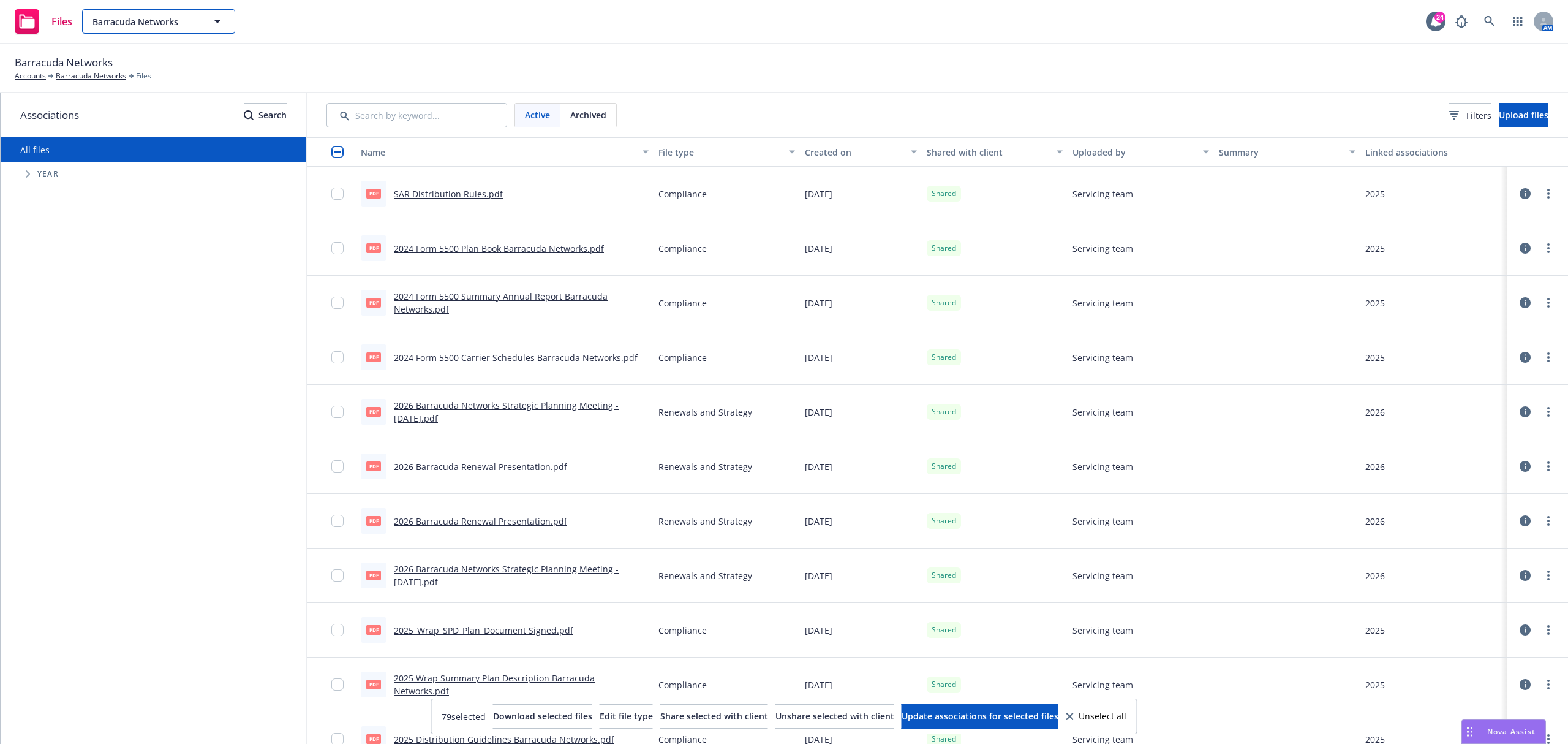
click at [199, 32] on button "Barracuda Networks" at bounding box center [158, 21] width 153 height 25
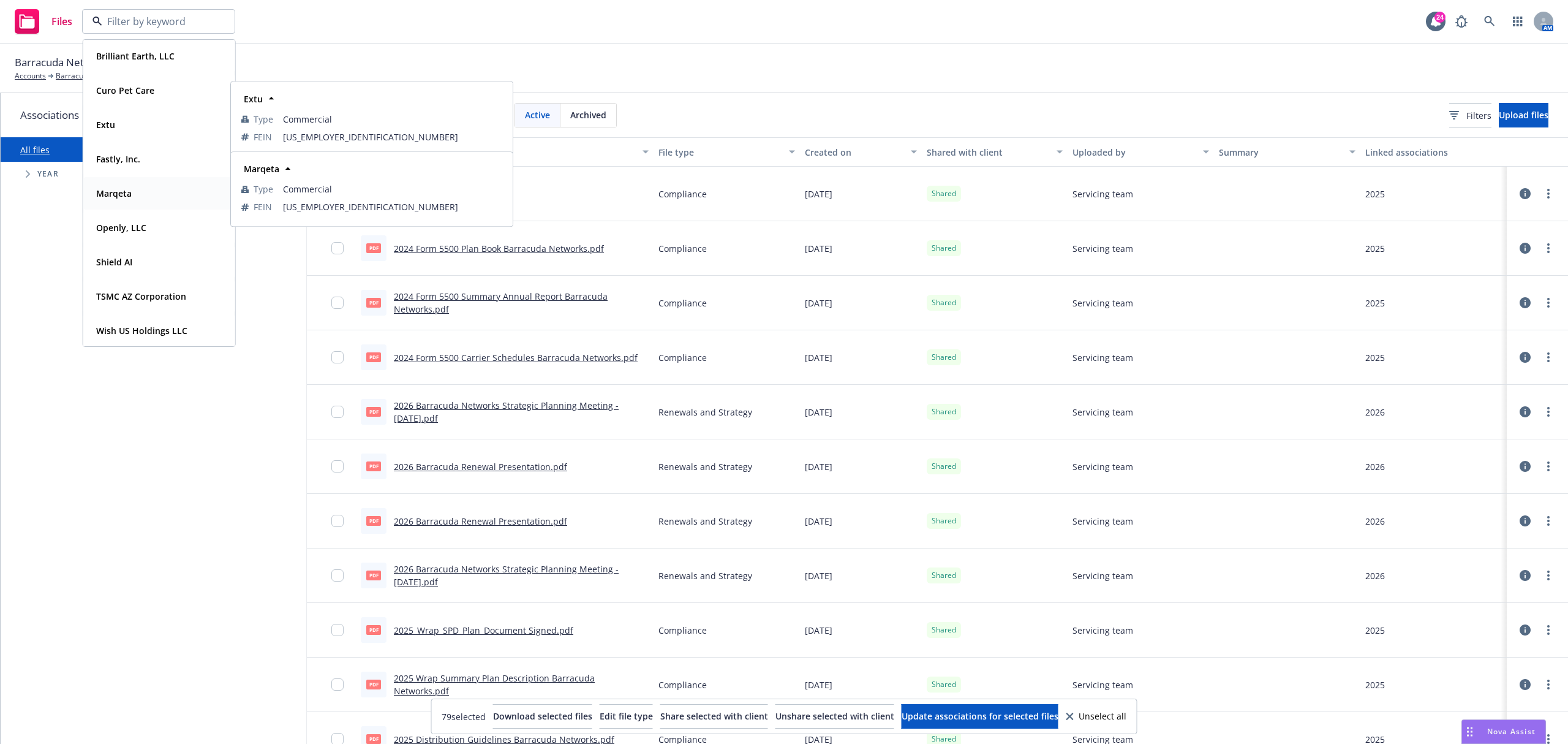
scroll to position [37, 0]
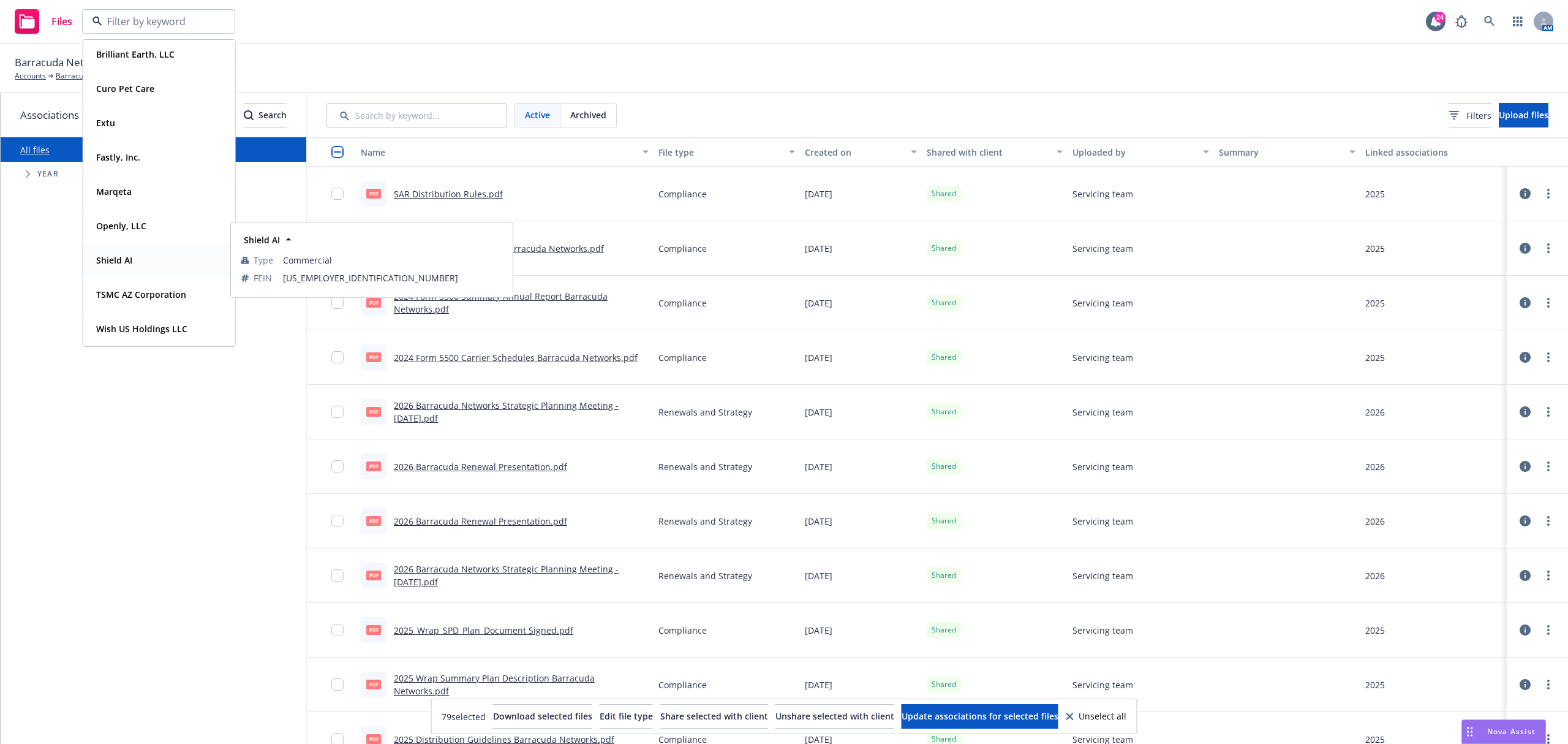
click at [144, 263] on div "Shield AI" at bounding box center [160, 260] width 136 height 18
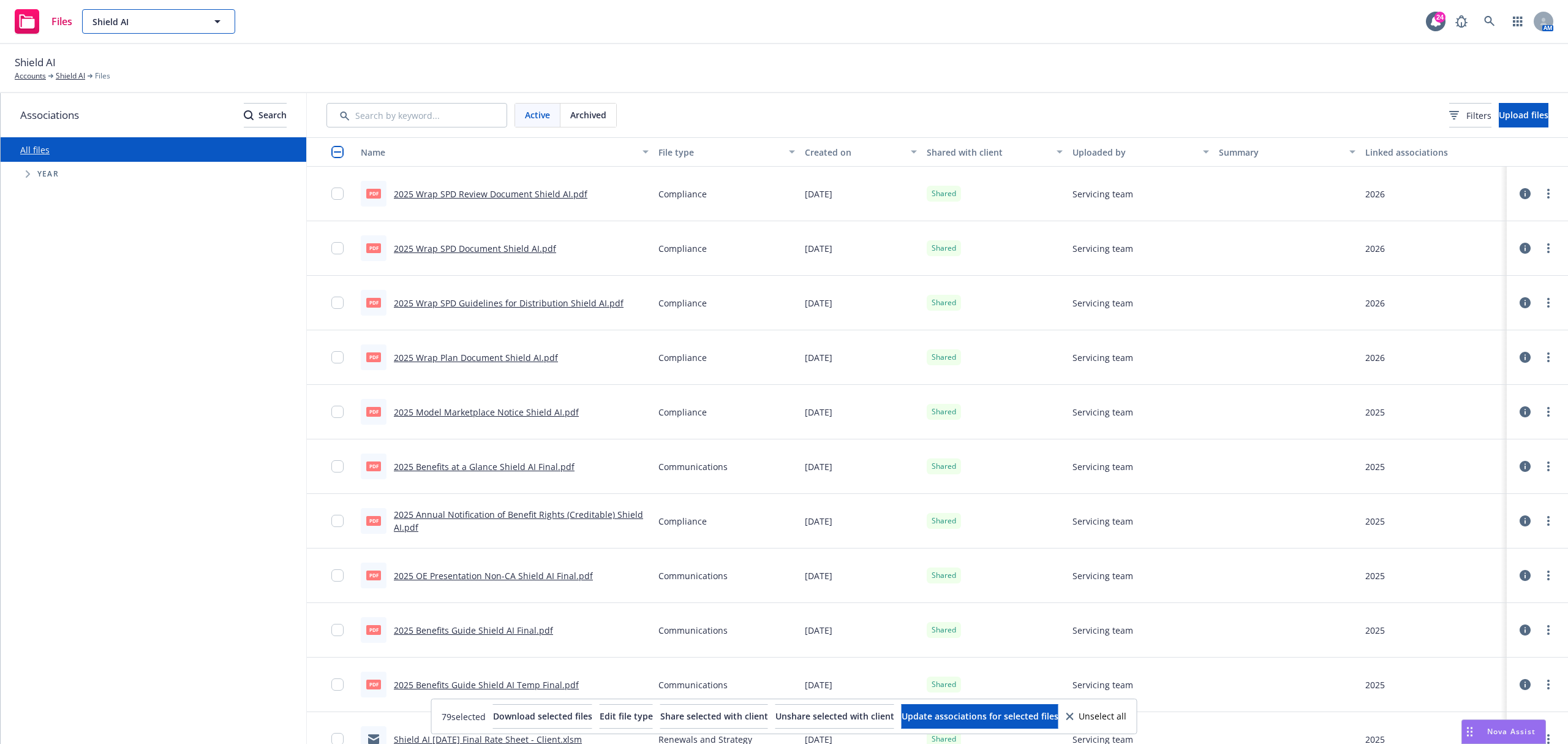
click at [150, 28] on span "Shield AI" at bounding box center [146, 21] width 106 height 13
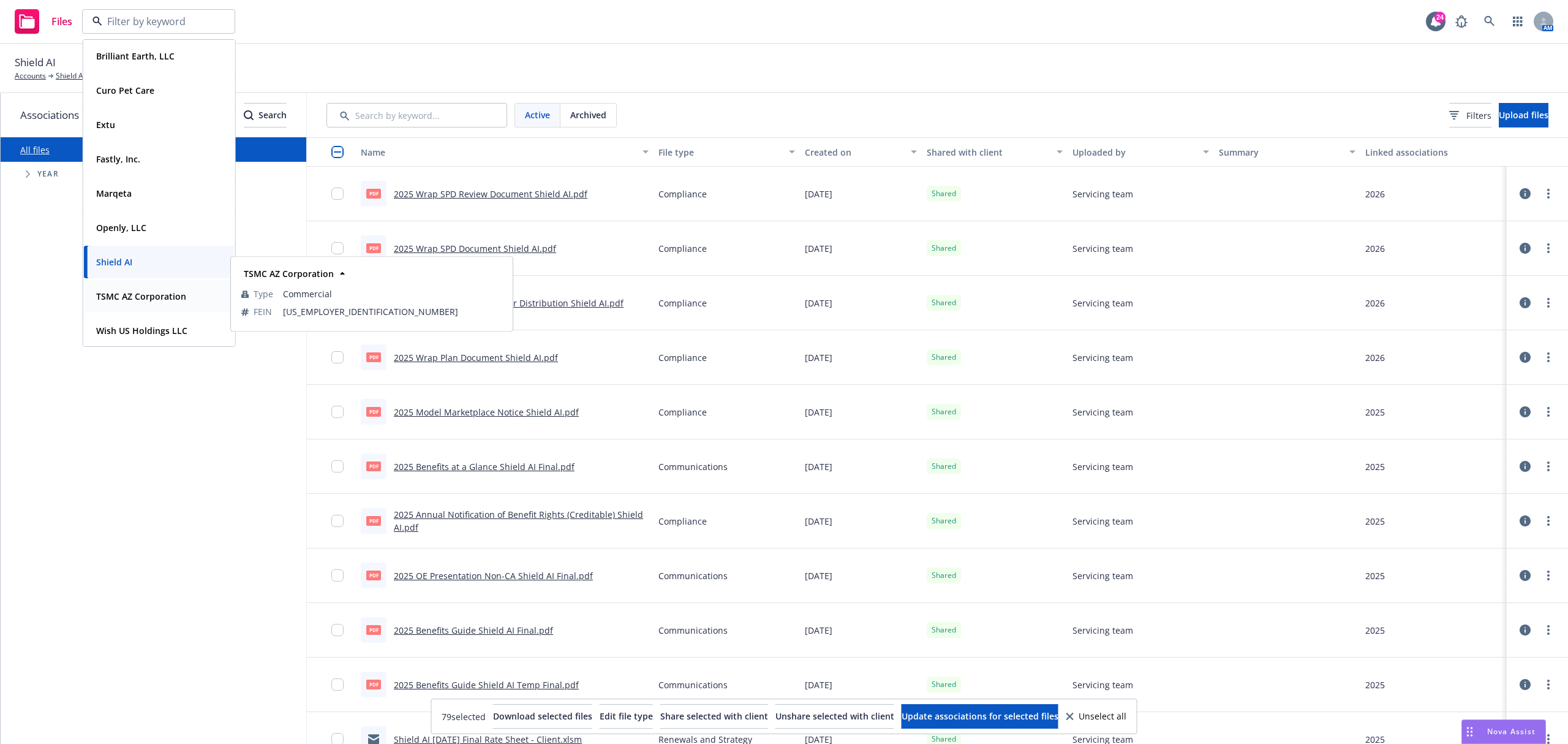
scroll to position [37, 0]
click at [149, 293] on strong "TSMC AZ Corporation" at bounding box center [141, 294] width 90 height 11
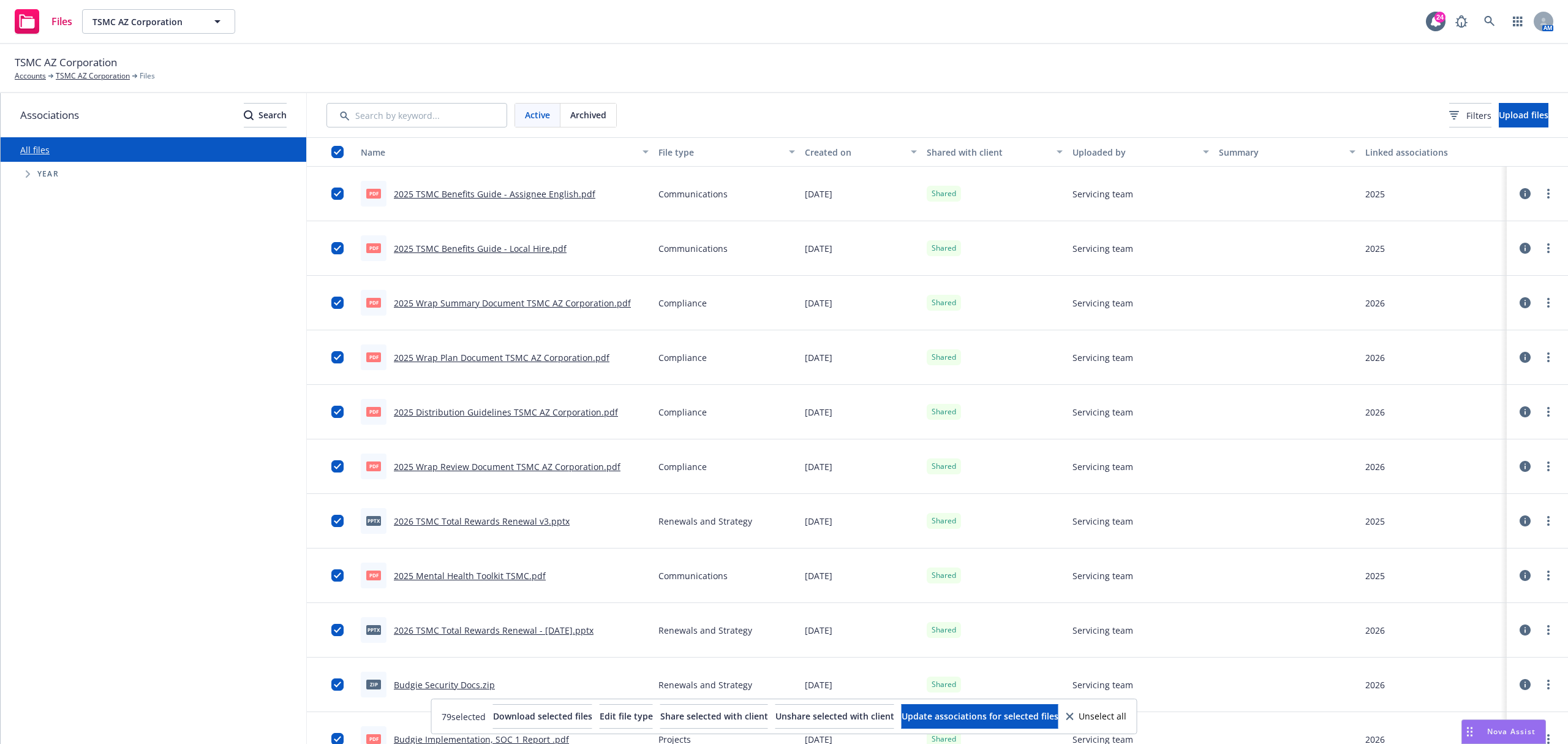
click at [329, 147] on div "button" at bounding box center [331, 151] width 39 height 12
click at [334, 160] on button "button" at bounding box center [331, 152] width 49 height 30
click at [337, 153] on input "checkbox" at bounding box center [337, 151] width 12 height 12
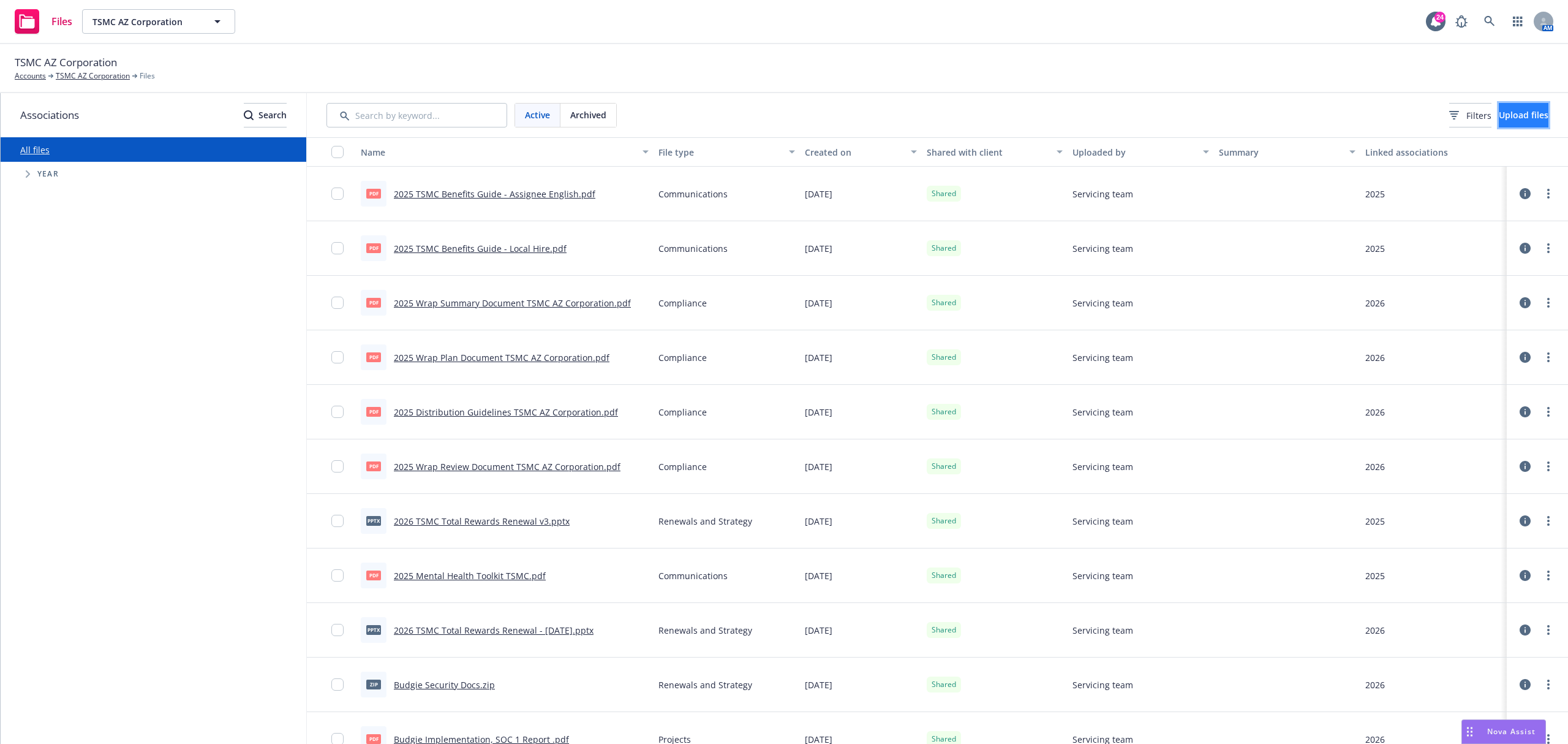
click at [1514, 118] on button "Upload files" at bounding box center [1523, 115] width 50 height 25
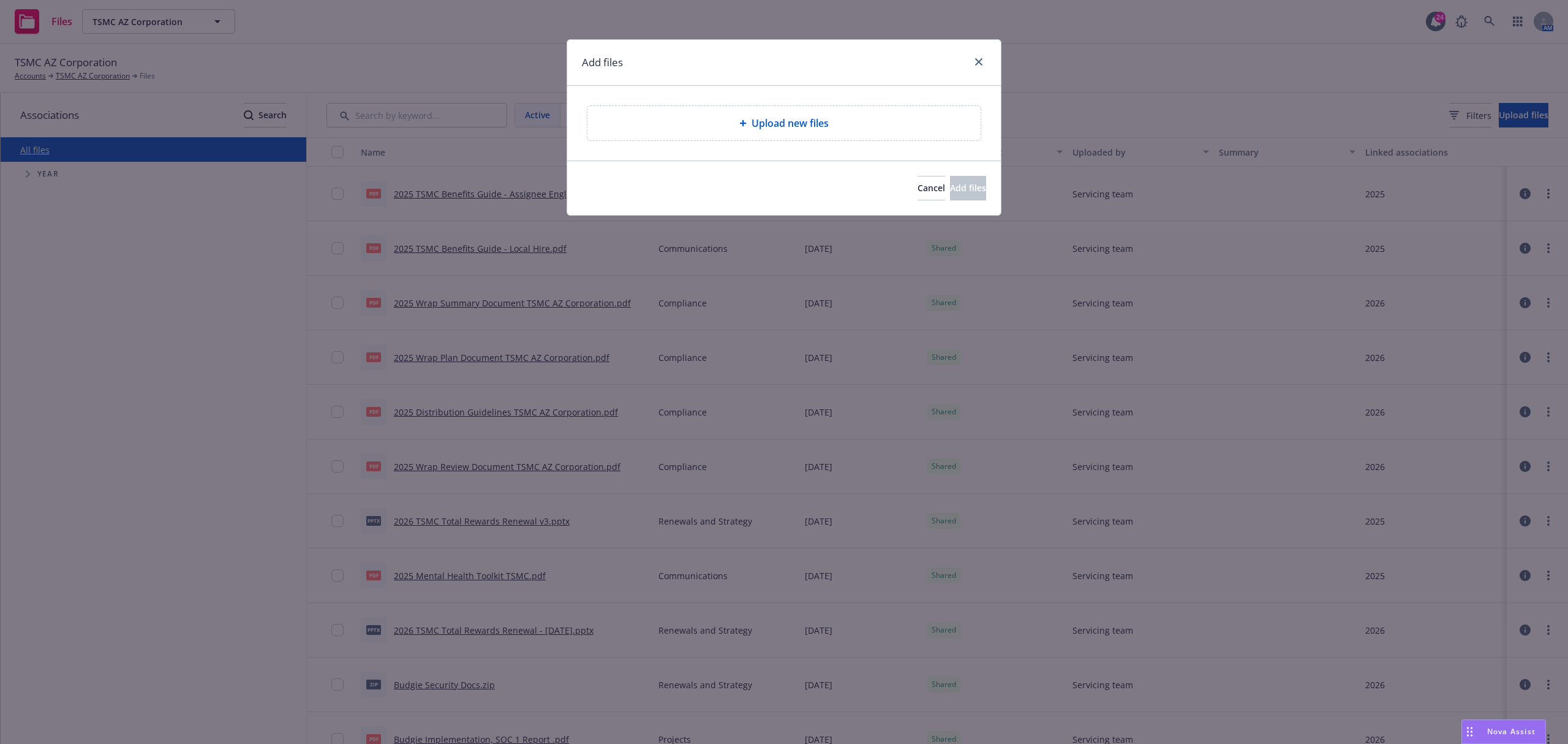
click at [748, 109] on div "Upload new files" at bounding box center [784, 123] width 434 height 74
click at [759, 114] on div "Upload new files" at bounding box center [783, 123] width 393 height 34
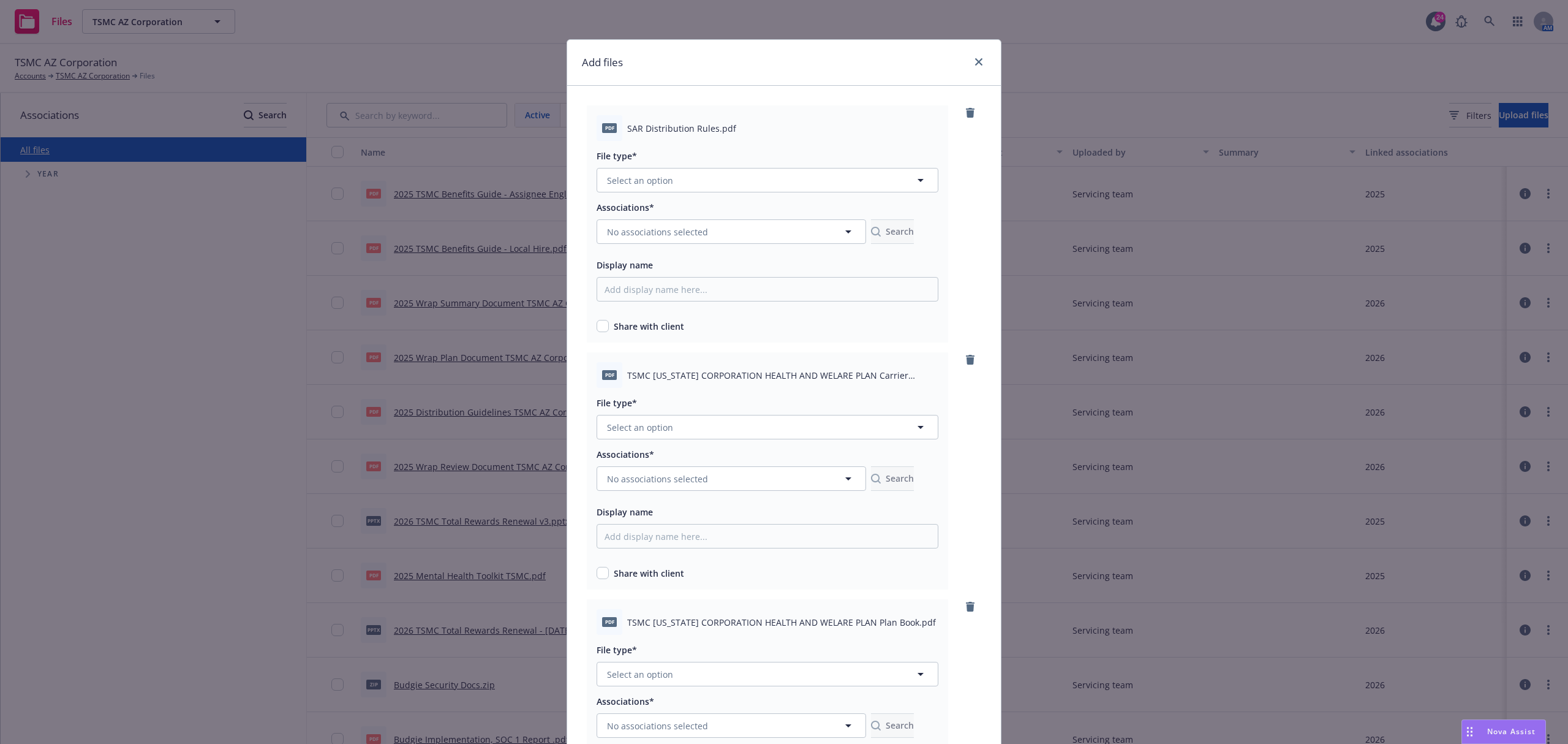
click at [677, 158] on div "File type*" at bounding box center [768, 155] width 342 height 15
click at [677, 164] on div "File type* Select an option" at bounding box center [768, 170] width 342 height 44
click at [679, 187] on button "Select an option" at bounding box center [768, 180] width 342 height 25
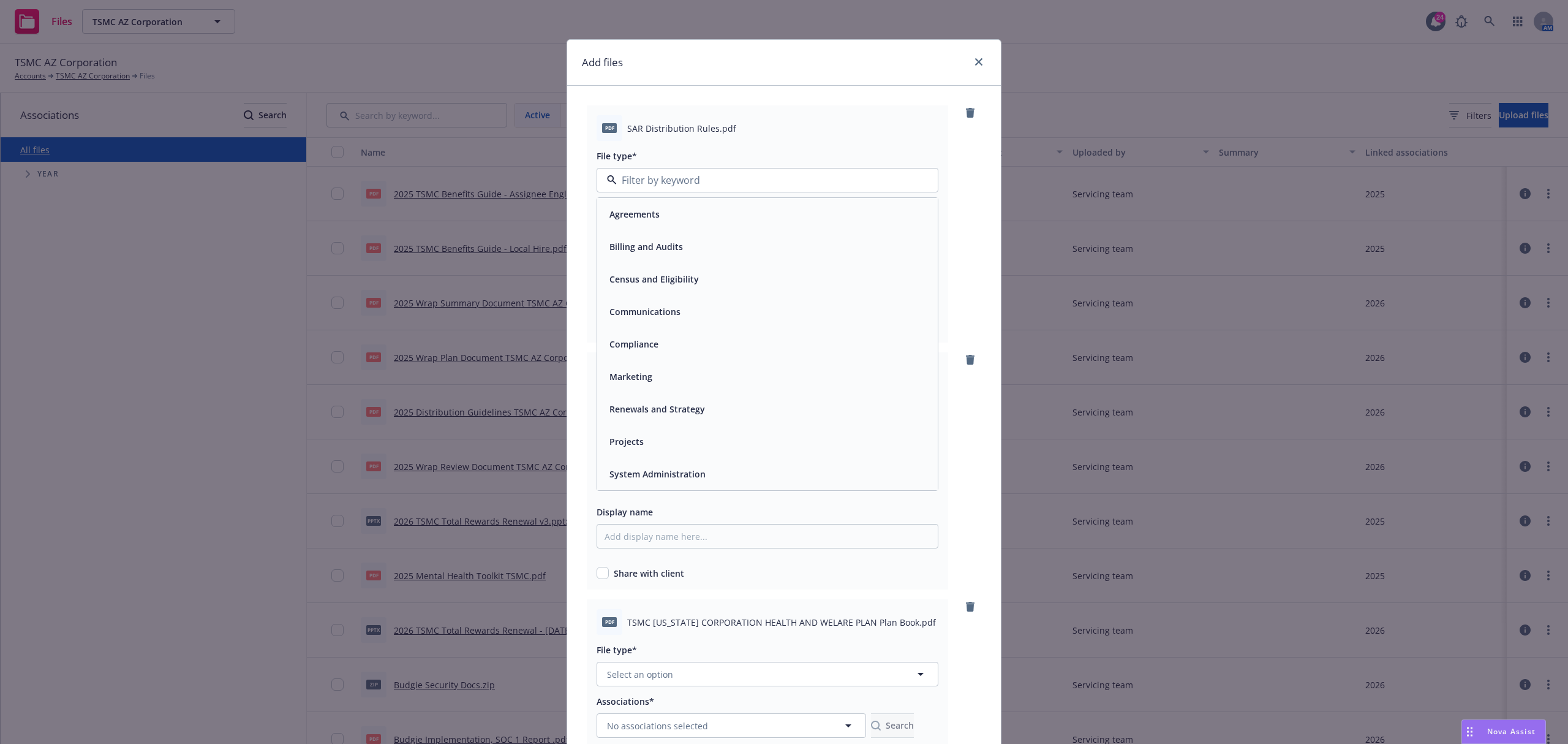
click at [663, 346] on div "Compliance" at bounding box center [767, 344] width 326 height 18
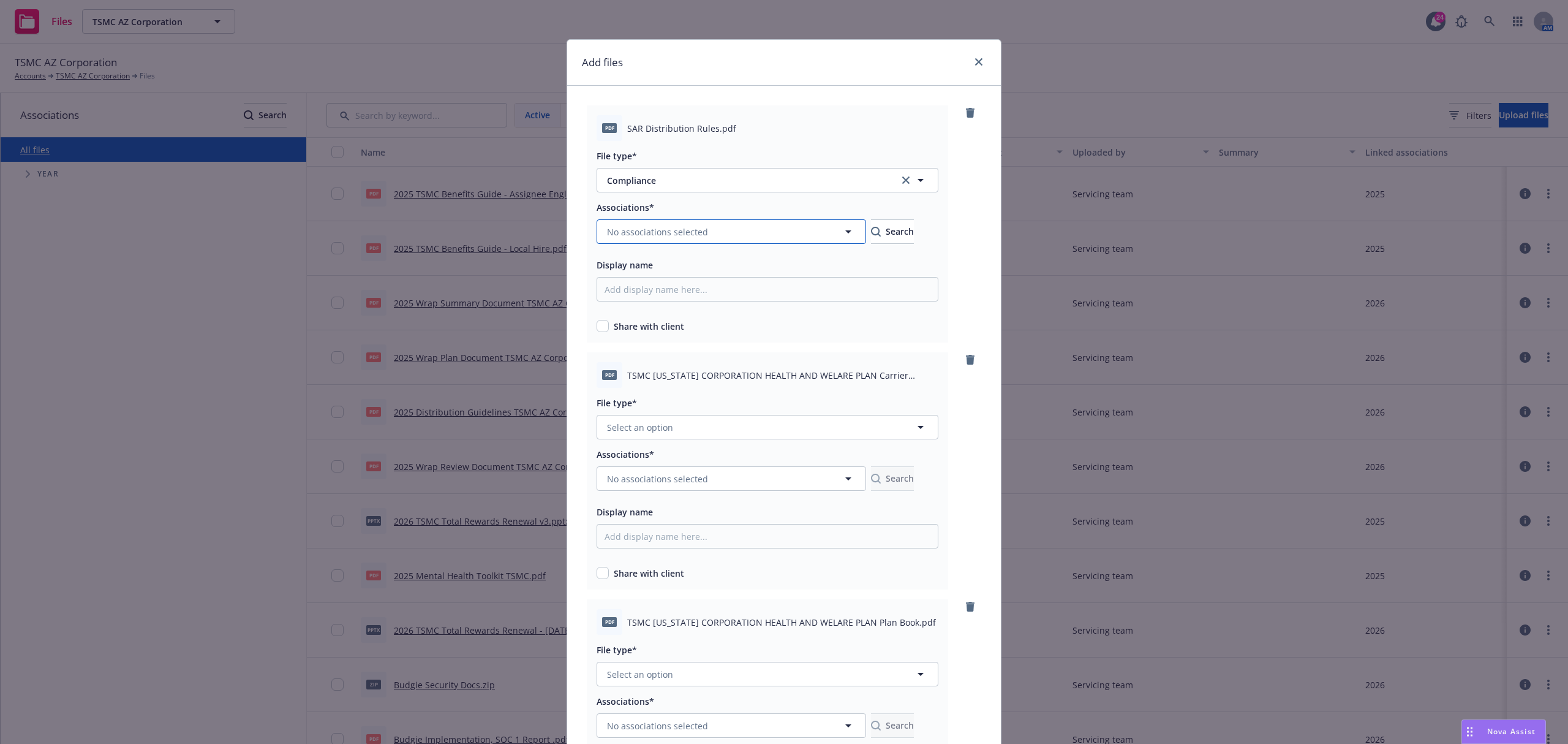
click at [692, 224] on button "No associations selected" at bounding box center [731, 232] width 269 height 25
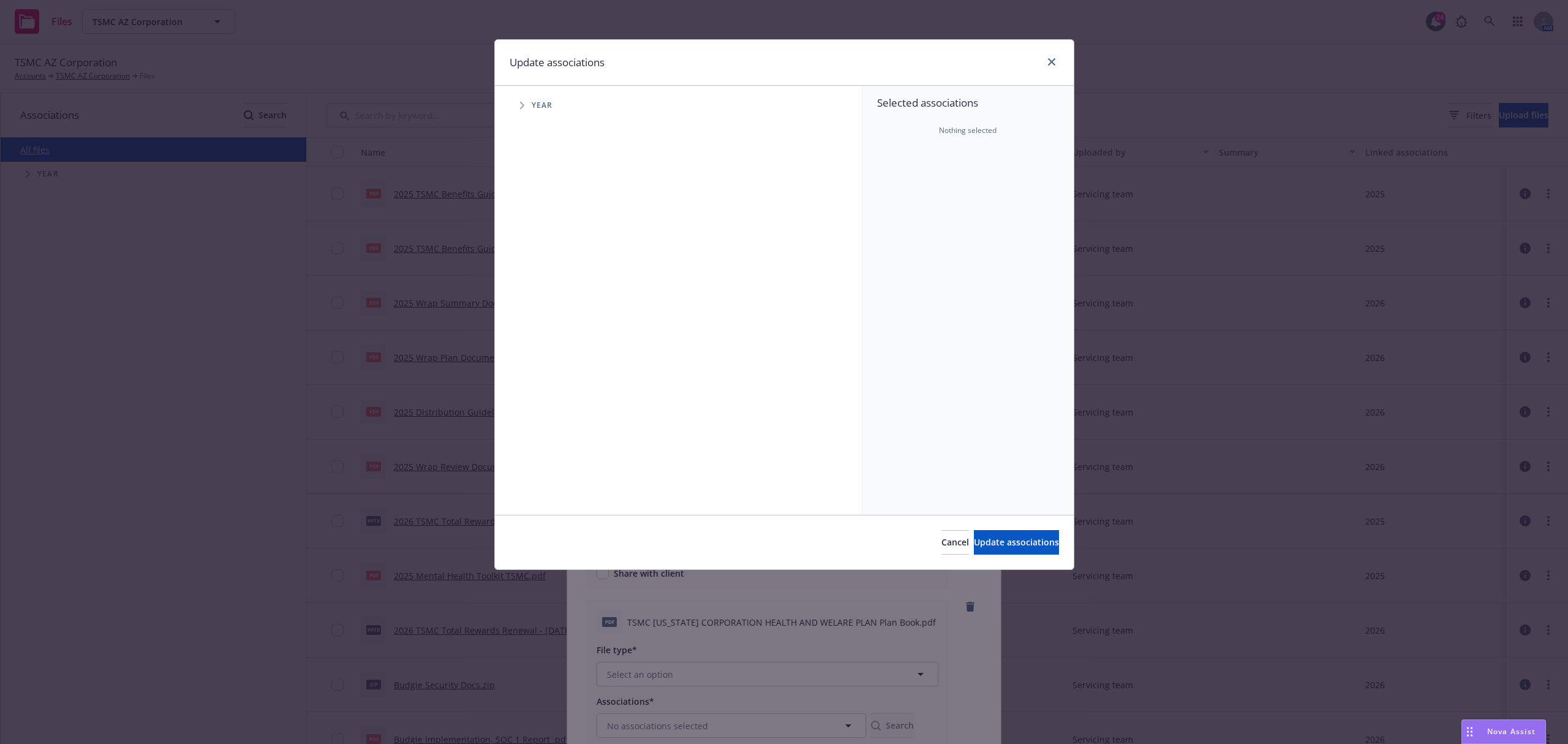
click at [519, 105] on span "Tree Example" at bounding box center [522, 105] width 20 height 20
click at [551, 275] on input "Tree Example" at bounding box center [553, 273] width 12 height 12
checkbox input "true"
click at [974, 532] on button "Update associations" at bounding box center [1016, 542] width 85 height 25
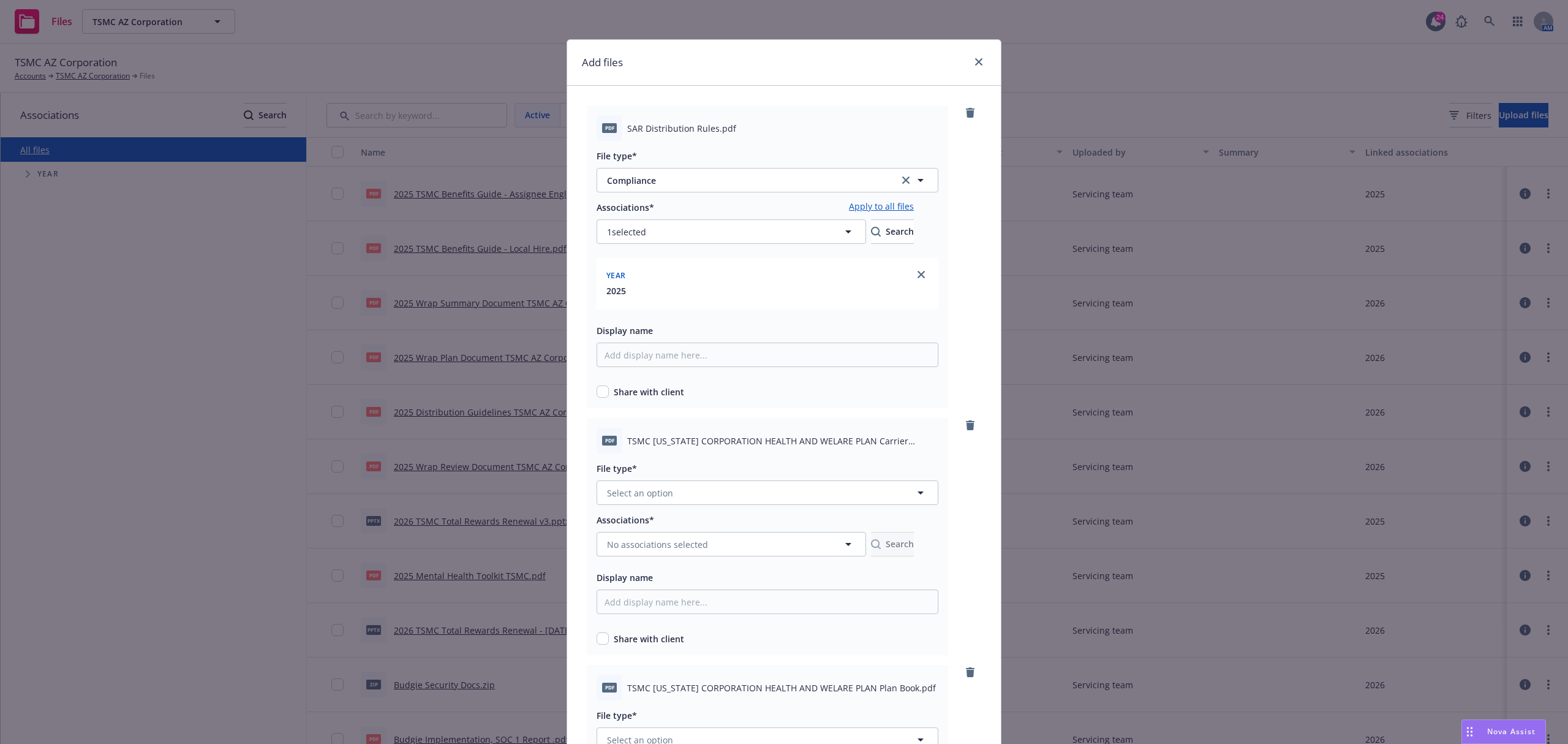
click at [914, 204] on link "Apply to all files" at bounding box center [881, 207] width 65 height 15
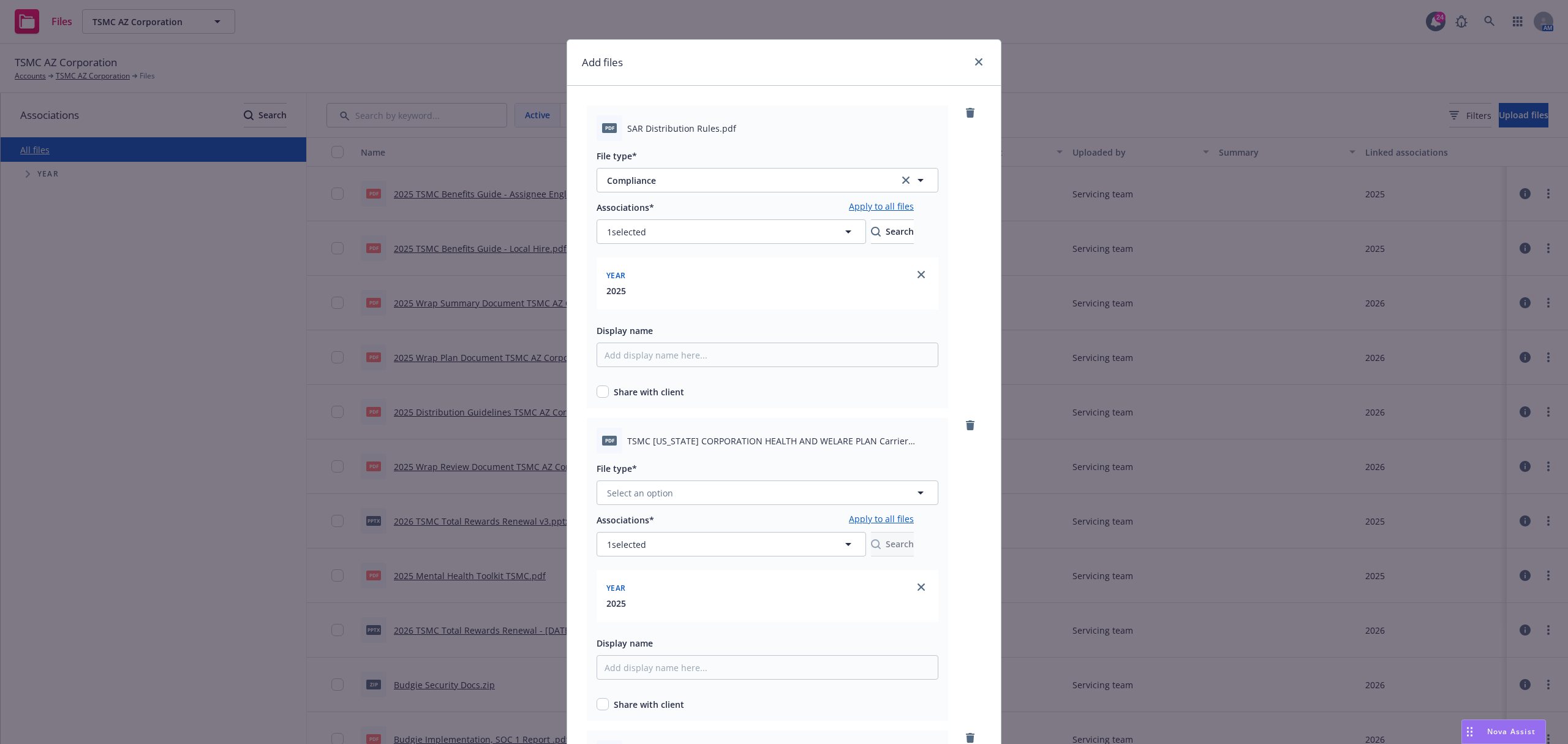
click at [793, 505] on div at bounding box center [768, 509] width 342 height 8
click at [801, 499] on button "Select an option" at bounding box center [768, 492] width 342 height 25
click at [753, 341] on div "Compliance" at bounding box center [768, 328] width 341 height 32
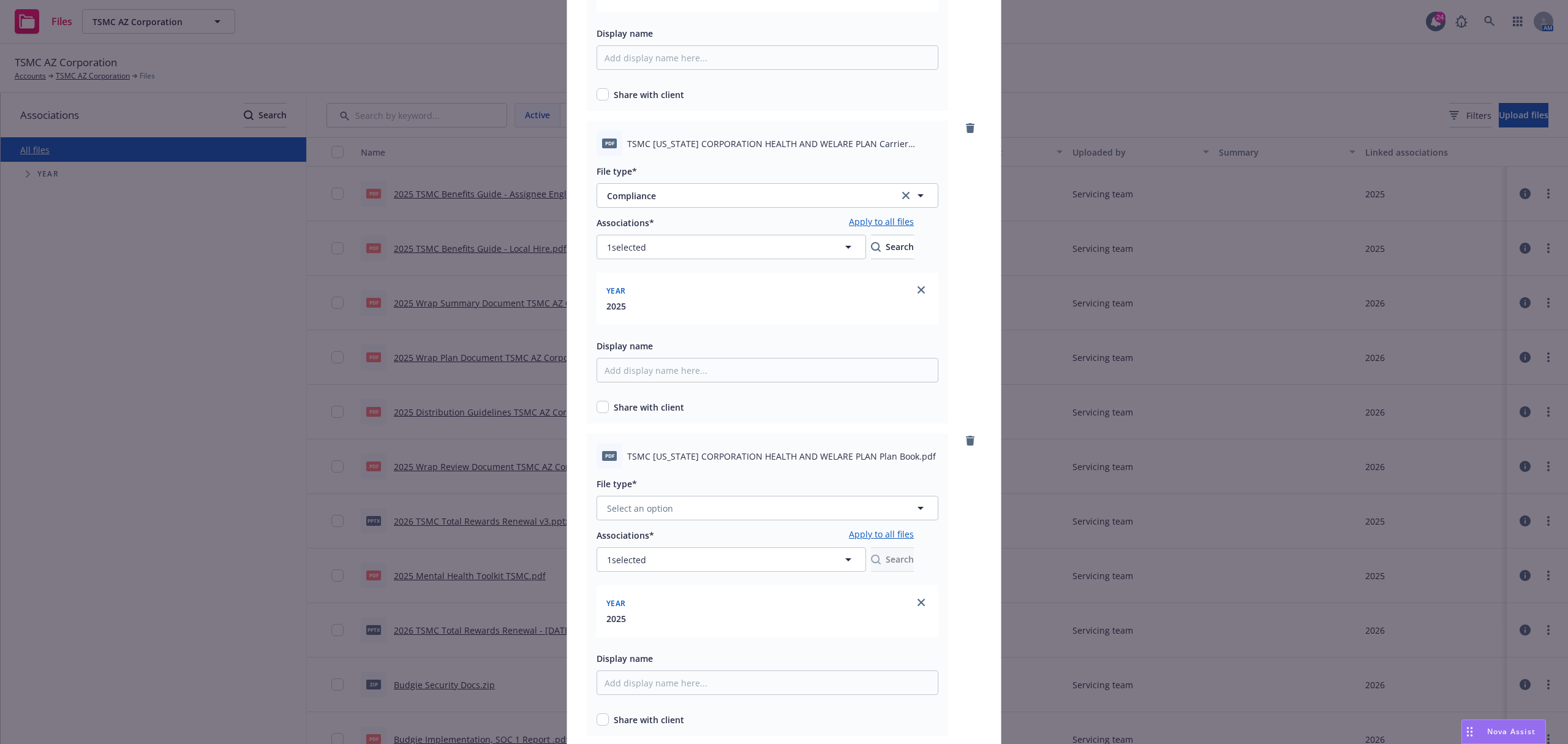
scroll to position [408, 0]
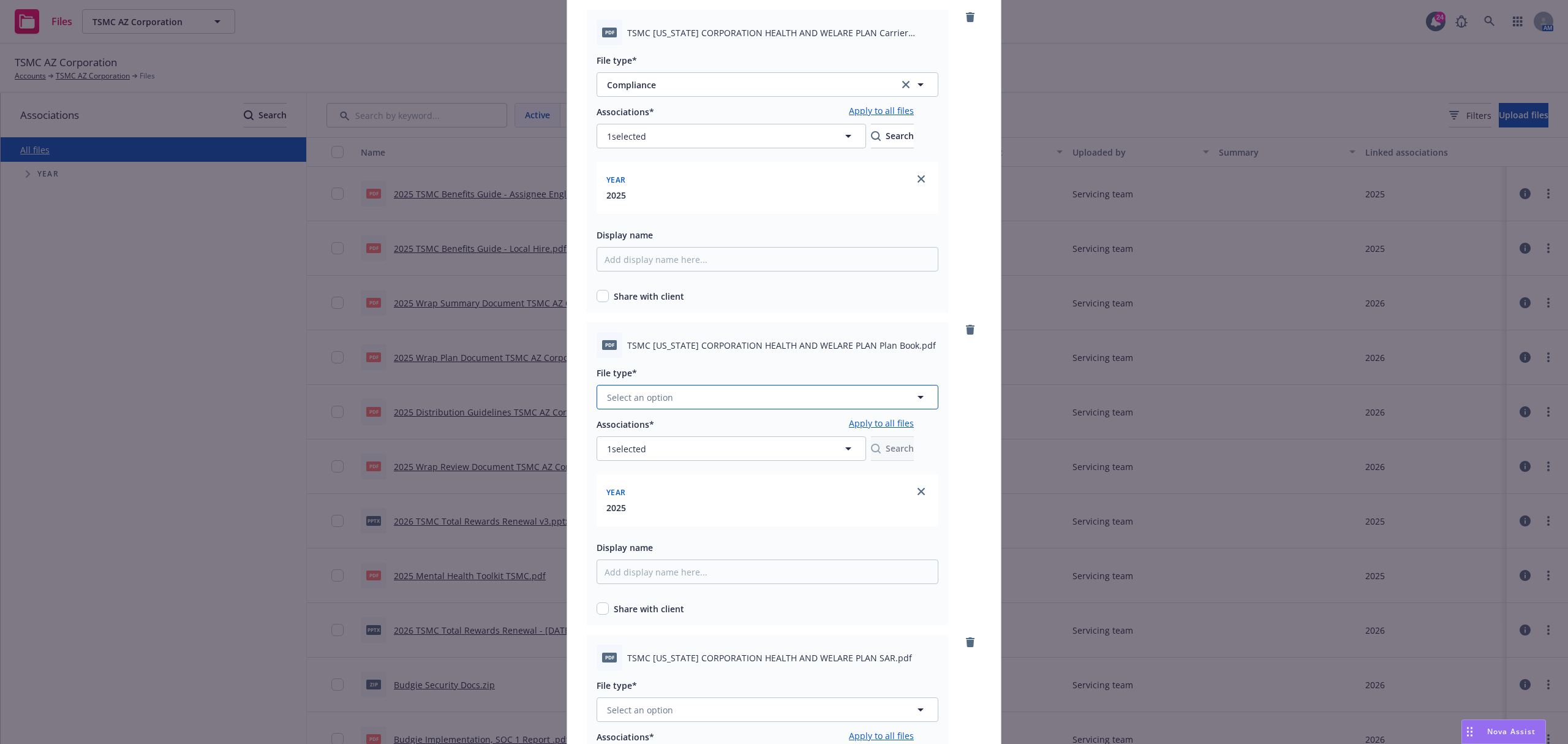
click at [732, 386] on button "Select an option" at bounding box center [768, 397] width 342 height 25
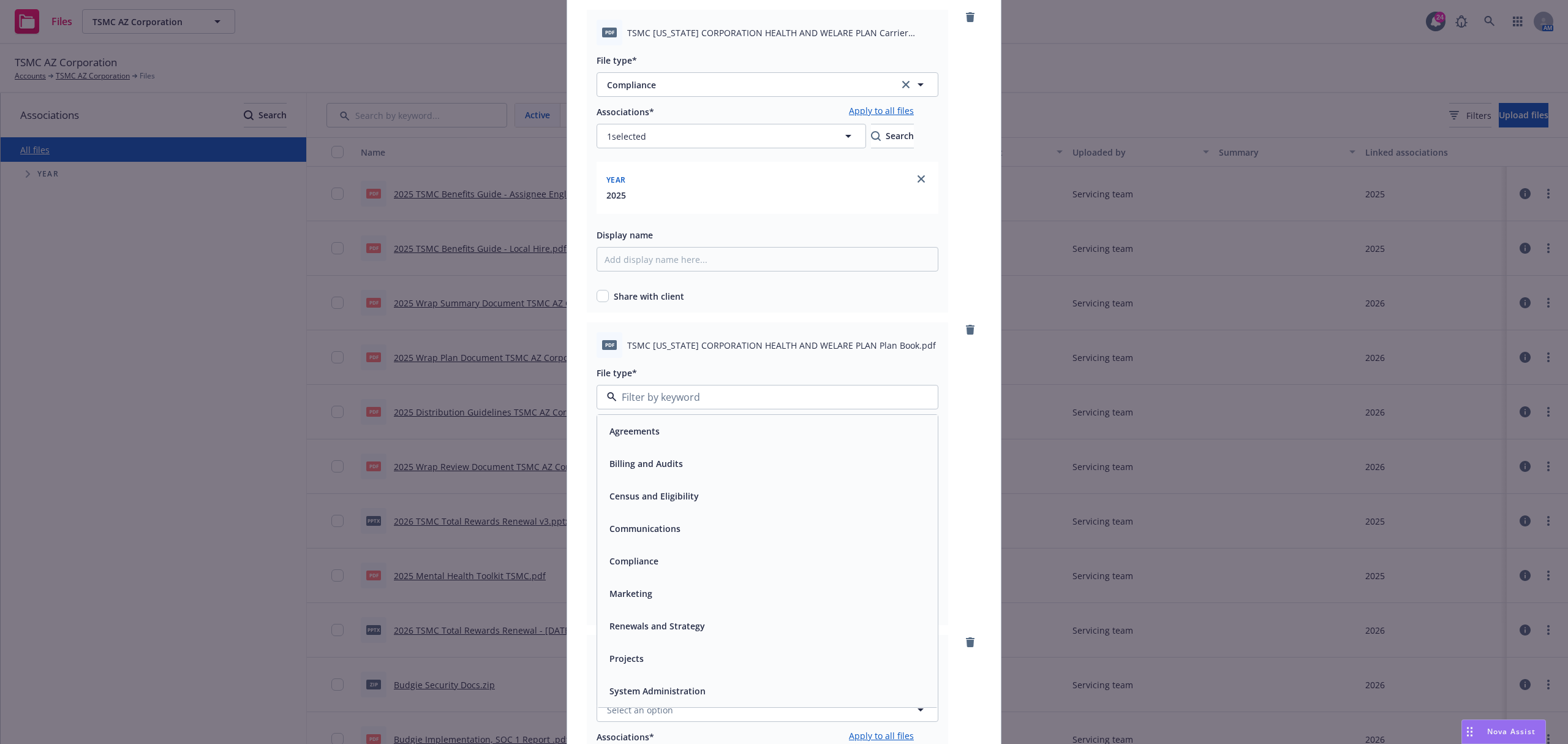
click at [657, 558] on div "Compliance" at bounding box center [767, 561] width 326 height 18
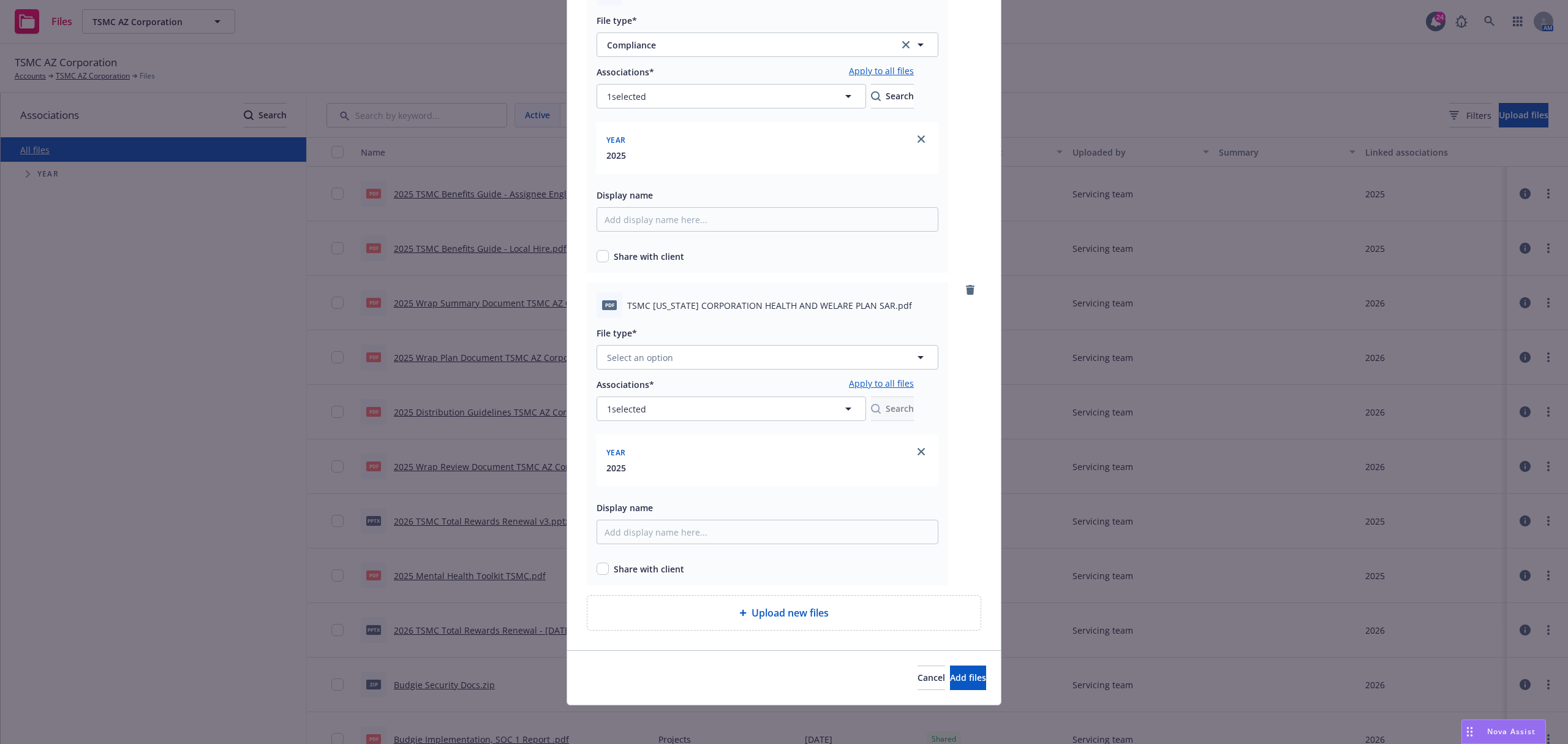
scroll to position [762, 0]
click at [694, 353] on button "Select an option" at bounding box center [768, 357] width 342 height 25
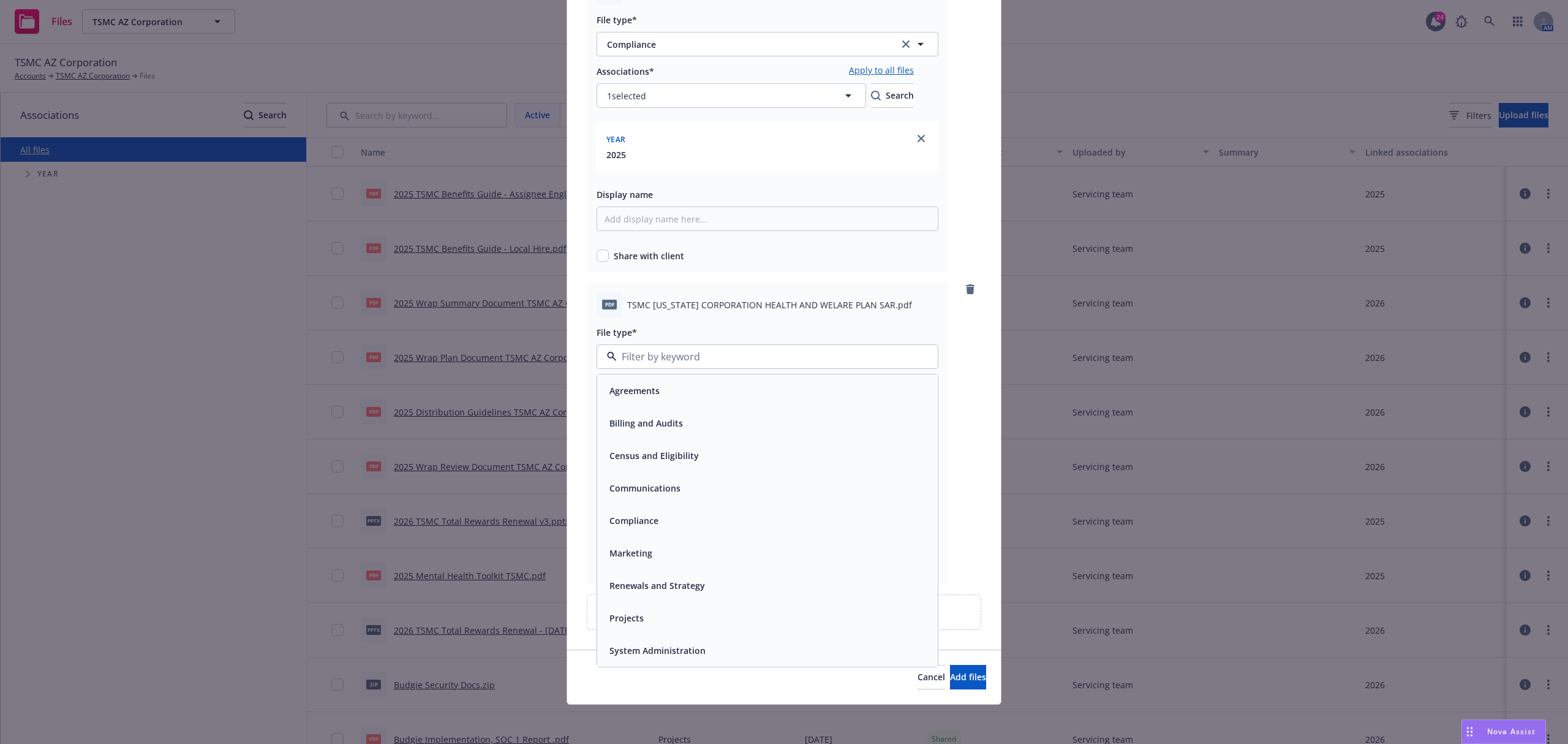
click at [653, 512] on div "Compliance" at bounding box center [632, 521] width 56 height 18
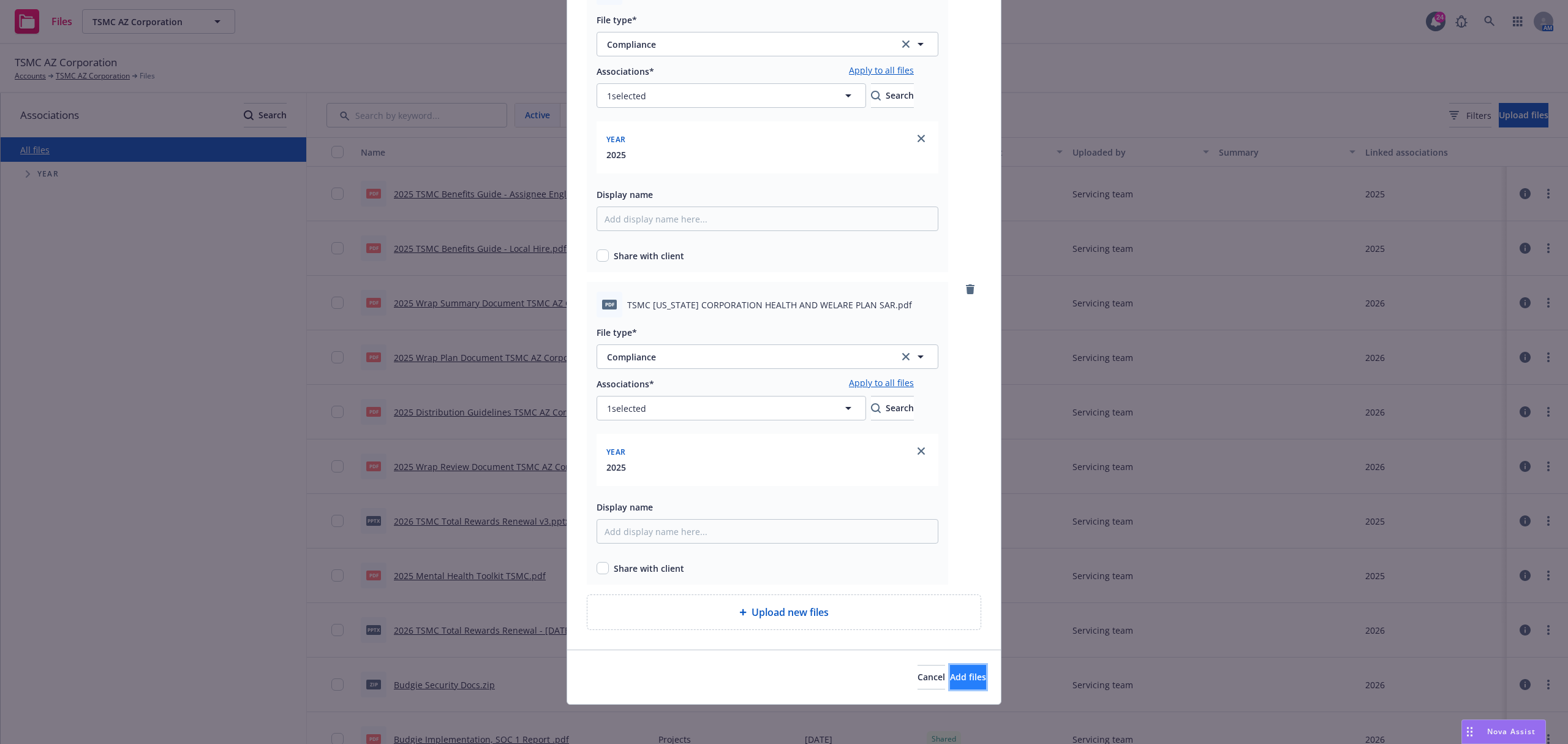
click at [950, 670] on button "Add files" at bounding box center [968, 677] width 36 height 25
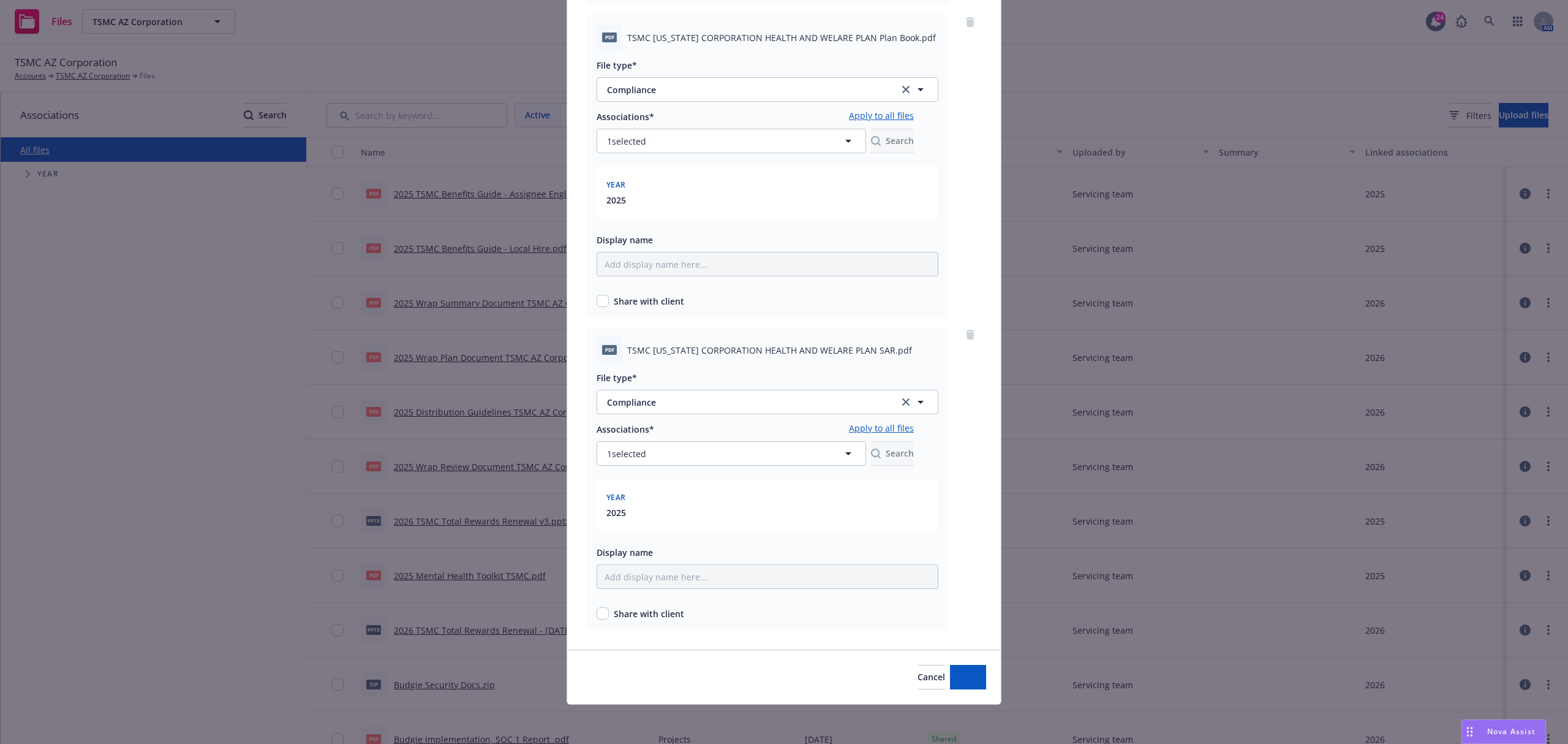
scroll to position [716, 0]
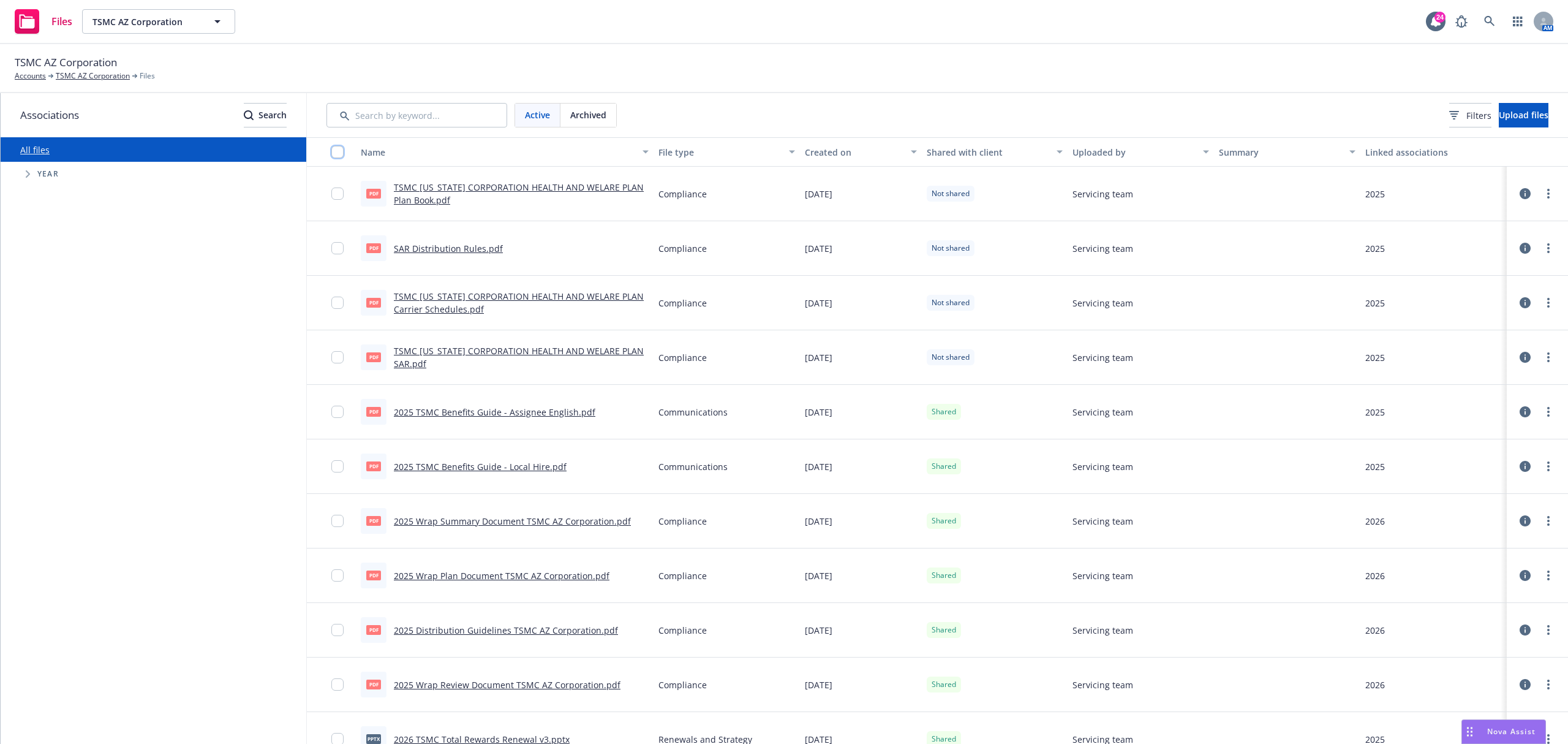
click at [339, 148] on input "checkbox" at bounding box center [337, 151] width 12 height 12
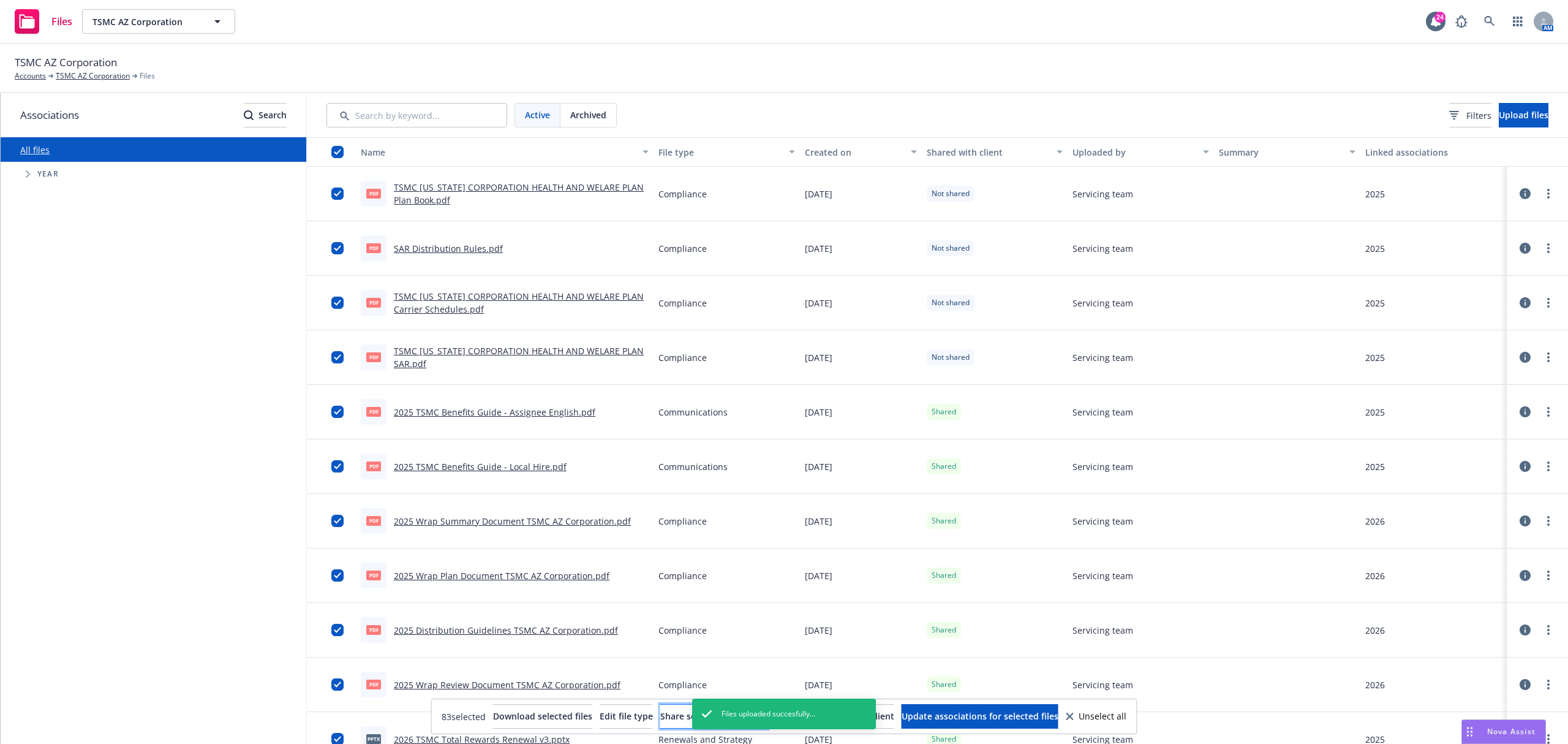
click at [660, 719] on button "Share selected with client" at bounding box center [714, 716] width 108 height 25
click at [150, 11] on button "TSMC AZ Corporation" at bounding box center [158, 21] width 153 height 25
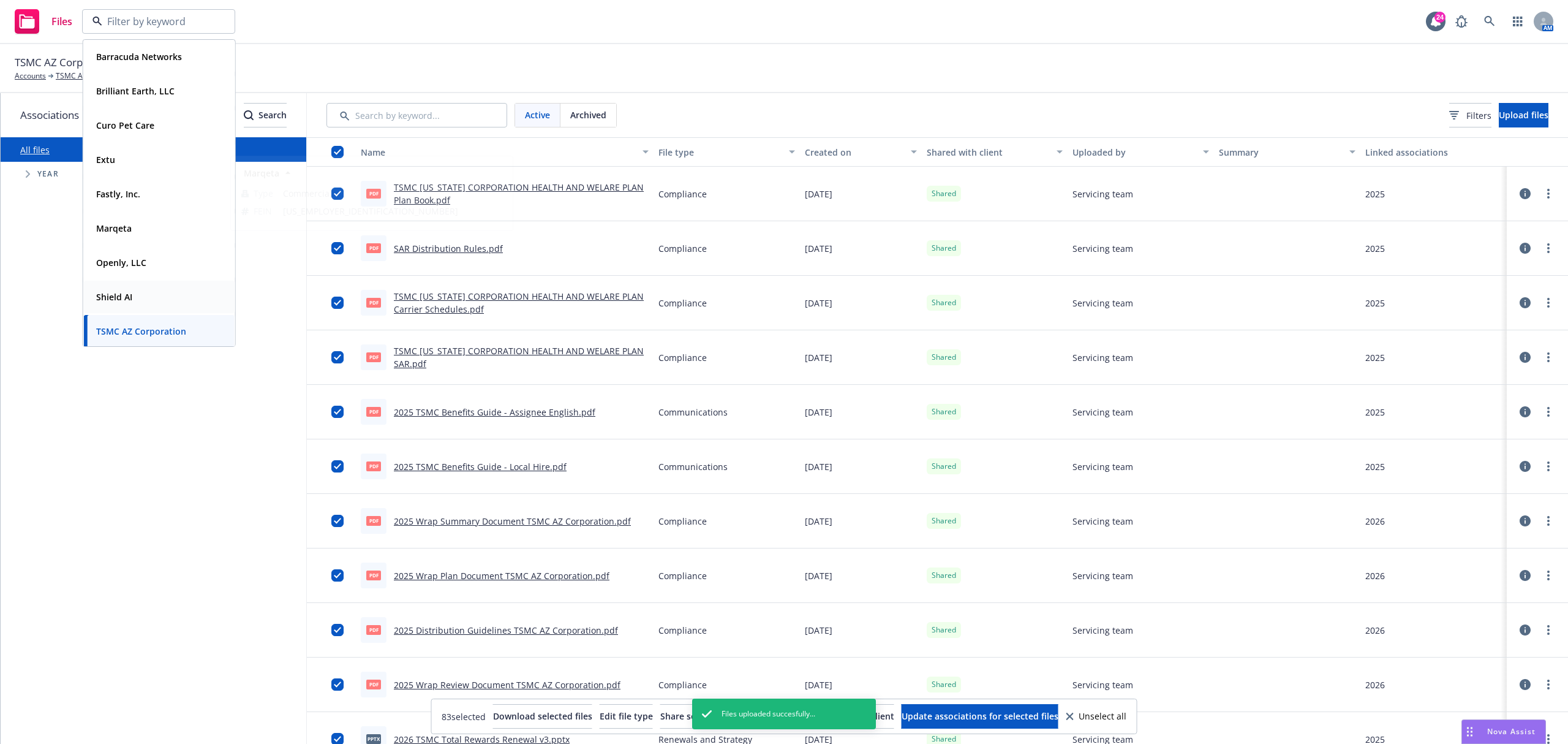
scroll to position [37, 0]
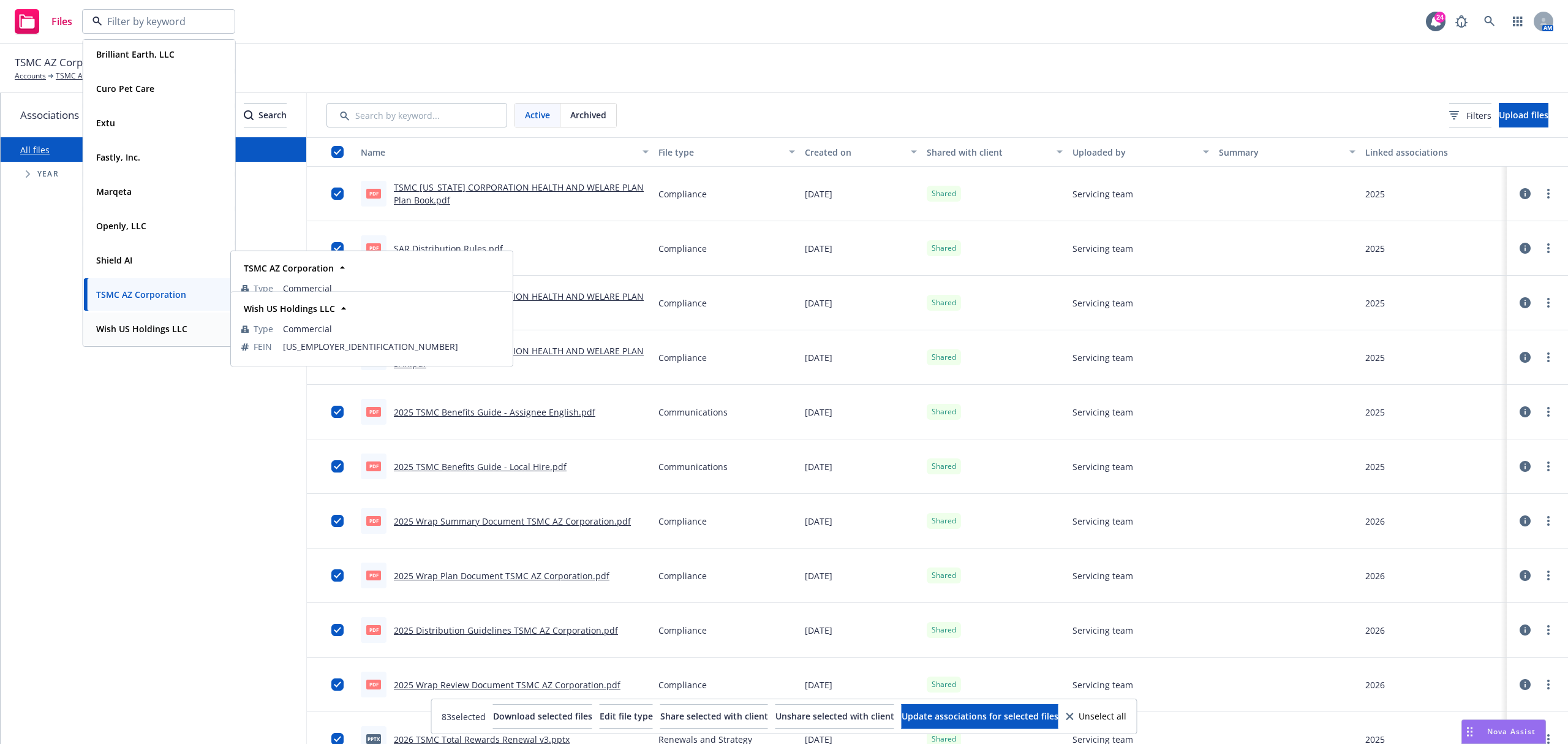
click at [137, 331] on strong "Wish US Holdings LLC" at bounding box center [141, 329] width 91 height 11
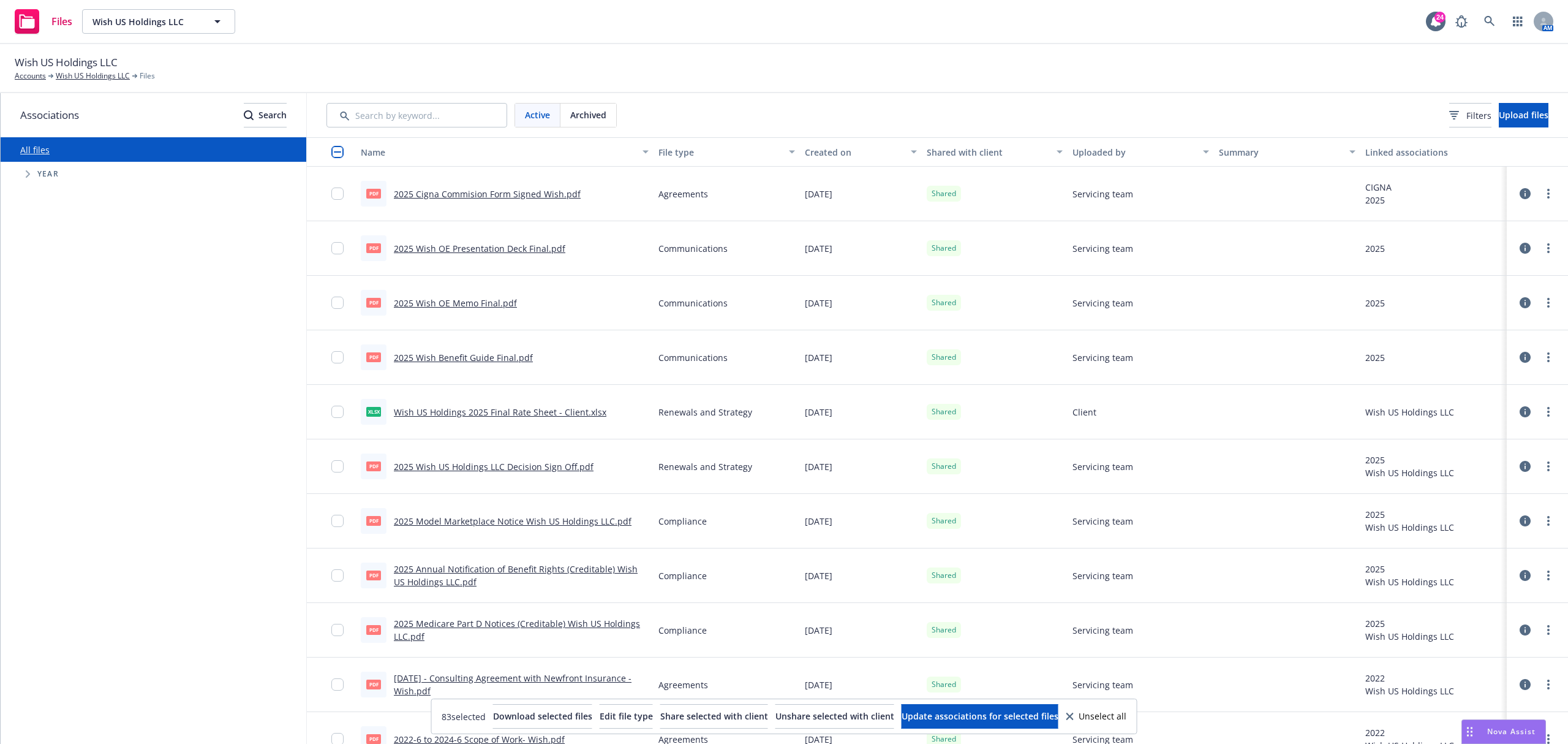
click at [1509, 131] on div "Active Archived Filters Upload files" at bounding box center [937, 115] width 1261 height 44
click at [1509, 122] on button "Upload files" at bounding box center [1523, 115] width 50 height 25
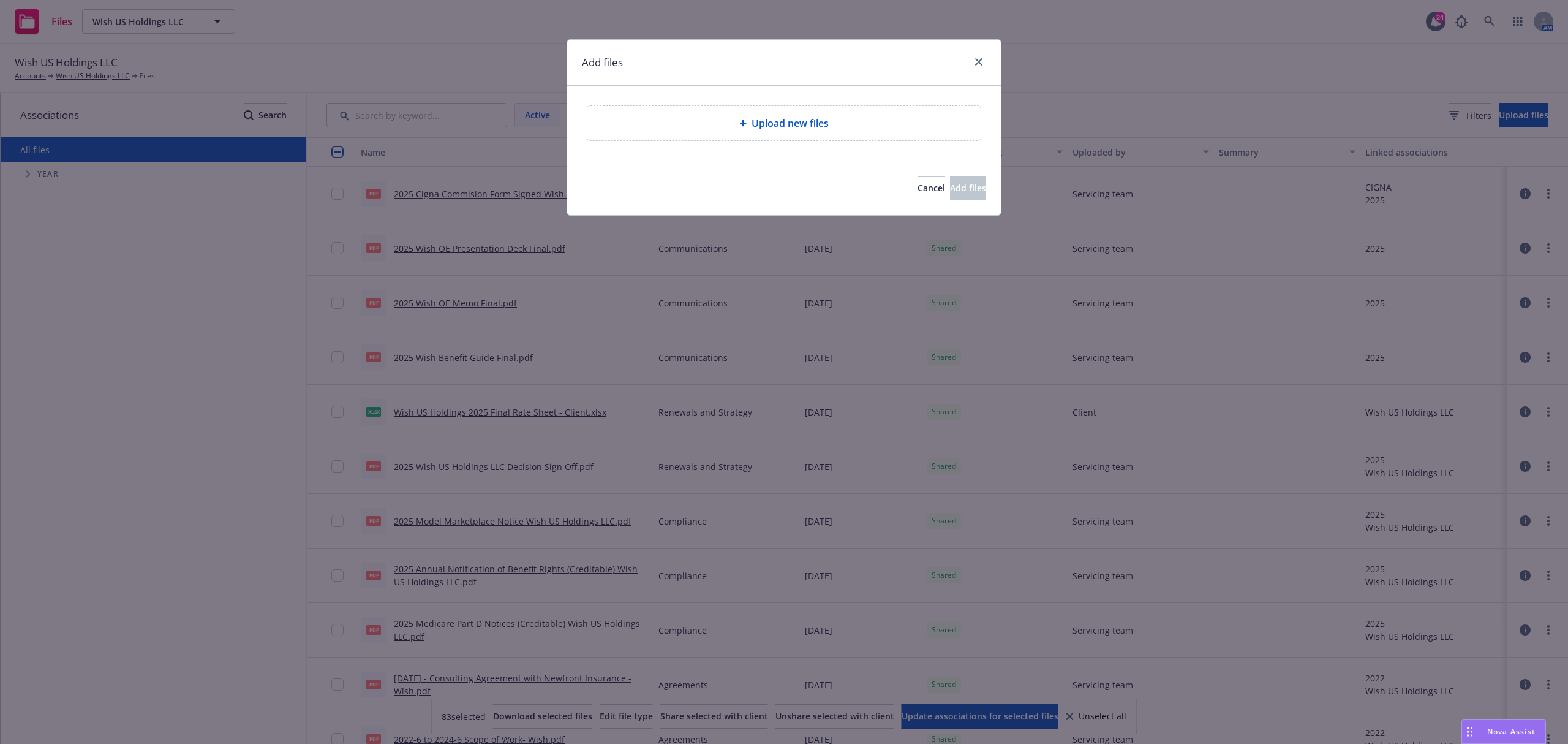
click at [757, 112] on div "Upload new files" at bounding box center [783, 123] width 393 height 34
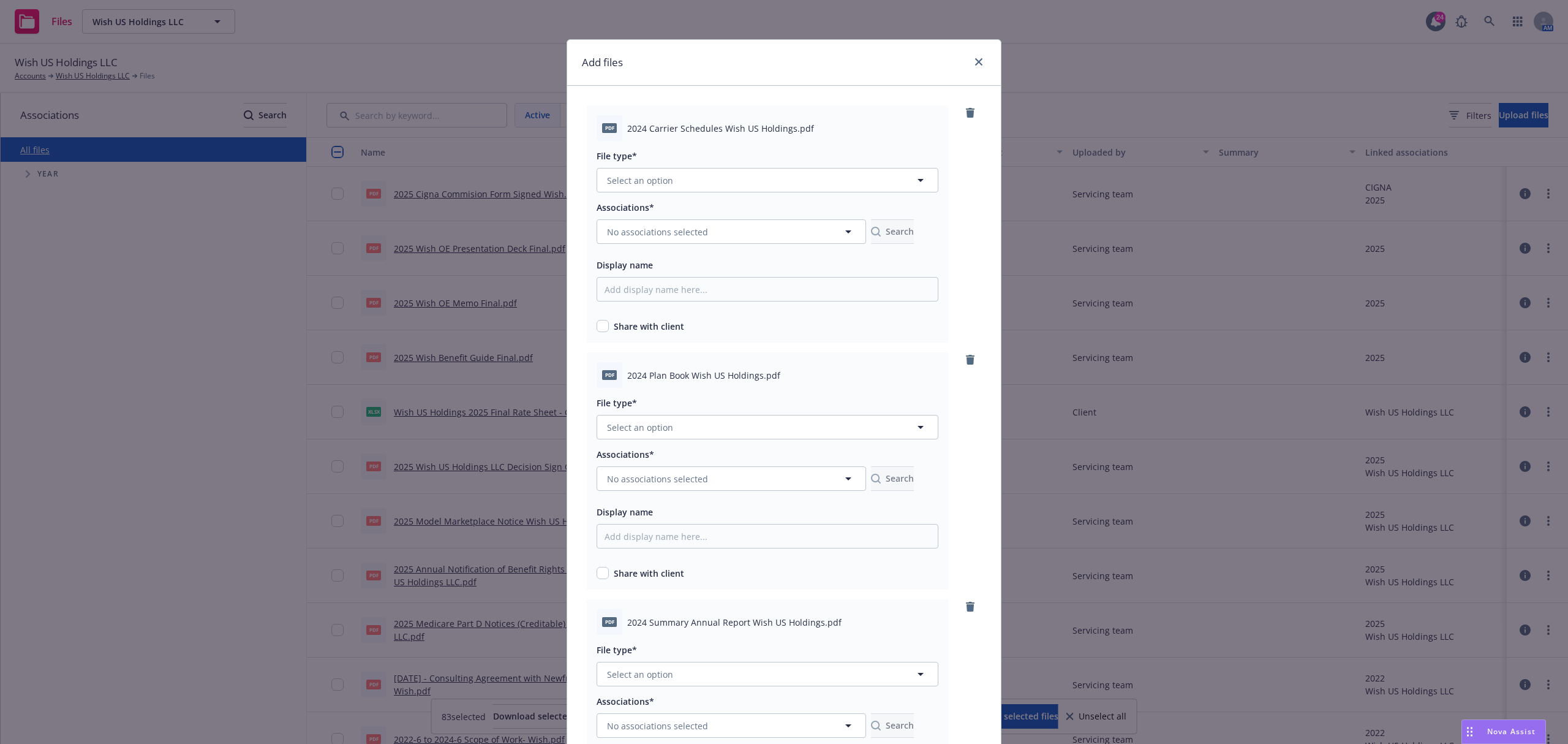
click at [746, 198] on div at bounding box center [768, 196] width 342 height 8
click at [759, 179] on button "Select an option" at bounding box center [768, 180] width 342 height 25
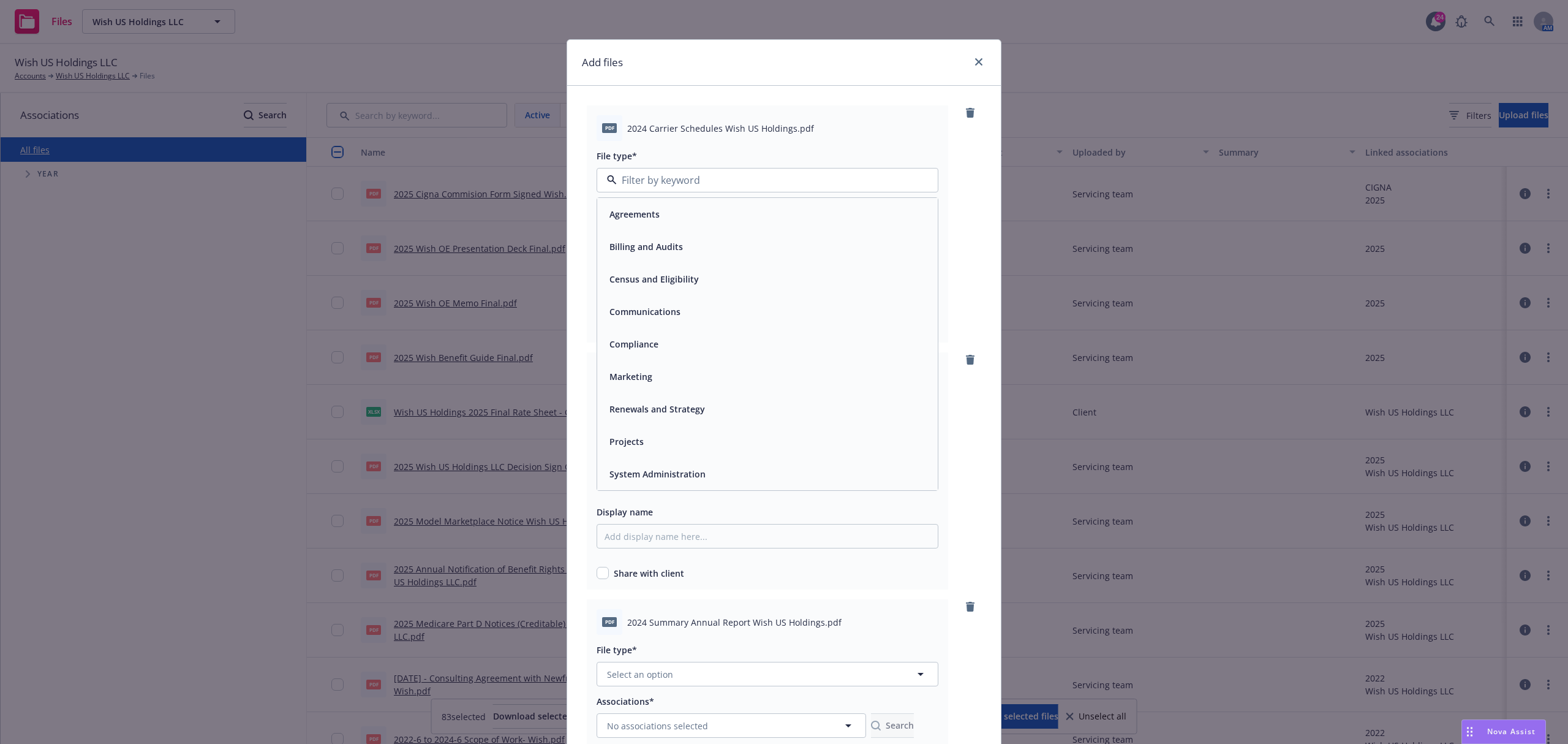
click at [662, 355] on div "Compliance" at bounding box center [768, 344] width 341 height 32
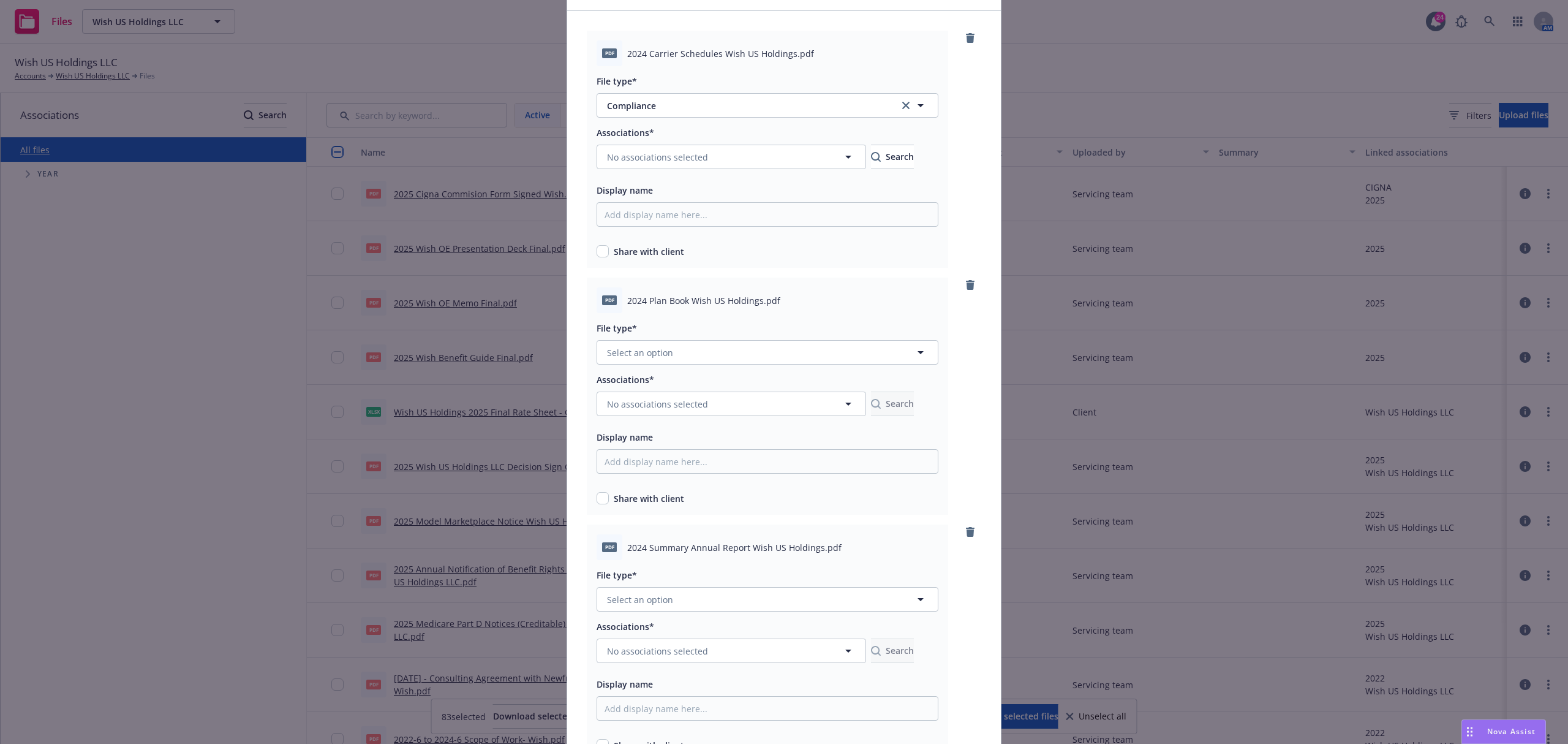
scroll to position [163, 0]
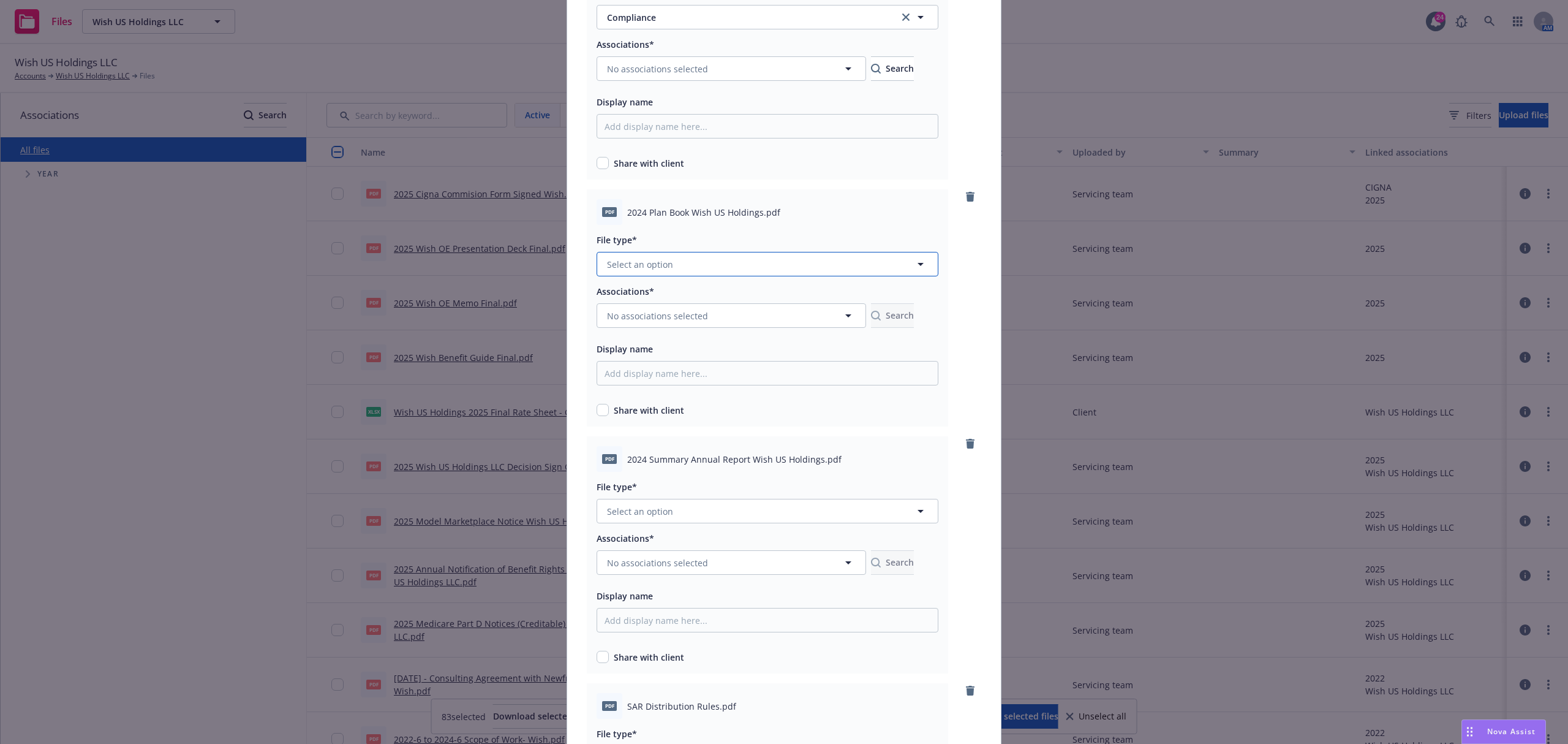
click at [781, 259] on button "Select an option" at bounding box center [768, 264] width 342 height 25
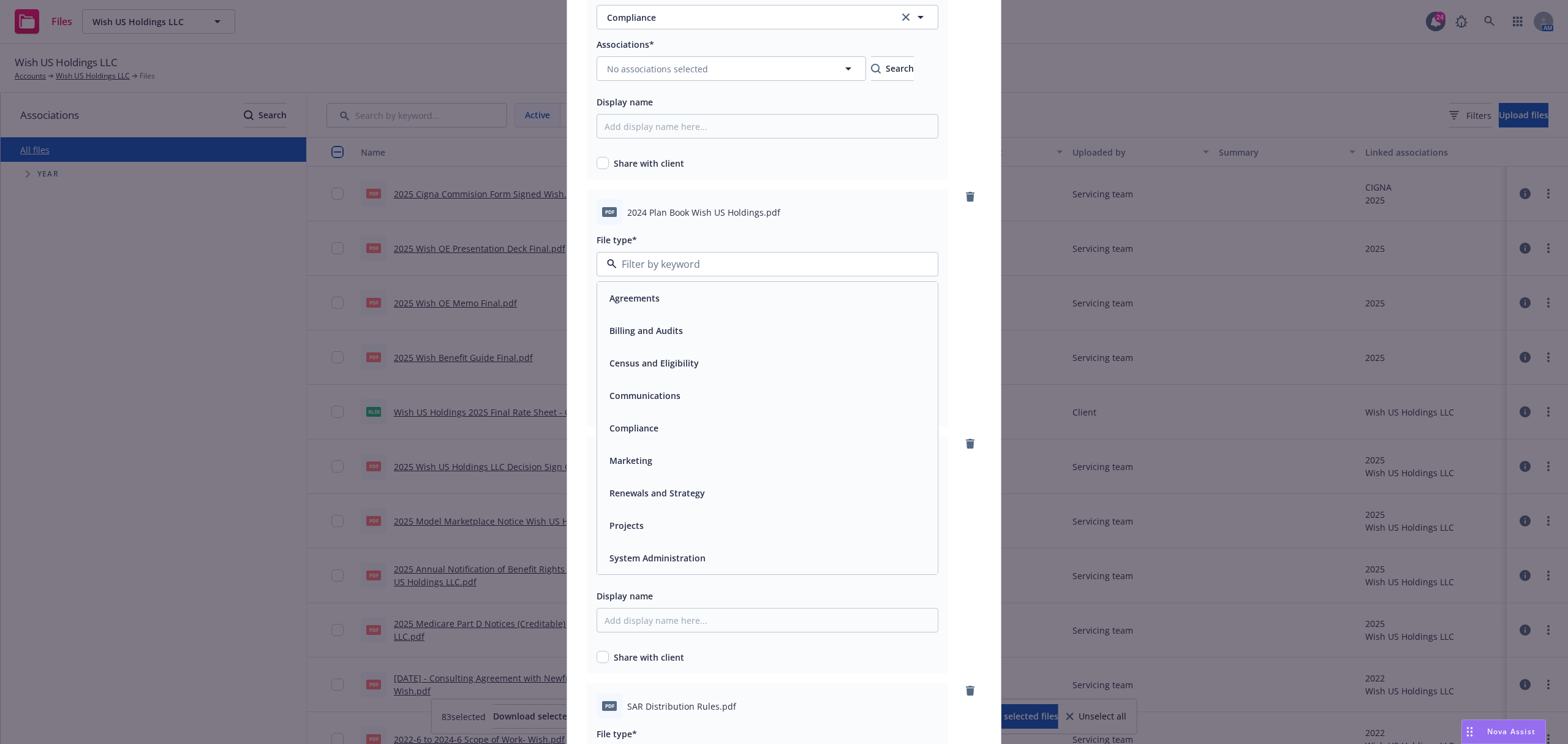
click at [704, 425] on div "Compliance" at bounding box center [767, 428] width 326 height 18
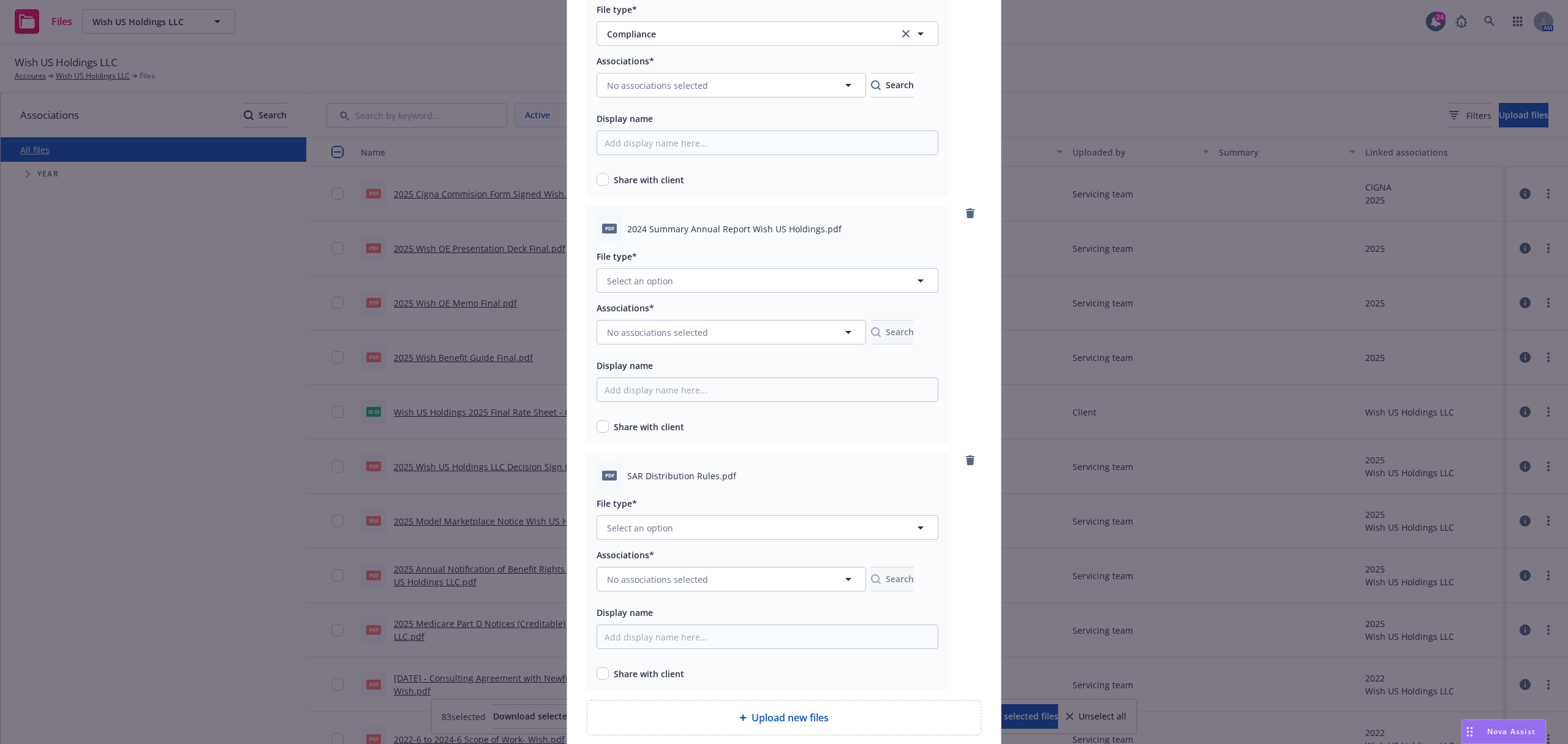
scroll to position [408, 0]
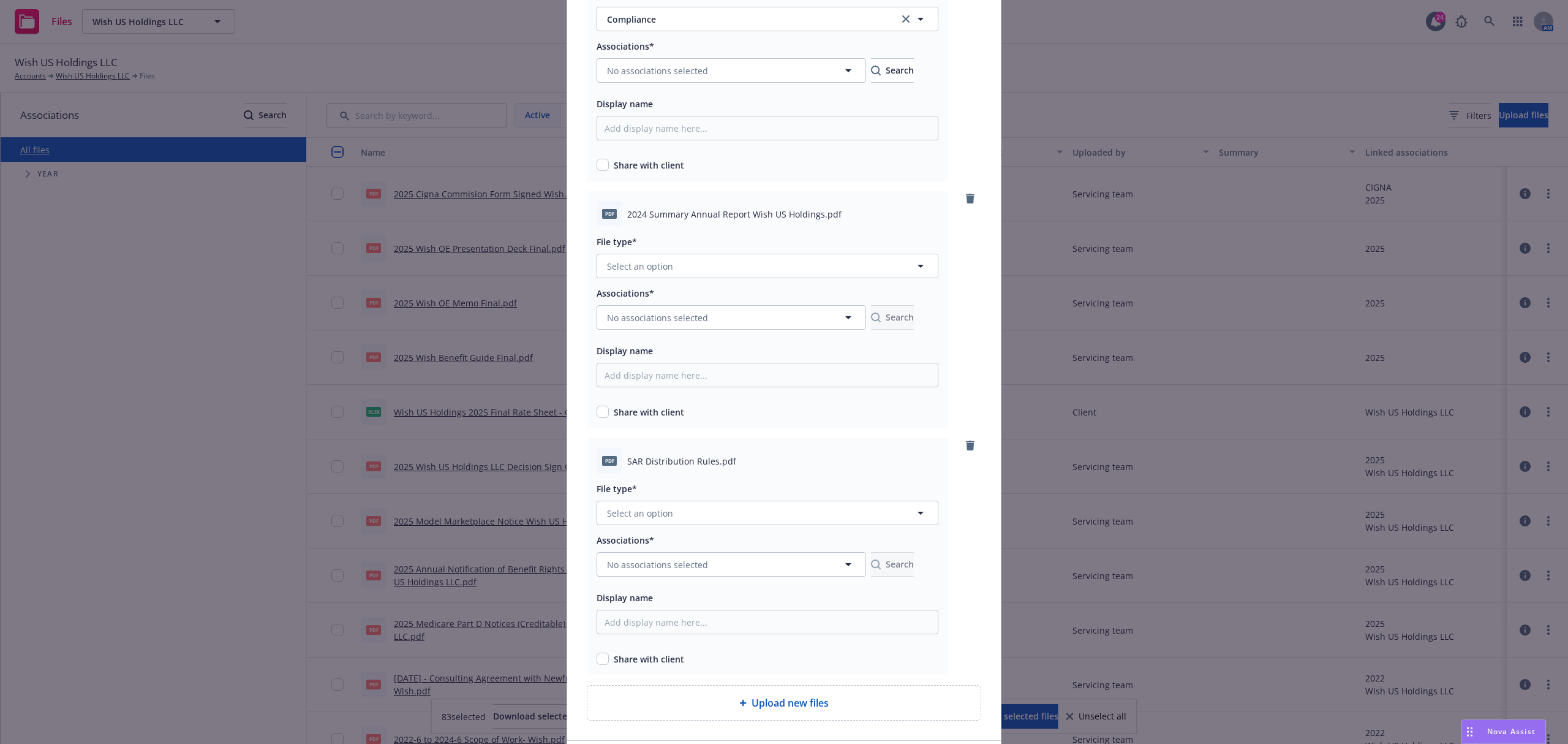
click at [723, 251] on div "File type* Select an option" at bounding box center [768, 256] width 342 height 44
click at [722, 256] on button "Select an option" at bounding box center [768, 266] width 342 height 25
click at [667, 424] on div "Compliance" at bounding box center [767, 430] width 326 height 18
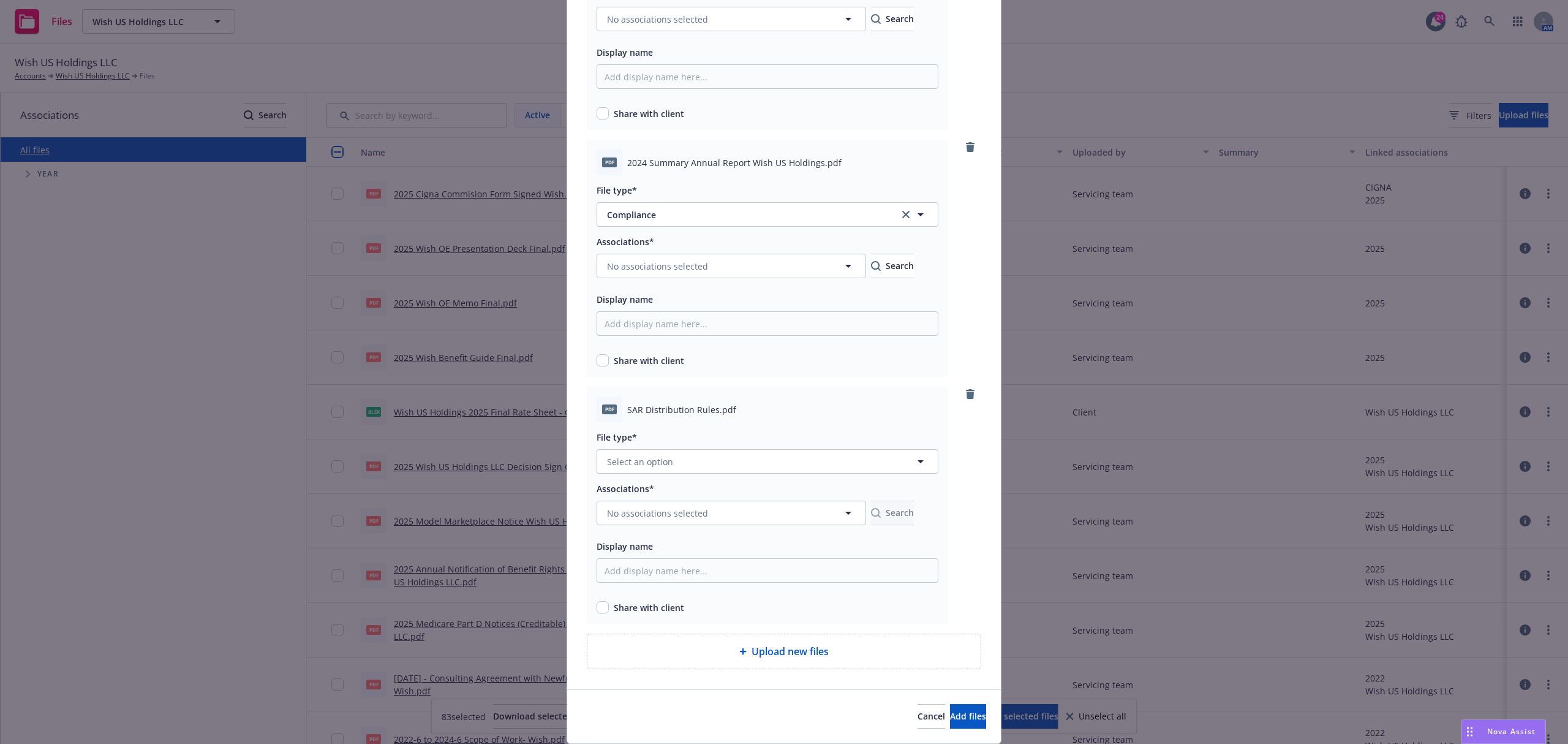
scroll to position [500, 0]
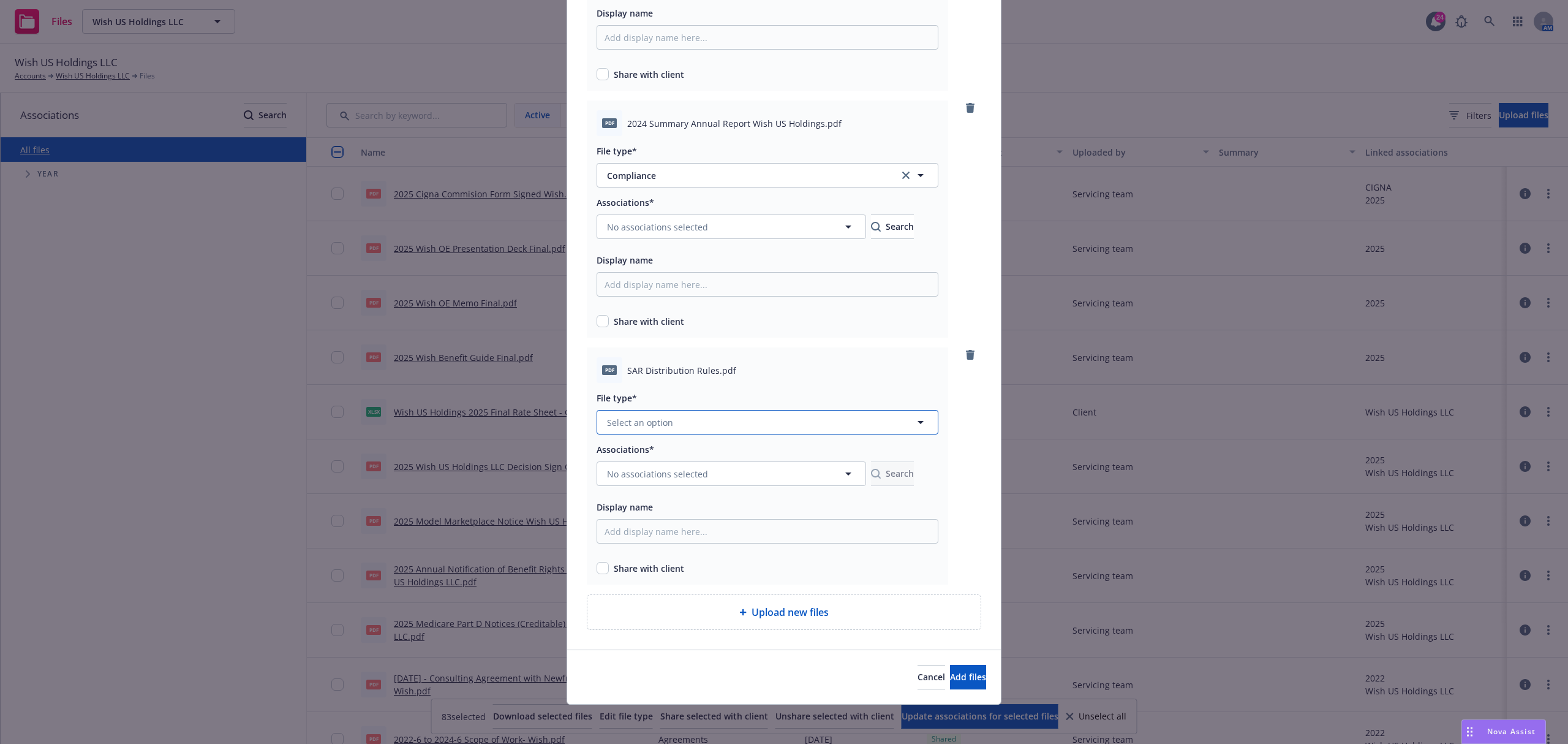
click at [715, 416] on button "Select an option" at bounding box center [768, 422] width 342 height 25
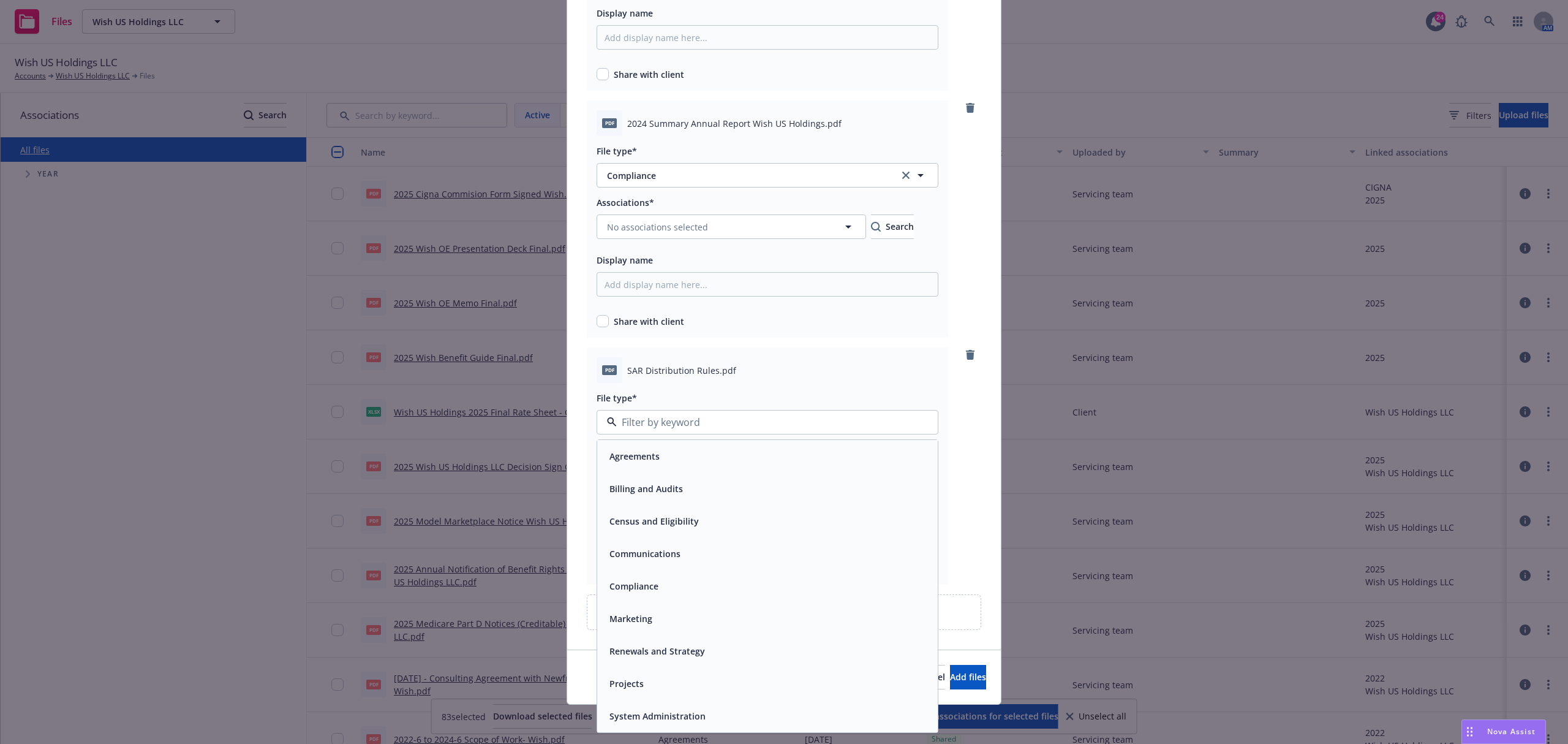
click at [652, 587] on span "Compliance" at bounding box center [634, 586] width 49 height 13
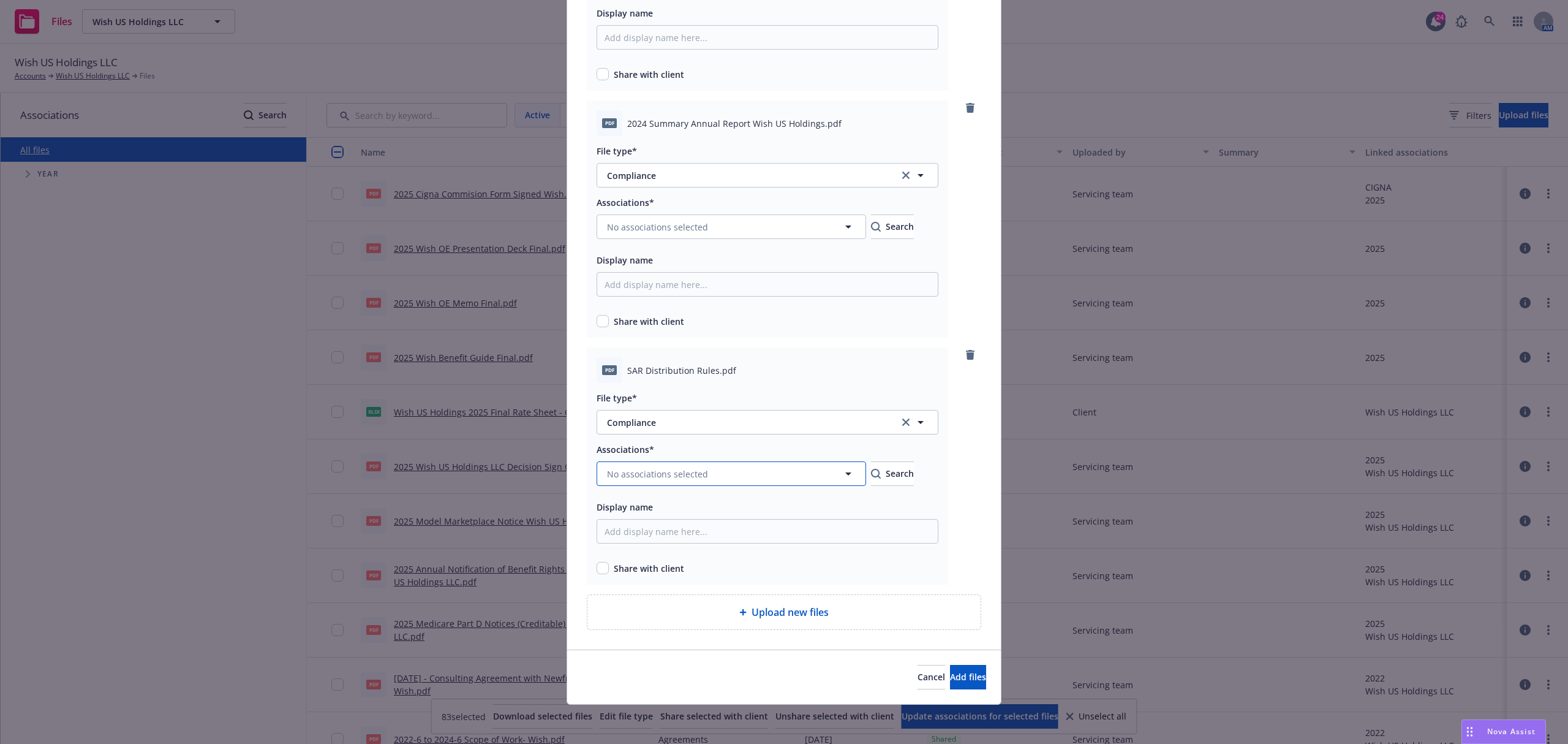
click at [624, 464] on button "No associations selected" at bounding box center [731, 473] width 269 height 25
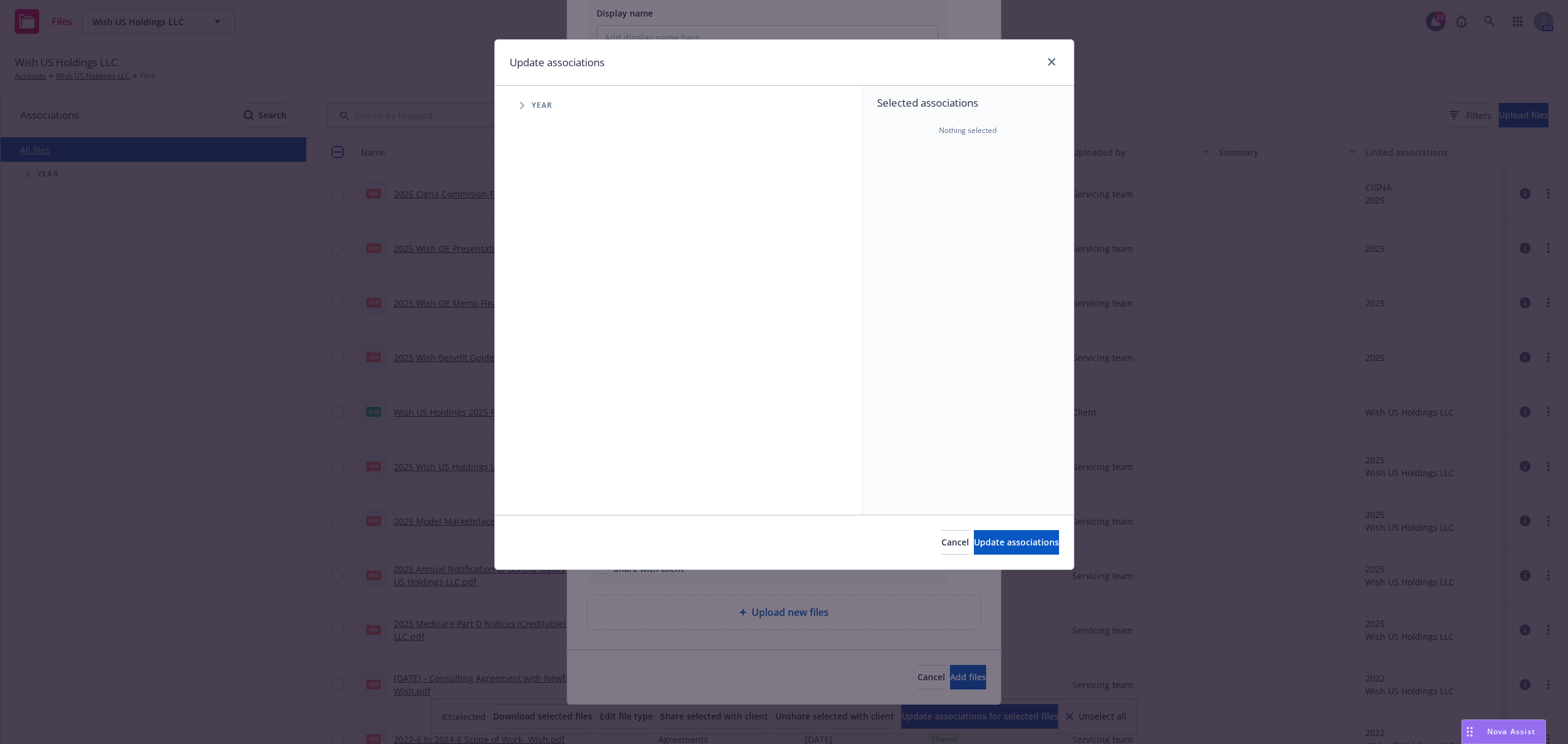
click at [518, 101] on span "Tree Example" at bounding box center [522, 105] width 20 height 20
click at [551, 276] on input "Tree Example" at bounding box center [553, 273] width 12 height 12
checkbox input "true"
click at [974, 543] on span "Update associations" at bounding box center [1016, 542] width 85 height 11
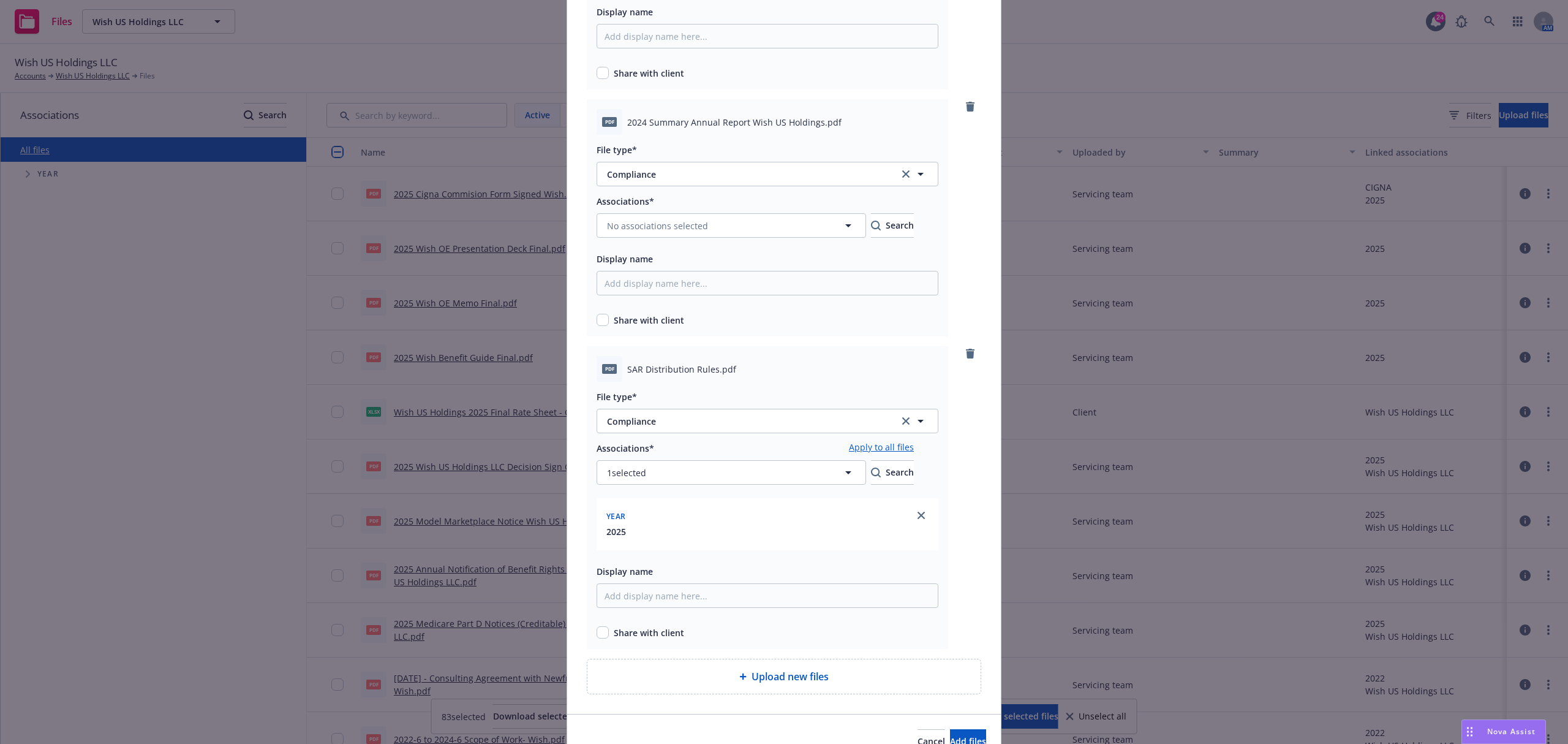
click at [914, 449] on link "Apply to all files" at bounding box center [881, 447] width 65 height 15
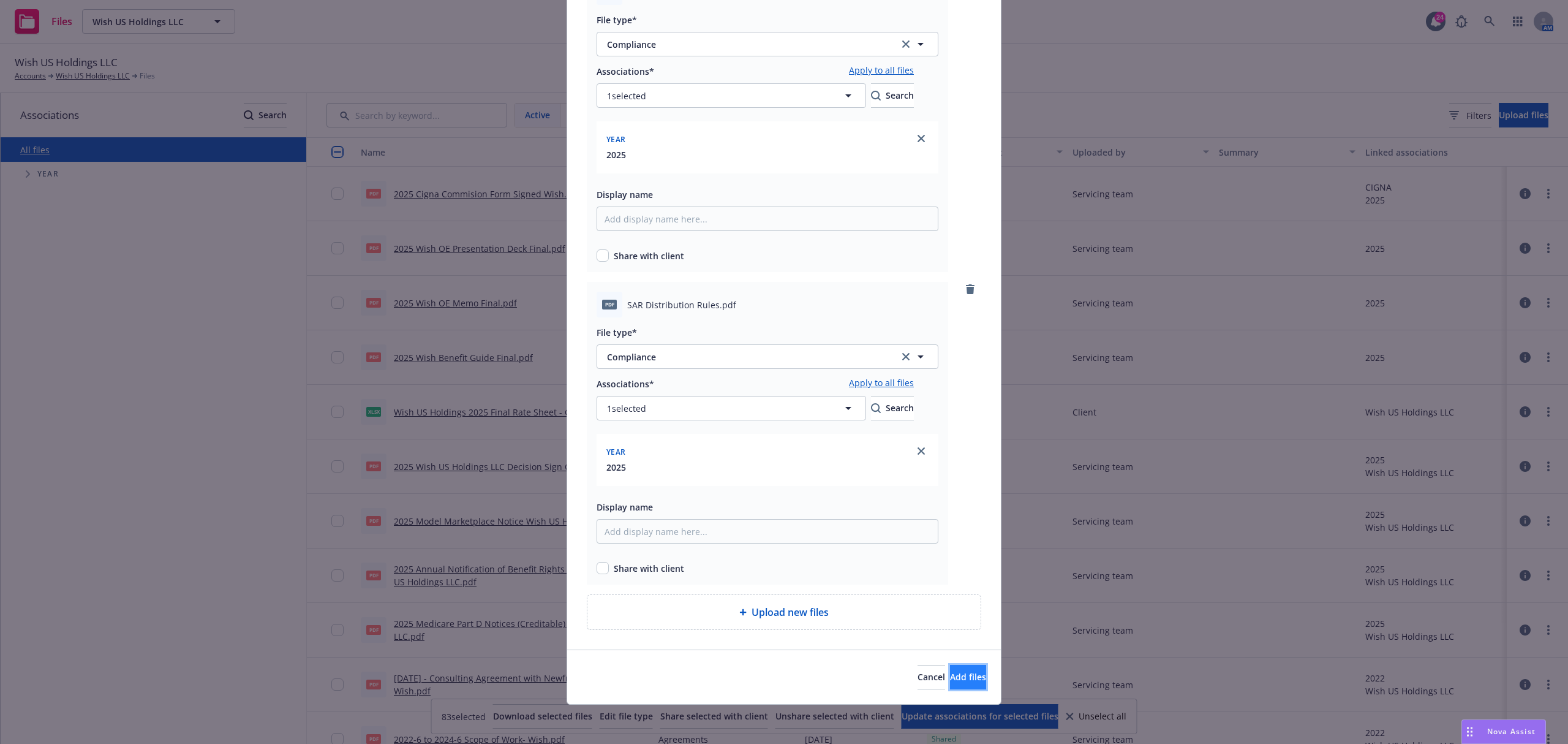
click at [957, 671] on span "Add files" at bounding box center [968, 676] width 36 height 11
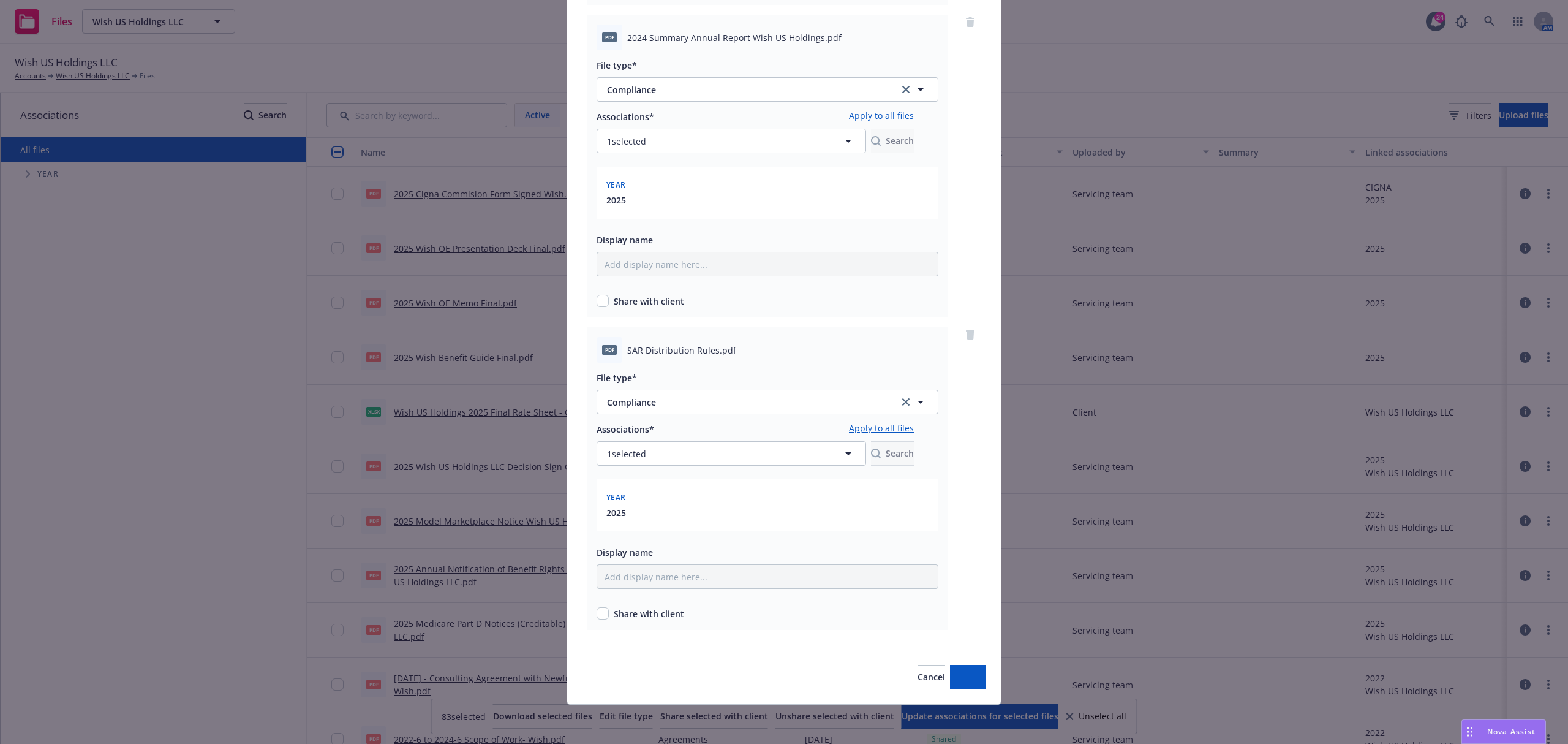
scroll to position [716, 0]
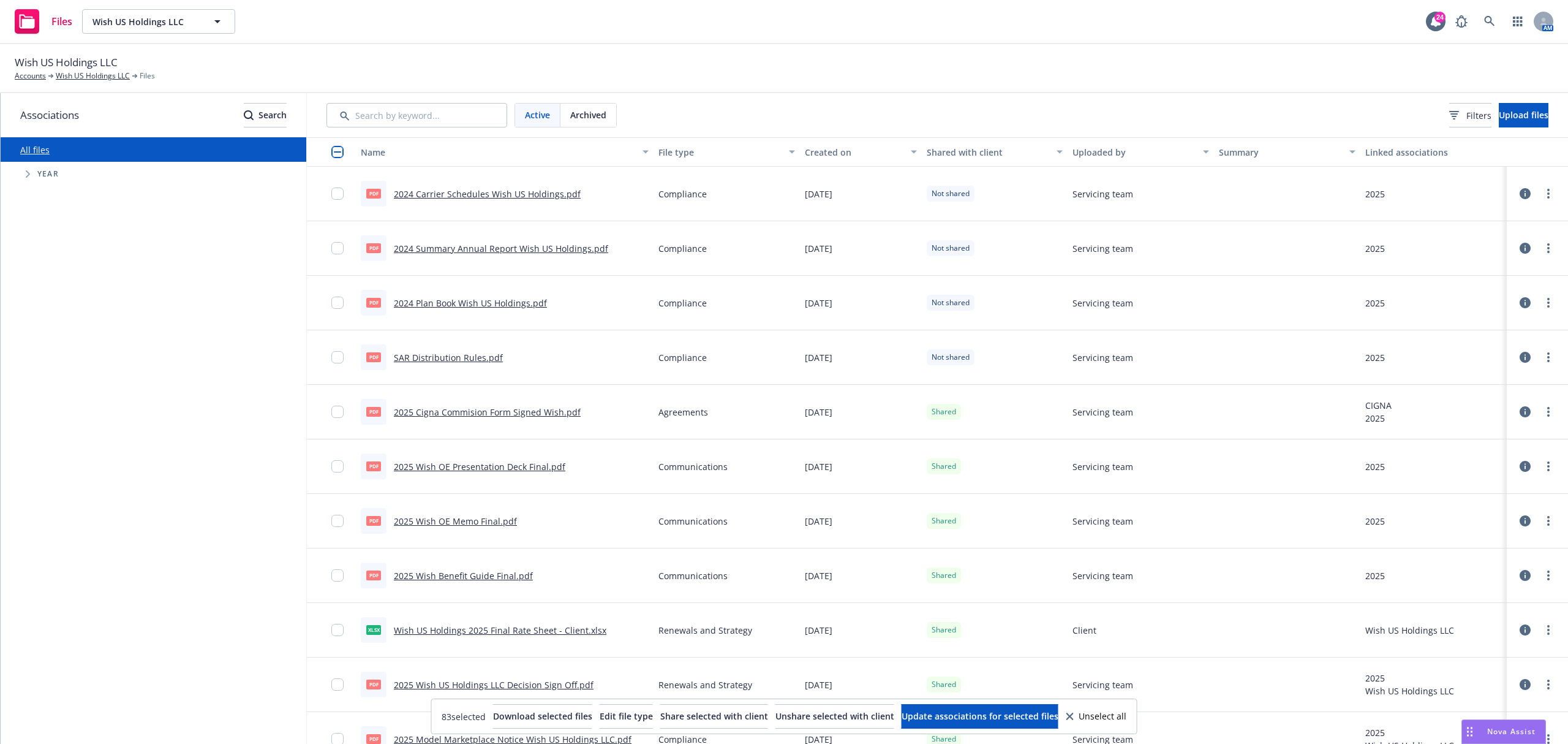
click at [342, 159] on button "button" at bounding box center [331, 152] width 49 height 30
